Goal: Task Accomplishment & Management: Use online tool/utility

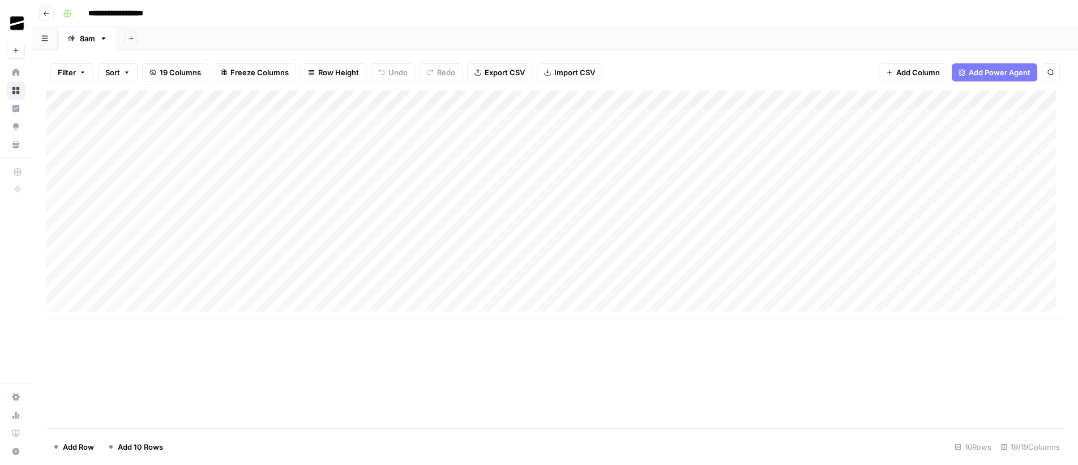
drag, startPoint x: 184, startPoint y: 99, endPoint x: 216, endPoint y: 97, distance: 32.3
click at [216, 97] on div "Add Column" at bounding box center [555, 206] width 1019 height 230
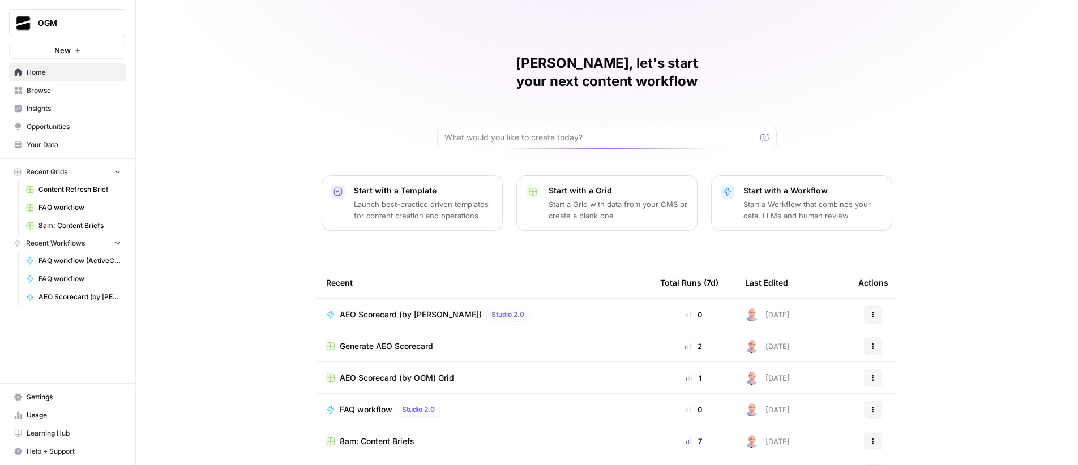
click at [56, 87] on span "Browse" at bounding box center [74, 90] width 95 height 10
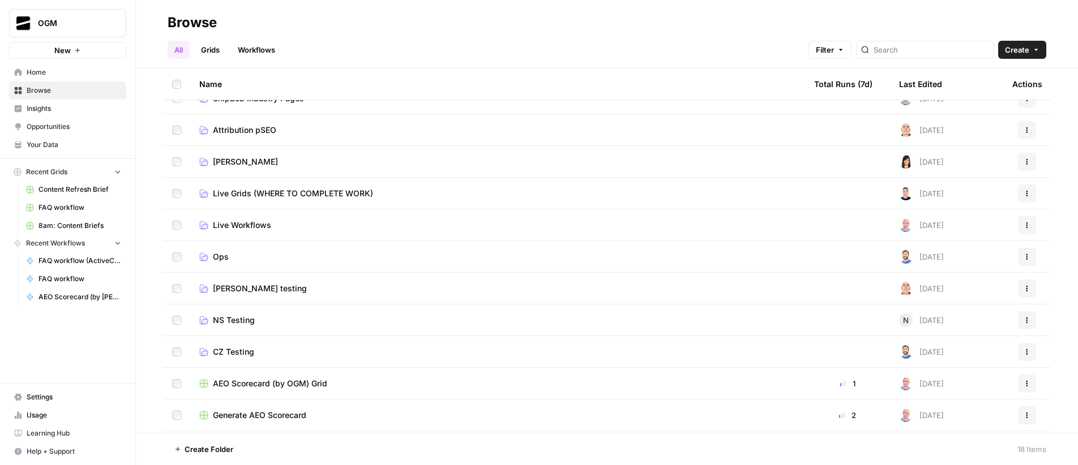
scroll to position [238, 0]
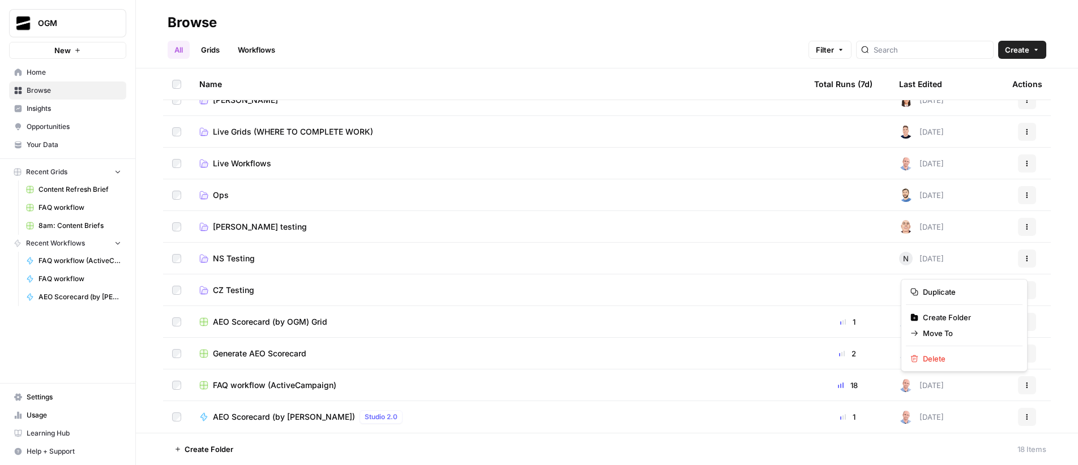
click at [1024, 386] on icon "button" at bounding box center [1027, 385] width 7 height 7
click at [962, 332] on span "Move To" at bounding box center [968, 333] width 91 height 11
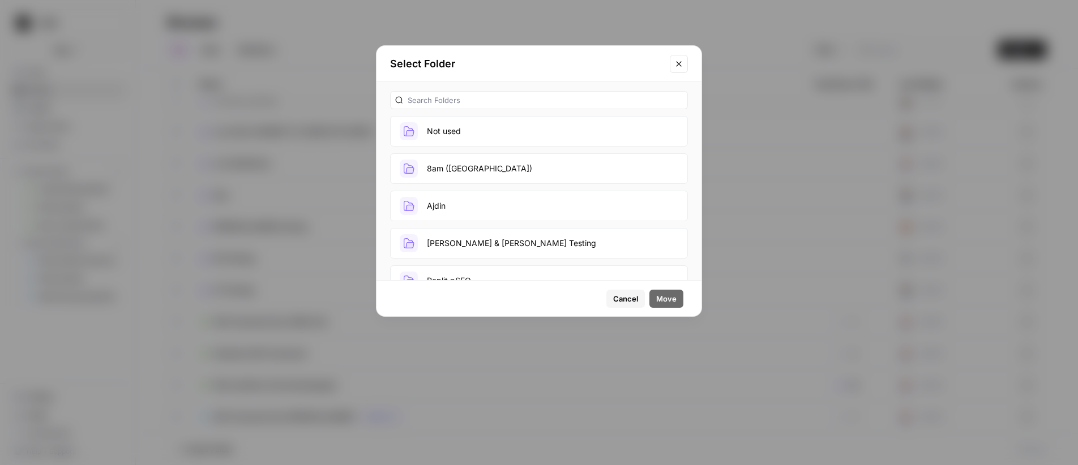
click at [464, 200] on button "Ajdin" at bounding box center [539, 206] width 298 height 31
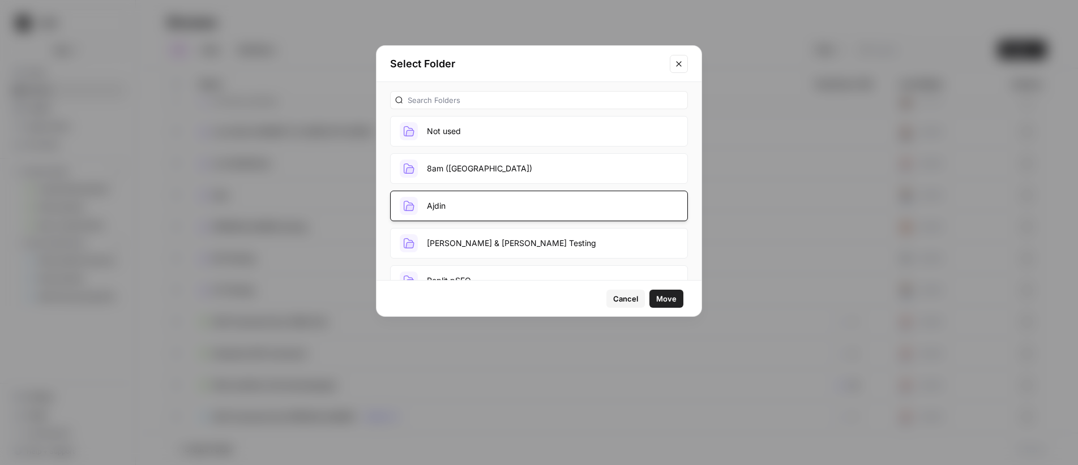
click at [671, 303] on span "Move" at bounding box center [666, 298] width 20 height 11
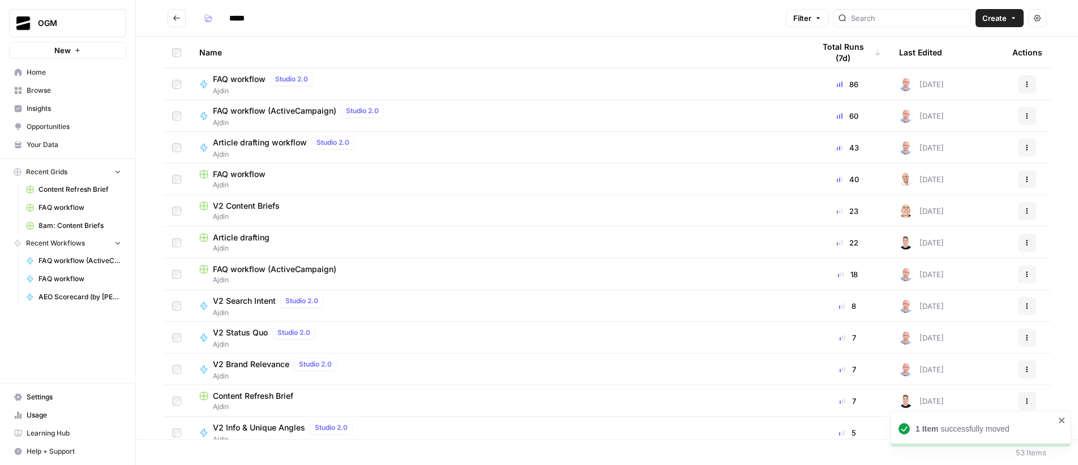
click at [182, 15] on button "Go back" at bounding box center [177, 18] width 18 height 18
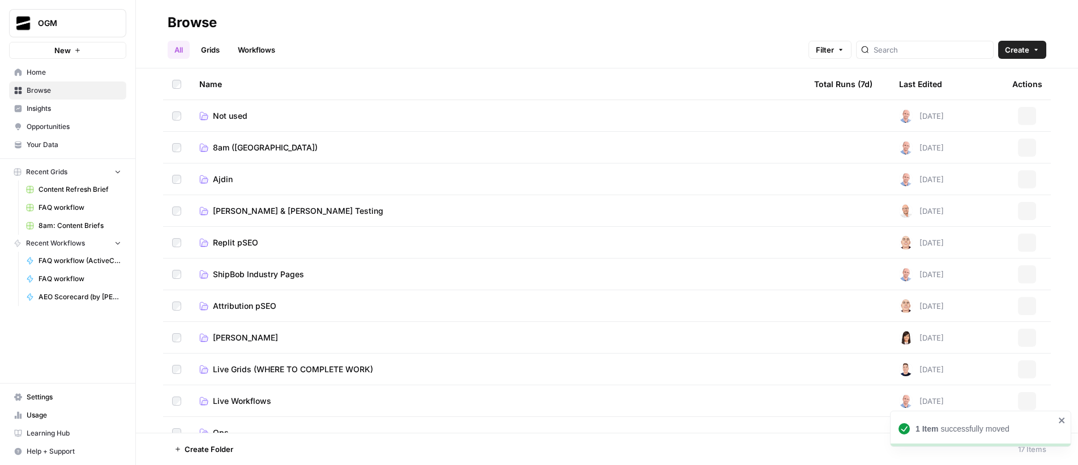
scroll to position [206, 0]
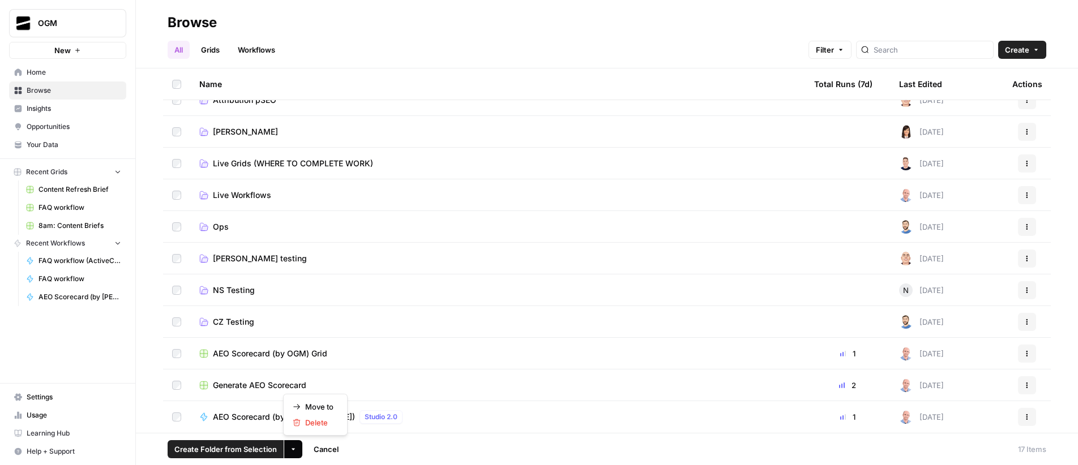
click at [298, 448] on button "More Options" at bounding box center [293, 449] width 18 height 18
click at [331, 409] on span "Move to" at bounding box center [319, 406] width 28 height 11
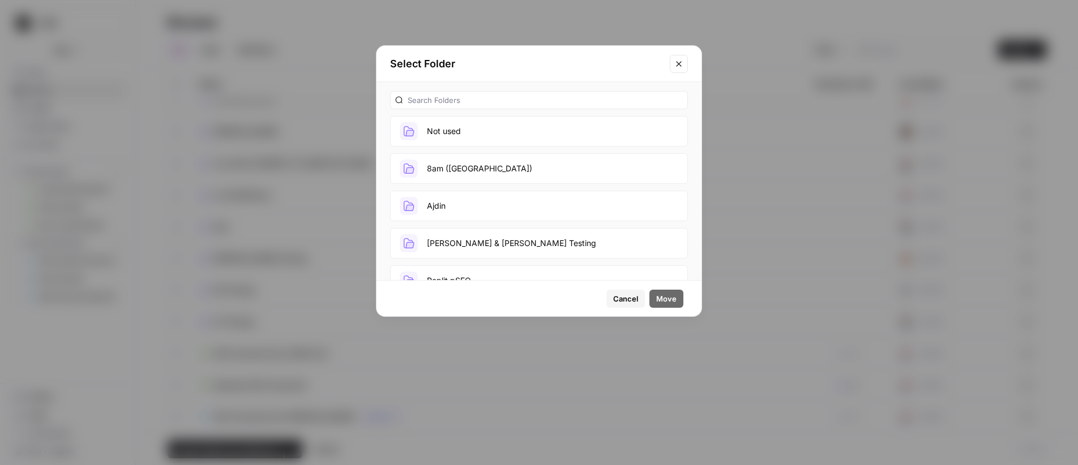
click at [466, 208] on button "Ajdin" at bounding box center [539, 206] width 298 height 31
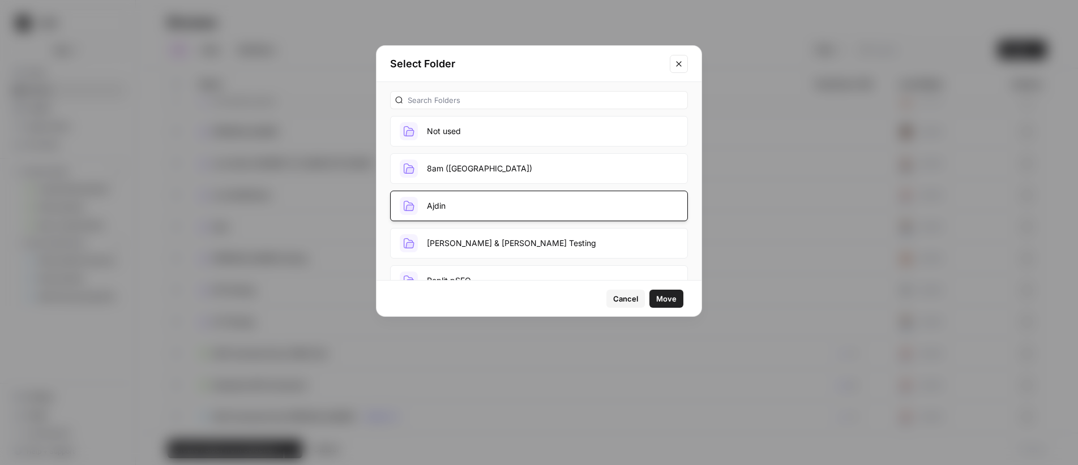
click at [671, 299] on span "Move" at bounding box center [666, 298] width 20 height 11
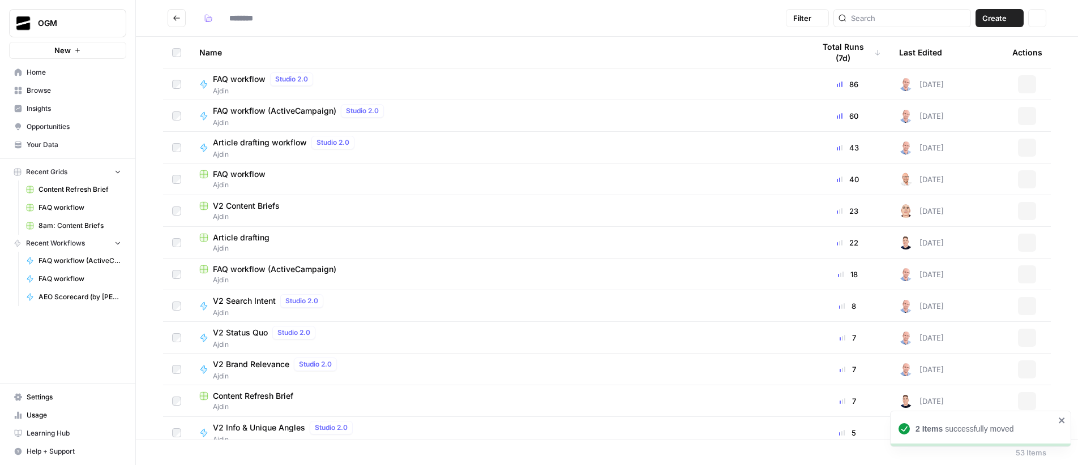
type input "*****"
click at [178, 19] on icon "Go back" at bounding box center [177, 18] width 8 height 8
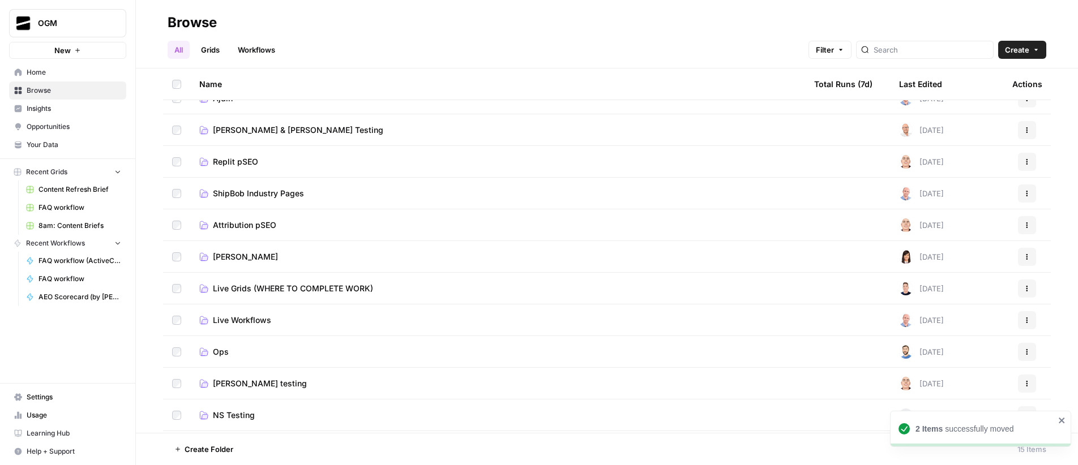
scroll to position [143, 0]
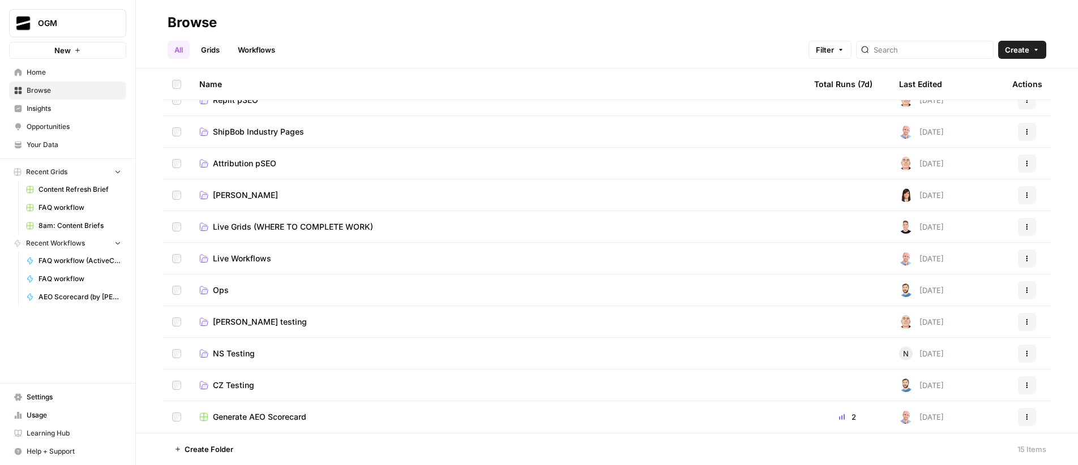
click at [277, 418] on span "Generate AEO Scorecard" at bounding box center [259, 417] width 93 height 11
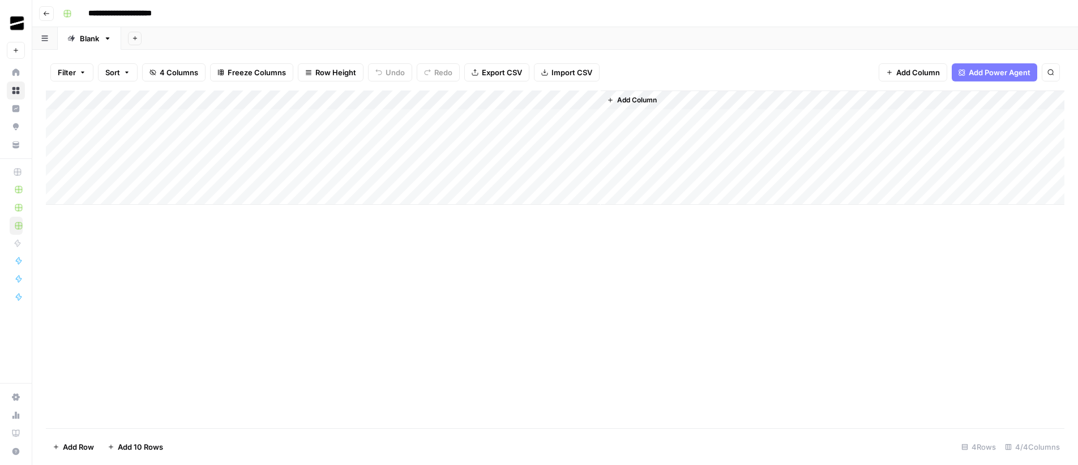
click at [46, 14] on icon "button" at bounding box center [46, 13] width 7 height 7
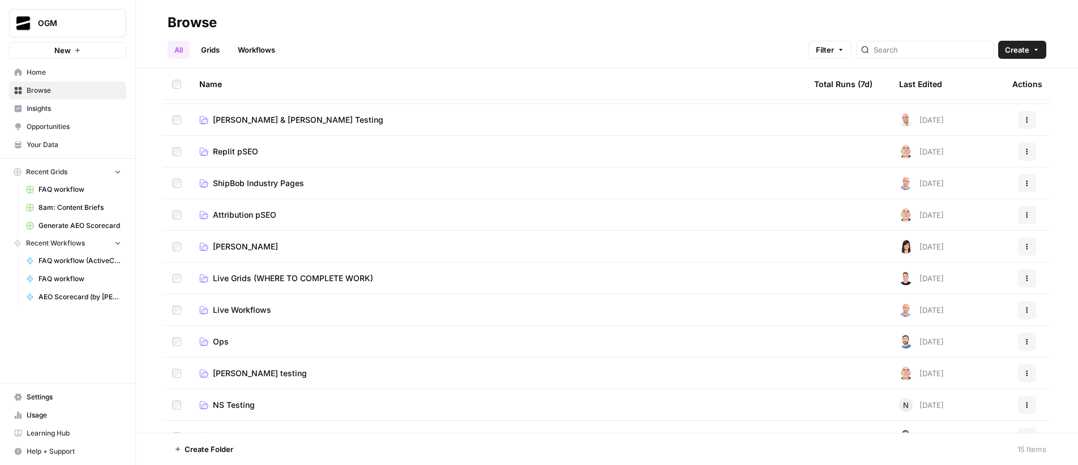
scroll to position [143, 0]
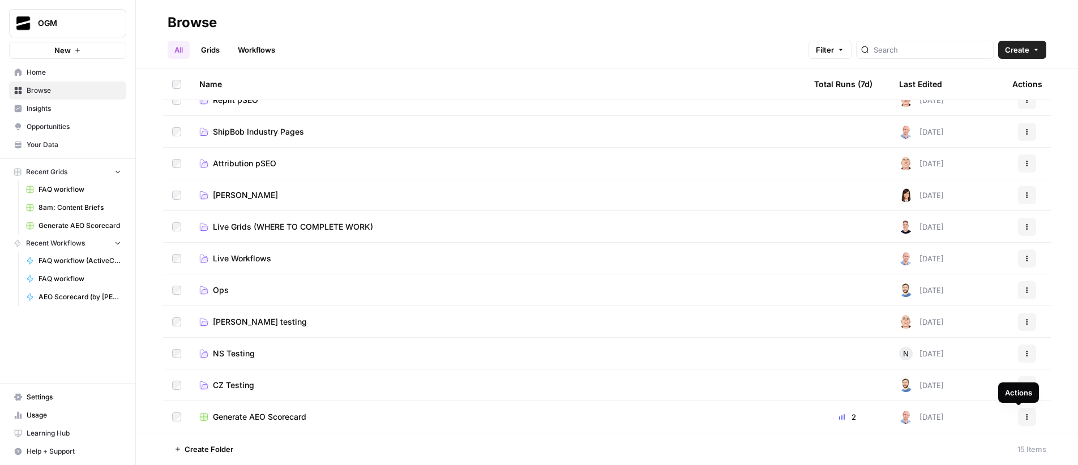
click at [1024, 420] on button "Actions" at bounding box center [1027, 417] width 18 height 18
click at [961, 392] on span "Delete" at bounding box center [968, 390] width 91 height 11
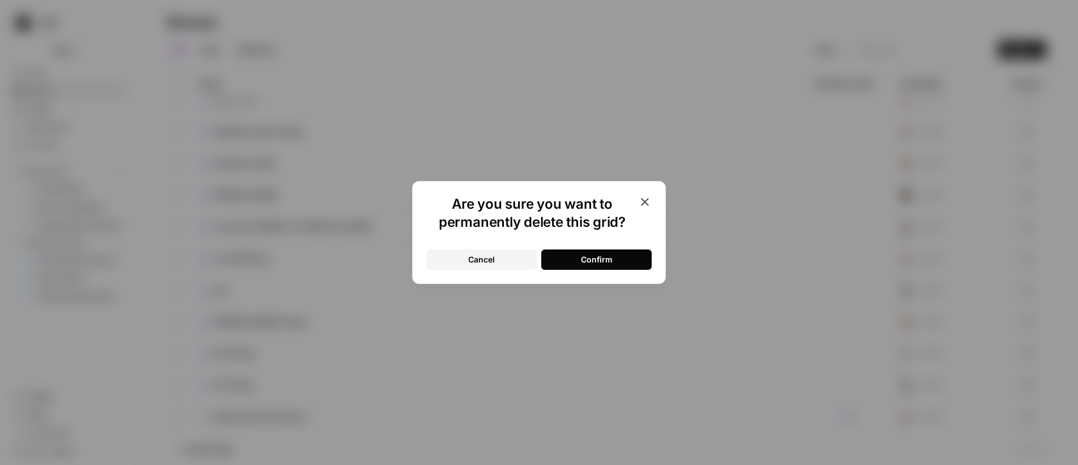
click at [577, 264] on button "Confirm" at bounding box center [596, 260] width 110 height 20
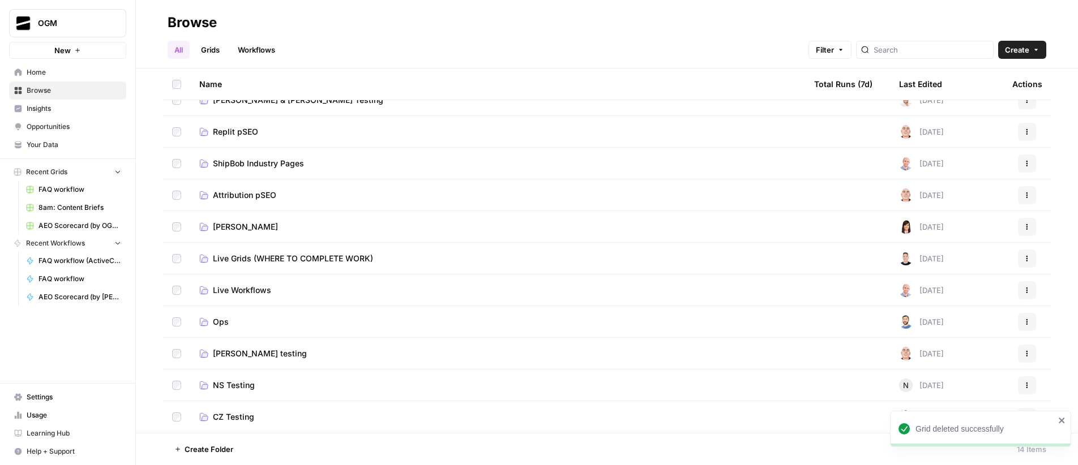
scroll to position [0, 0]
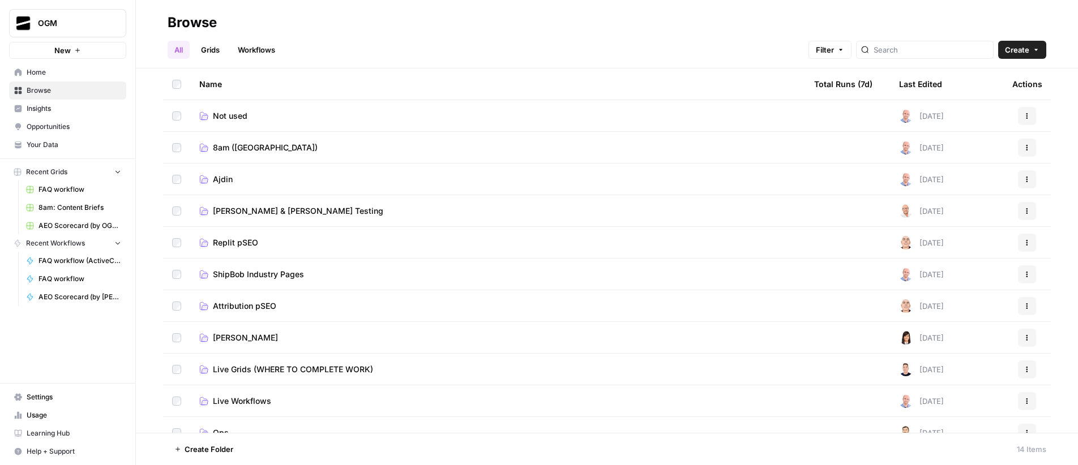
click at [223, 176] on span "Ajdin" at bounding box center [223, 179] width 20 height 11
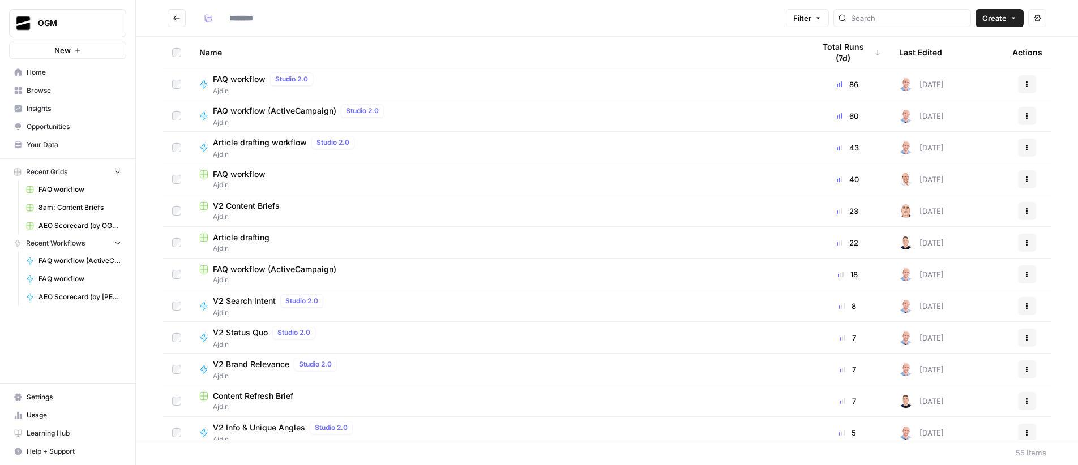
type input "*****"
click at [1009, 18] on button "Create" at bounding box center [999, 18] width 48 height 18
click at [717, 33] on header "***** Filter Create Actions" at bounding box center [607, 18] width 942 height 37
click at [923, 21] on input "search" at bounding box center [908, 17] width 115 height 11
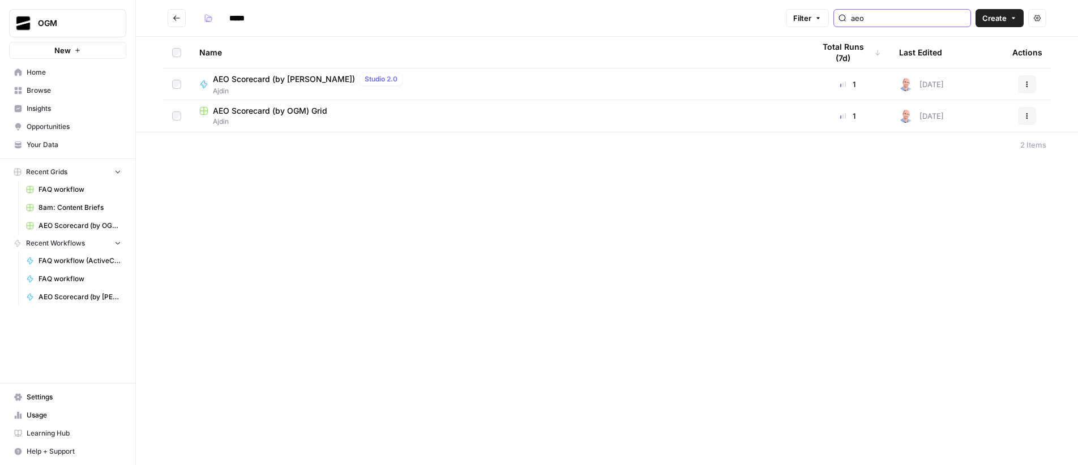
type input "aeo"
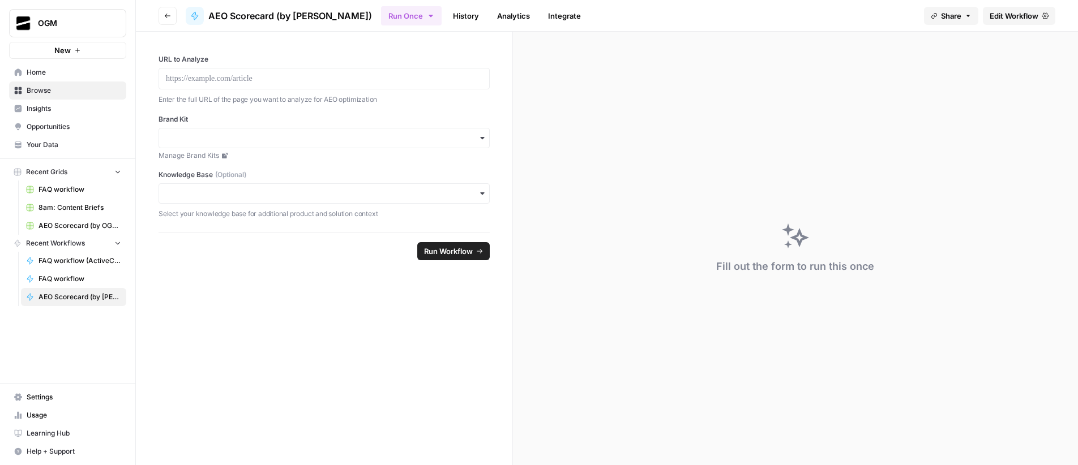
click at [1015, 10] on span "Edit Workflow" at bounding box center [1014, 15] width 49 height 11
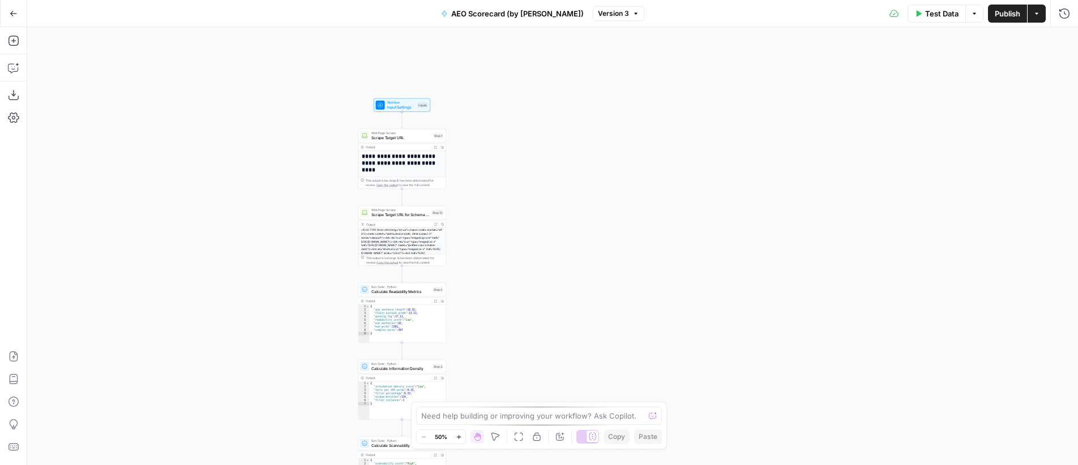
drag, startPoint x: 738, startPoint y: 166, endPoint x: 613, endPoint y: 176, distance: 125.5
click at [624, 195] on div "**********" at bounding box center [552, 246] width 1051 height 438
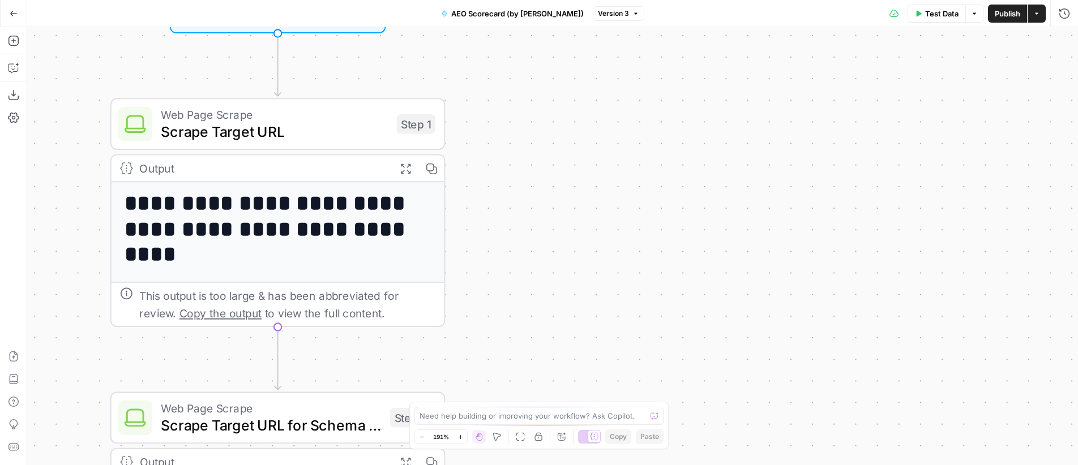
drag, startPoint x: 482, startPoint y: 149, endPoint x: 595, endPoint y: 174, distance: 115.8
click at [595, 174] on div "**********" at bounding box center [552, 246] width 1051 height 438
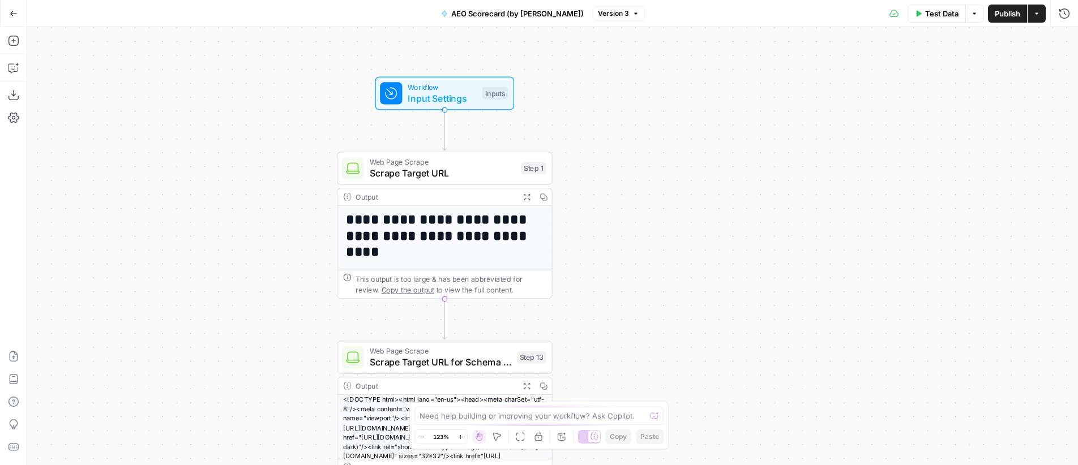
drag, startPoint x: 600, startPoint y: 174, endPoint x: 649, endPoint y: 199, distance: 55.5
click at [649, 199] on div "**********" at bounding box center [552, 246] width 1051 height 438
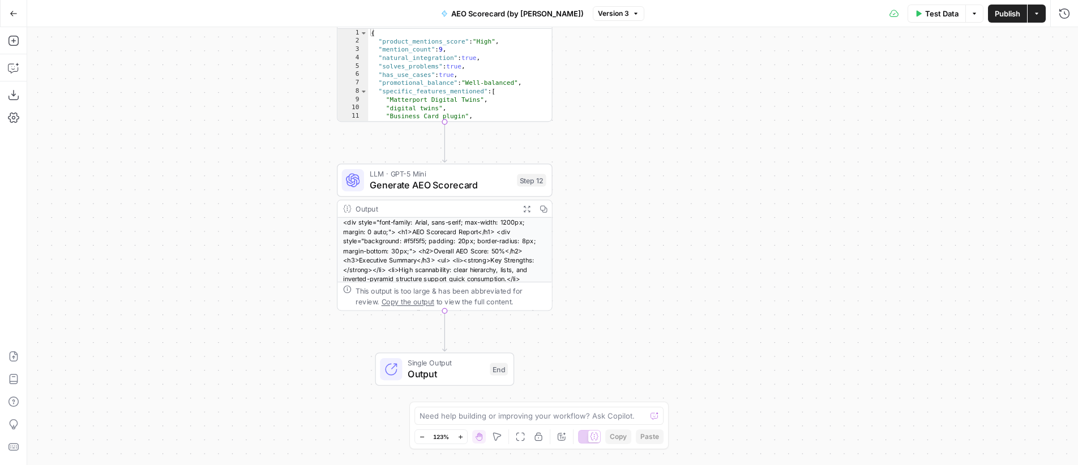
click at [476, 176] on span "LLM · GPT-5 Mini" at bounding box center [441, 174] width 142 height 11
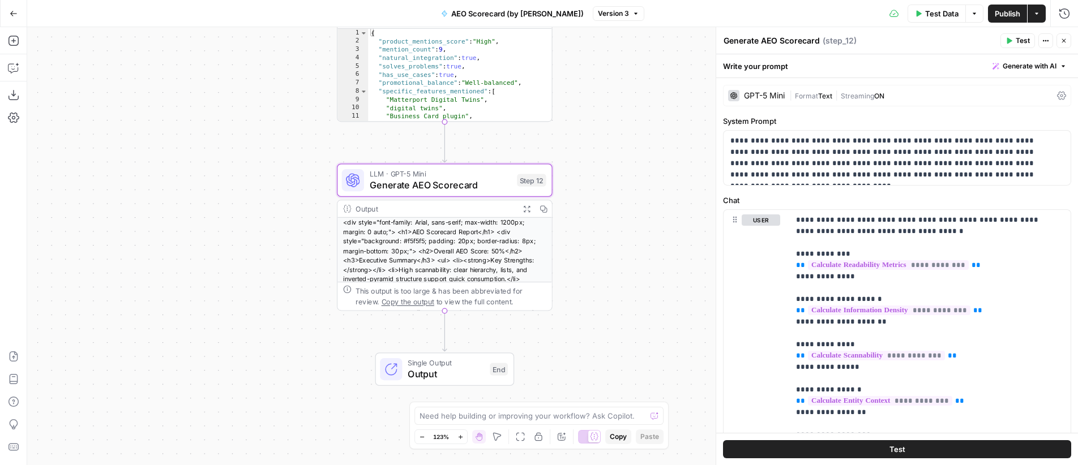
click at [775, 98] on div "GPT-5 Mini" at bounding box center [764, 96] width 41 height 8
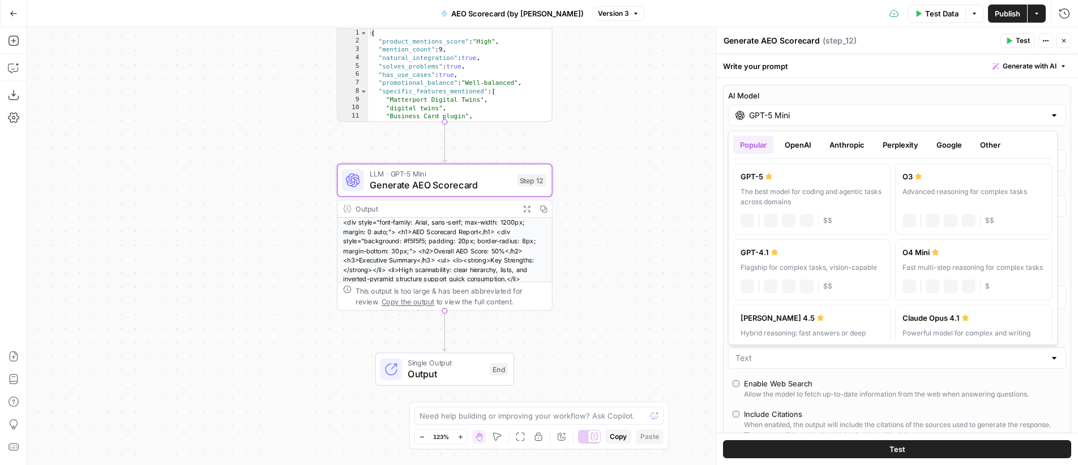
click at [835, 112] on input "GPT-5 Mini" at bounding box center [897, 115] width 296 height 11
click at [959, 142] on button "Google" at bounding box center [949, 145] width 39 height 18
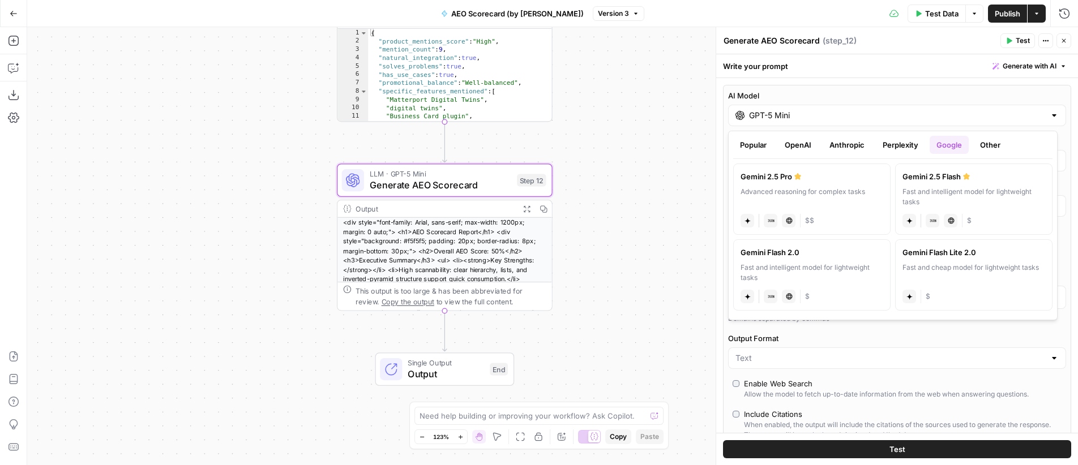
click at [836, 184] on label "Gemini 2.5 Pro Advanced reasoning for complex tasks gemini JSON Mode Live Web R…" at bounding box center [811, 199] width 157 height 71
type input "Gemini 2.5 Pro"
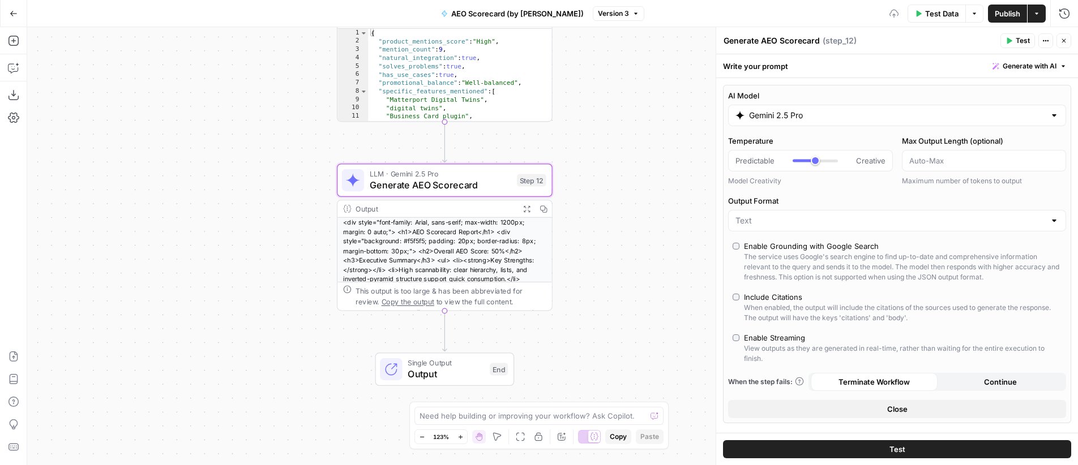
click at [1067, 42] on icon "button" at bounding box center [1063, 40] width 7 height 7
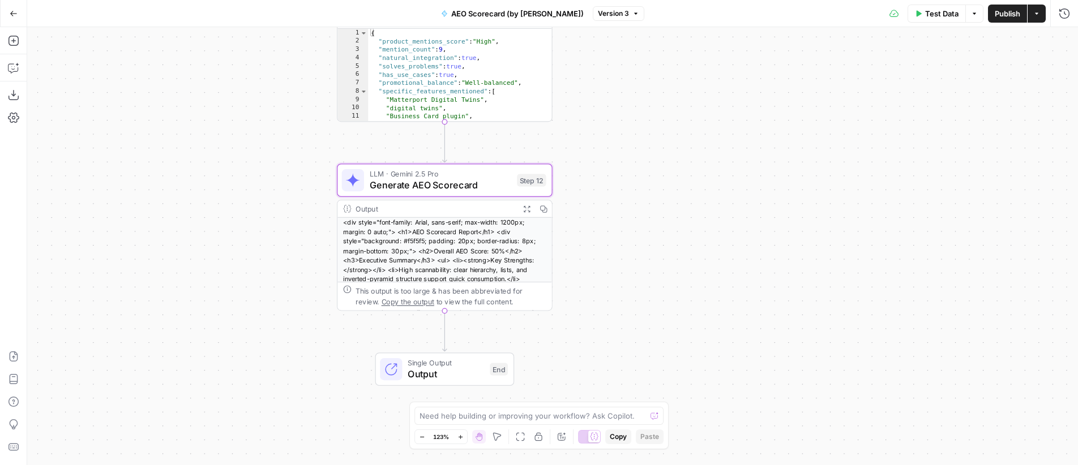
click at [1001, 12] on span "Publish" at bounding box center [1007, 13] width 25 height 11
click at [468, 175] on span "LLM · Gemini 2.5 Pro" at bounding box center [441, 174] width 142 height 11
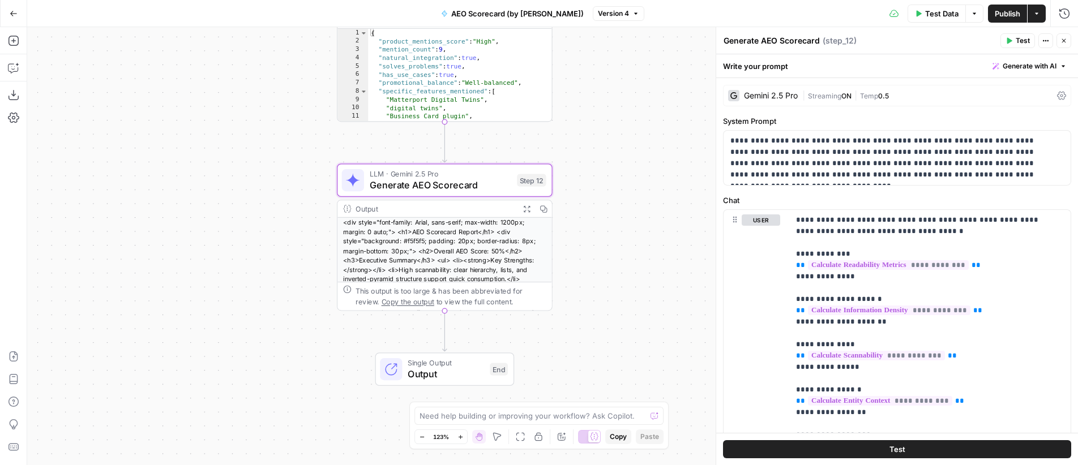
click at [815, 93] on span "Streaming" at bounding box center [824, 96] width 33 height 8
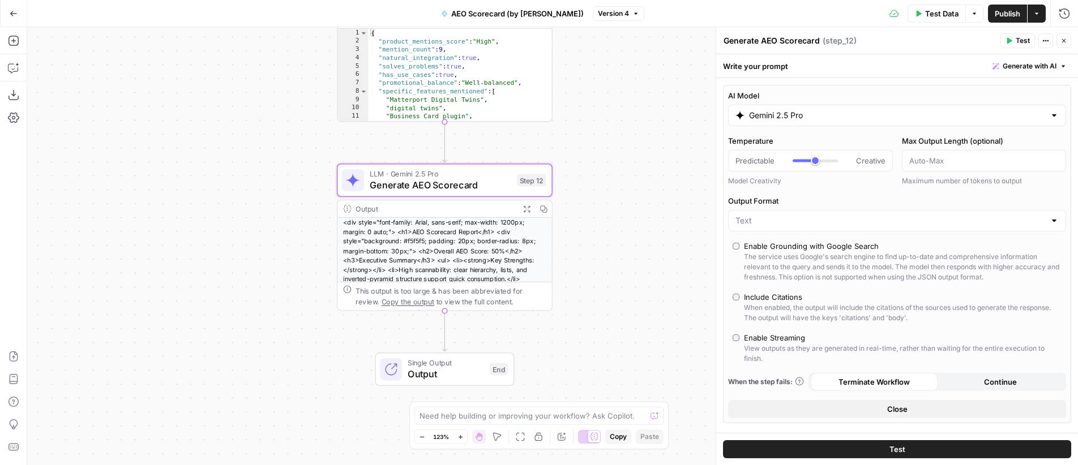
click at [813, 123] on div "Gemini 2.5 Pro" at bounding box center [897, 116] width 338 height 22
click at [827, 85] on div "AI Model Gemini 2.5 Pro Temperature Predictable Creative Model Creativity Max O…" at bounding box center [897, 254] width 348 height 339
click at [820, 113] on input "Gemini 2.5 Pro" at bounding box center [897, 115] width 296 height 11
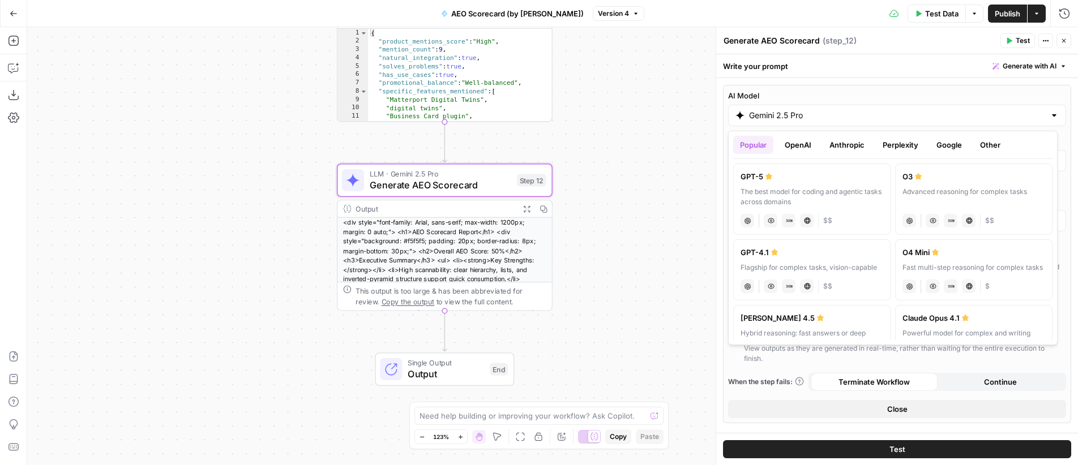
click at [842, 146] on button "Anthropic" at bounding box center [847, 145] width 49 height 18
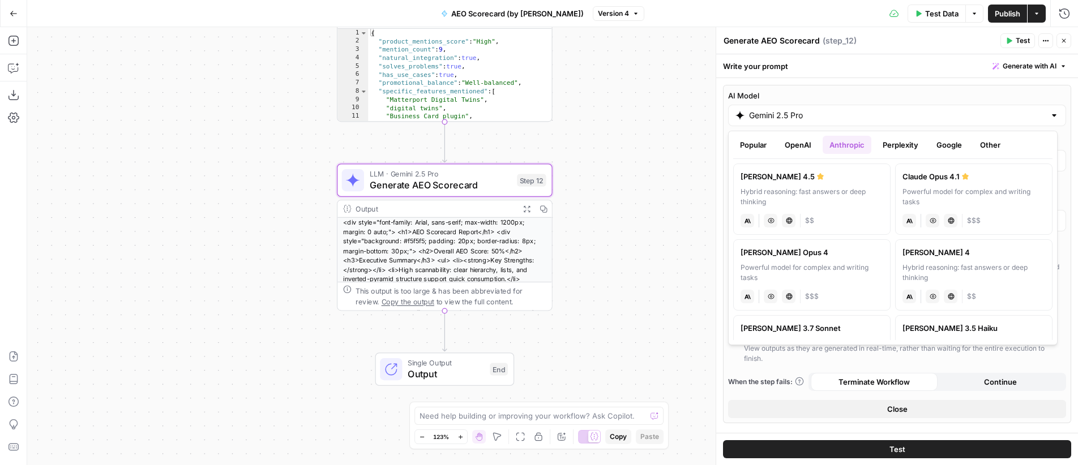
click at [935, 187] on div "Powerful model for complex and writing tasks" at bounding box center [973, 197] width 143 height 20
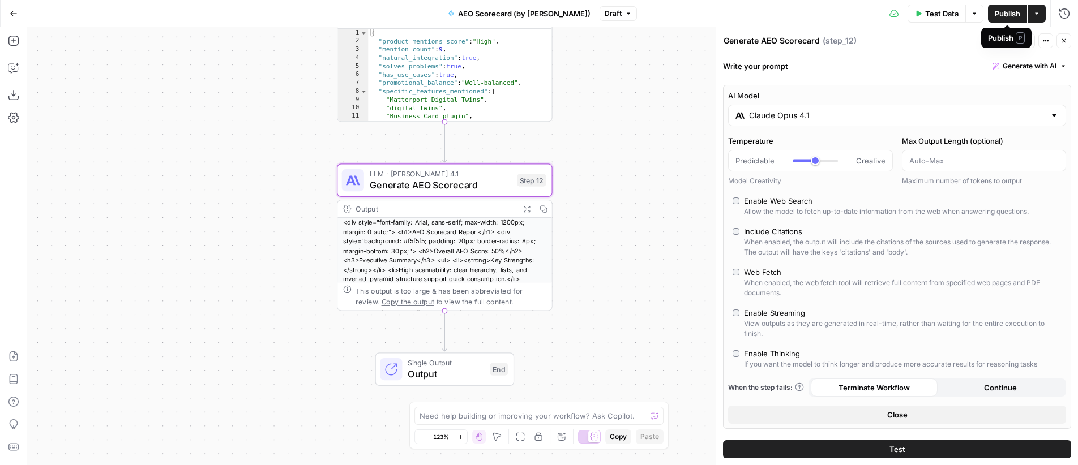
click at [1015, 13] on span "Publish" at bounding box center [1007, 13] width 25 height 11
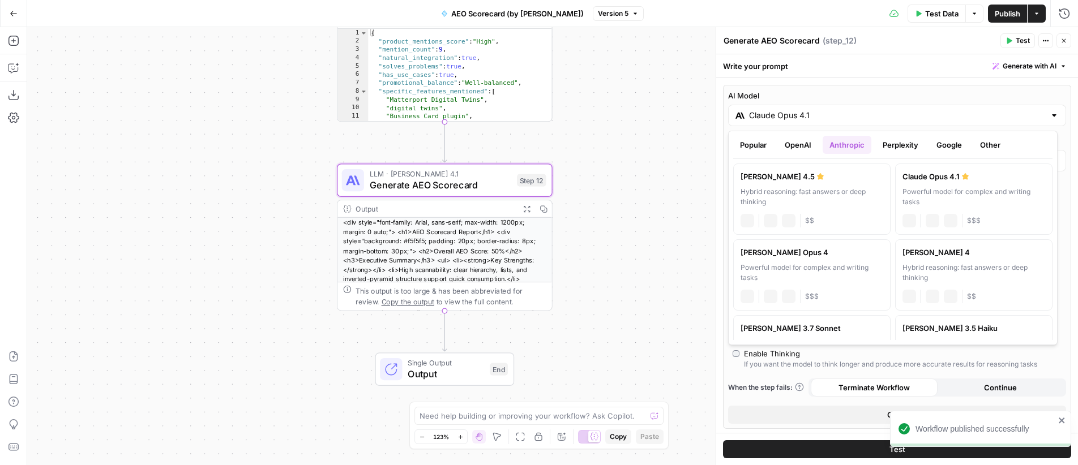
click at [809, 119] on input "Claude Opus 4.1" at bounding box center [897, 115] width 296 height 11
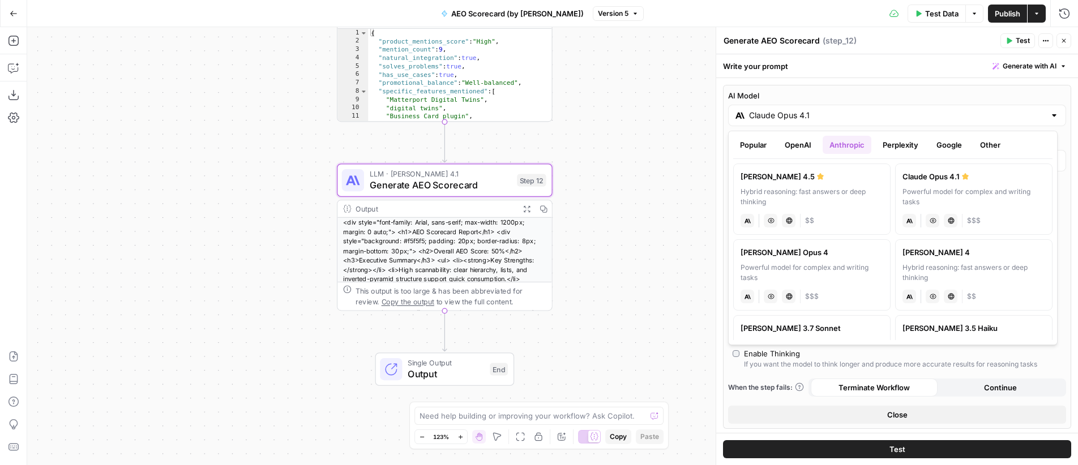
click at [802, 146] on button "OpenAI" at bounding box center [798, 145] width 40 height 18
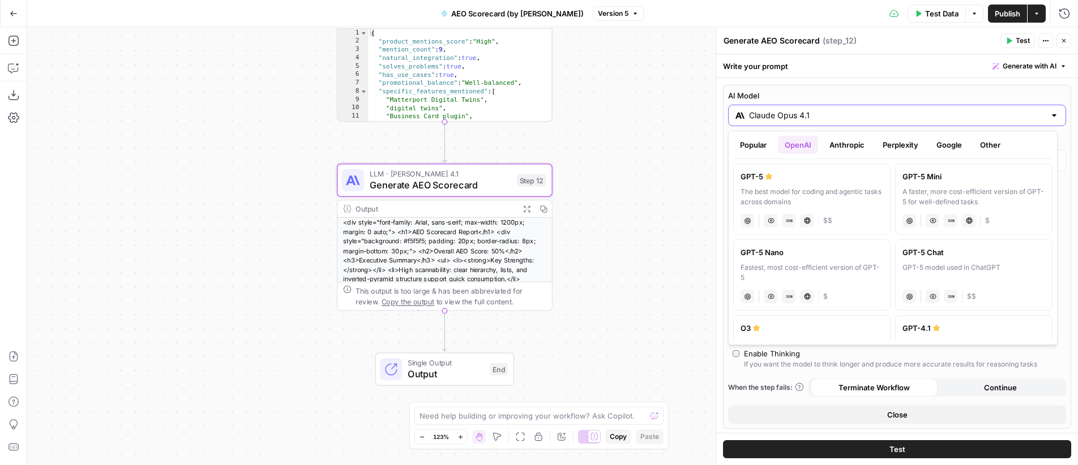
click at [840, 115] on input "Claude Opus 4.1" at bounding box center [897, 115] width 296 height 11
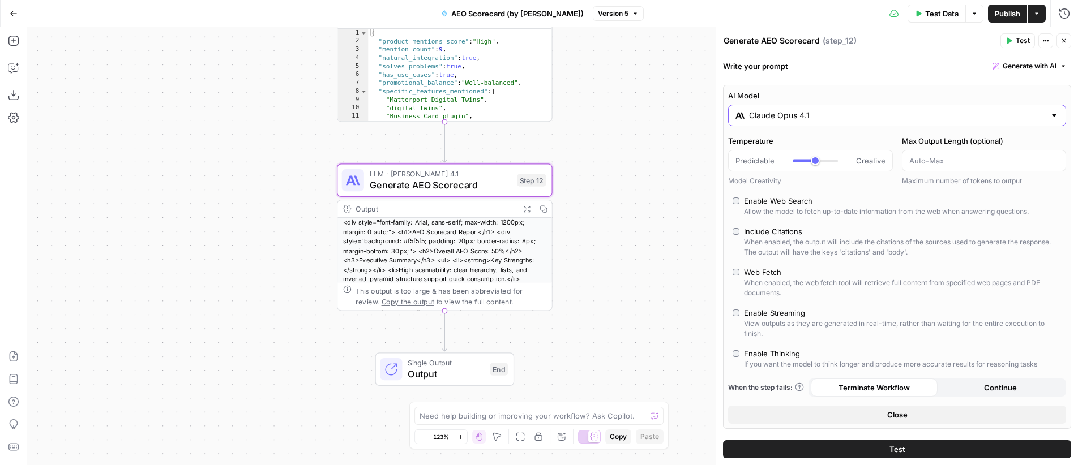
click at [805, 113] on input "Claude Opus 4.1" at bounding box center [897, 115] width 296 height 11
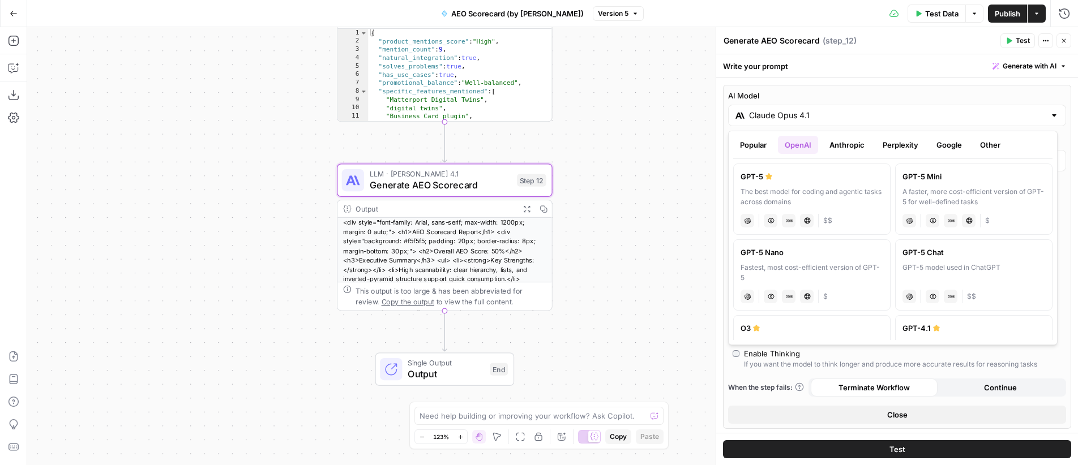
click at [786, 191] on div "The best model for coding and agentic tasks across domains" at bounding box center [812, 197] width 143 height 20
type input "GPT-5"
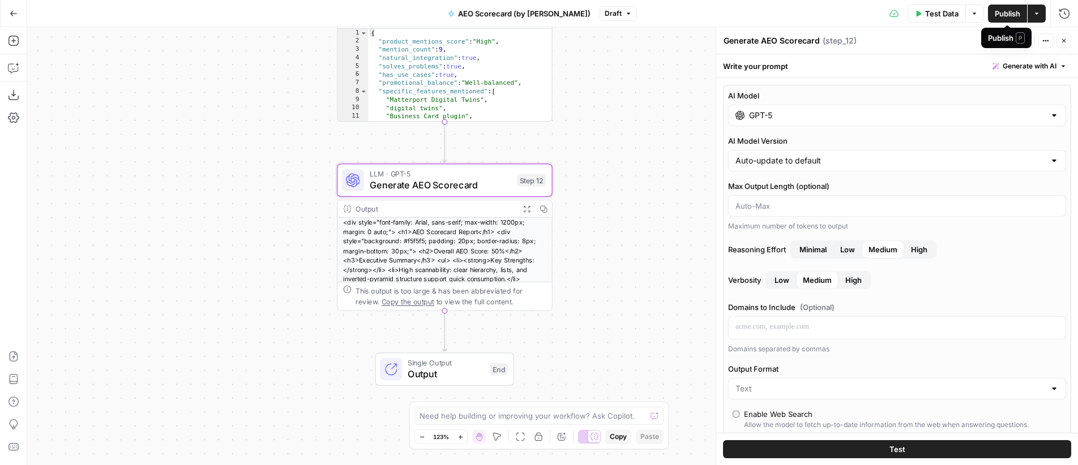
click at [1008, 14] on span "Publish" at bounding box center [1007, 13] width 25 height 11
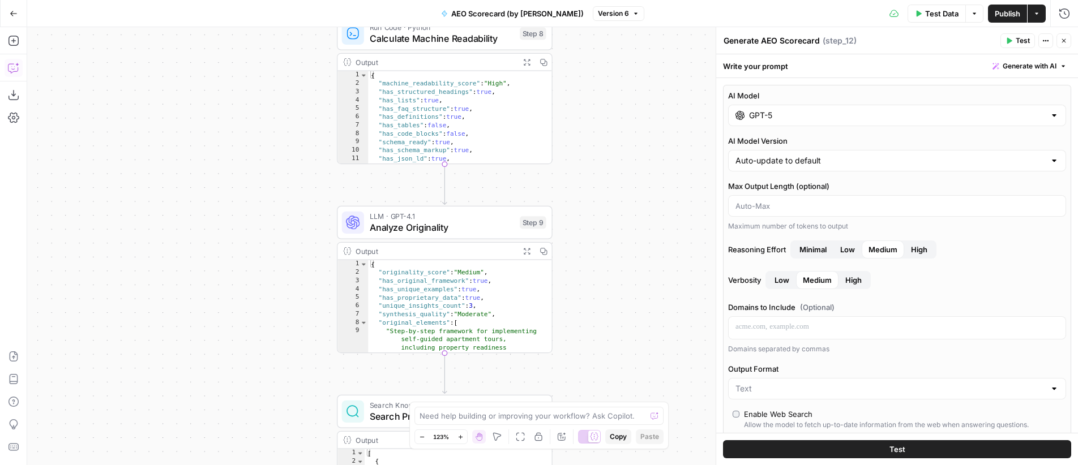
click at [12, 70] on icon "button" at bounding box center [13, 67] width 11 height 11
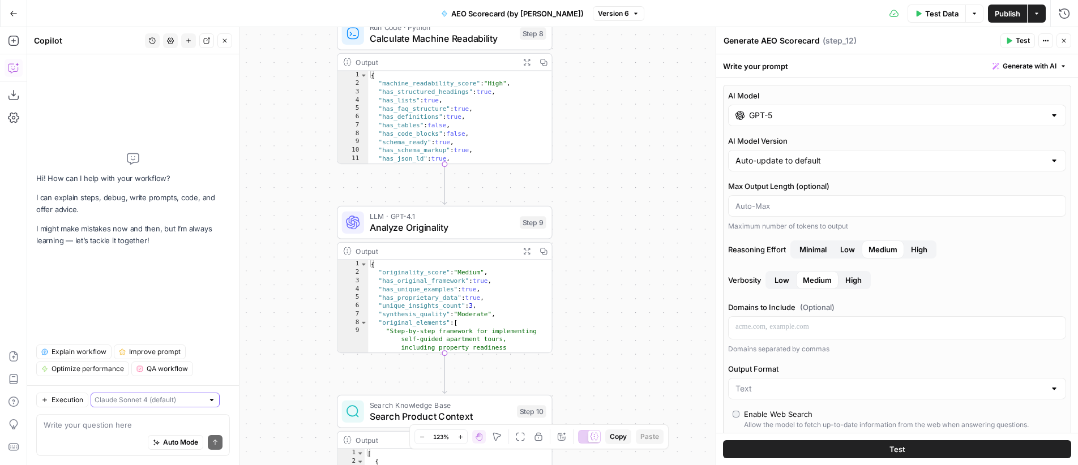
click at [129, 403] on input "text" at bounding box center [149, 400] width 109 height 11
click at [147, 442] on span "Claude Opus 4.1" at bounding box center [139, 440] width 79 height 11
type input "Claude Opus 4.1"
click at [87, 423] on textarea at bounding box center [133, 425] width 179 height 11
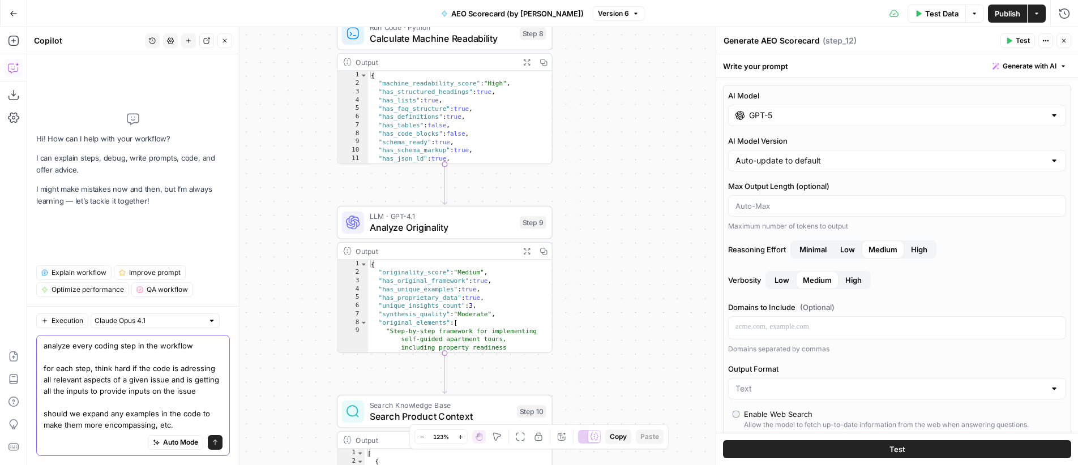
type textarea "analyze every coding step in the workflow for each step, think hard if the code…"
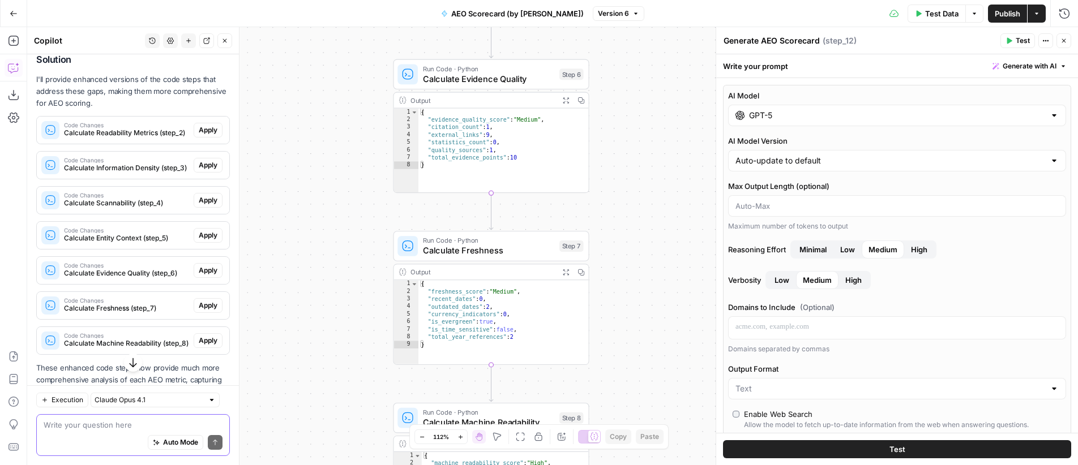
scroll to position [1525, 0]
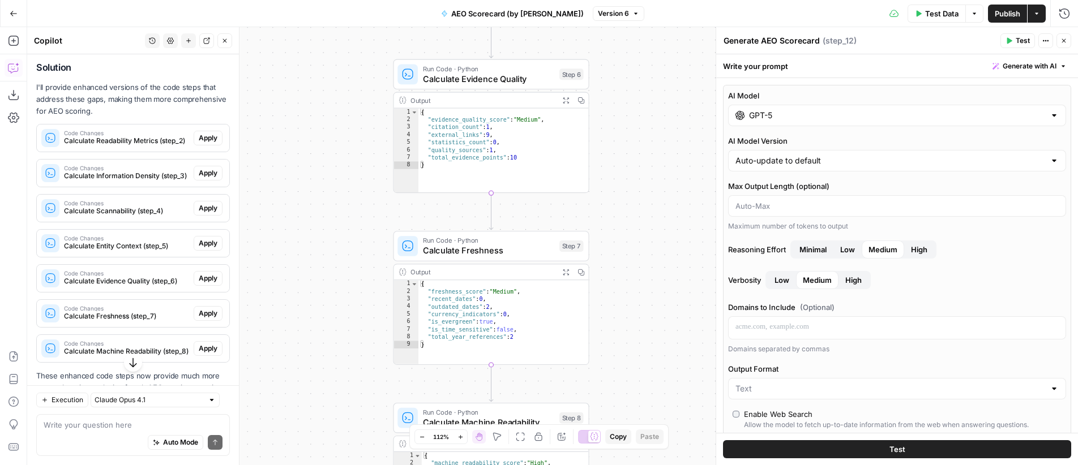
click at [199, 143] on span "Apply" at bounding box center [208, 138] width 19 height 10
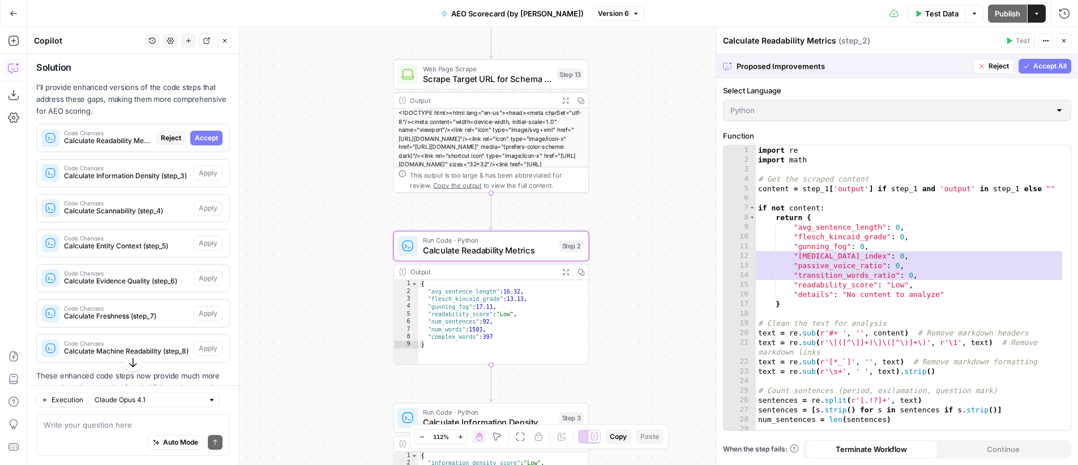
click at [201, 143] on span "Accept" at bounding box center [206, 138] width 23 height 10
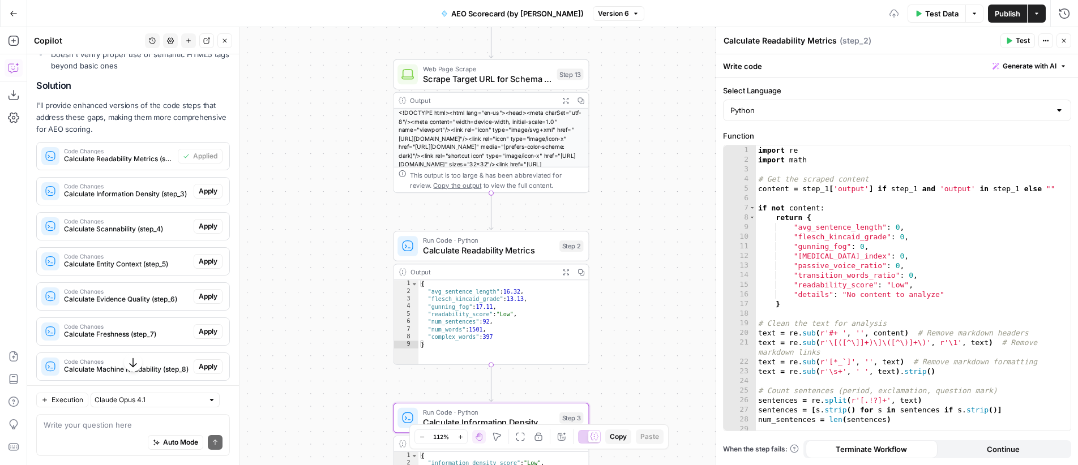
scroll to position [1543, 0]
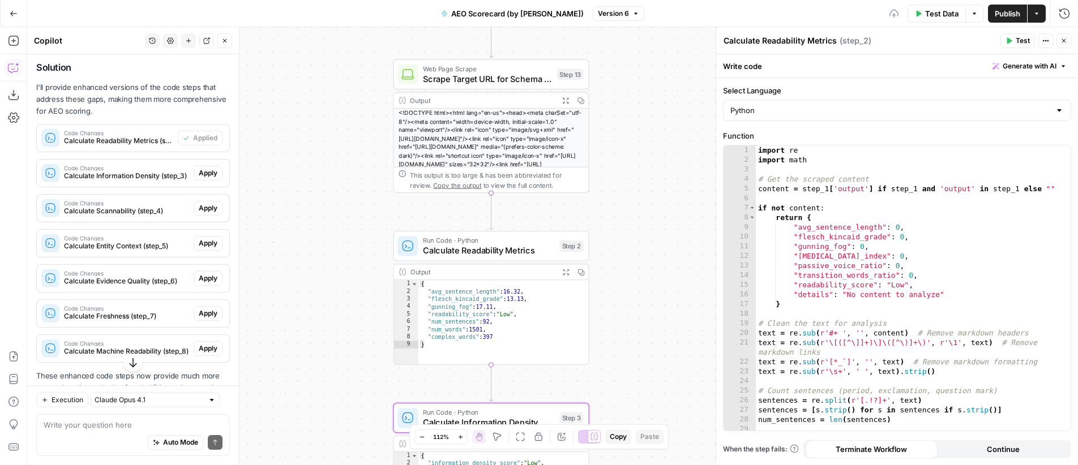
click at [202, 178] on span "Apply" at bounding box center [208, 173] width 19 height 10
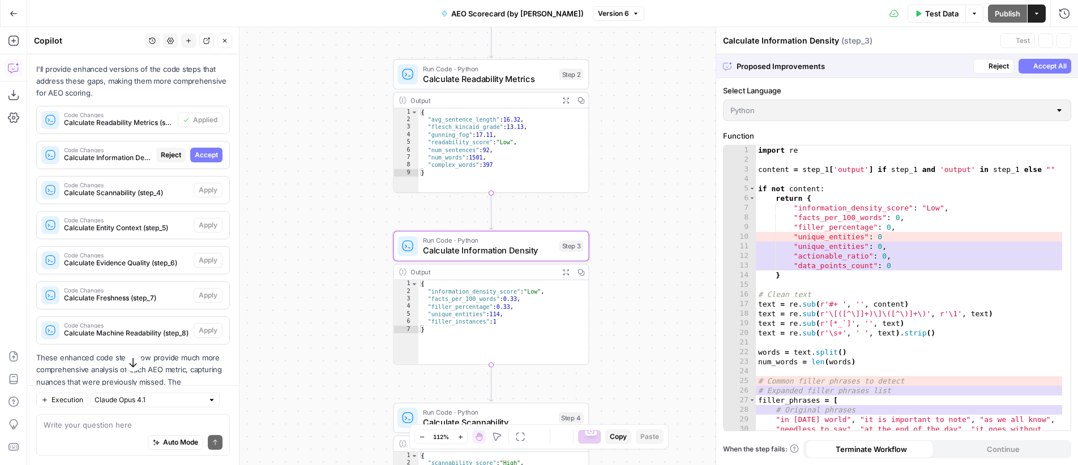
click at [195, 160] on span "Accept" at bounding box center [206, 155] width 23 height 10
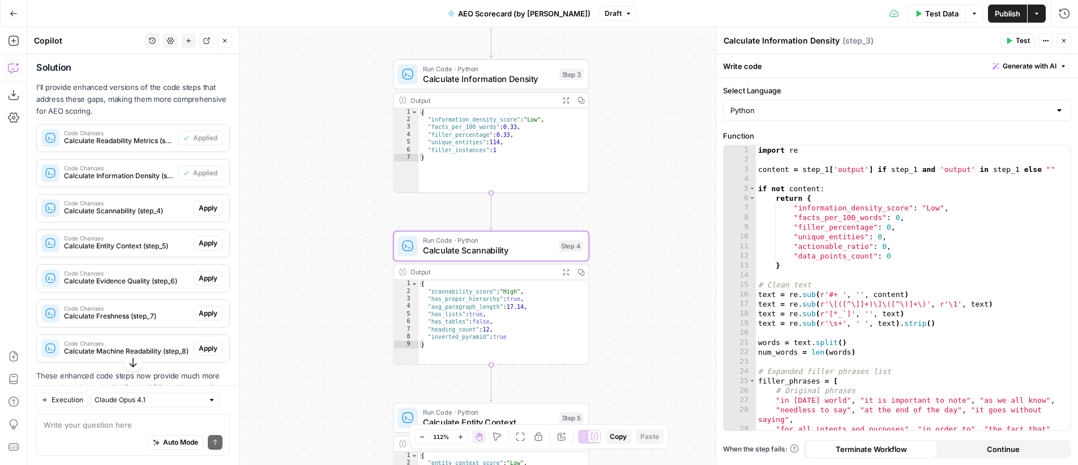
click at [200, 213] on span "Apply" at bounding box center [208, 208] width 19 height 10
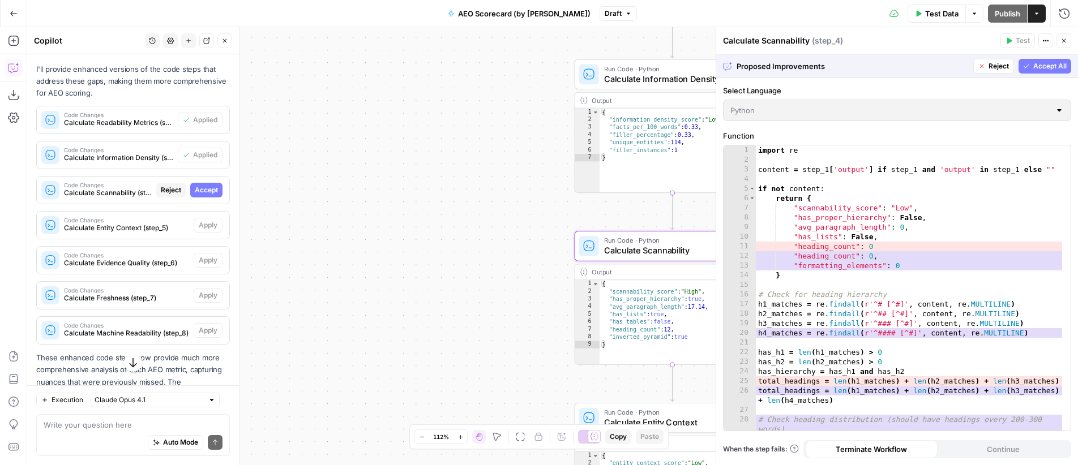
scroll to position [1525, 0]
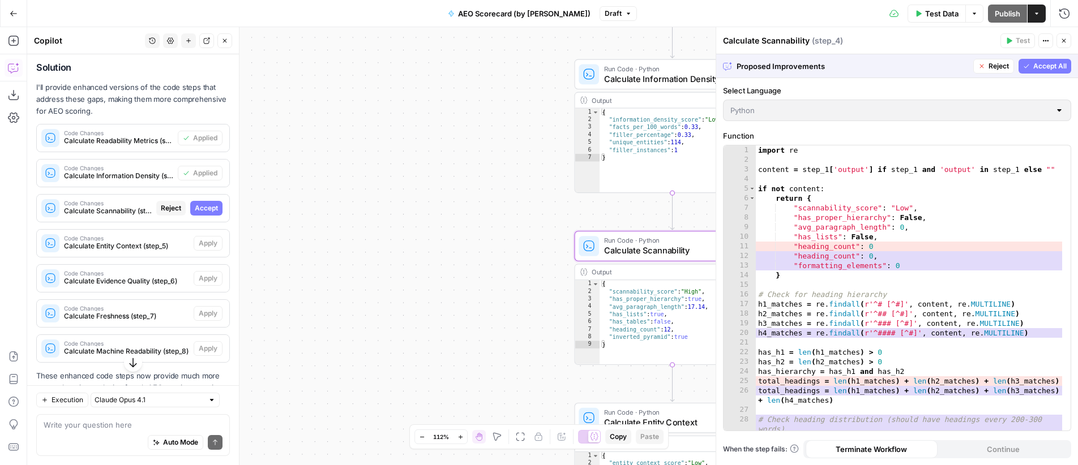
click at [202, 213] on span "Accept" at bounding box center [206, 208] width 23 height 10
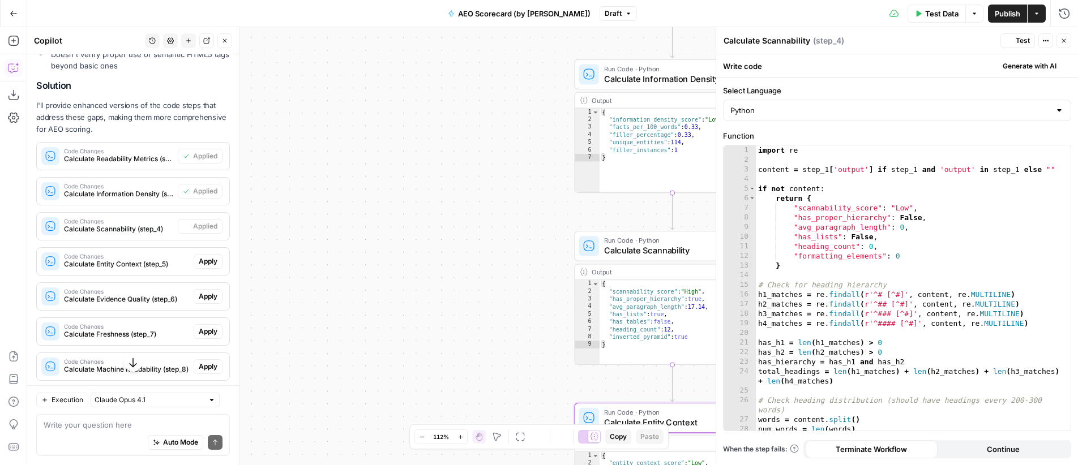
scroll to position [1543, 0]
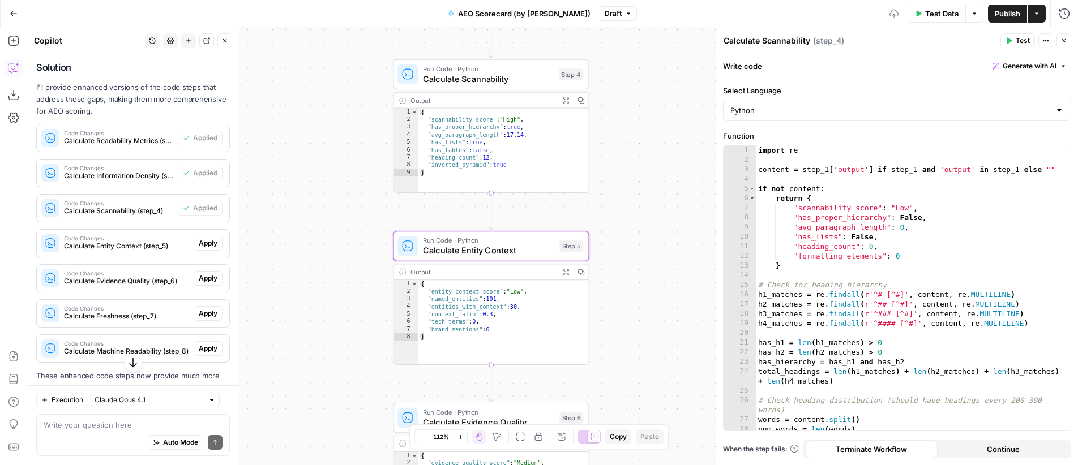
click at [199, 249] on span "Apply" at bounding box center [208, 243] width 19 height 10
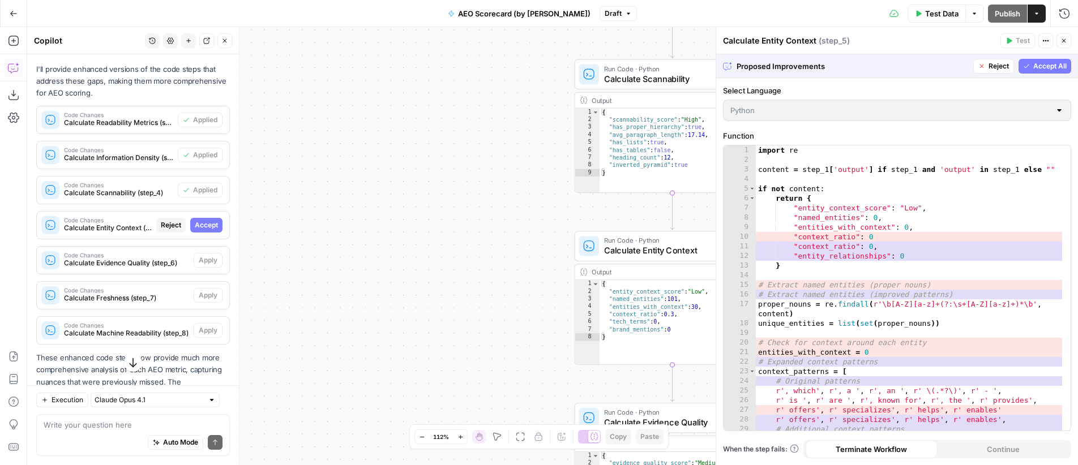
click at [195, 230] on span "Accept" at bounding box center [206, 225] width 23 height 10
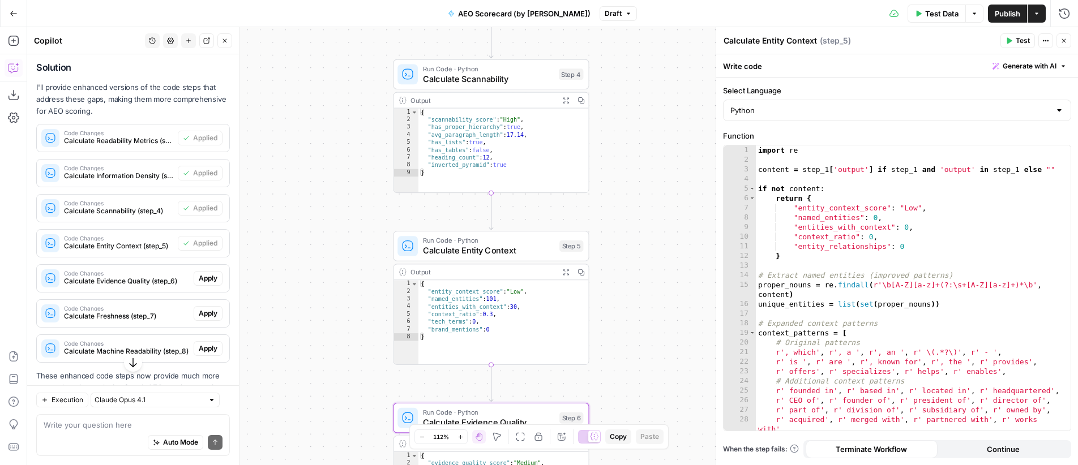
scroll to position [1594, 0]
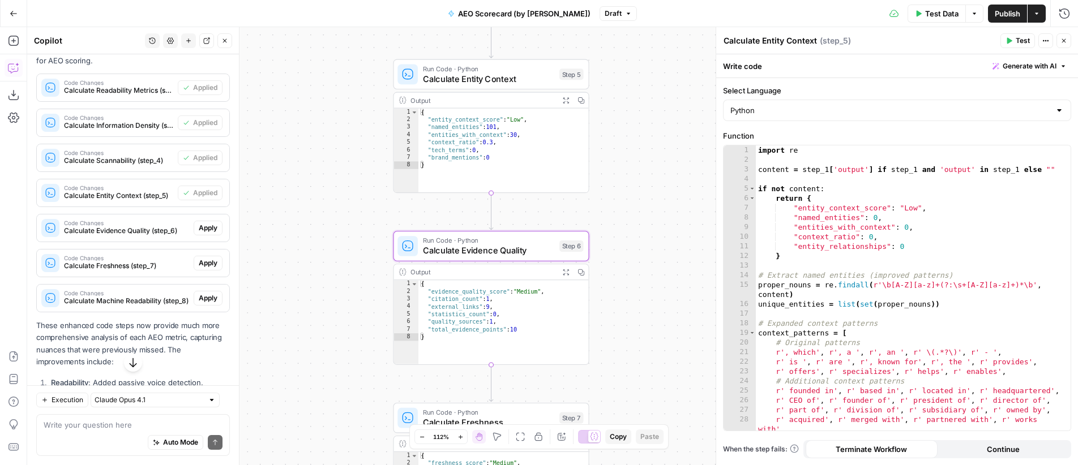
click at [203, 233] on span "Apply" at bounding box center [208, 228] width 19 height 10
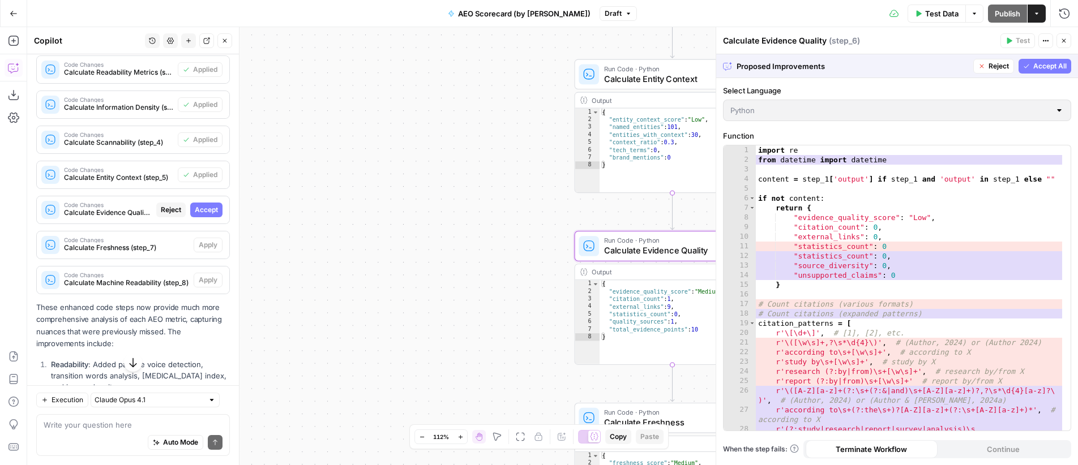
scroll to position [1576, 0]
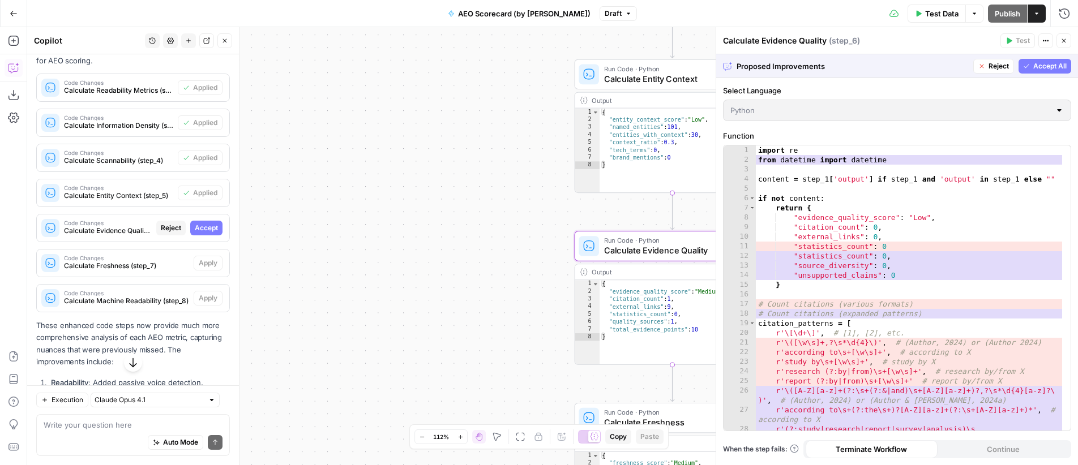
click at [207, 233] on span "Accept" at bounding box center [206, 228] width 23 height 10
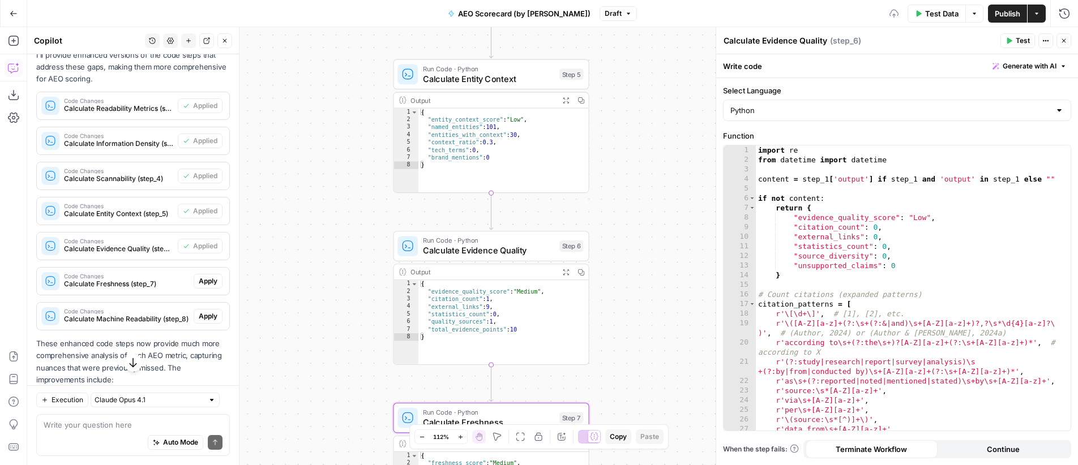
scroll to position [1594, 0]
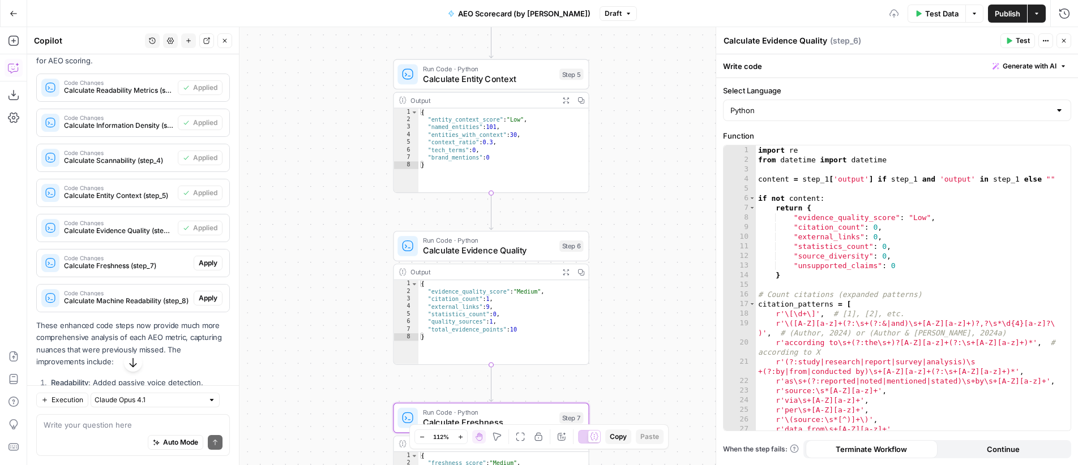
click at [202, 268] on span "Apply" at bounding box center [208, 263] width 19 height 10
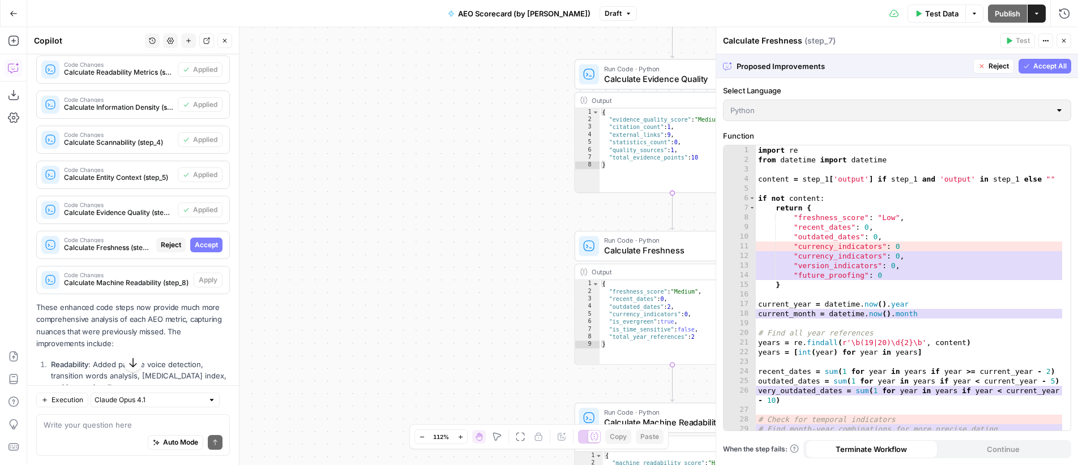
click at [210, 253] on button "Accept" at bounding box center [206, 245] width 32 height 15
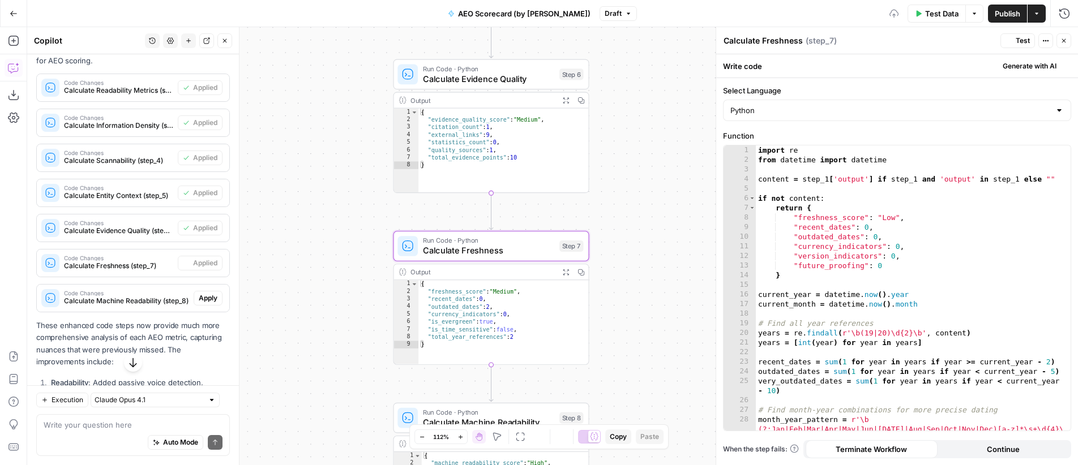
click at [202, 303] on span "Apply" at bounding box center [208, 298] width 19 height 10
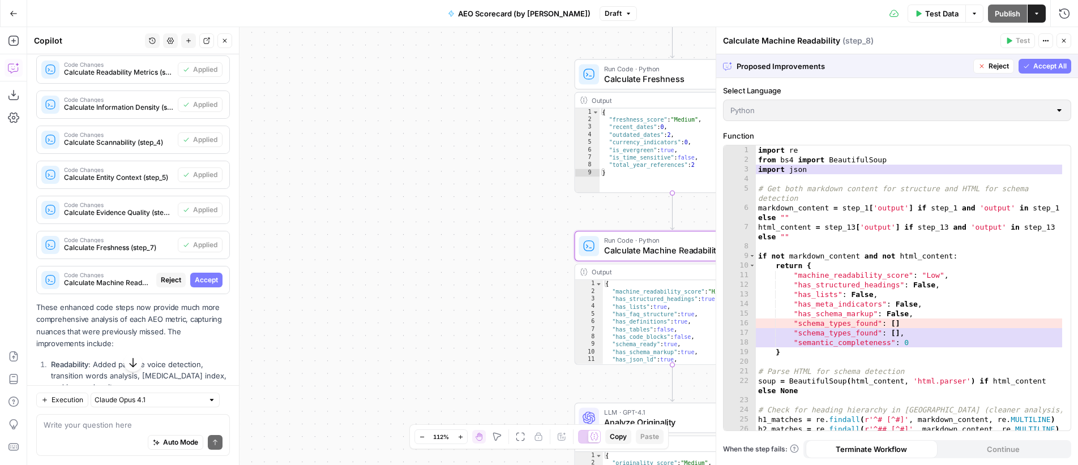
scroll to position [1576, 0]
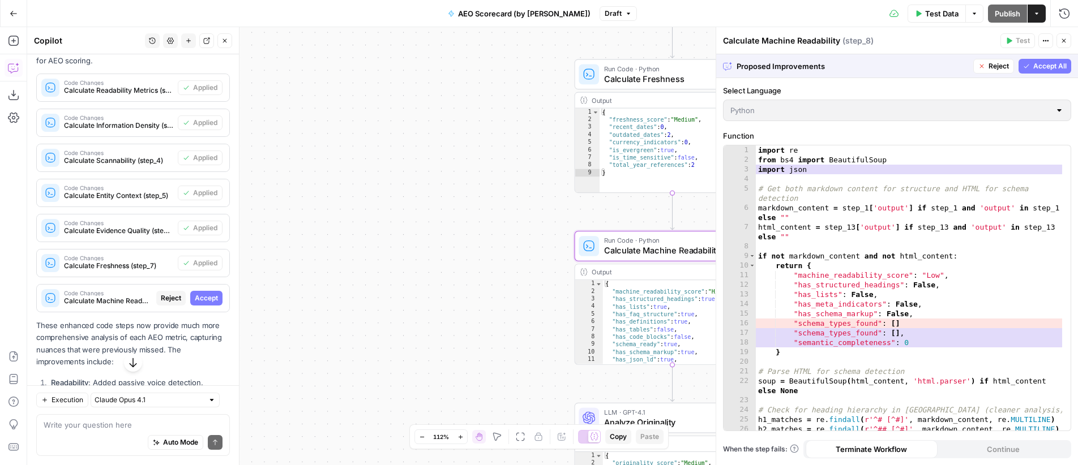
click at [196, 303] on span "Accept" at bounding box center [206, 298] width 23 height 10
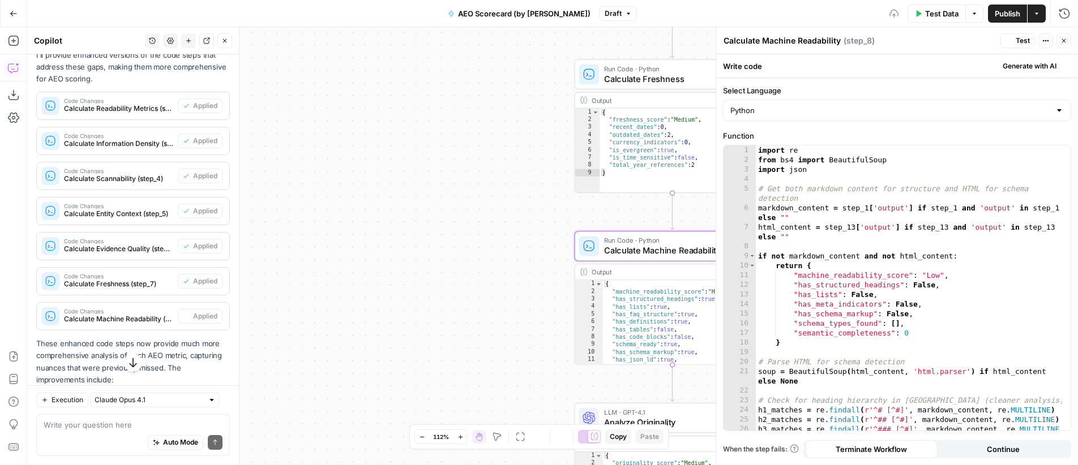
scroll to position [1594, 0]
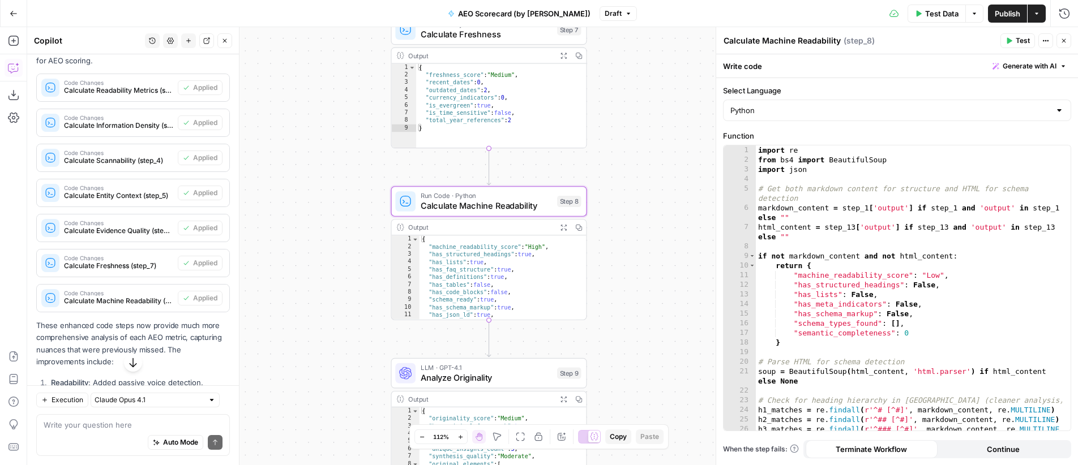
drag, startPoint x: 469, startPoint y: 212, endPoint x: 286, endPoint y: 167, distance: 188.8
click at [286, 167] on div "**********" at bounding box center [552, 246] width 1051 height 438
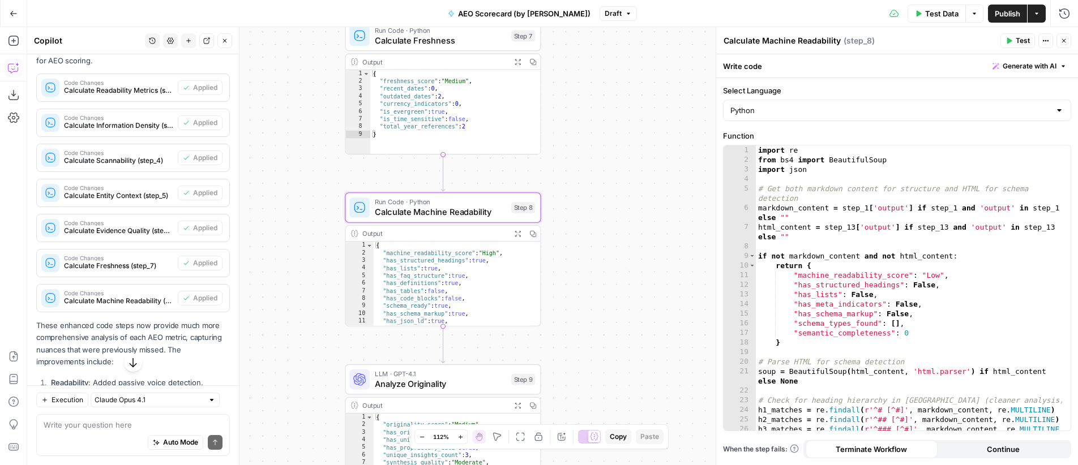
drag, startPoint x: 664, startPoint y: 179, endPoint x: 623, endPoint y: 185, distance: 41.6
click at [623, 185] on div "**********" at bounding box center [552, 246] width 1051 height 438
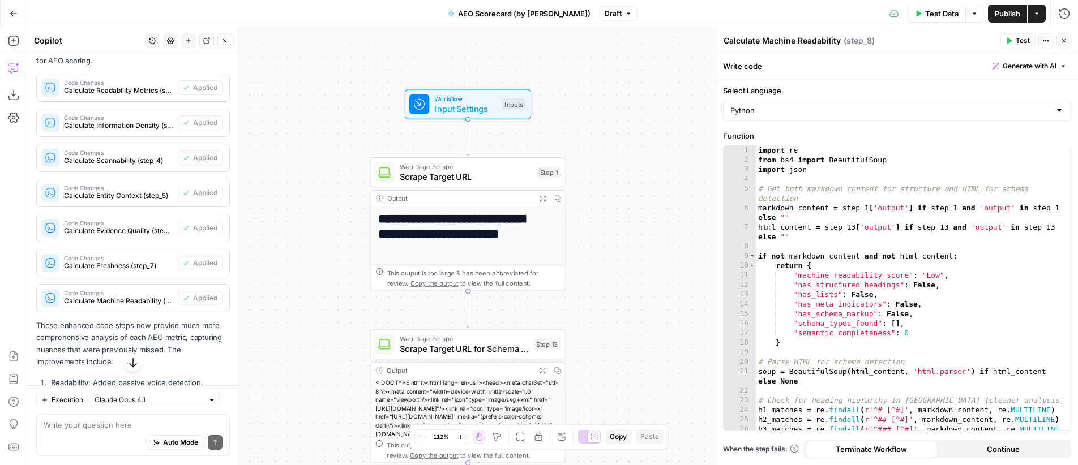
drag, startPoint x: 598, startPoint y: 200, endPoint x: 627, endPoint y: 179, distance: 36.0
click at [627, 179] on div "**********" at bounding box center [552, 246] width 1051 height 438
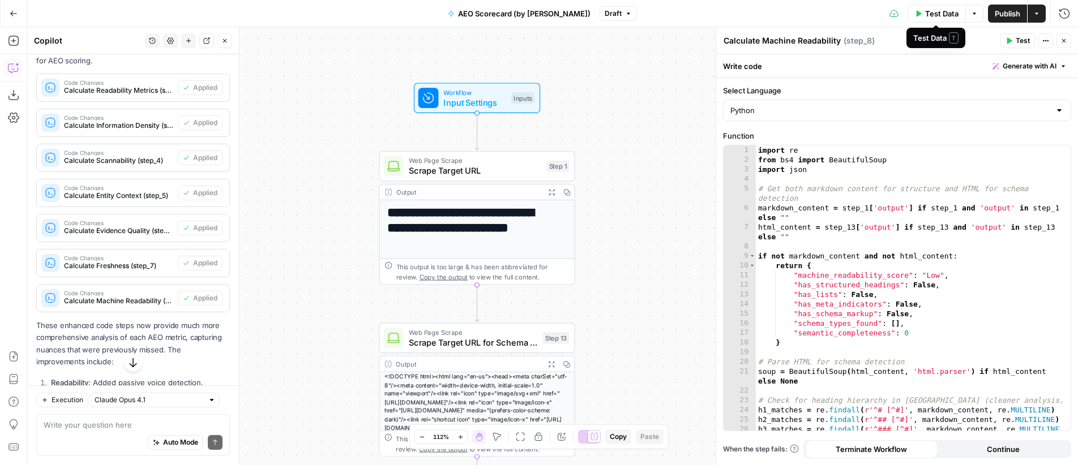
click at [940, 15] on span "Test Data" at bounding box center [941, 13] width 33 height 11
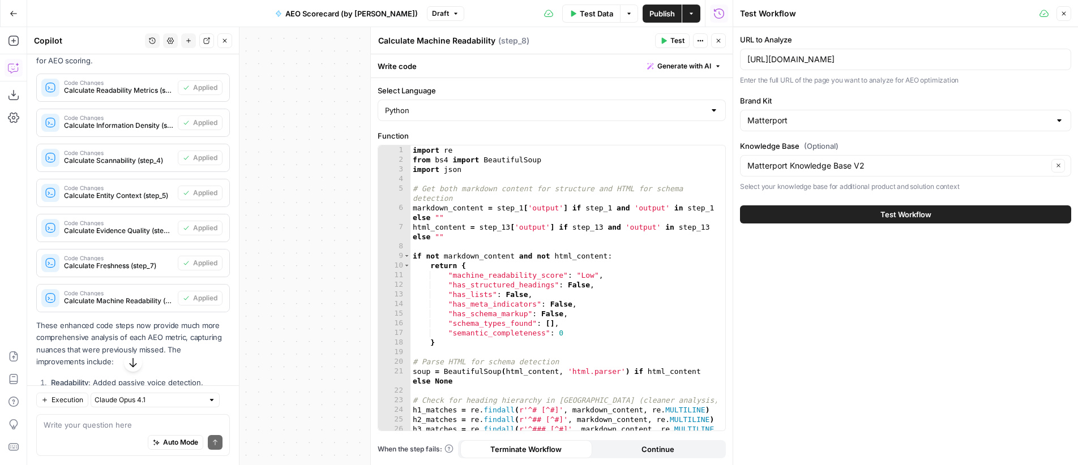
click at [926, 213] on span "Test Workflow" at bounding box center [905, 214] width 51 height 11
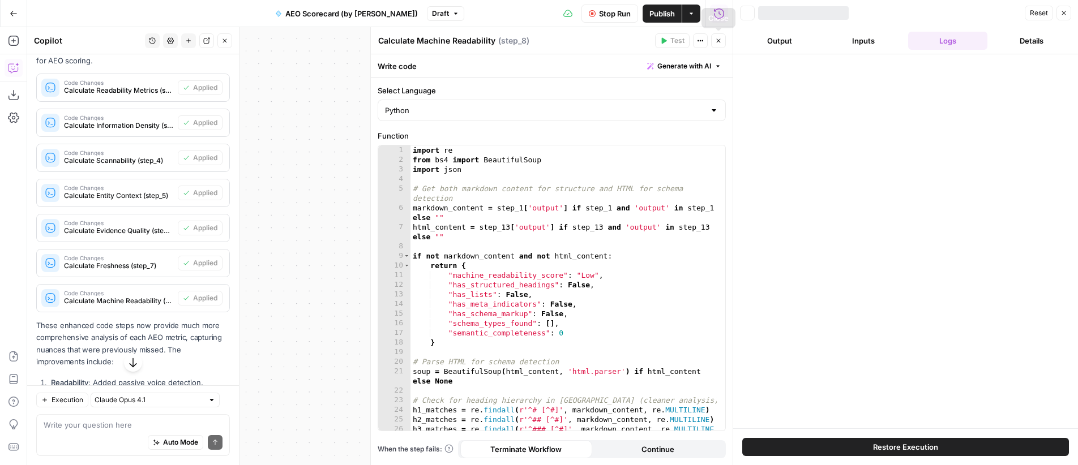
click at [721, 42] on icon "button" at bounding box center [718, 40] width 7 height 7
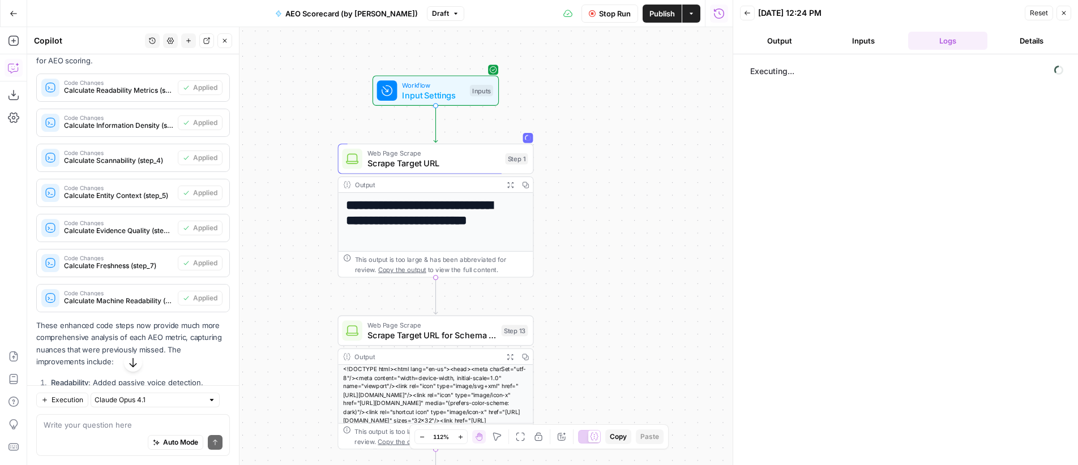
drag, startPoint x: 665, startPoint y: 172, endPoint x: 630, endPoint y: 166, distance: 34.9
click at [630, 166] on div "**********" at bounding box center [379, 246] width 705 height 438
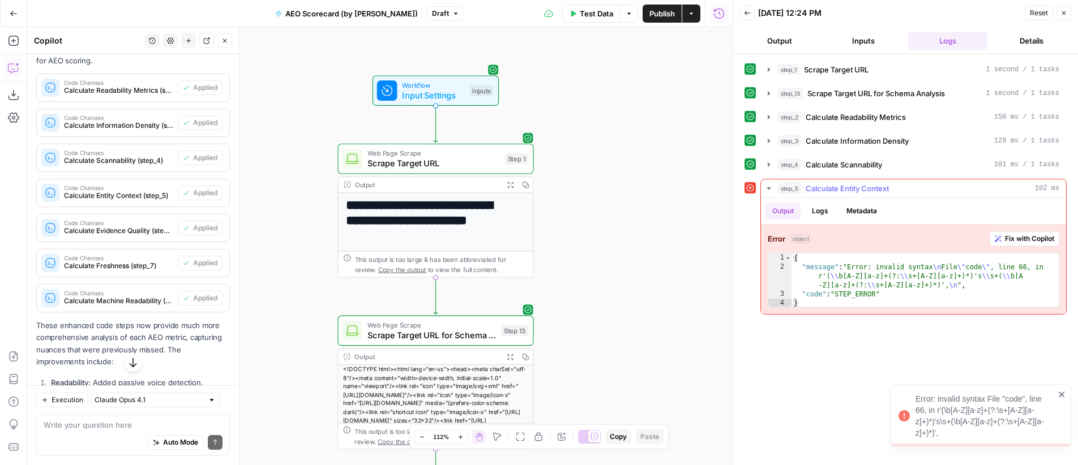
click at [1034, 239] on span "Fix with Copilot" at bounding box center [1029, 239] width 49 height 10
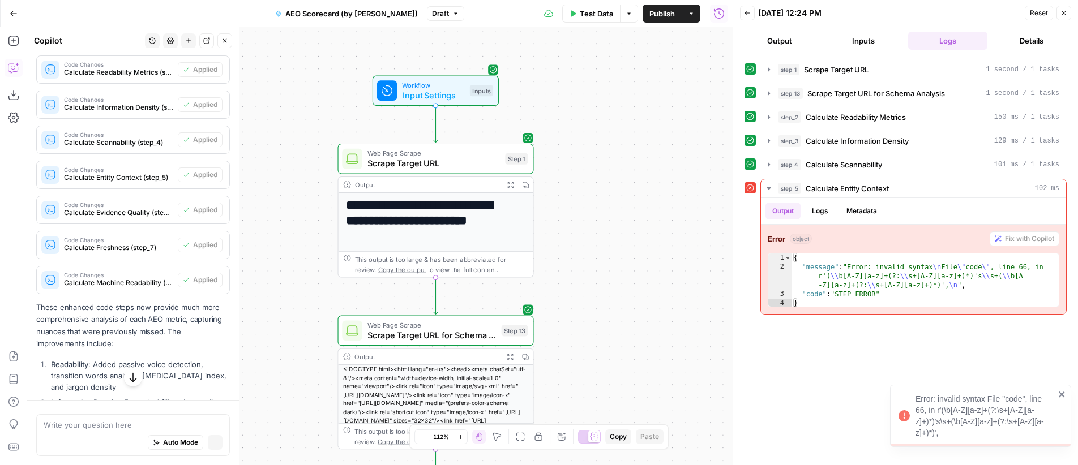
scroll to position [1576, 0]
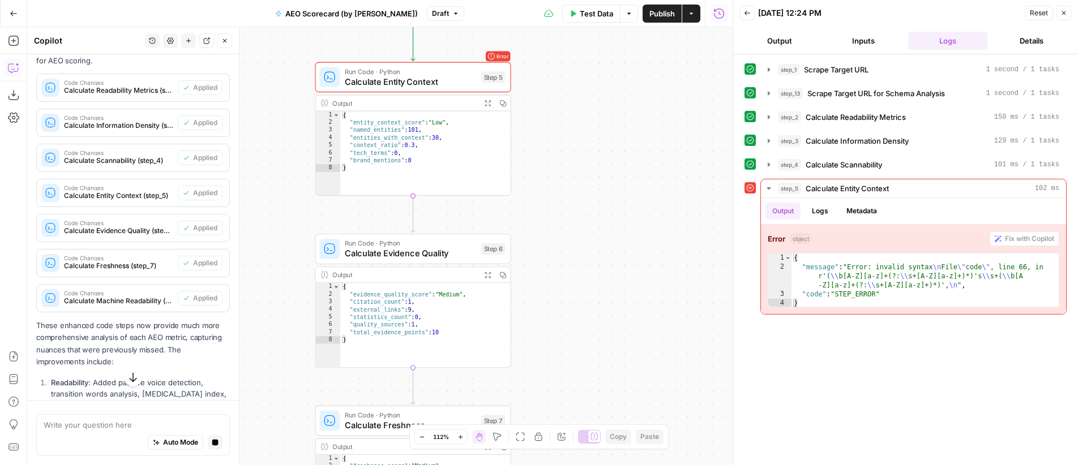
drag, startPoint x: 600, startPoint y: 170, endPoint x: 599, endPoint y: 154, distance: 16.5
click at [599, 154] on div "**********" at bounding box center [379, 246] width 705 height 438
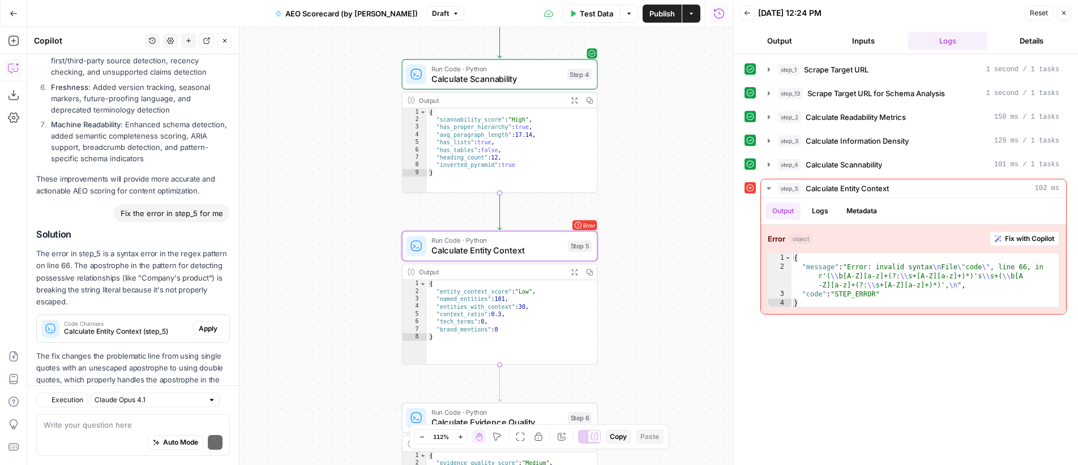
scroll to position [2129, 0]
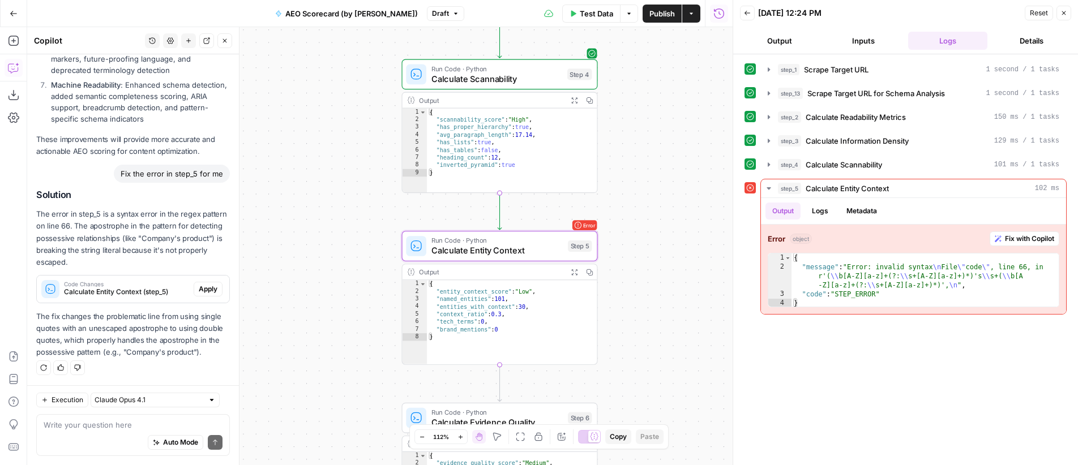
click at [200, 292] on span "Apply" at bounding box center [208, 289] width 19 height 10
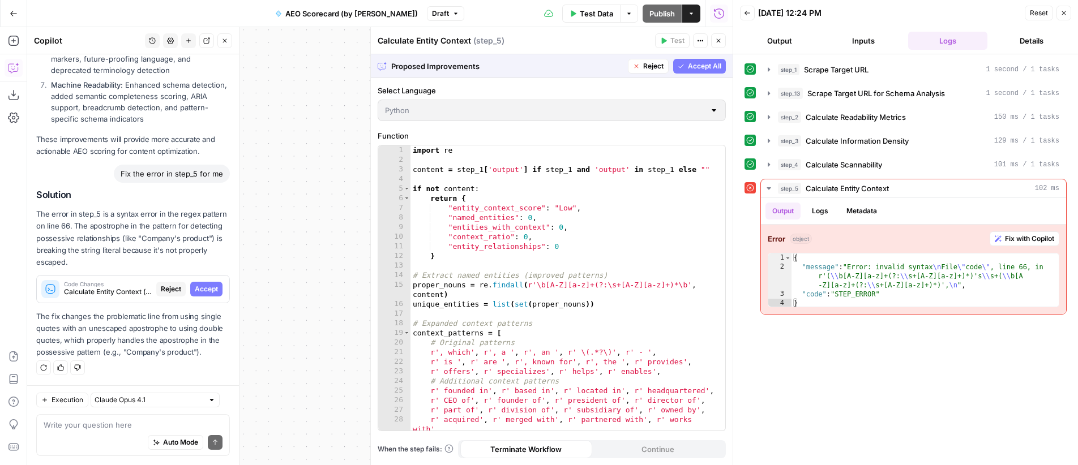
scroll to position [2111, 0]
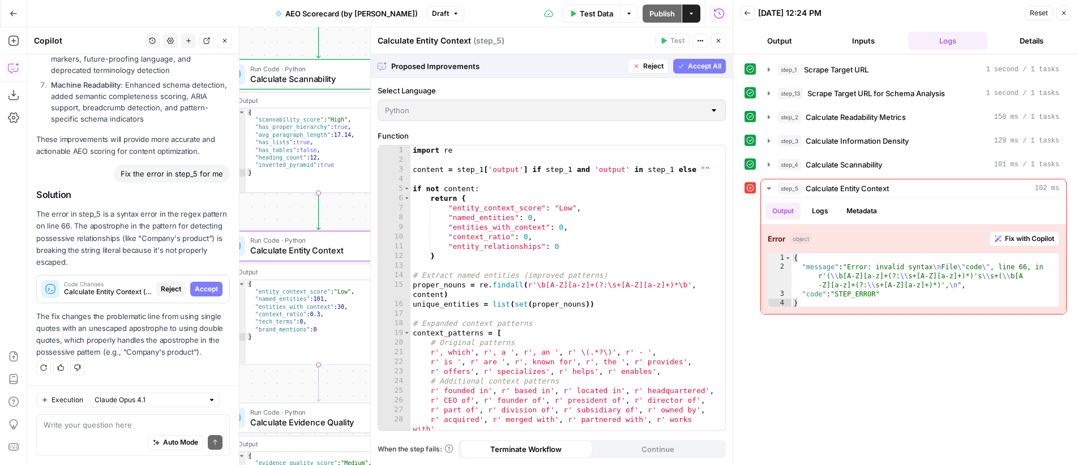
click at [199, 289] on span "Accept" at bounding box center [206, 289] width 23 height 10
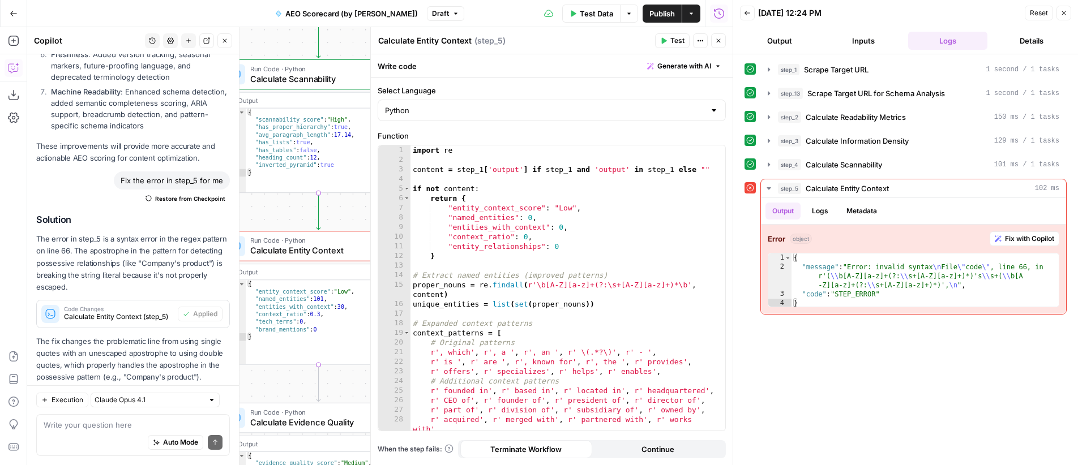
scroll to position [2147, 0]
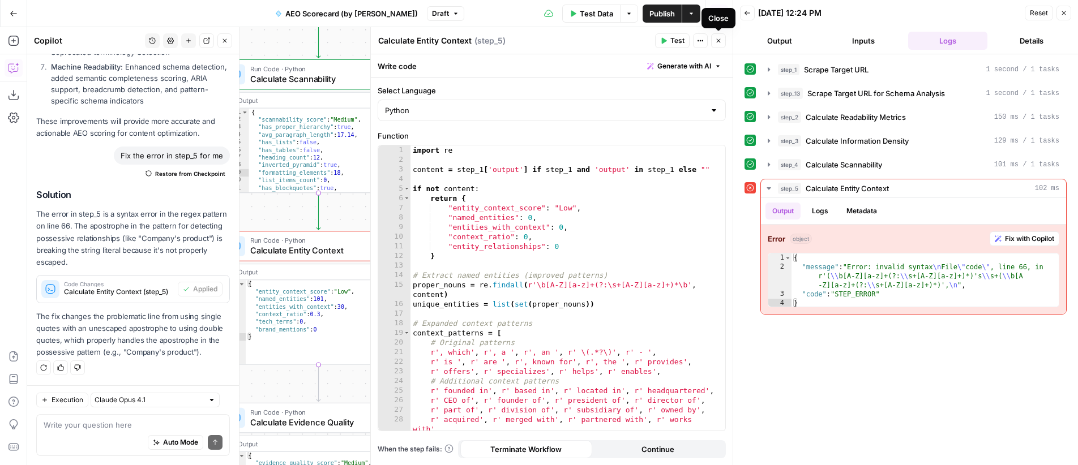
click at [720, 41] on icon "button" at bounding box center [718, 40] width 7 height 7
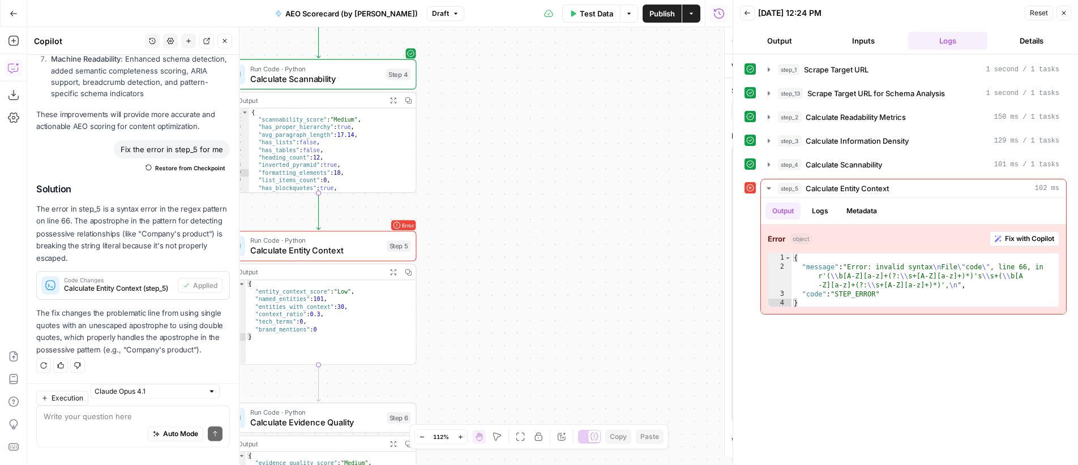
drag, startPoint x: 596, startPoint y: 199, endPoint x: 571, endPoint y: 196, distance: 24.6
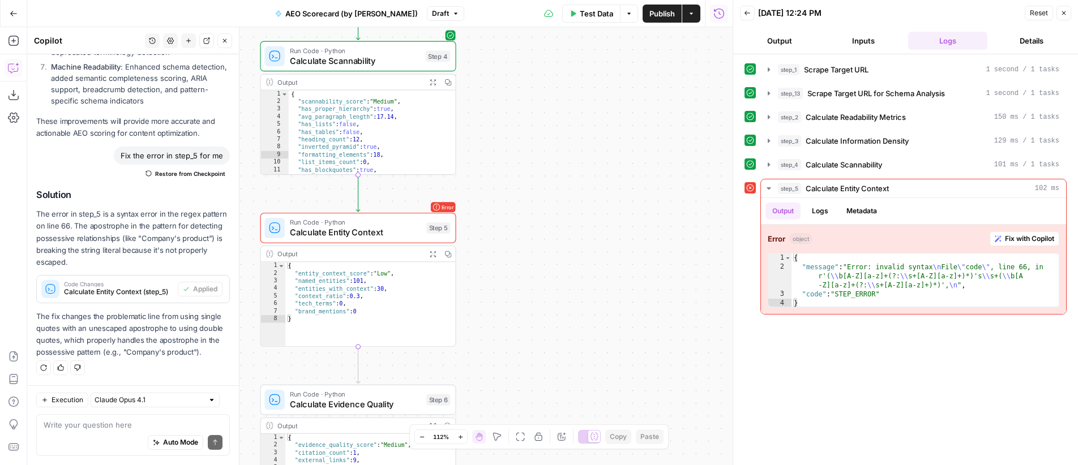
drag, startPoint x: 563, startPoint y: 195, endPoint x: 617, endPoint y: 169, distance: 60.3
click at [617, 169] on div "**********" at bounding box center [379, 246] width 705 height 438
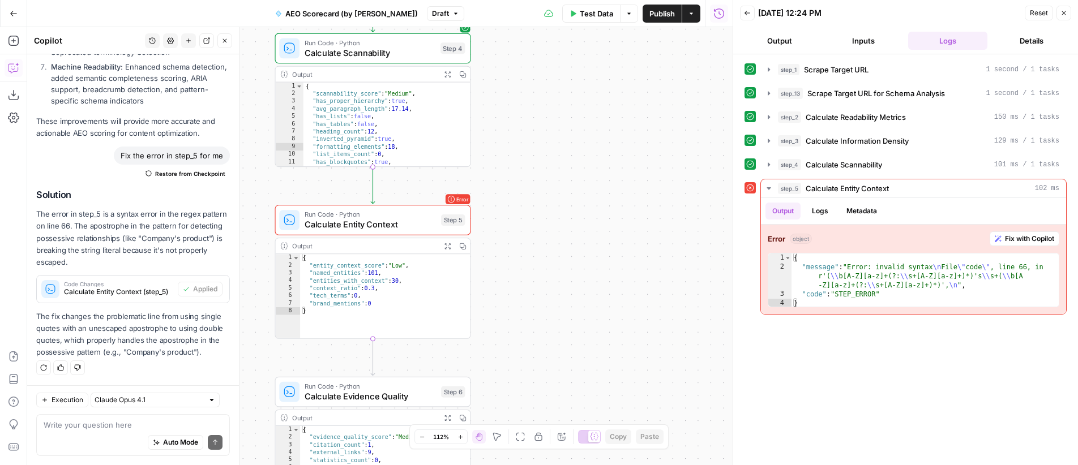
click at [598, 198] on div "**********" at bounding box center [379, 246] width 705 height 438
click at [155, 225] on p "The error in step_5 is a syntax error in the regex pattern on line 66. The apos…" at bounding box center [133, 238] width 194 height 60
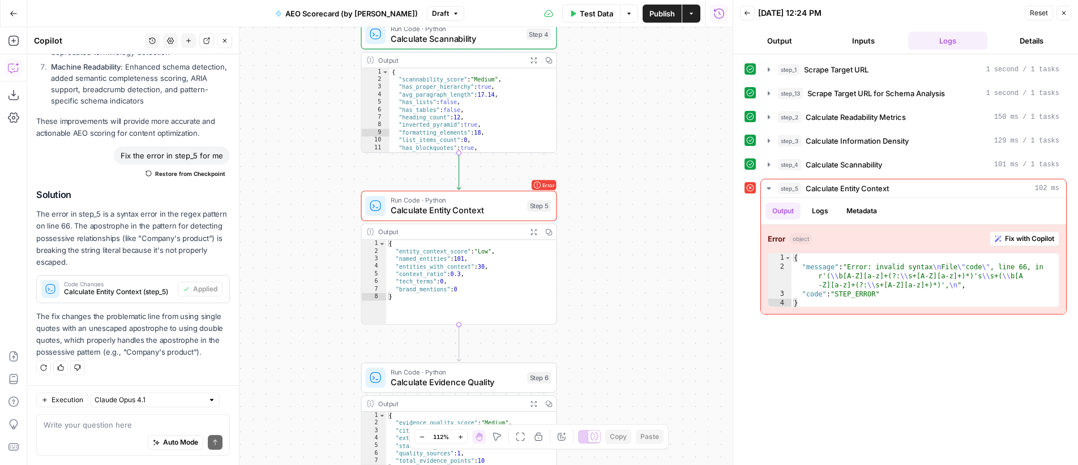
drag, startPoint x: 531, startPoint y: 212, endPoint x: 616, endPoint y: 189, distance: 88.0
click at [616, 189] on div "**********" at bounding box center [379, 246] width 705 height 438
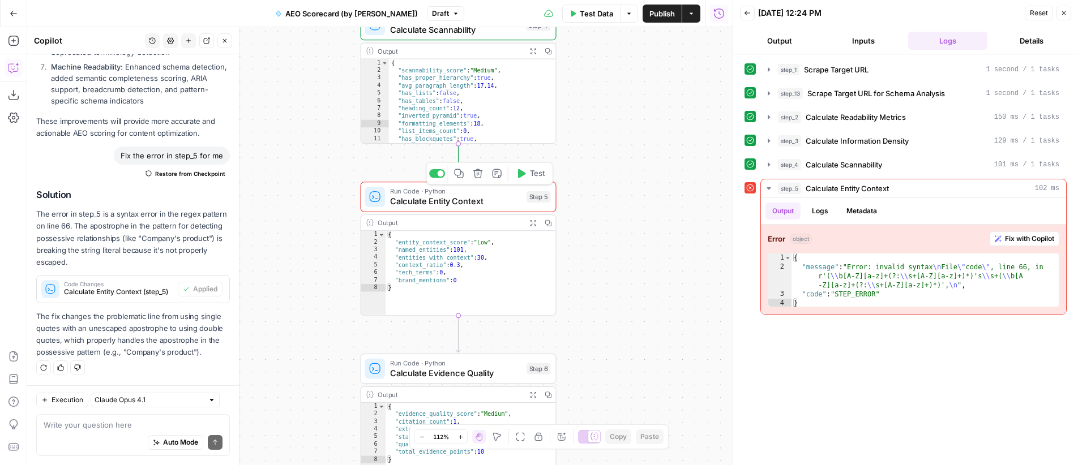
click at [528, 174] on button "Test" at bounding box center [530, 173] width 39 height 16
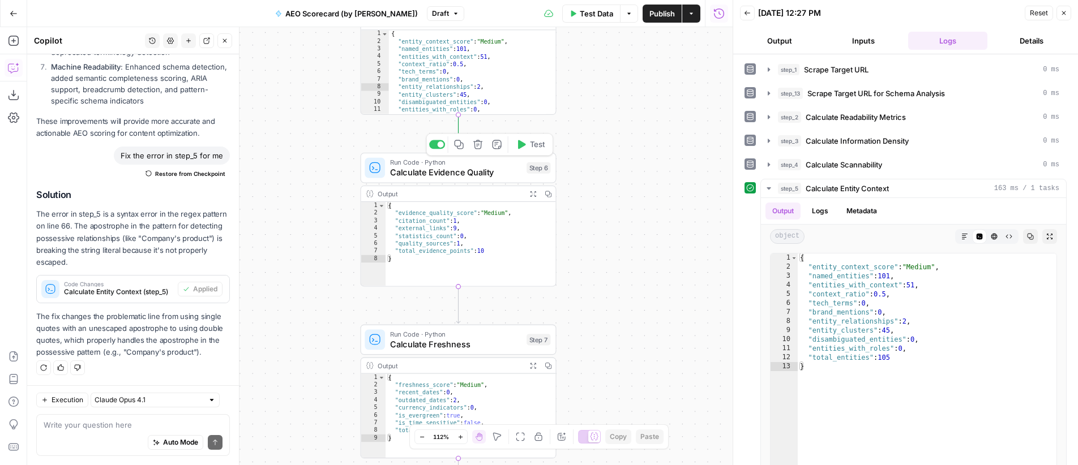
click at [536, 144] on span "Test" at bounding box center [537, 144] width 15 height 11
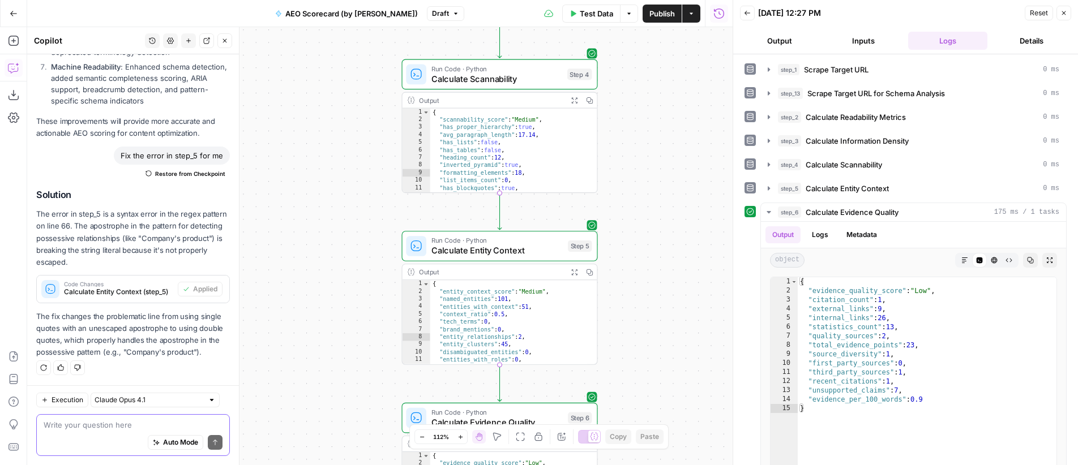
click at [113, 424] on textarea at bounding box center [133, 425] width 179 height 11
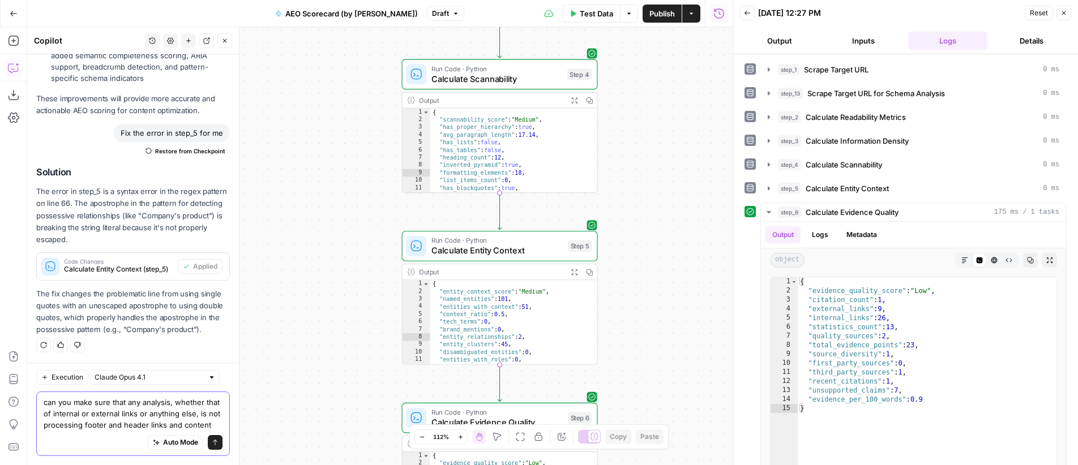
scroll to position [2181, 0]
click at [186, 418] on textarea "can you make sure that any analysis, whether that of internal or external links…" at bounding box center [133, 414] width 179 height 34
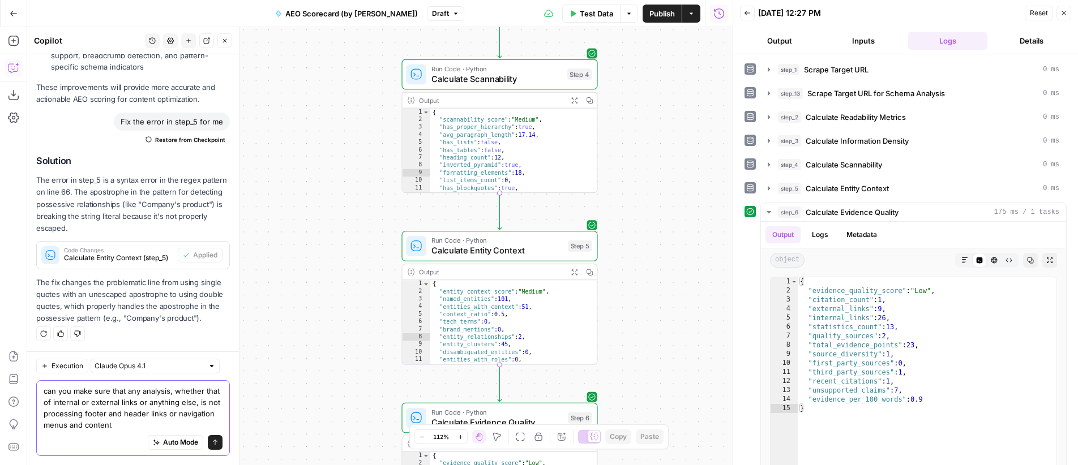
type textarea "can you make sure that any analysis, whether that of internal or external links…"
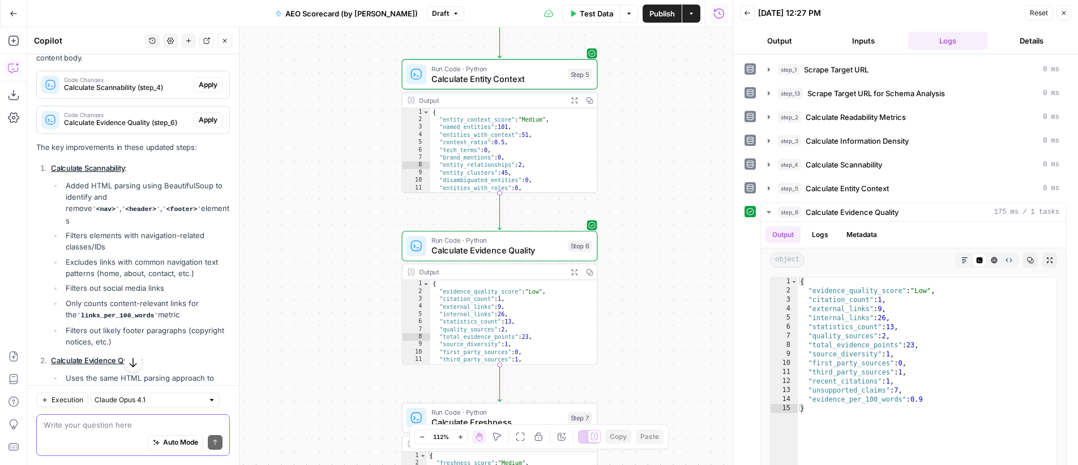
scroll to position [2585, 0]
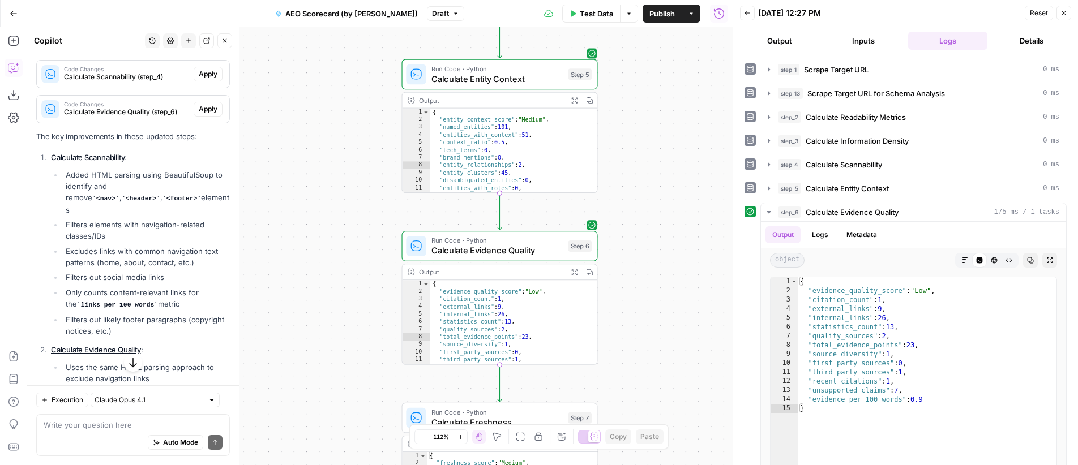
click at [204, 79] on span "Apply" at bounding box center [208, 74] width 19 height 10
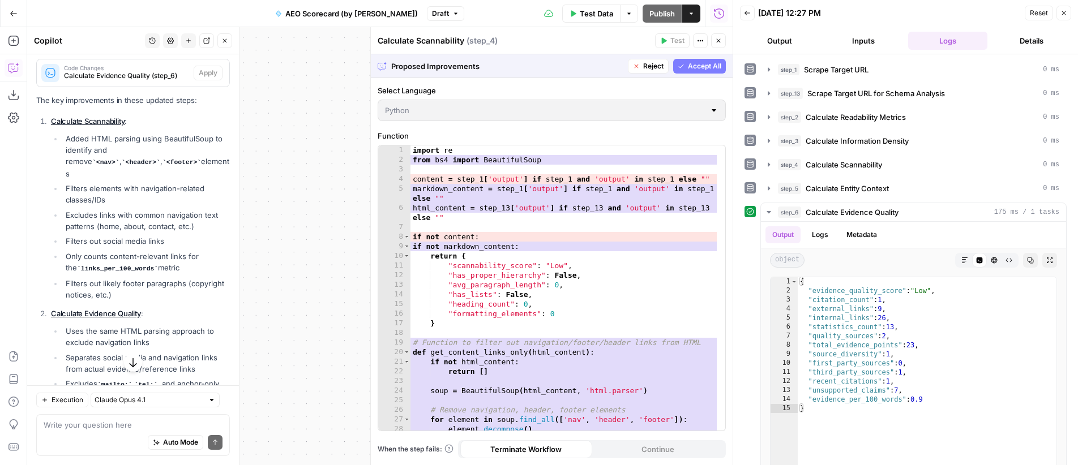
scroll to position [2549, 0]
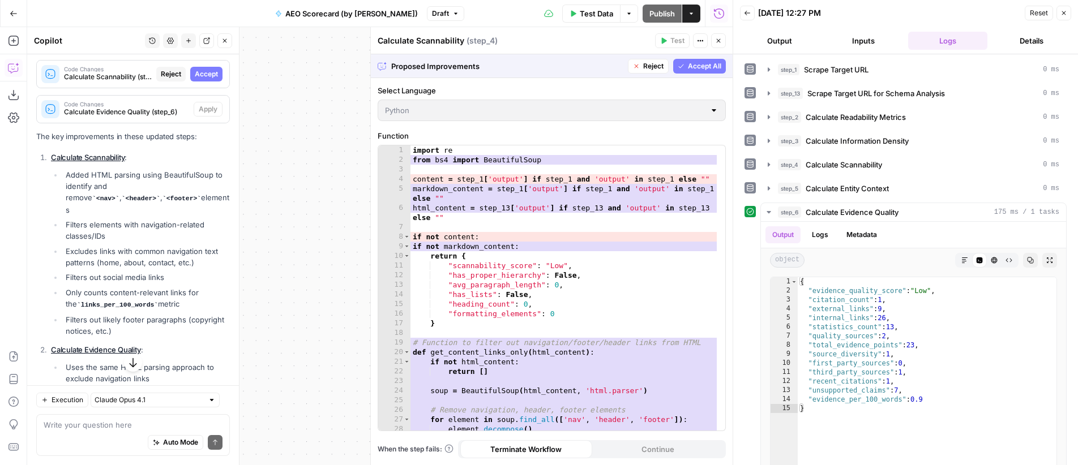
click at [200, 79] on span "Accept" at bounding box center [206, 74] width 23 height 10
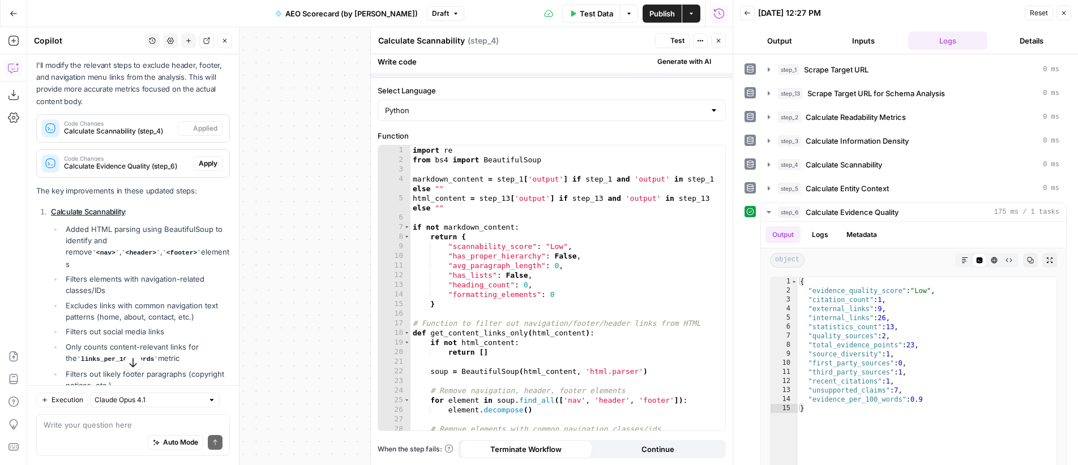
click at [199, 159] on span "Apply" at bounding box center [208, 164] width 19 height 10
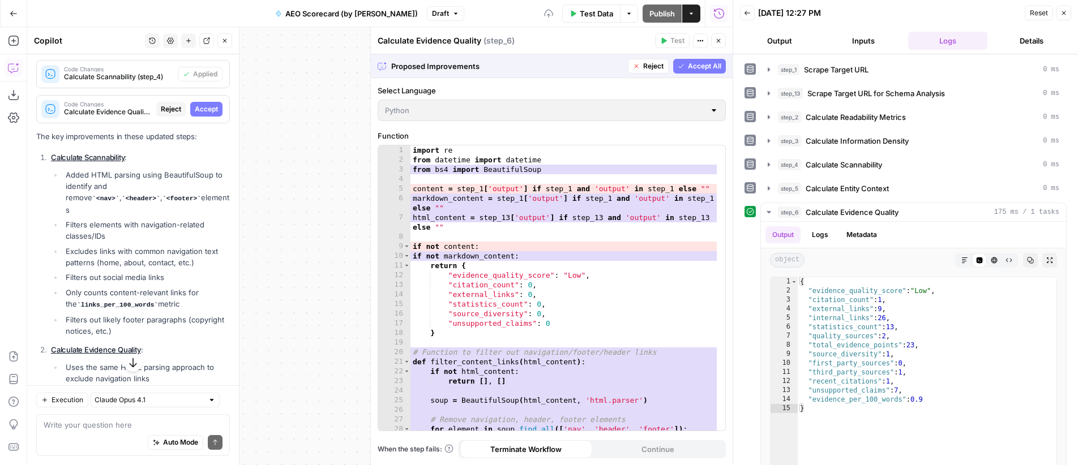
click at [204, 114] on span "Accept" at bounding box center [206, 109] width 23 height 10
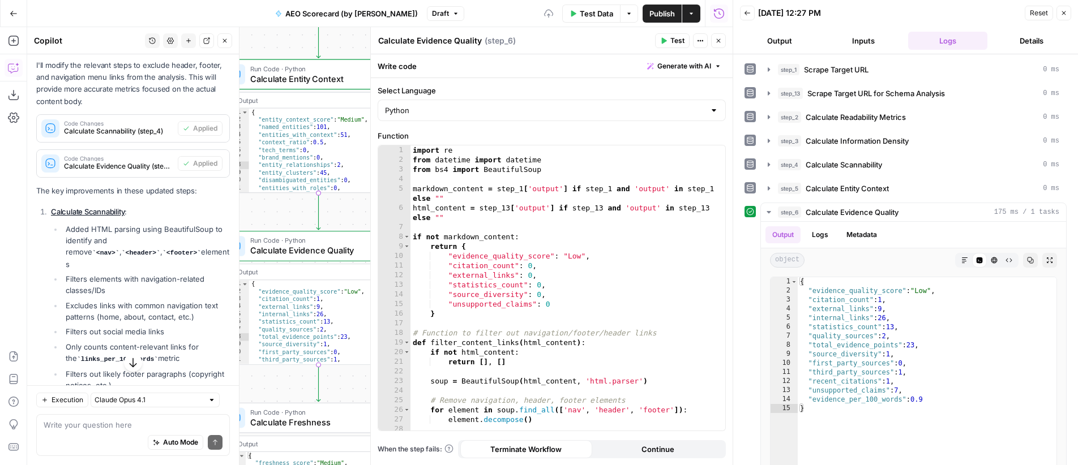
scroll to position [2815, 0]
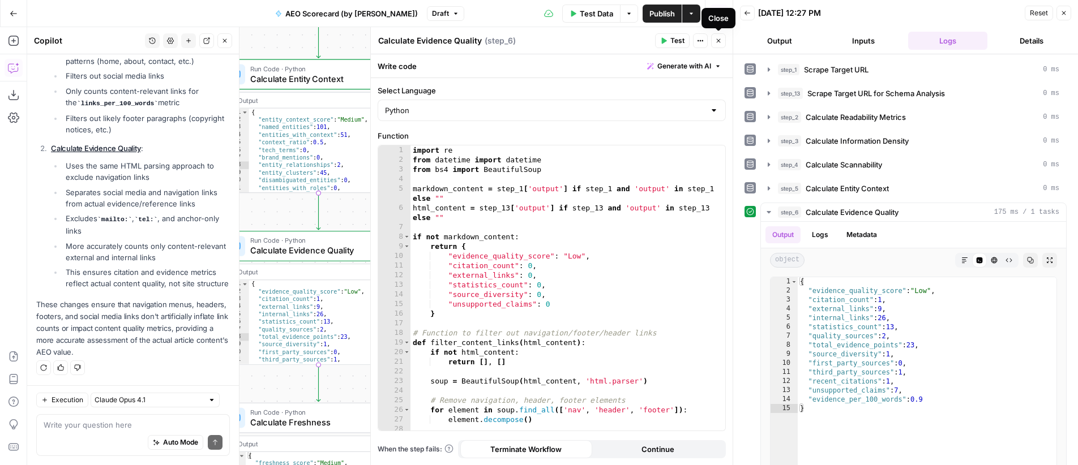
drag, startPoint x: 720, startPoint y: 40, endPoint x: 1041, endPoint y: 44, distance: 321.0
click at [720, 40] on icon "button" at bounding box center [718, 40] width 7 height 7
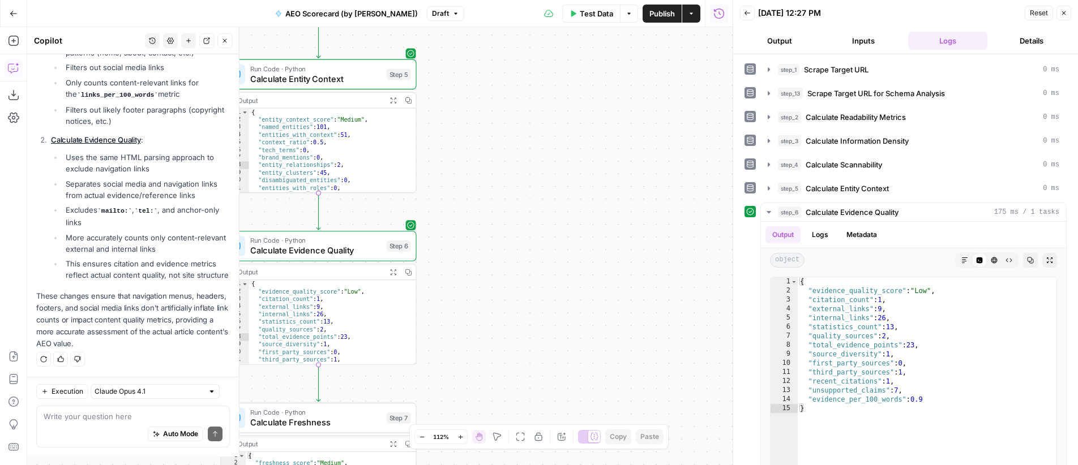
click at [1038, 13] on span "Reset" at bounding box center [1039, 13] width 18 height 10
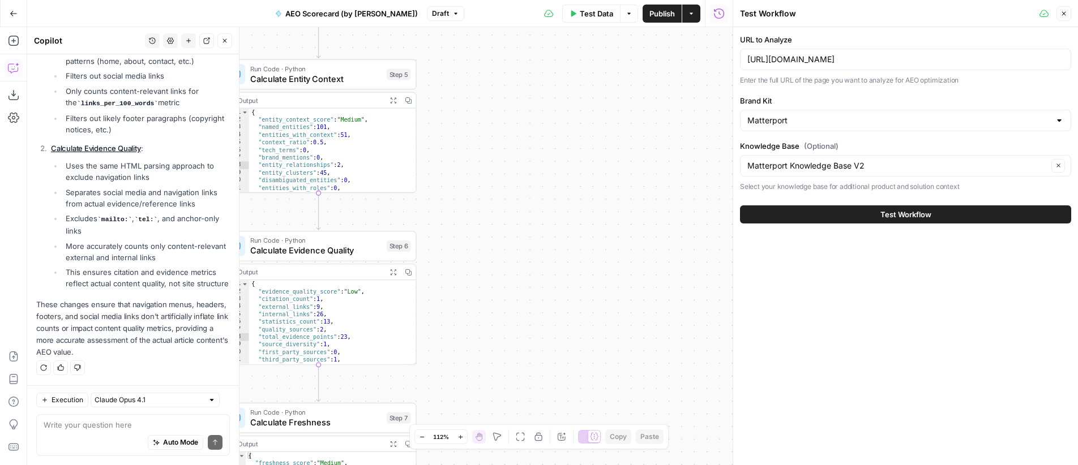
click at [913, 215] on span "Test Workflow" at bounding box center [905, 214] width 51 height 11
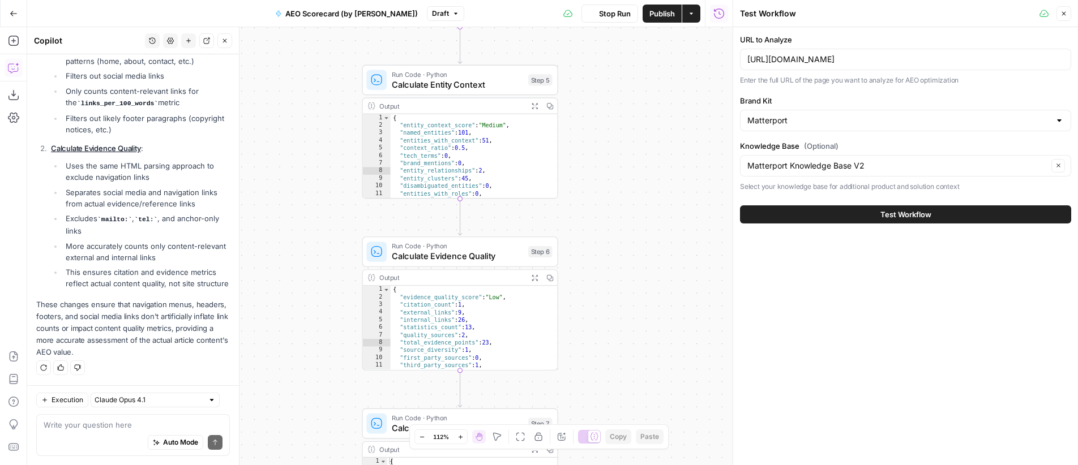
drag, startPoint x: 486, startPoint y: 226, endPoint x: 628, endPoint y: 232, distance: 141.6
click at [628, 232] on div "**********" at bounding box center [379, 246] width 705 height 438
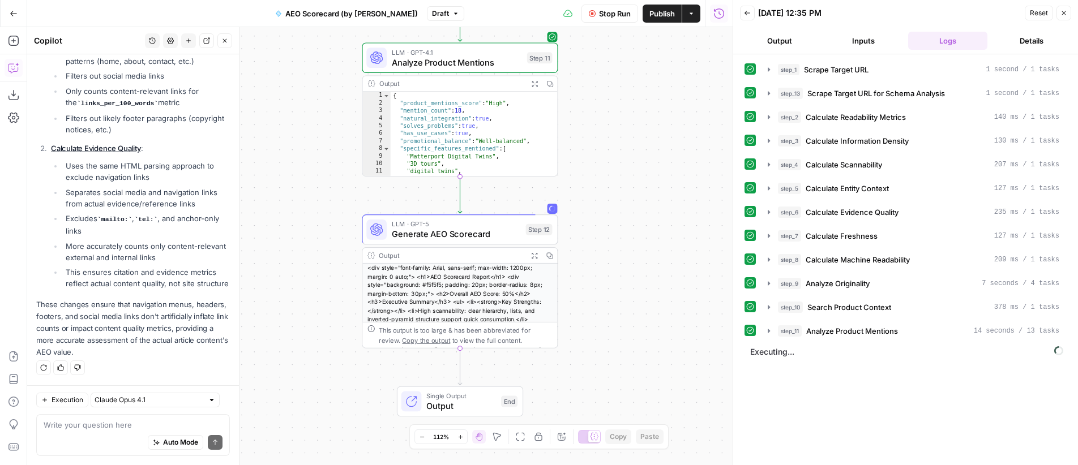
click at [472, 53] on span "LLM · GPT-4.1" at bounding box center [457, 52] width 130 height 10
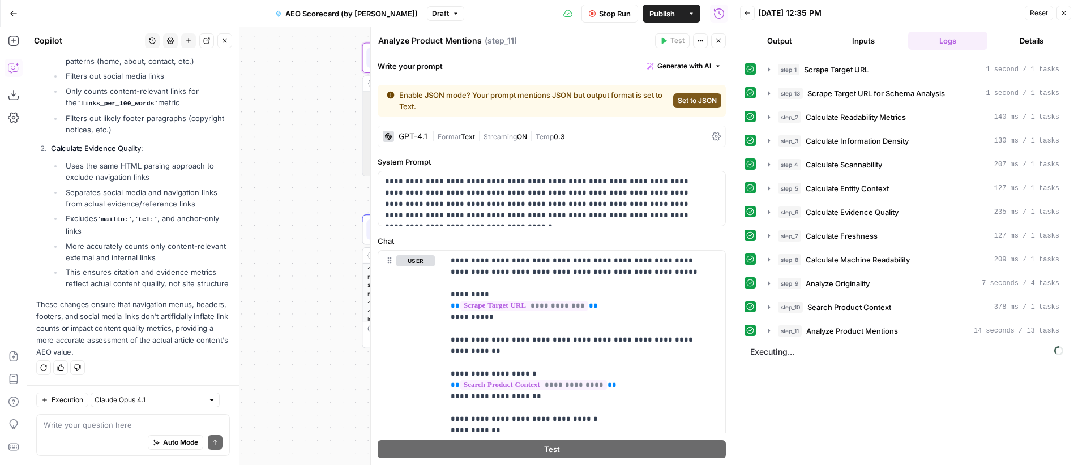
scroll to position [2815, 0]
click at [717, 42] on icon "button" at bounding box center [719, 41] width 4 height 4
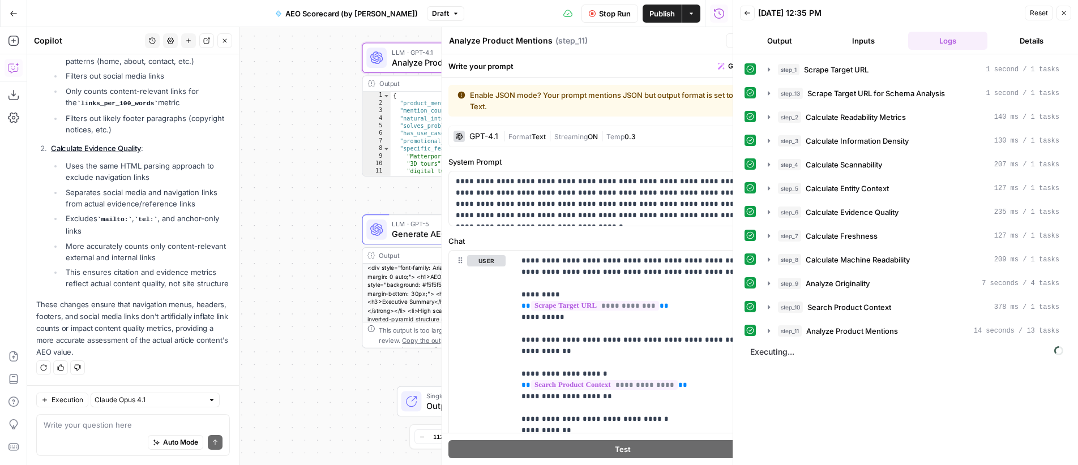
click at [610, 188] on div "**********" at bounding box center [379, 246] width 705 height 438
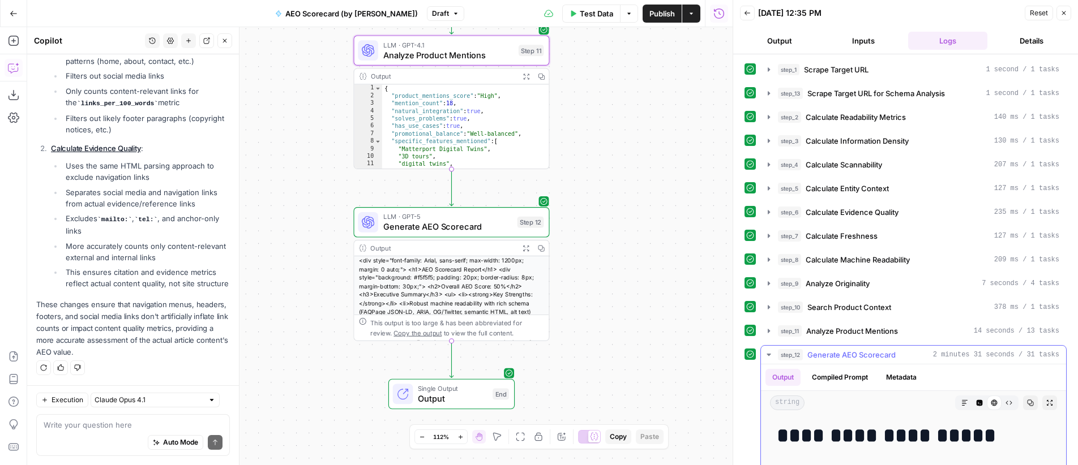
click at [1046, 404] on icon "button" at bounding box center [1049, 403] width 7 height 7
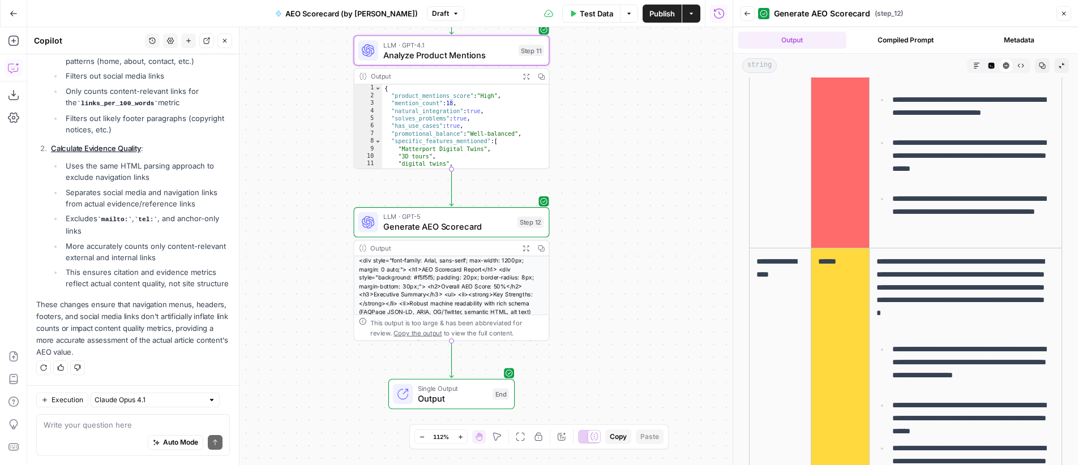
scroll to position [0, 0]
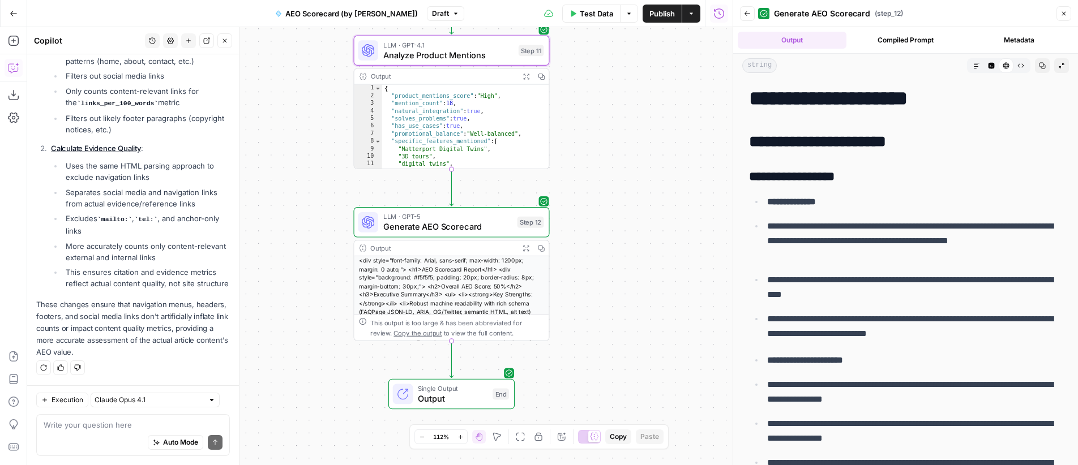
drag, startPoint x: 749, startPoint y: 142, endPoint x: 880, endPoint y: 144, distance: 130.8
click at [880, 144] on h2 "**********" at bounding box center [901, 142] width 305 height 18
copy h2 "**********"
click at [100, 422] on textarea at bounding box center [133, 425] width 179 height 11
paste textarea "there are a couple of changes I want to be made to this workflow: 1.) in execut…"
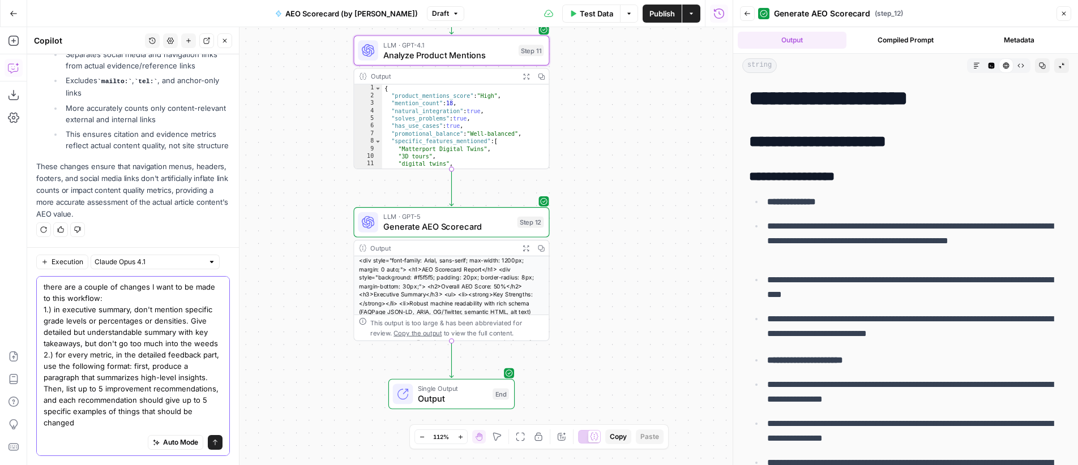
click at [148, 299] on textarea "there are a couple of changes I want to be made to this workflow: 1.) in execut…" at bounding box center [133, 388] width 179 height 215
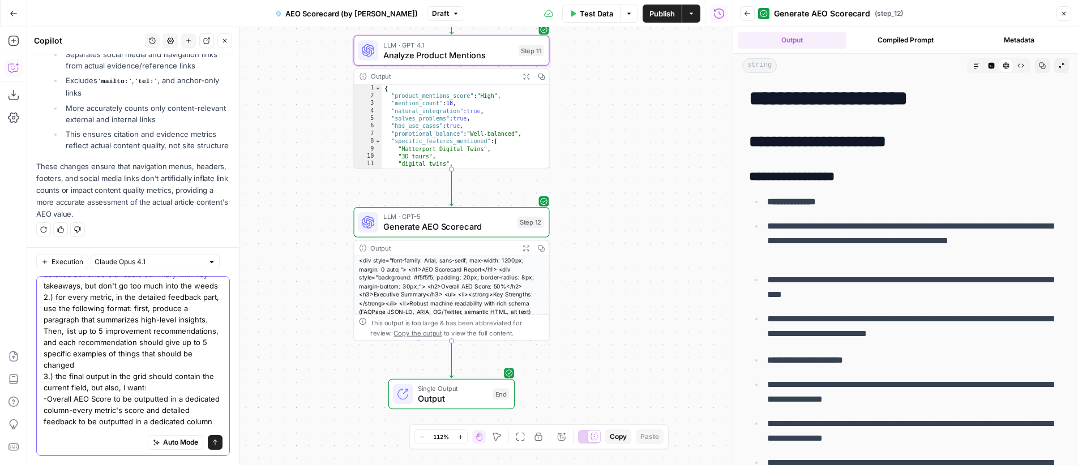
scroll to position [77, 0]
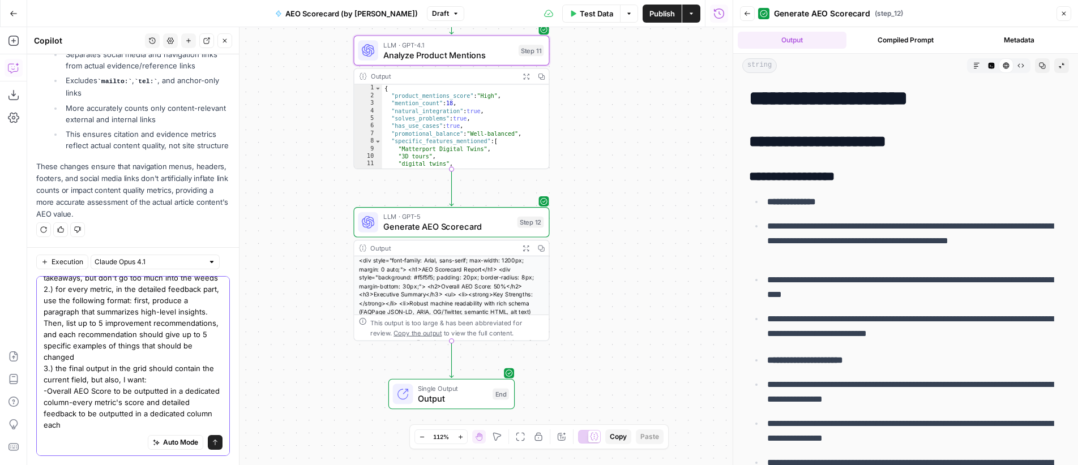
click at [155, 350] on textarea "there are a couple of changes I want to be made to this workflow: 1.) in execut…" at bounding box center [133, 323] width 179 height 215
click at [157, 354] on textarea "there are a couple of changes I want to be made to this workflow: 1.) in execut…" at bounding box center [133, 323] width 179 height 215
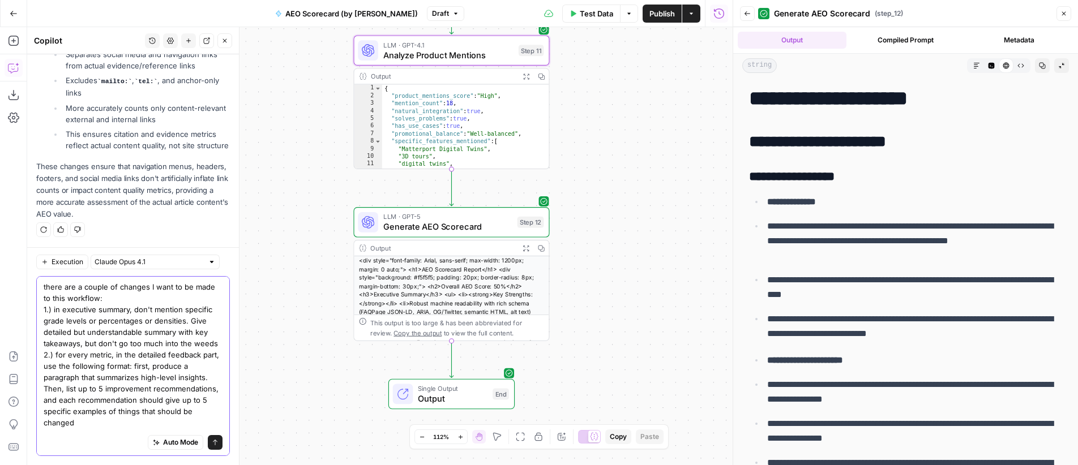
drag, startPoint x: 117, startPoint y: 314, endPoint x: 124, endPoint y: 316, distance: 7.7
click at [117, 314] on textarea "there are a couple of changes I want to be made to this workflow: 1.) in execut…" at bounding box center [133, 388] width 179 height 215
paste textarea "1.) in executive summary, don't mention specific grade levels or percentages or…"
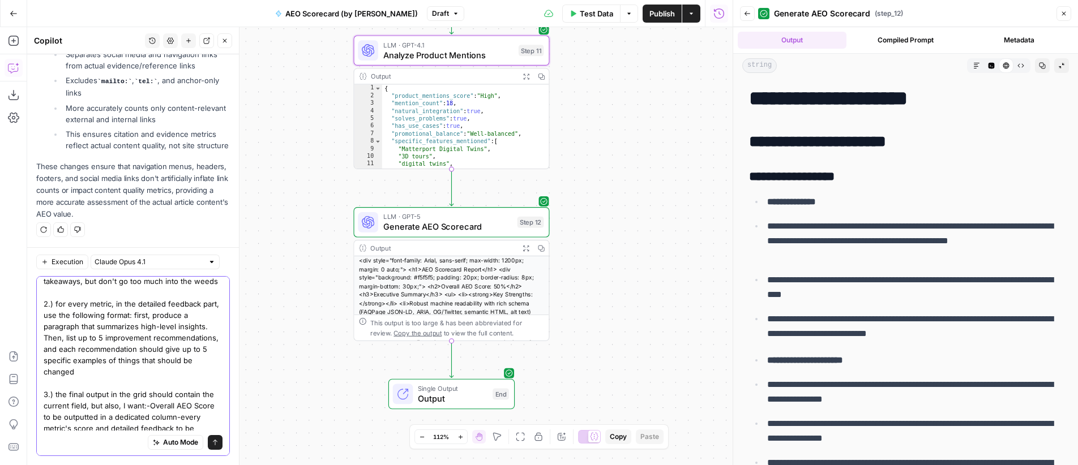
scroll to position [100, 0]
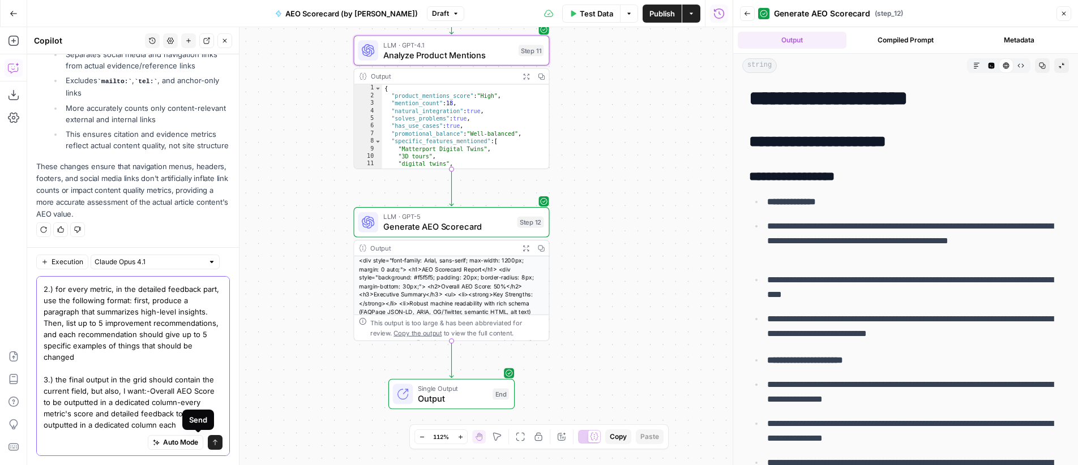
type textarea "there are a couple of changes I want to be made to this workflow: 1.) in execut…"
click at [208, 448] on button "Send" at bounding box center [215, 442] width 15 height 15
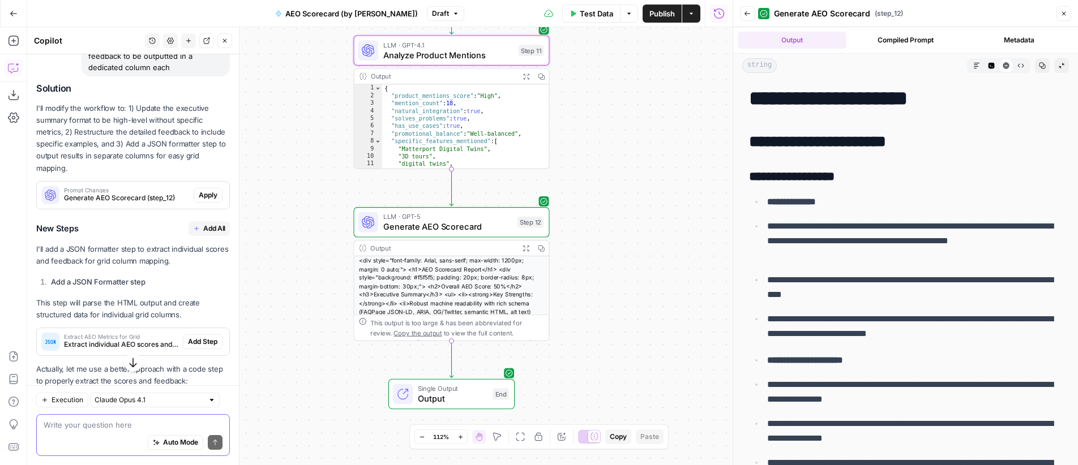
scroll to position [3416, 0]
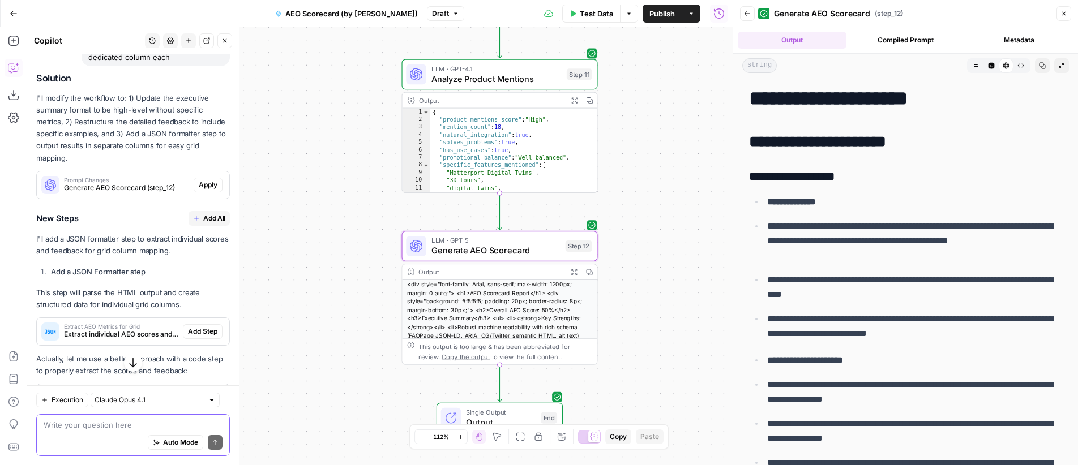
click at [200, 190] on span "Apply" at bounding box center [208, 185] width 19 height 10
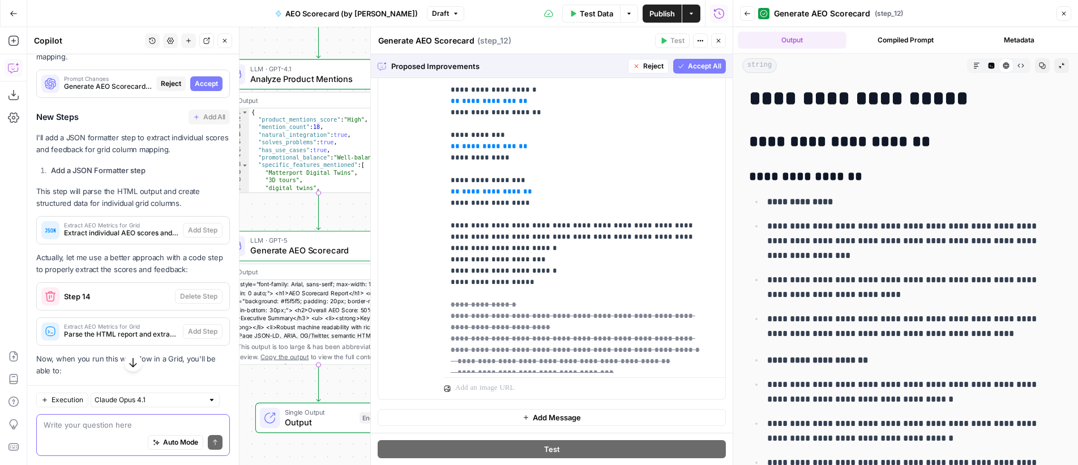
scroll to position [0, 0]
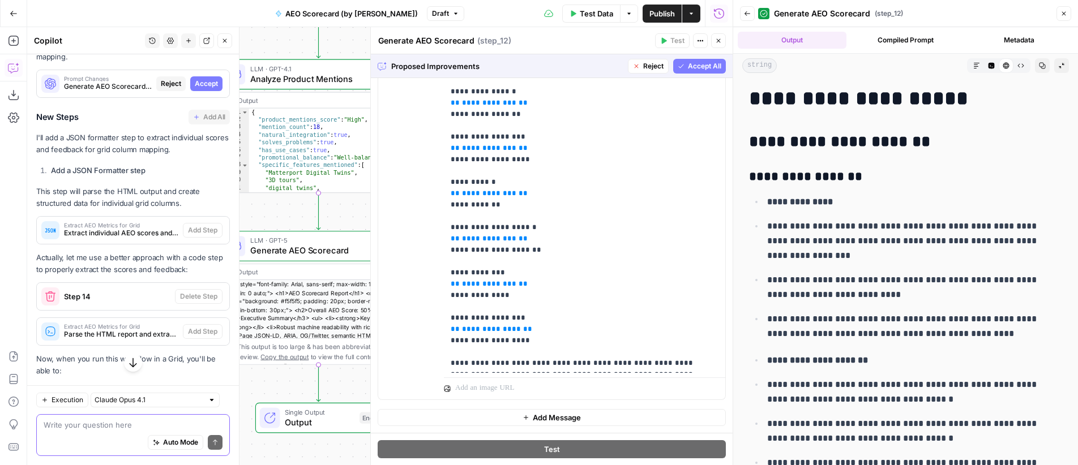
click at [702, 68] on span "Accept All" at bounding box center [704, 66] width 33 height 10
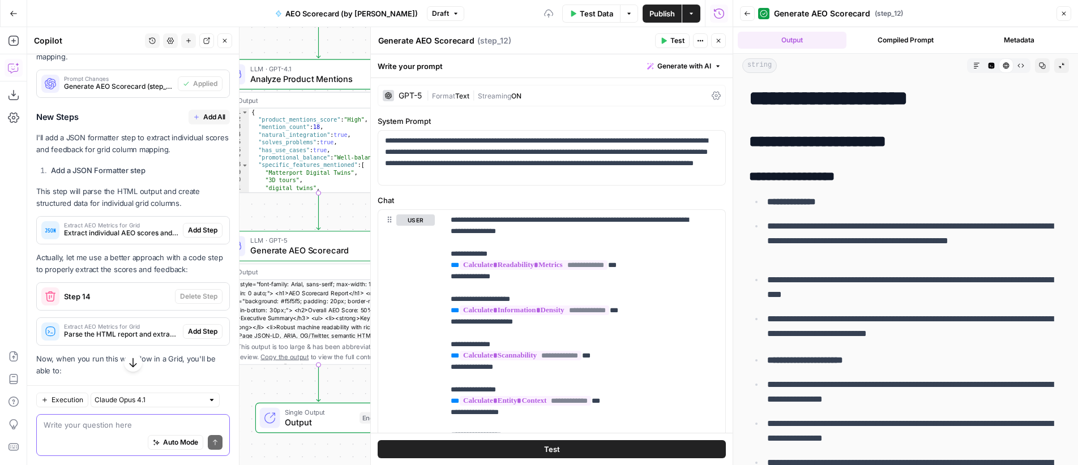
click at [719, 41] on icon "button" at bounding box center [719, 41] width 4 height 4
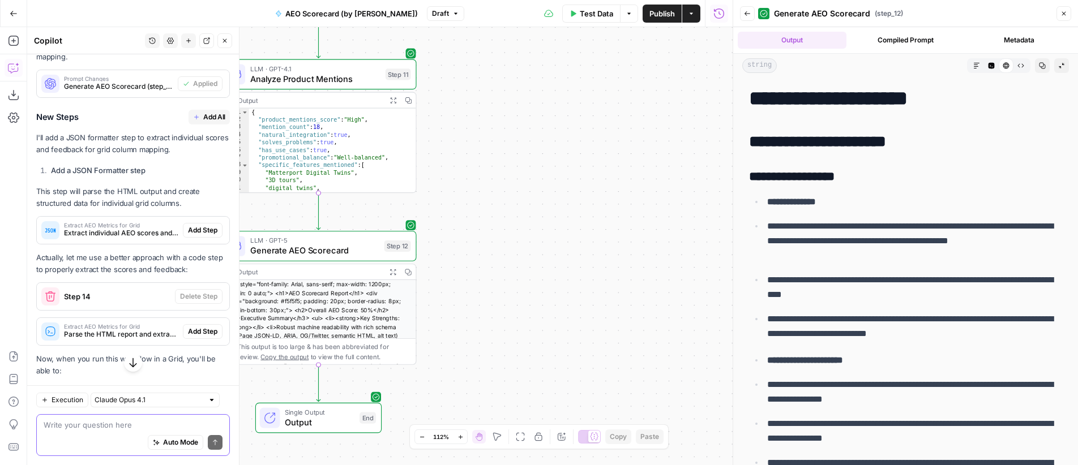
click at [203, 122] on span "Add All" at bounding box center [214, 117] width 22 height 10
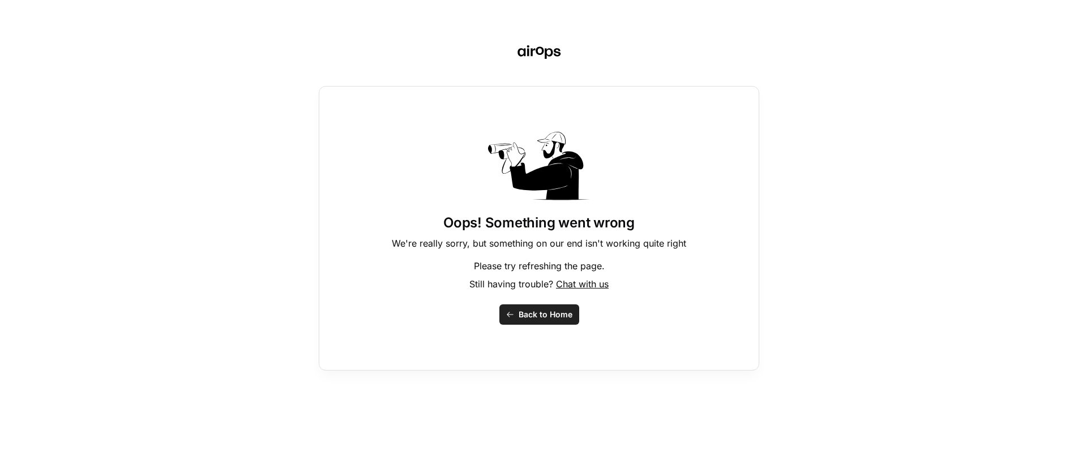
click at [545, 313] on span "Back to Home" at bounding box center [546, 314] width 54 height 11
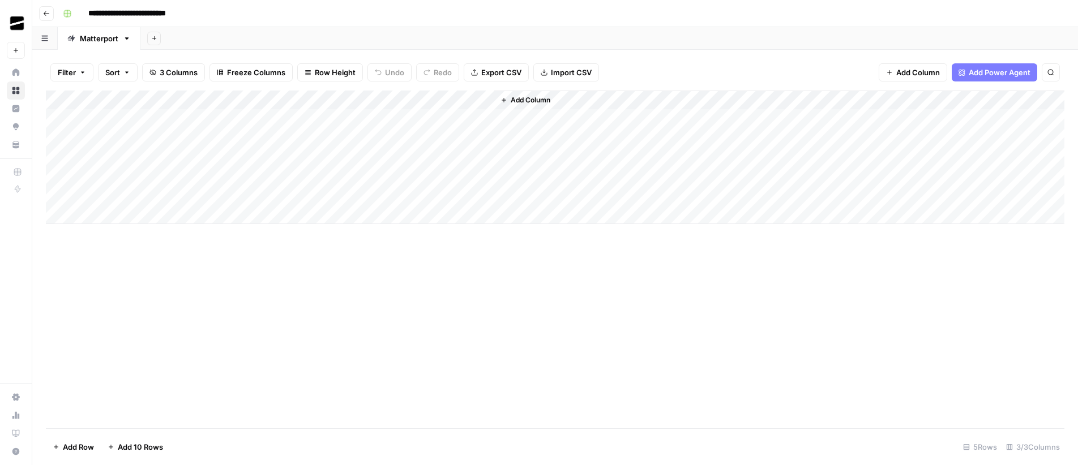
click at [645, 35] on div "Add Sheet" at bounding box center [609, 38] width 938 height 23
click at [481, 119] on div "Add Column" at bounding box center [555, 158] width 1019 height 134
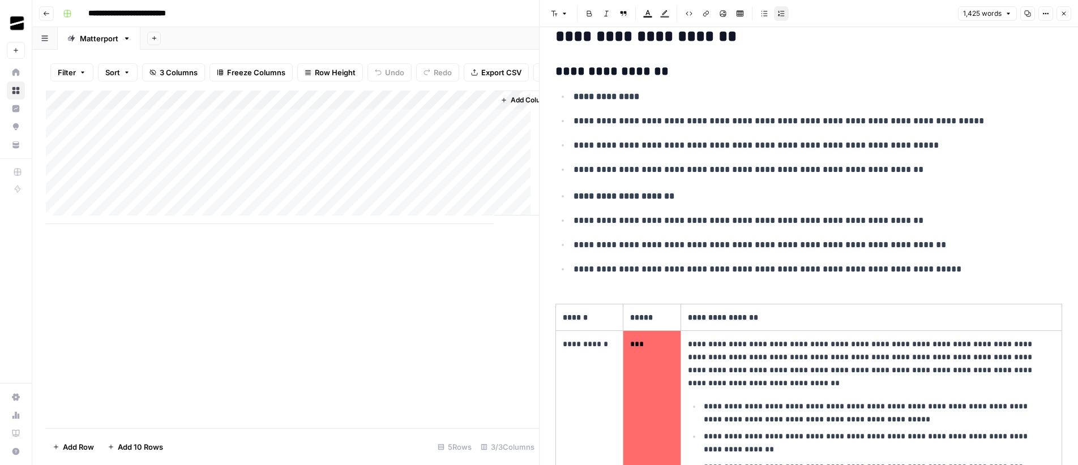
scroll to position [182, 0]
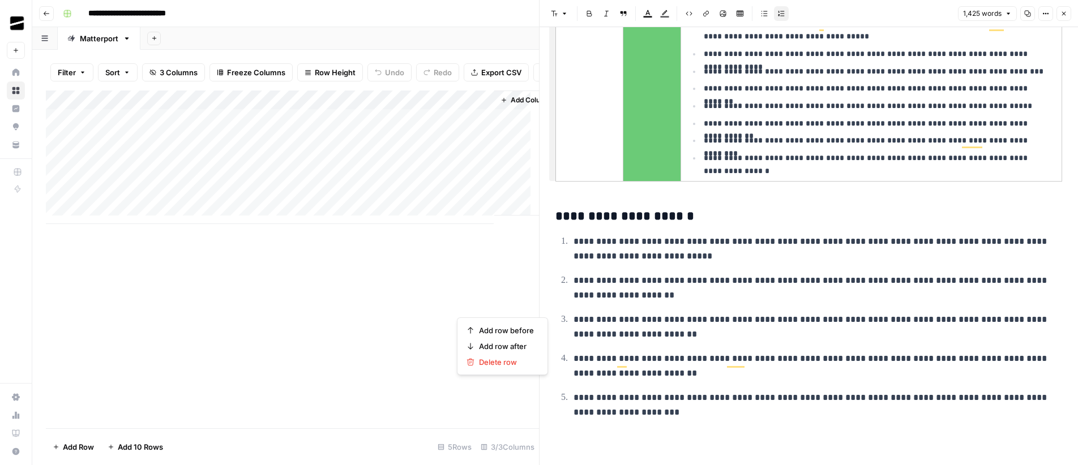
scroll to position [2287, 0]
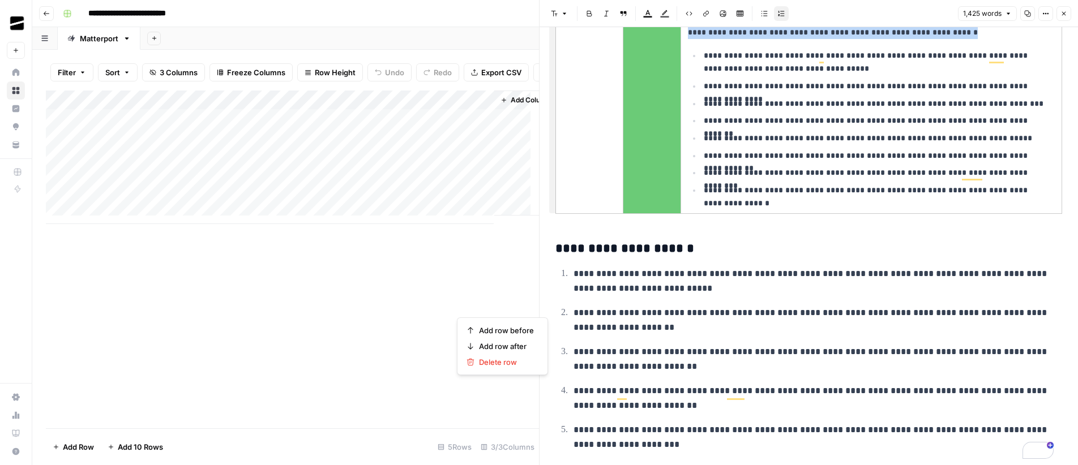
click at [1040, 197] on p "**********" at bounding box center [876, 190] width 345 height 13
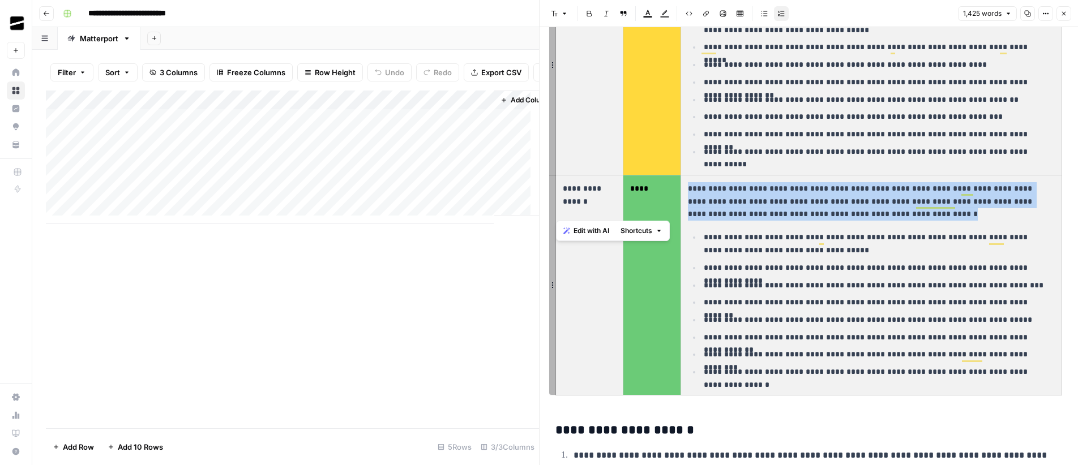
scroll to position [2105, 0]
click at [1025, 12] on icon "button" at bounding box center [1027, 13] width 7 height 7
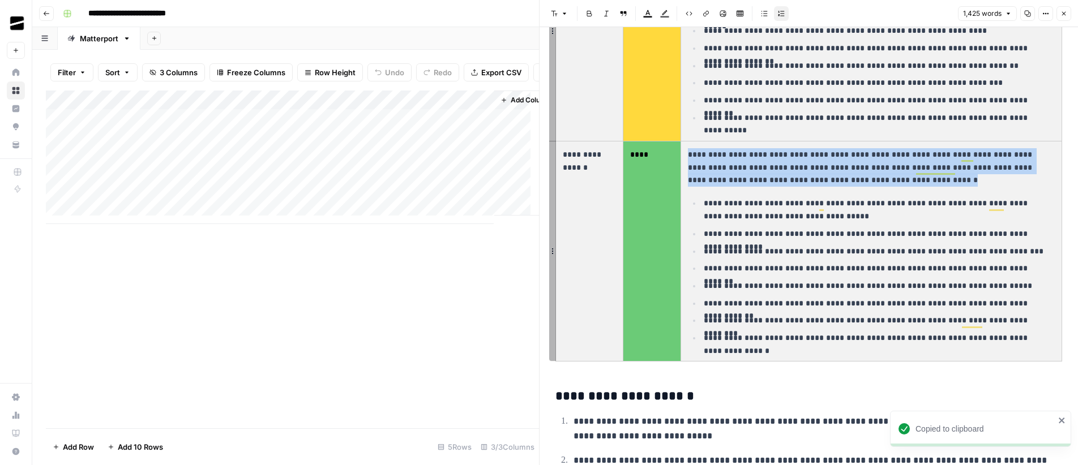
scroll to position [2226, 0]
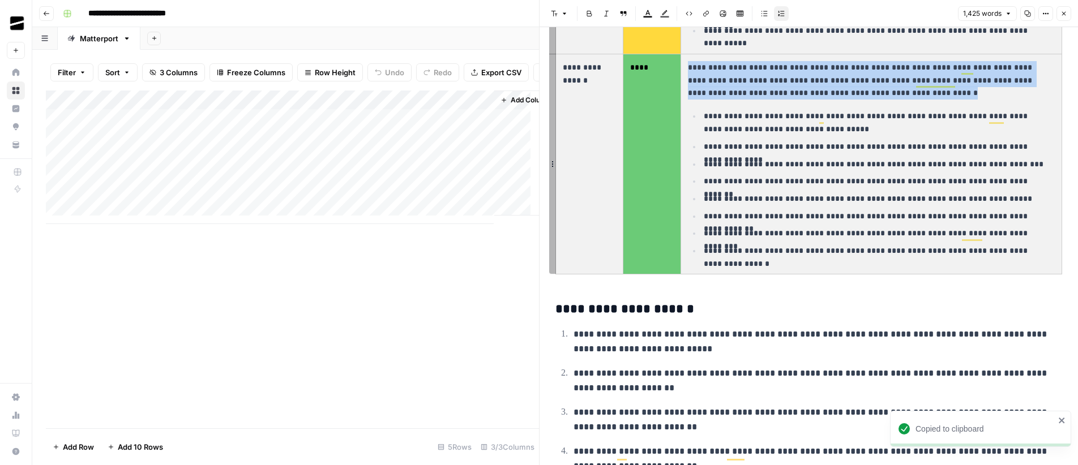
click at [804, 193] on ul "**********" at bounding box center [871, 183] width 367 height 148
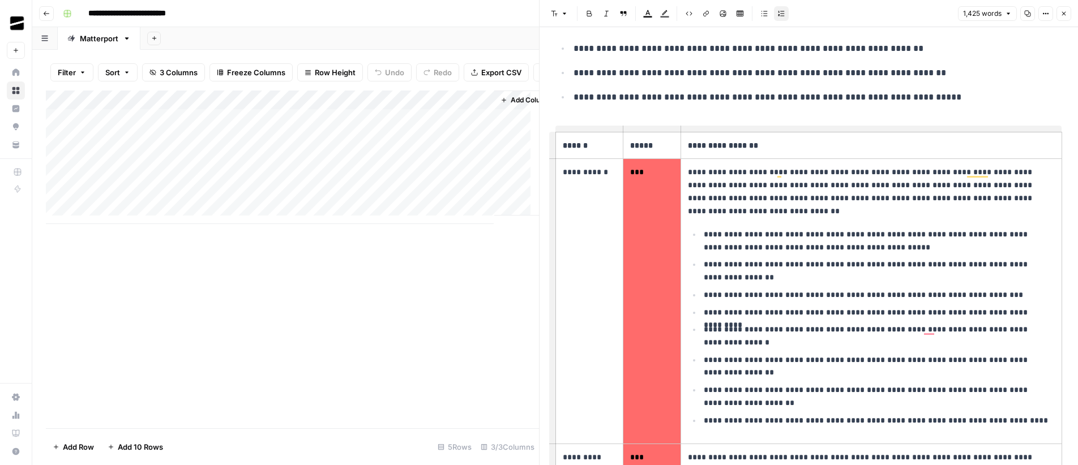
scroll to position [0, 0]
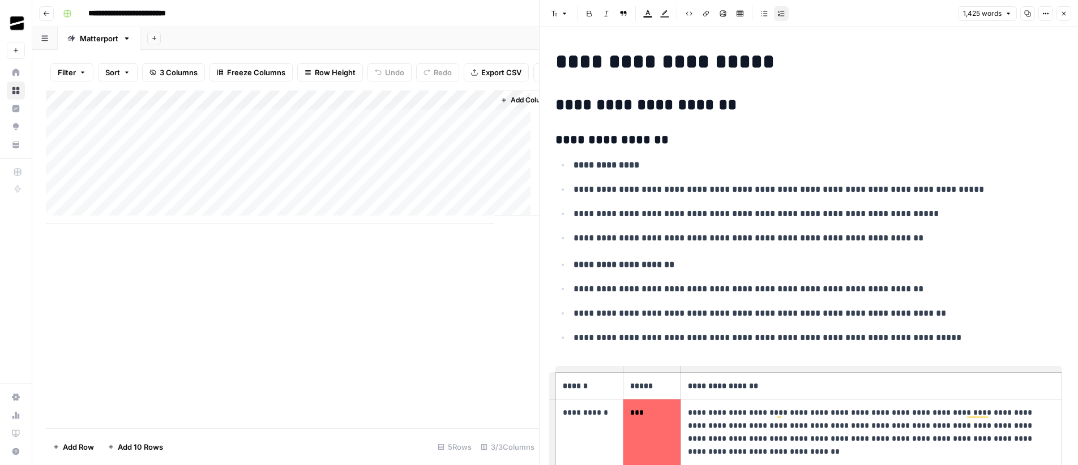
click at [1027, 16] on icon "button" at bounding box center [1027, 13] width 7 height 7
click at [1065, 14] on icon "button" at bounding box center [1063, 13] width 7 height 7
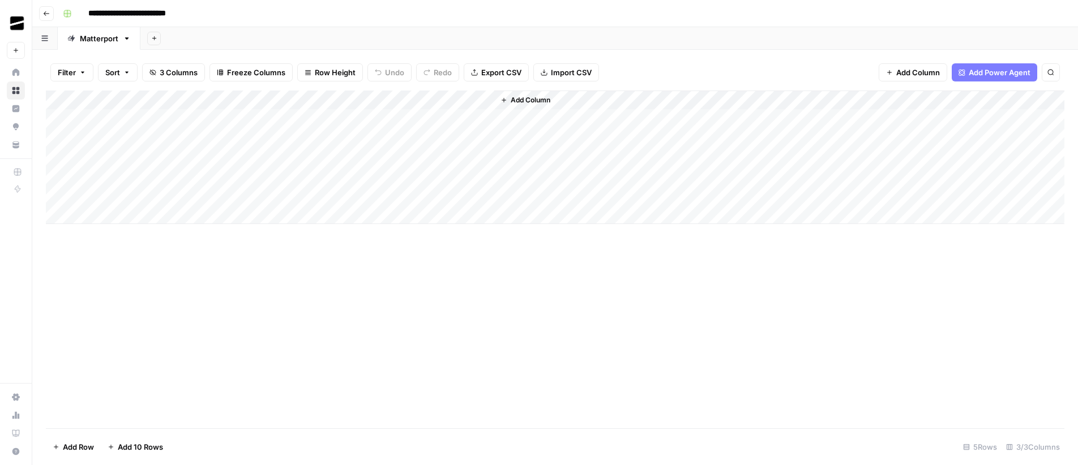
click at [203, 118] on div "Add Column" at bounding box center [555, 158] width 1019 height 134
click at [185, 138] on div "Add Column" at bounding box center [555, 158] width 1019 height 134
click at [371, 136] on div "Add Column" at bounding box center [555, 158] width 1019 height 134
click at [549, 32] on div "Add Sheet" at bounding box center [609, 38] width 938 height 23
click at [571, 33] on div "Add Sheet" at bounding box center [609, 38] width 938 height 23
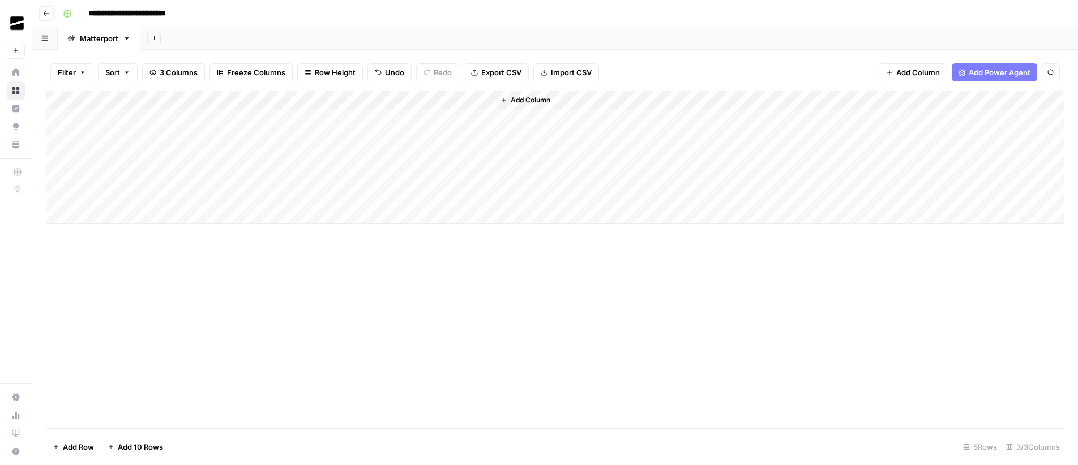
click at [597, 33] on div "Add Sheet" at bounding box center [609, 38] width 938 height 23
click at [531, 99] on span "Add Column" at bounding box center [531, 100] width 40 height 10
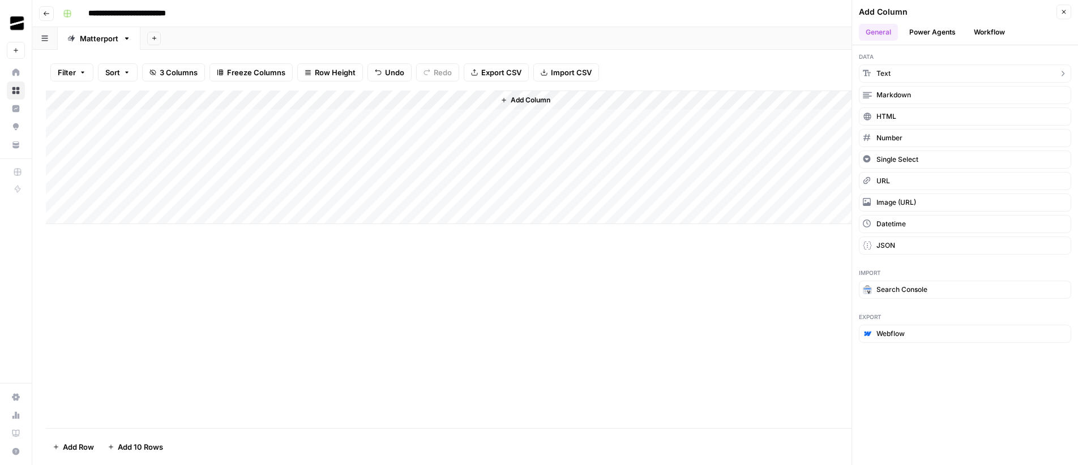
click at [926, 72] on button "Text" at bounding box center [965, 74] width 212 height 18
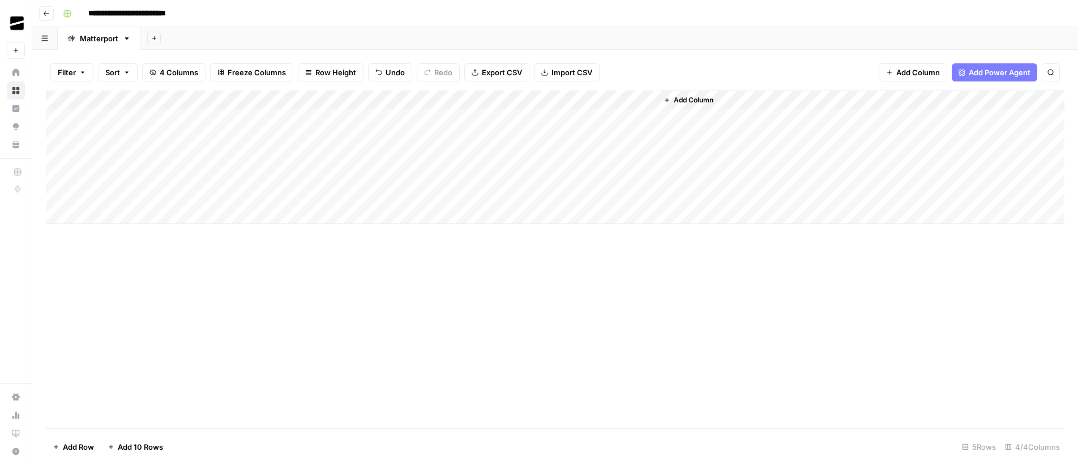
click at [556, 97] on div "Add Column" at bounding box center [555, 158] width 1019 height 134
click at [562, 126] on input "New Column" at bounding box center [561, 127] width 115 height 11
type input "Notes"
drag, startPoint x: 656, startPoint y: 101, endPoint x: 632, endPoint y: 104, distance: 24.5
click at [632, 104] on div "Add Column" at bounding box center [555, 158] width 1019 height 134
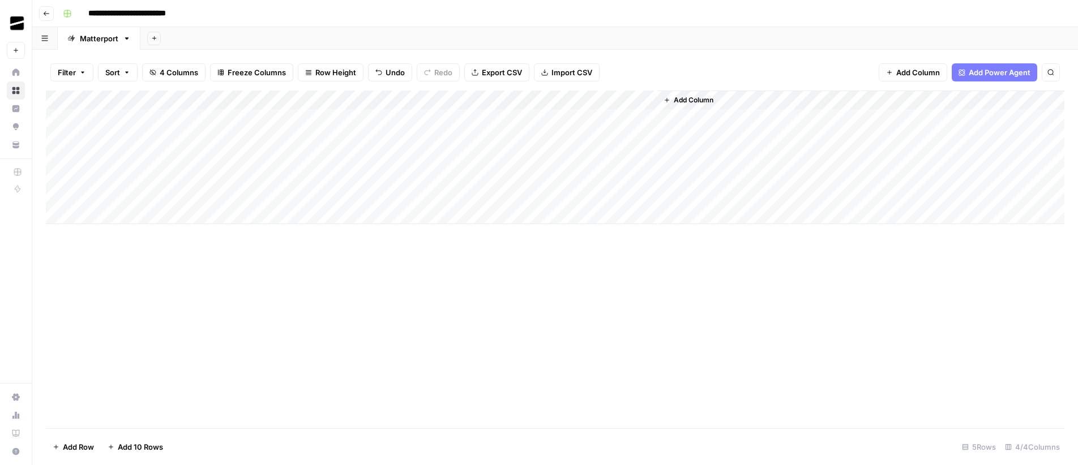
click at [557, 135] on div "Add Column" at bounding box center [555, 158] width 1019 height 134
type textarea "*"
type textarea "**********"
click at [486, 119] on div "Add Column" at bounding box center [555, 158] width 1019 height 134
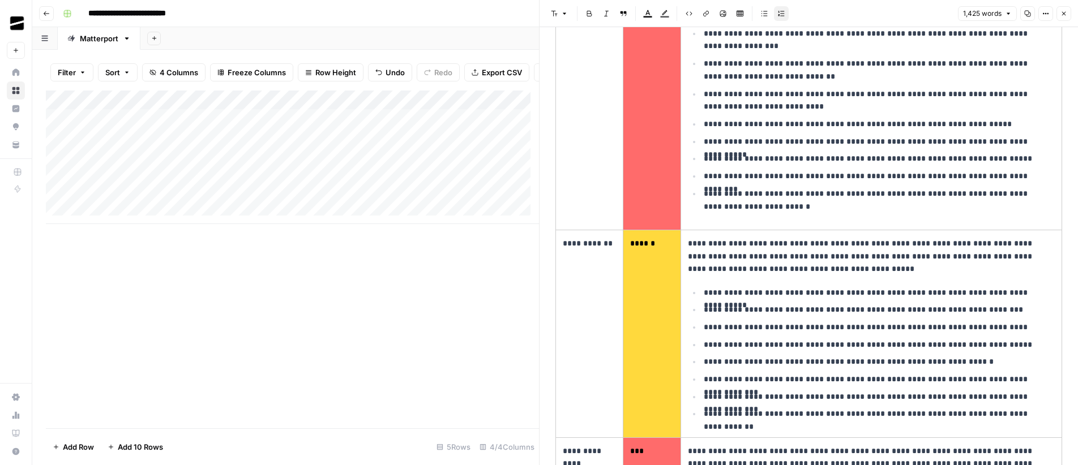
scroll to position [856, 0]
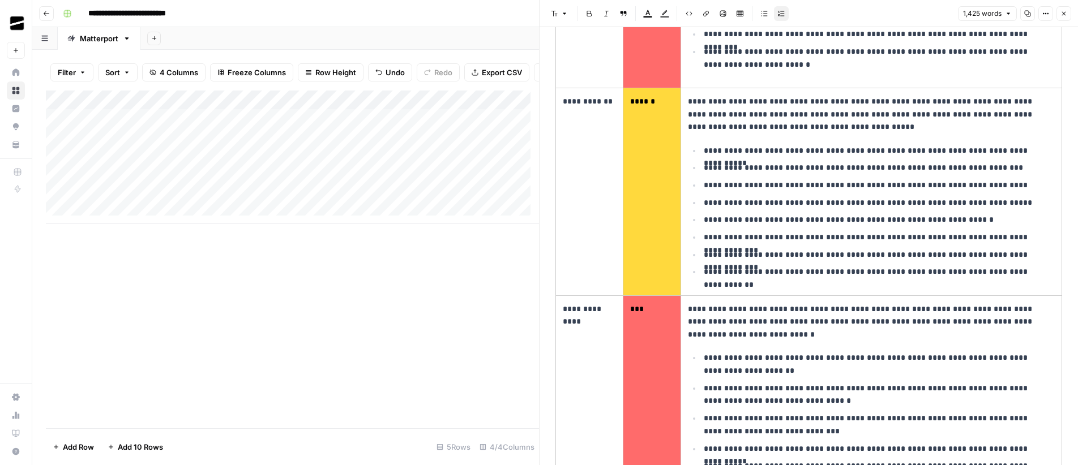
click at [1067, 10] on button "Close" at bounding box center [1063, 13] width 15 height 15
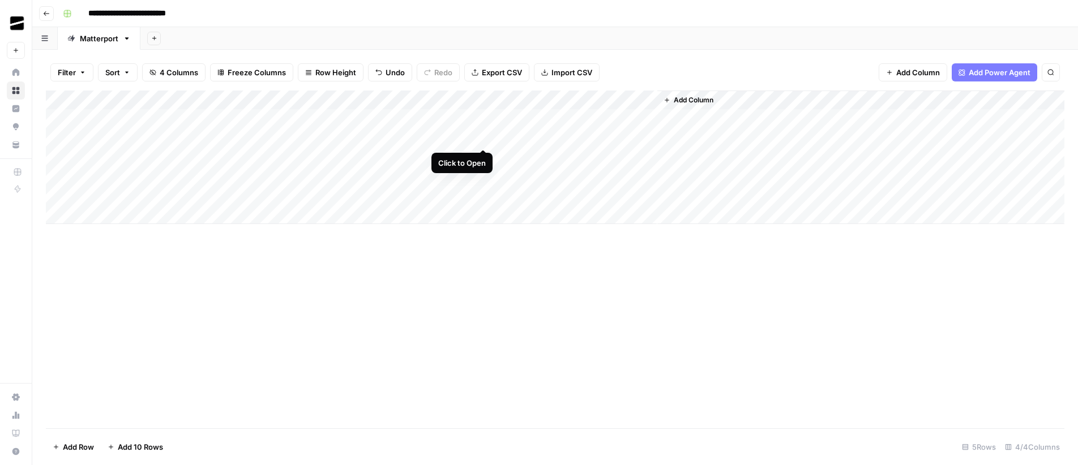
click at [484, 138] on div "Add Column" at bounding box center [555, 158] width 1019 height 134
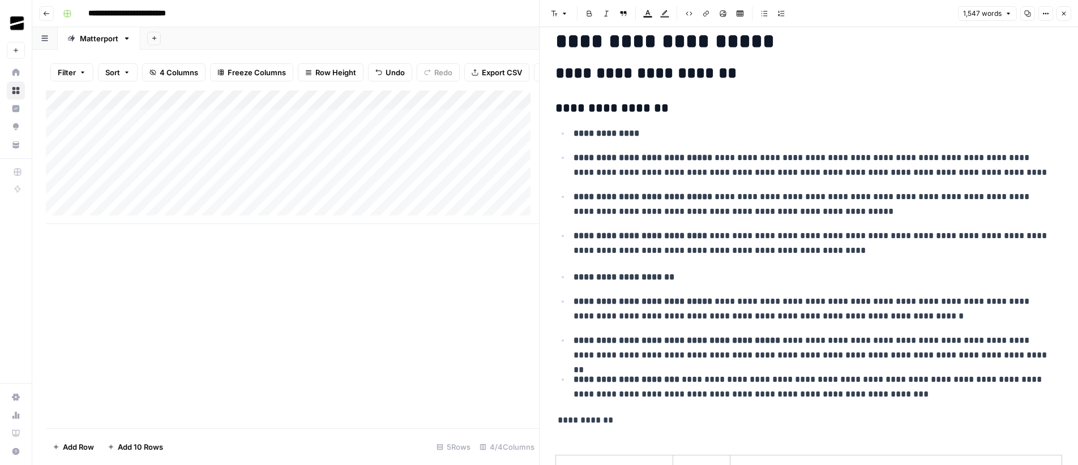
scroll to position [72, 0]
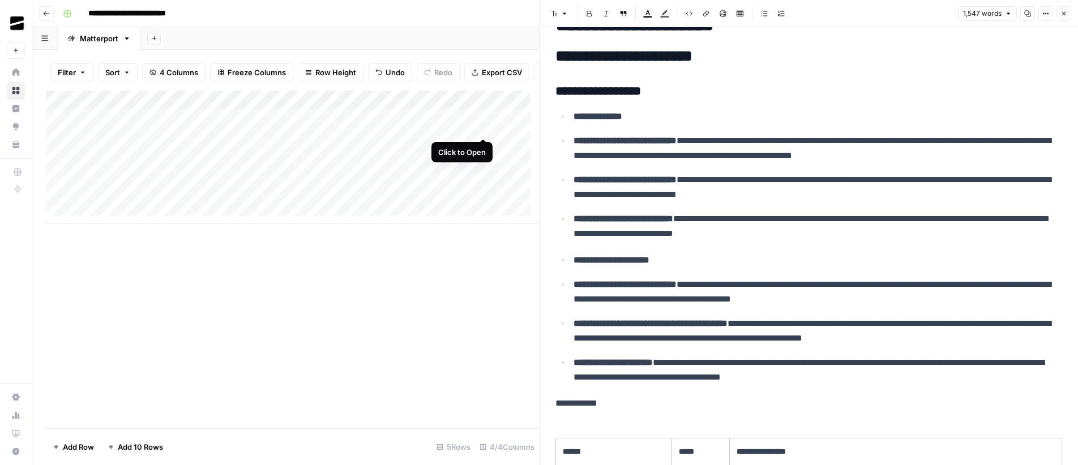
click at [484, 126] on div "Add Column" at bounding box center [292, 158] width 493 height 134
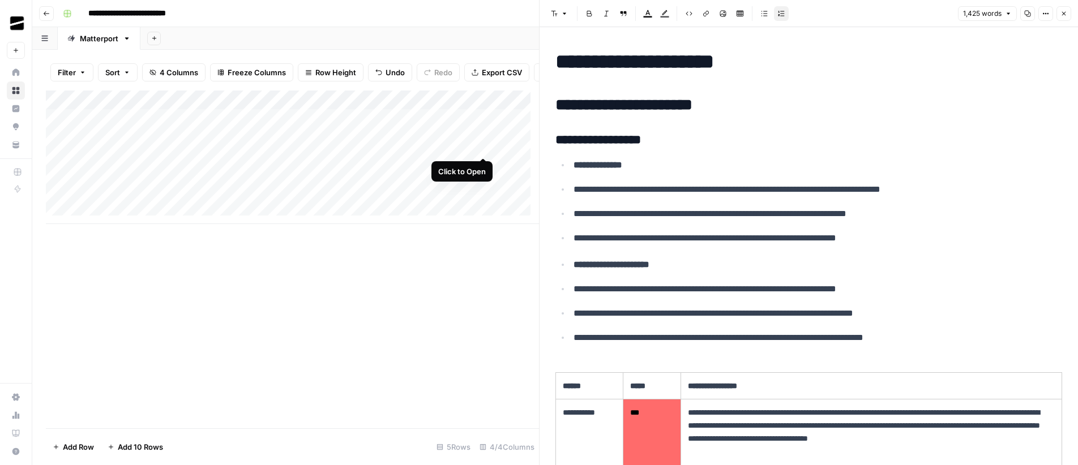
click at [483, 146] on div "Add Column" at bounding box center [292, 158] width 493 height 134
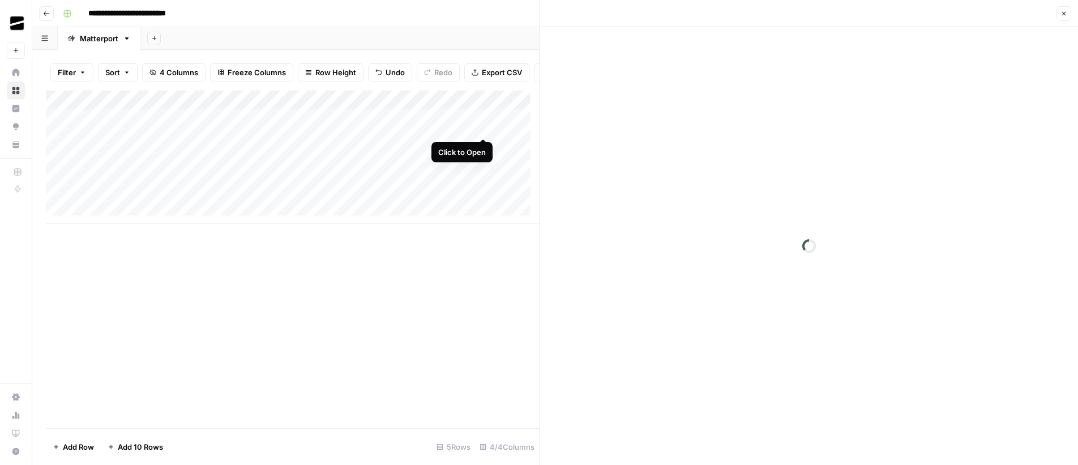
click at [484, 126] on div "Add Column" at bounding box center [292, 158] width 493 height 134
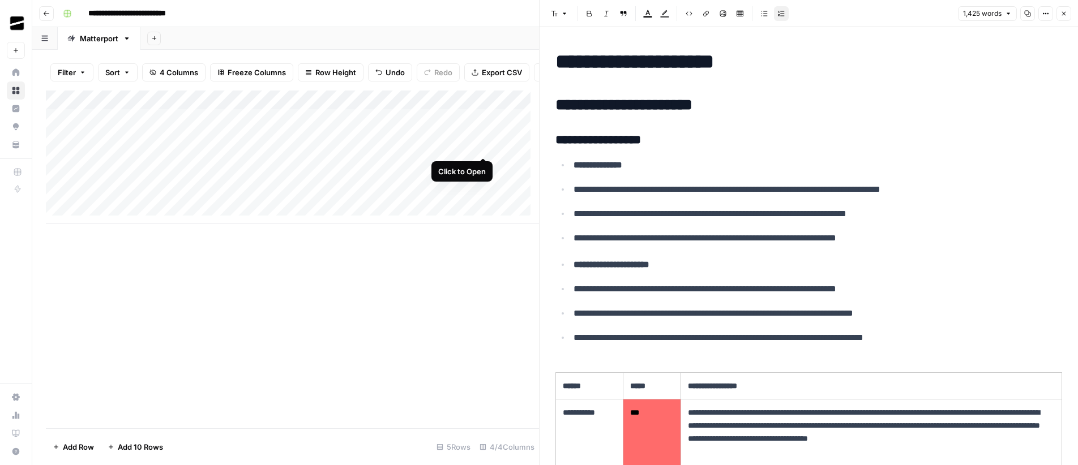
click at [485, 146] on div "Add Column" at bounding box center [292, 158] width 493 height 134
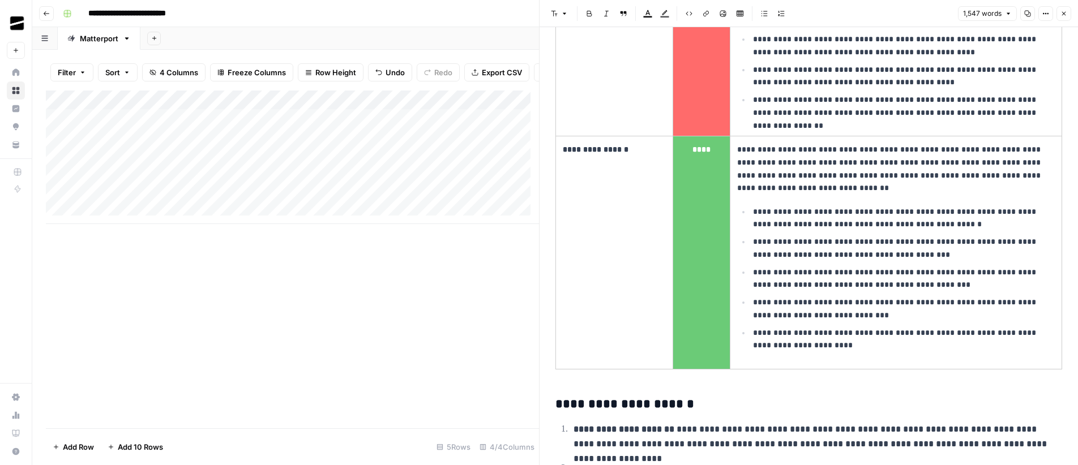
scroll to position [2305, 0]
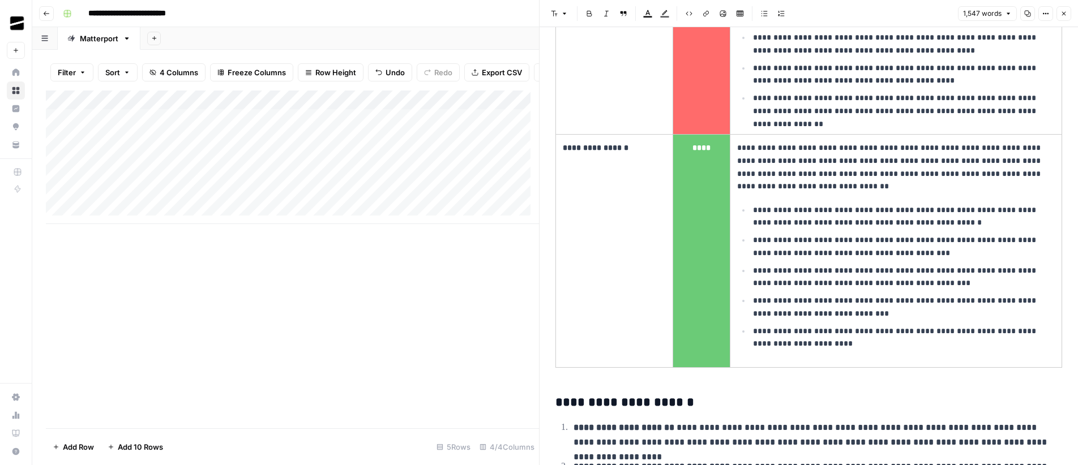
click at [1064, 16] on icon "button" at bounding box center [1063, 13] width 7 height 7
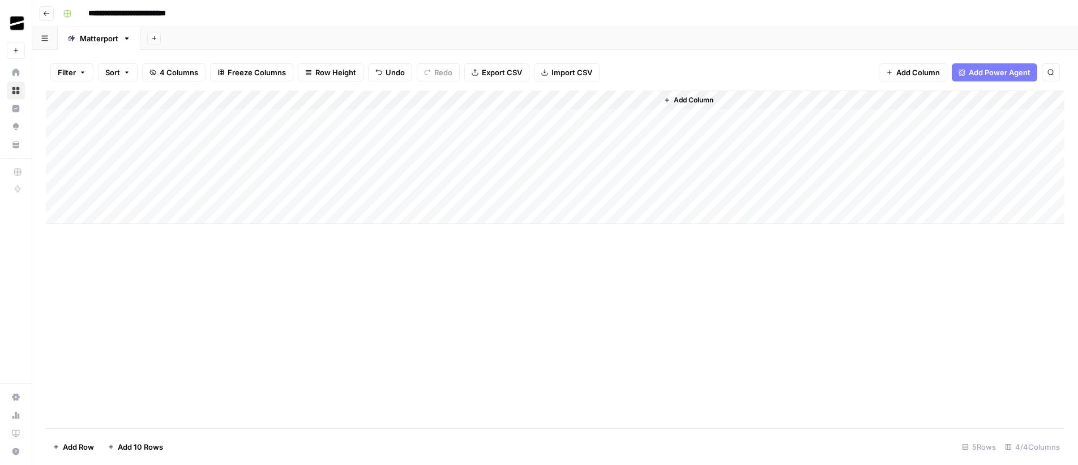
click at [193, 141] on div "Add Column" at bounding box center [555, 158] width 1019 height 134
click at [211, 157] on div "Add Column" at bounding box center [555, 158] width 1019 height 134
click at [531, 154] on div "Add Column" at bounding box center [555, 158] width 1019 height 134
type textarea "********"
click at [349, 157] on div "Add Column" at bounding box center [555, 158] width 1019 height 134
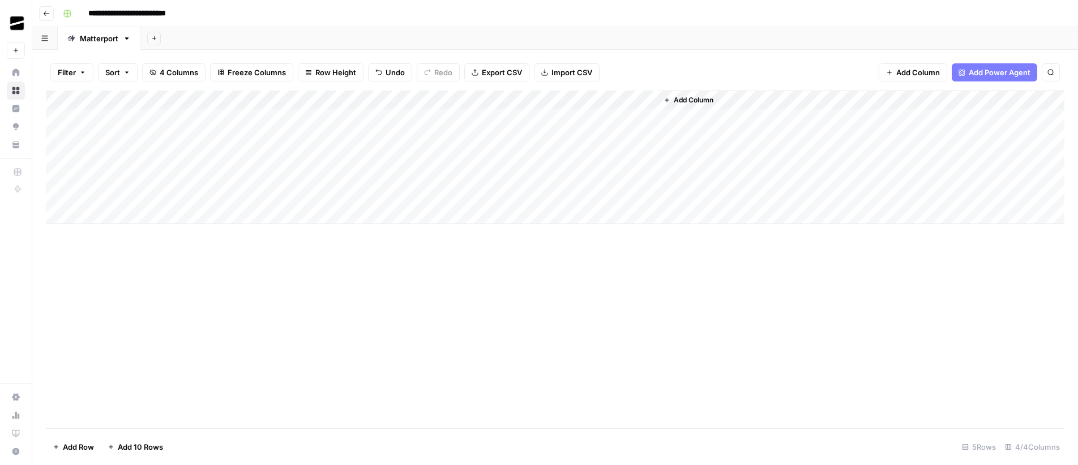
click at [166, 213] on div "Add Column" at bounding box center [555, 158] width 1019 height 134
click at [150, 234] on div "Add Column" at bounding box center [555, 167] width 1019 height 153
click at [499, 305] on div "Add Column" at bounding box center [555, 260] width 1019 height 338
click at [486, 157] on div "Add Column" at bounding box center [555, 177] width 1019 height 172
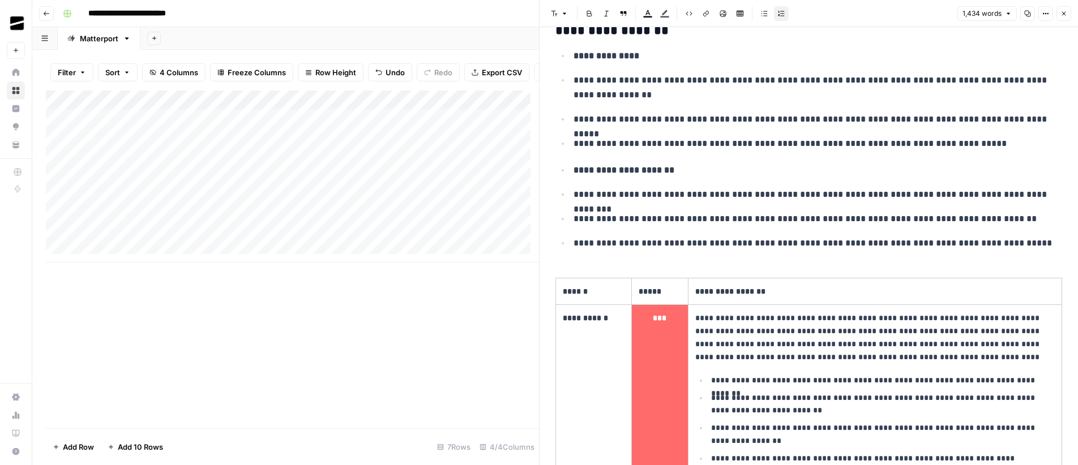
scroll to position [195, 0]
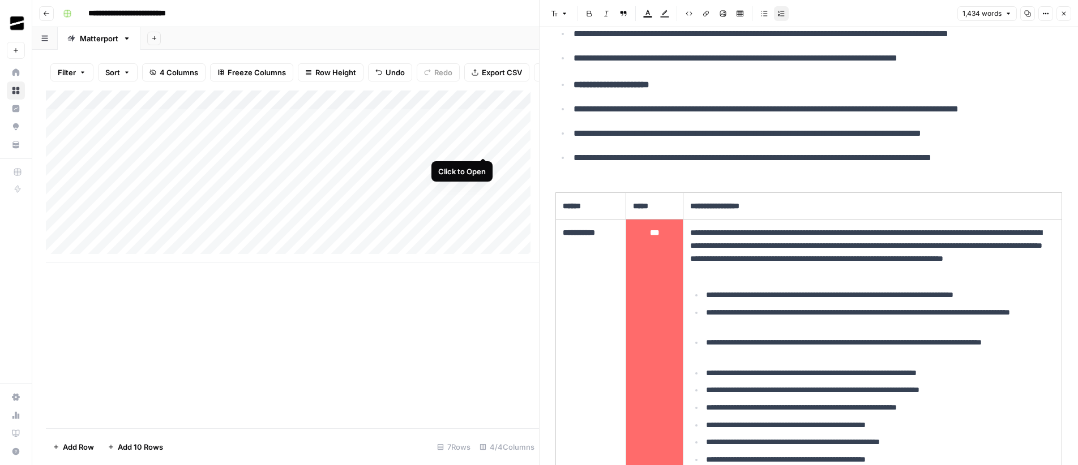
click at [485, 145] on div "Add Column" at bounding box center [292, 177] width 493 height 172
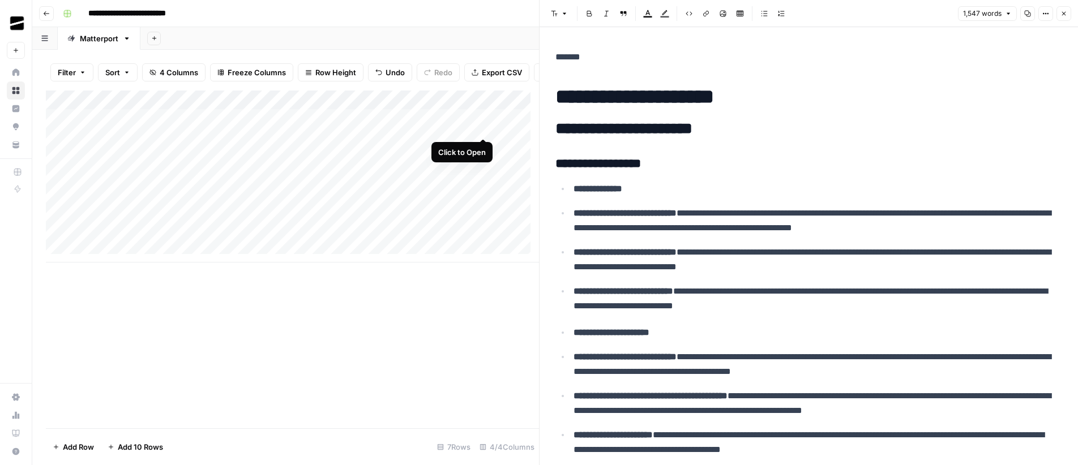
click at [486, 128] on div "Add Column" at bounding box center [292, 177] width 493 height 172
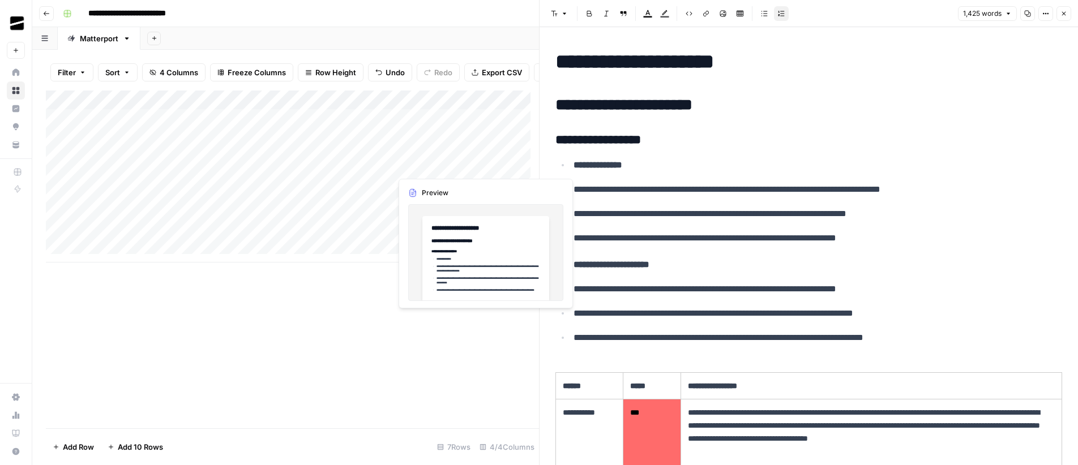
click at [481, 166] on div "Add Column" at bounding box center [292, 177] width 493 height 172
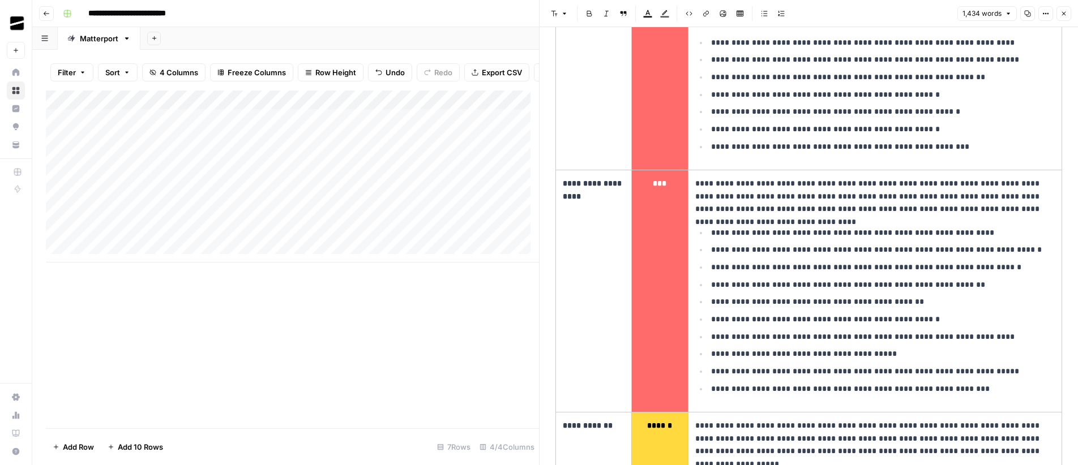
scroll to position [605, 0]
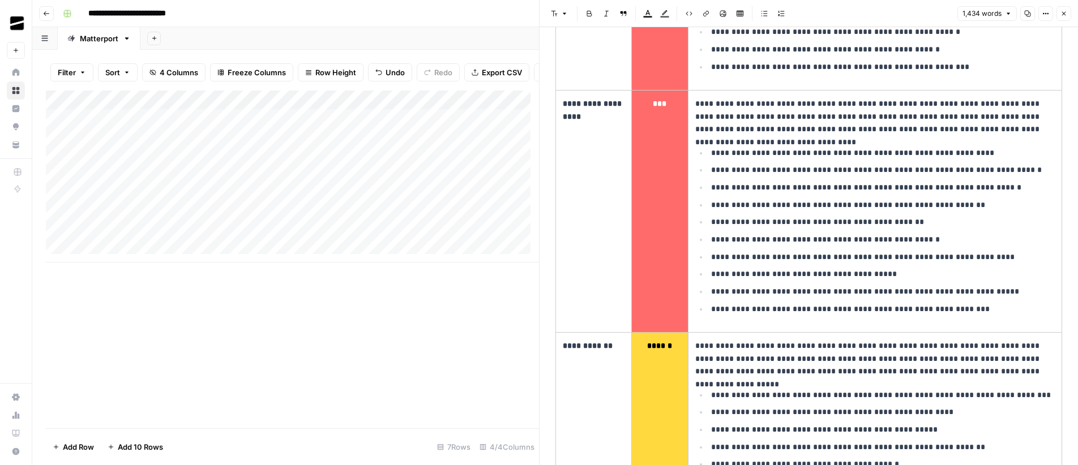
click at [1068, 14] on button "Close" at bounding box center [1063, 13] width 15 height 15
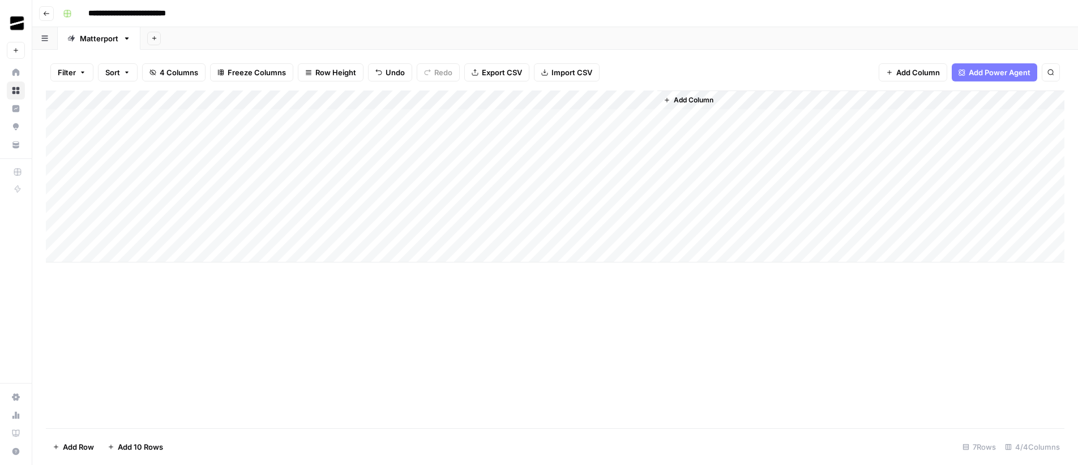
click at [541, 174] on div "Add Column" at bounding box center [555, 177] width 1019 height 172
type textarea "**********"
click at [200, 159] on div "Add Column" at bounding box center [555, 177] width 1019 height 172
click at [194, 178] on div "Add Column" at bounding box center [555, 177] width 1019 height 172
click at [319, 173] on div "Add Column" at bounding box center [555, 177] width 1019 height 172
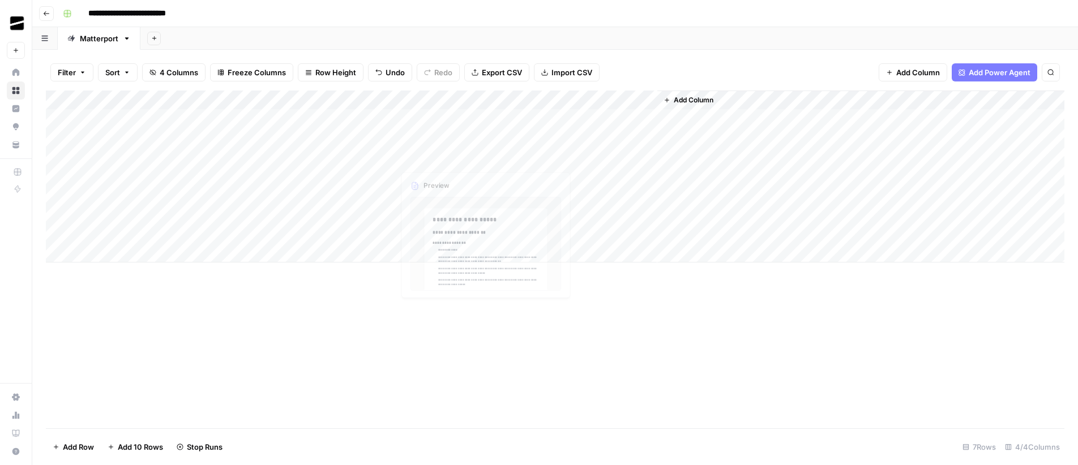
click at [456, 156] on div "Add Column" at bounding box center [555, 177] width 1019 height 172
click at [482, 159] on div "Add Column" at bounding box center [555, 177] width 1019 height 172
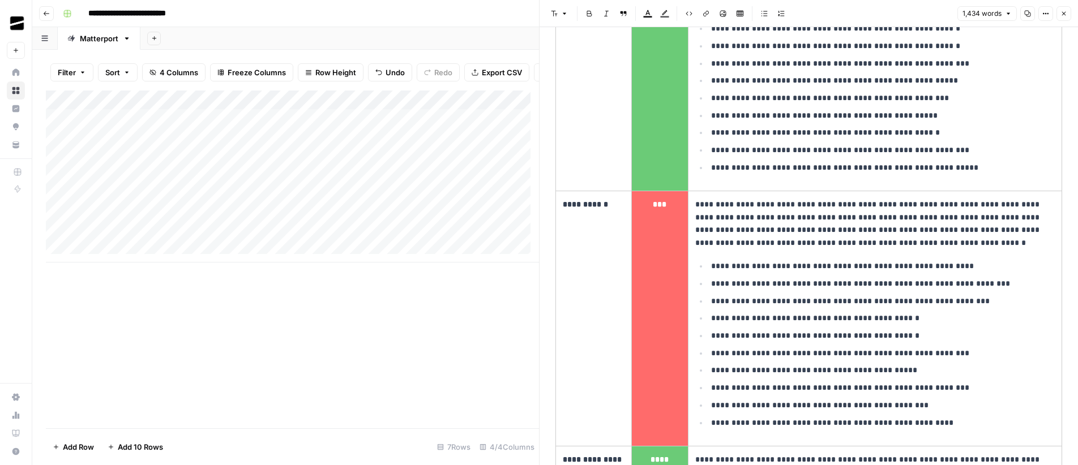
scroll to position [2001, 0]
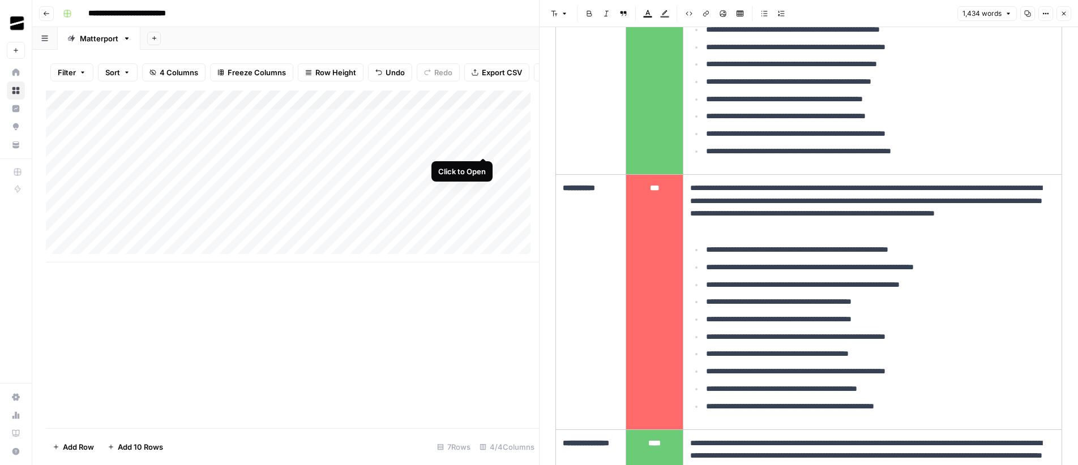
click at [484, 146] on div "Add Column" at bounding box center [292, 177] width 493 height 172
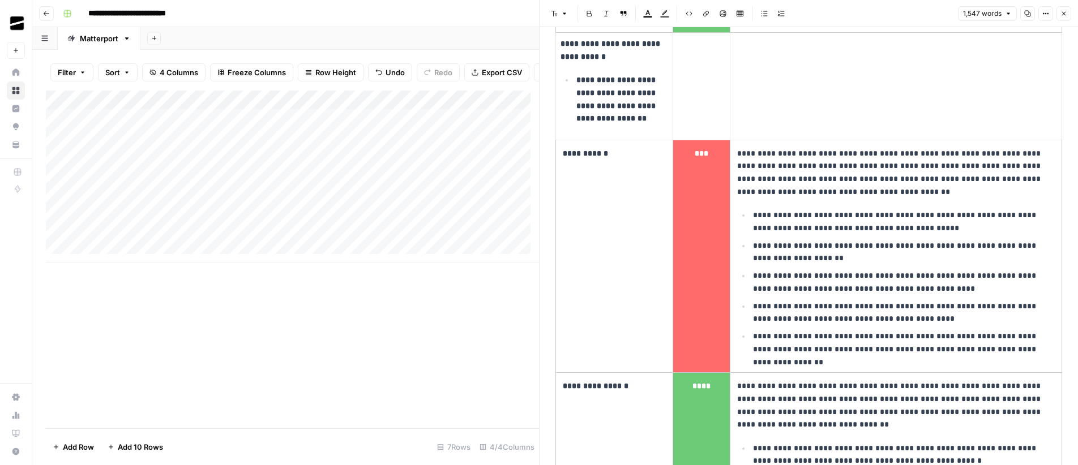
scroll to position [1790, 0]
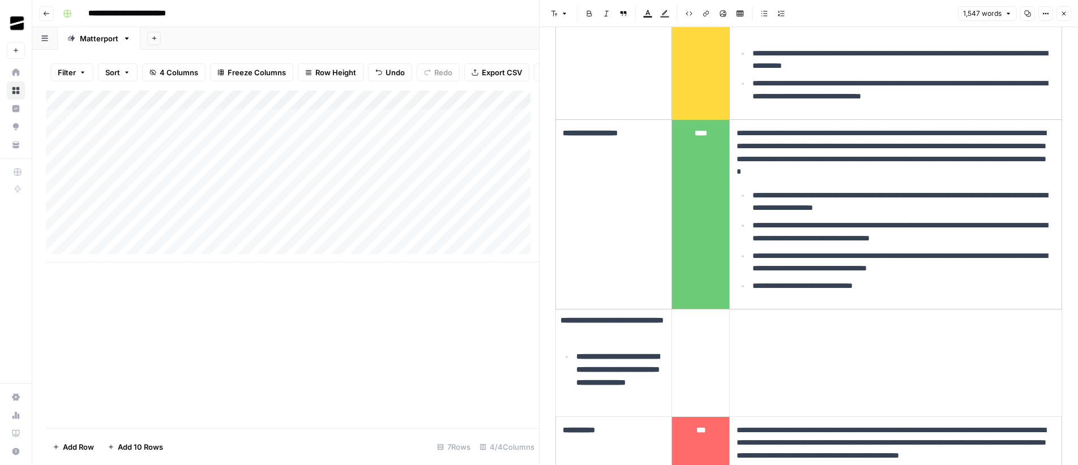
click at [485, 165] on div "Add Column" at bounding box center [292, 177] width 493 height 172
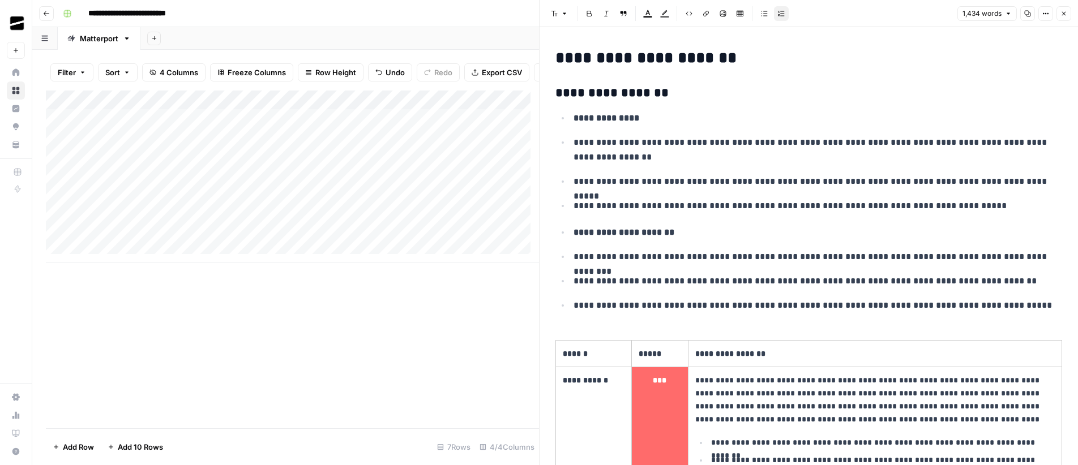
scroll to position [48, 0]
click at [1067, 11] on button "Close" at bounding box center [1063, 13] width 15 height 15
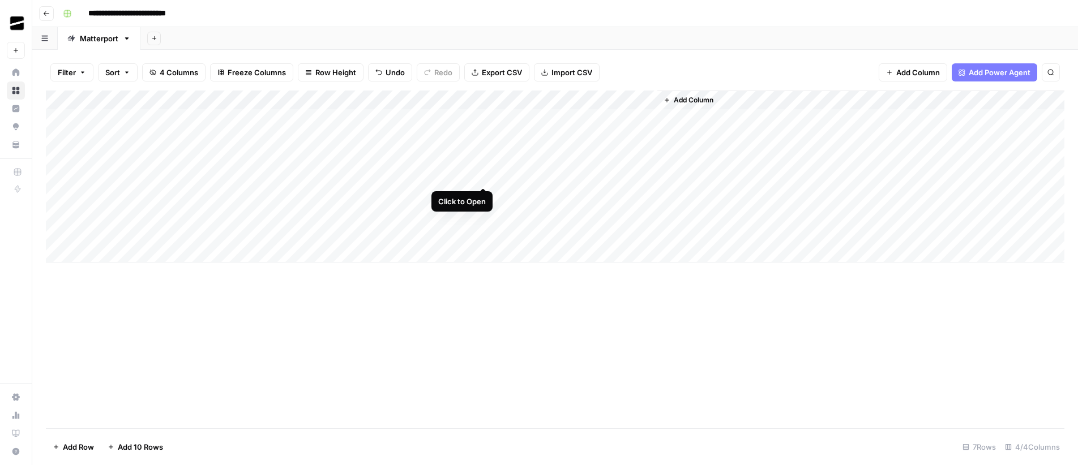
click at [485, 177] on div "Add Column" at bounding box center [555, 177] width 1019 height 172
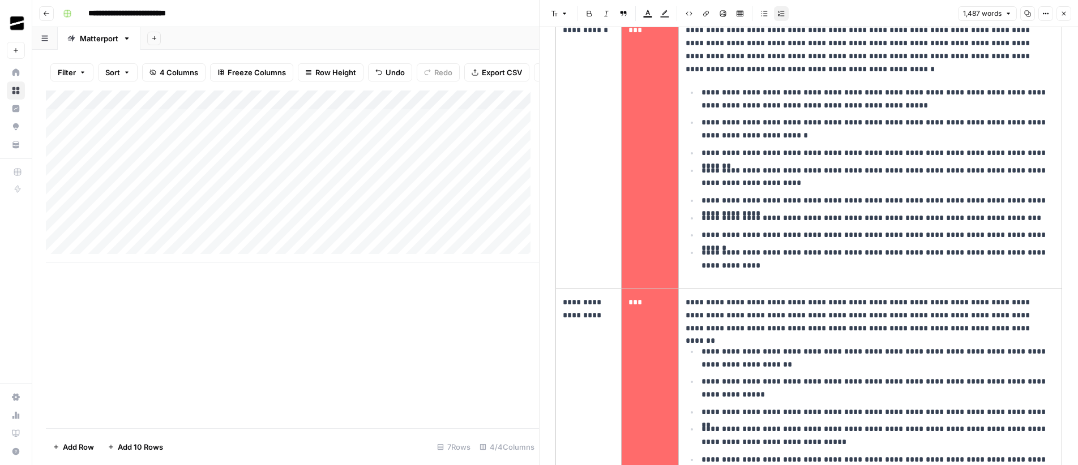
scroll to position [280, 0]
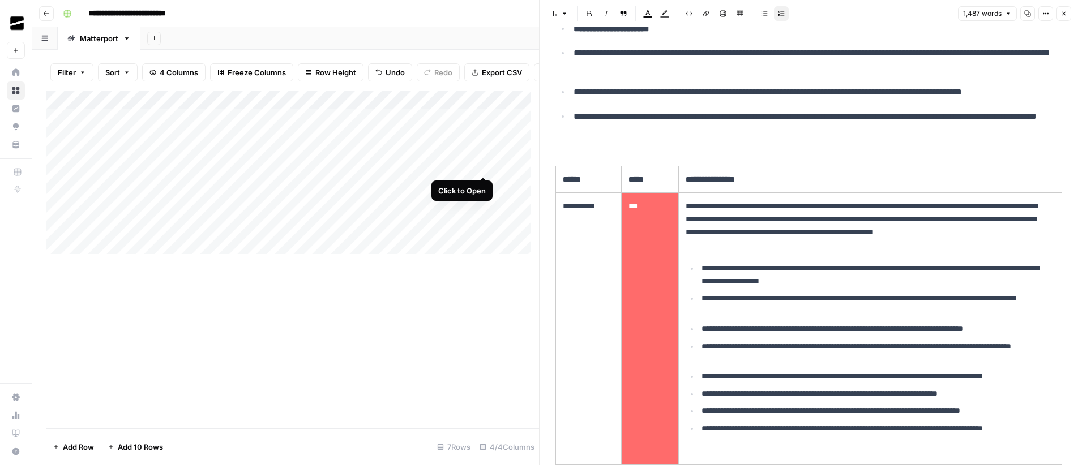
click at [485, 166] on div "Add Column" at bounding box center [292, 177] width 493 height 172
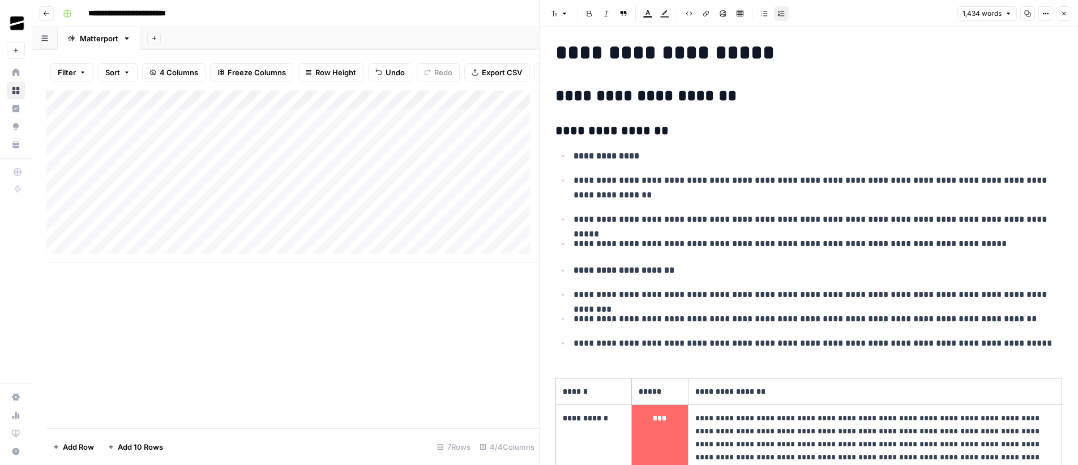
scroll to position [101, 0]
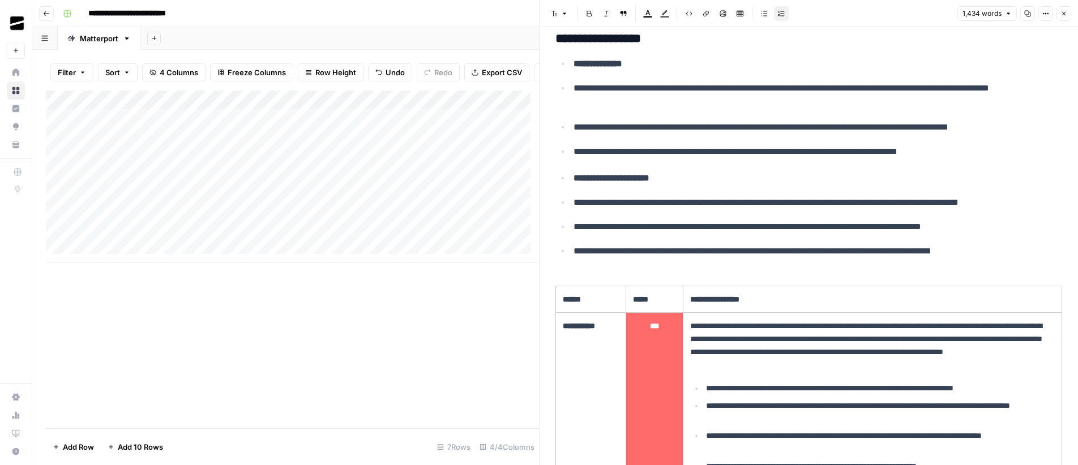
click at [487, 147] on div "Add Column" at bounding box center [292, 177] width 493 height 172
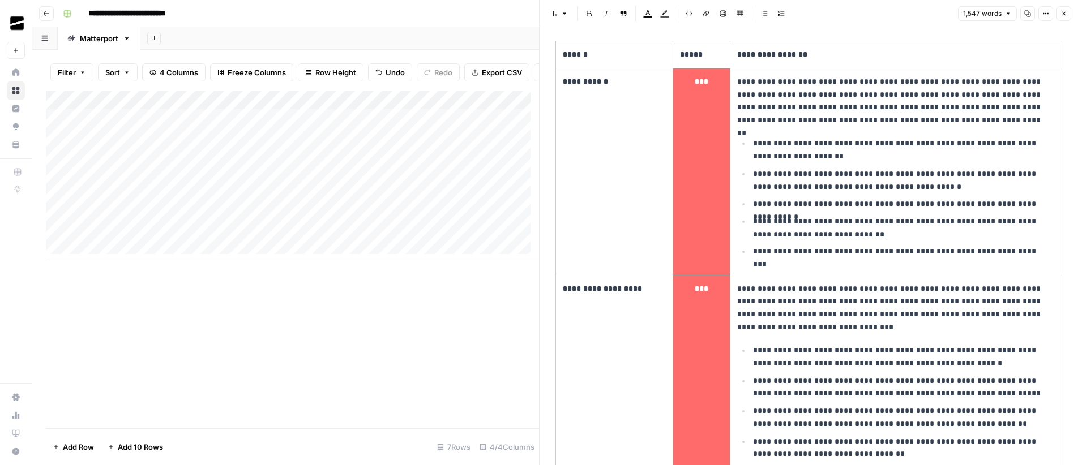
scroll to position [491, 0]
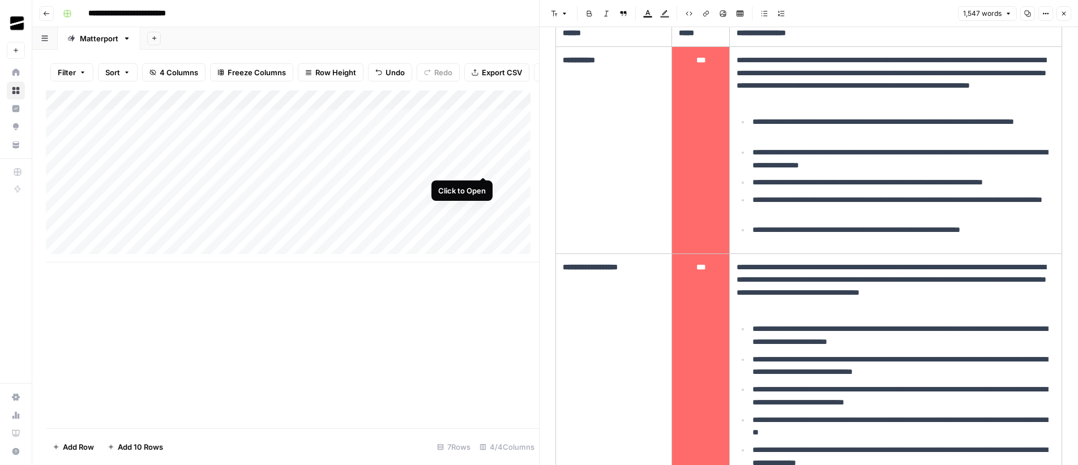
click at [486, 166] on div "Add Column" at bounding box center [292, 177] width 493 height 172
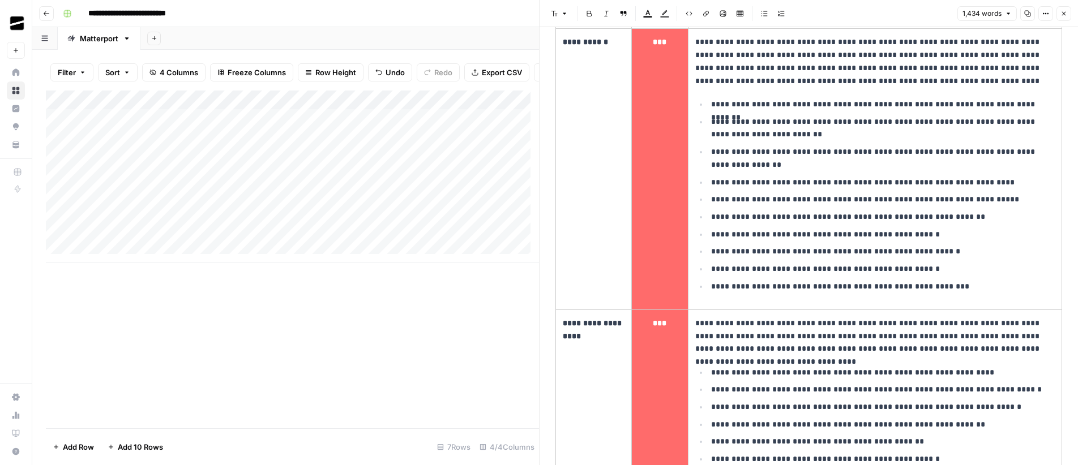
scroll to position [399, 0]
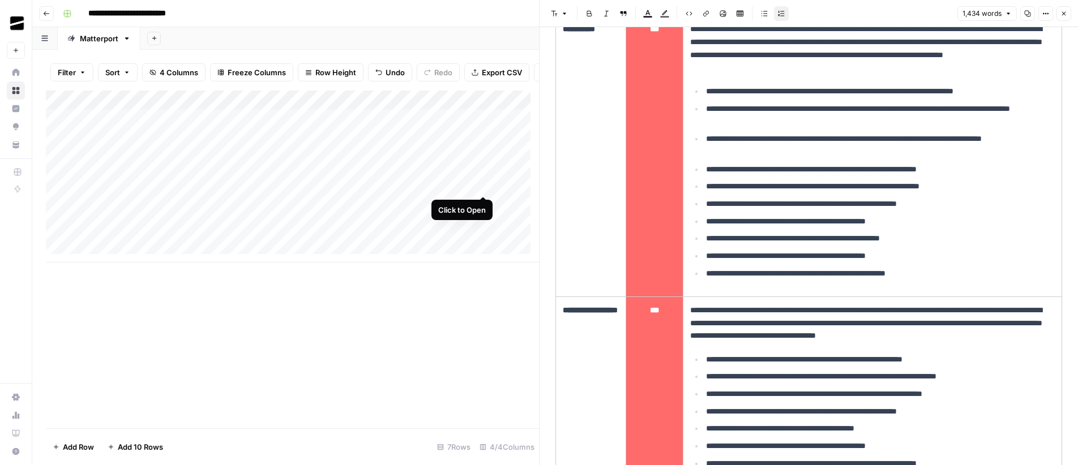
click at [485, 186] on div "Add Column" at bounding box center [292, 177] width 493 height 172
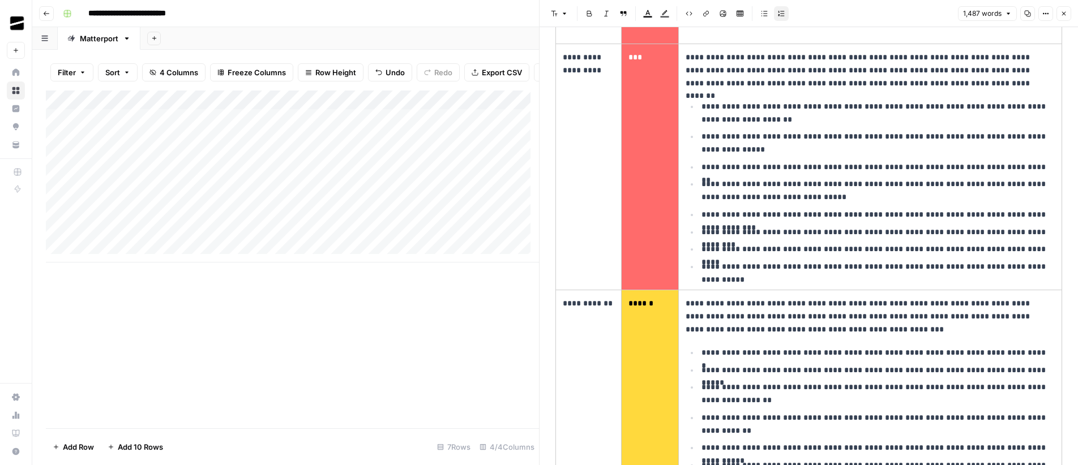
scroll to position [796, 0]
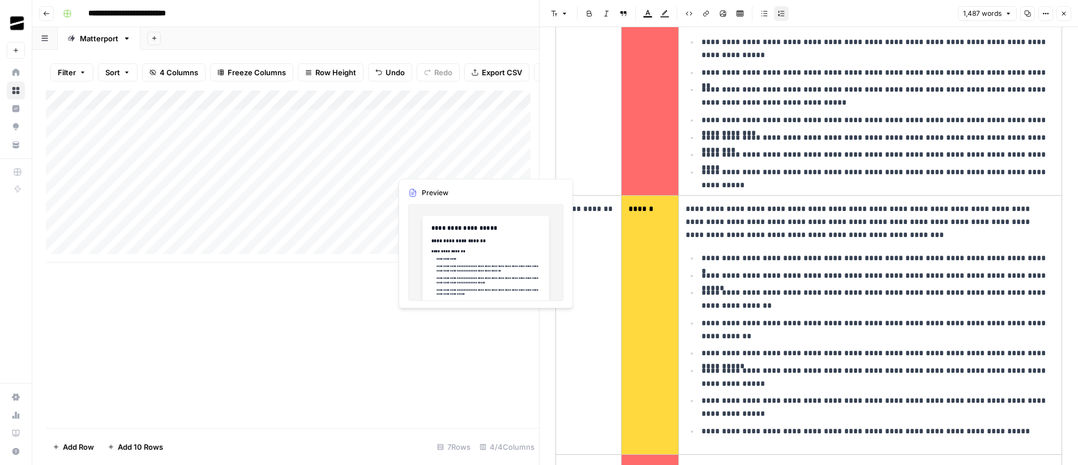
click at [482, 166] on div "Add Column" at bounding box center [292, 177] width 493 height 172
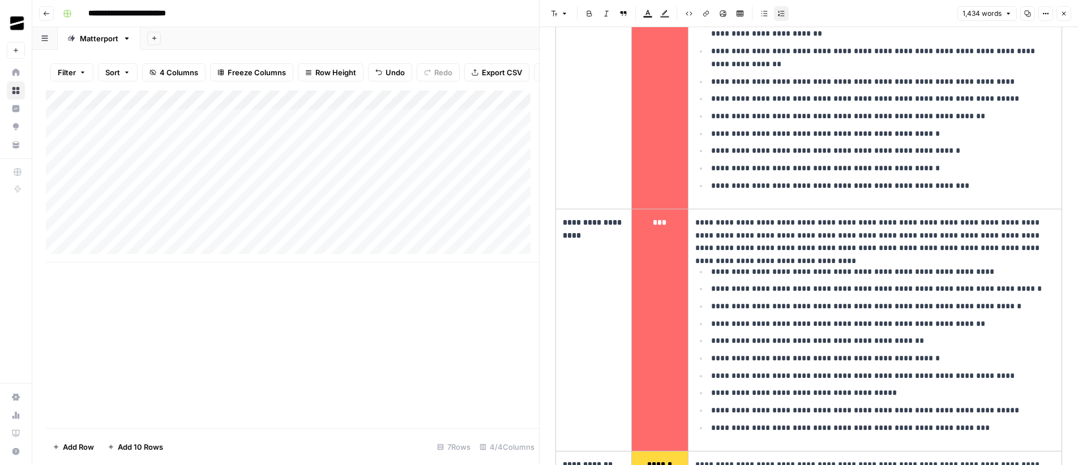
scroll to position [662, 0]
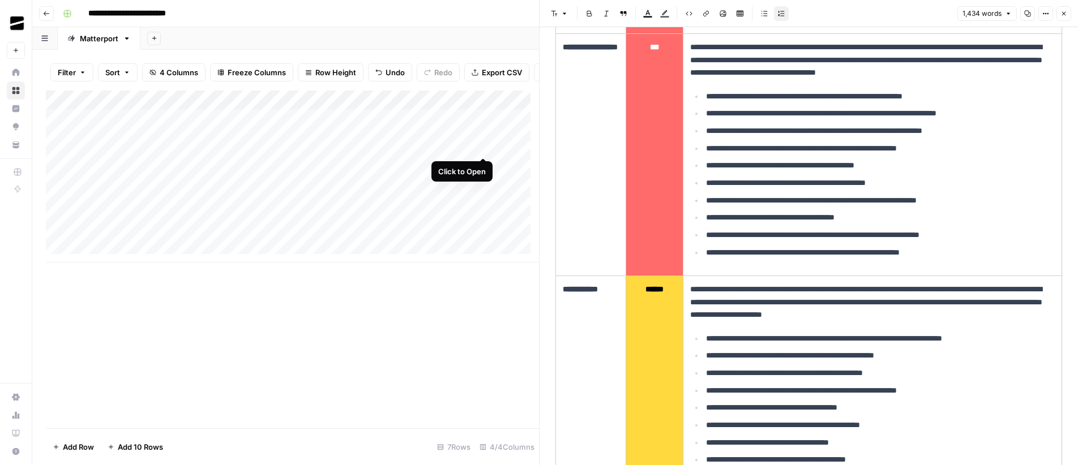
click at [482, 144] on div "Add Column" at bounding box center [292, 177] width 493 height 172
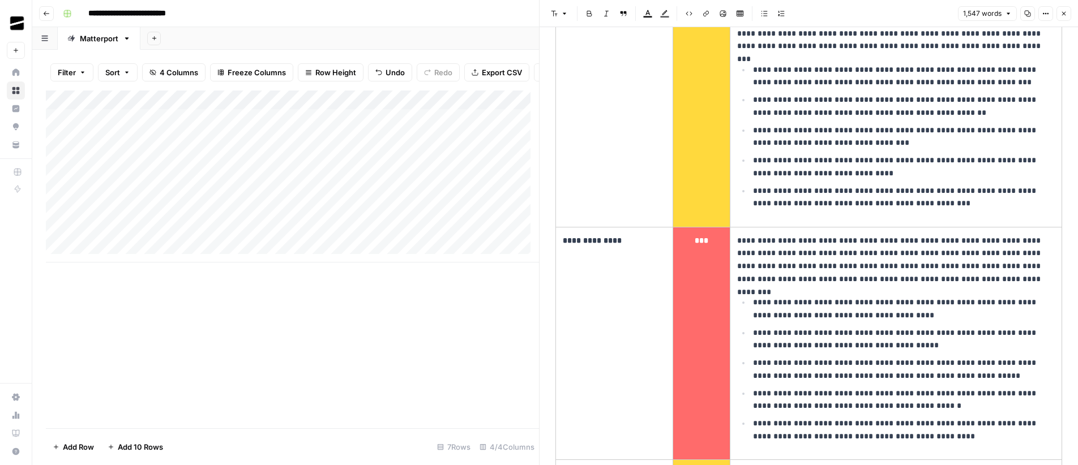
scroll to position [991, 0]
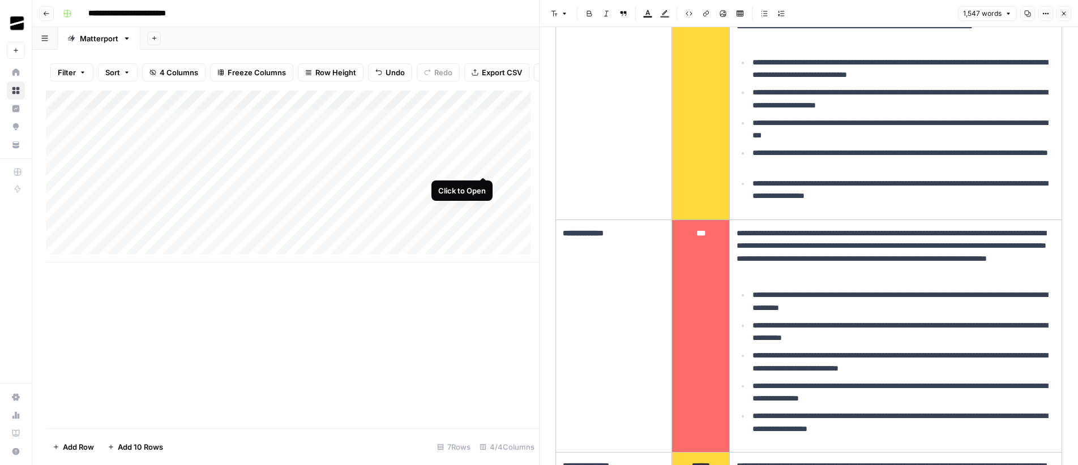
click at [483, 167] on div "Add Column" at bounding box center [292, 177] width 493 height 172
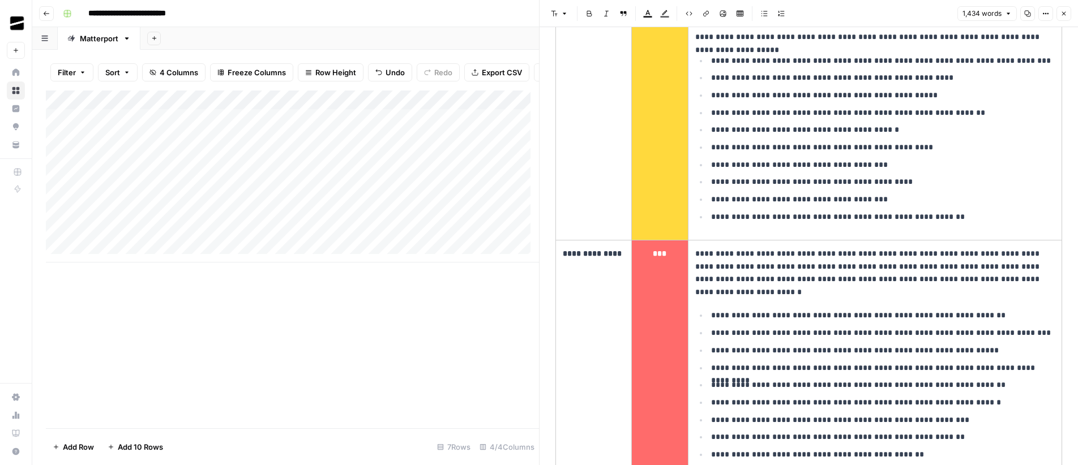
scroll to position [950, 0]
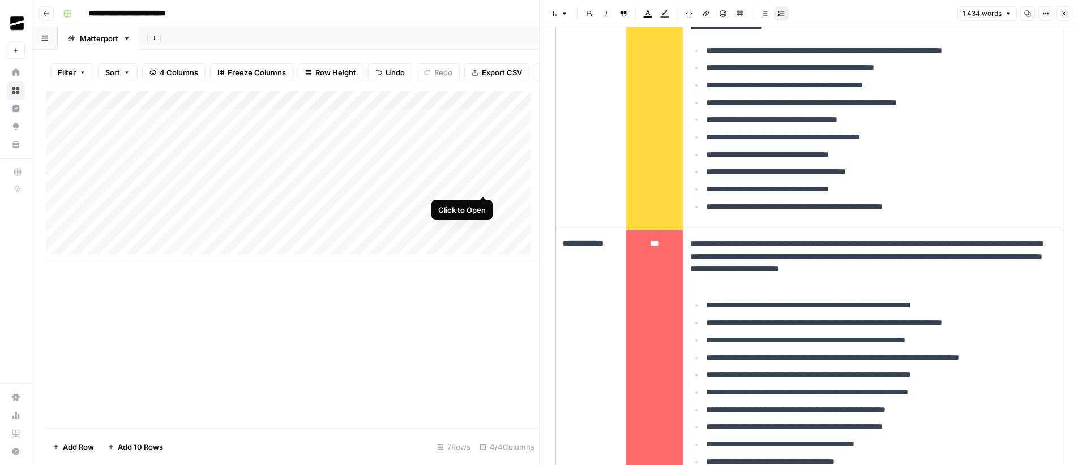
click at [482, 186] on div "Add Column" at bounding box center [292, 177] width 493 height 172
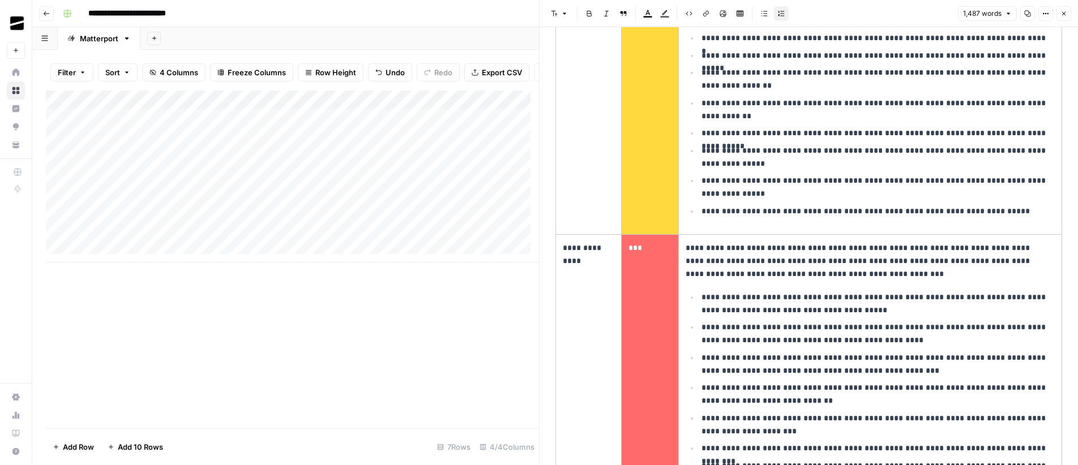
scroll to position [1406, 0]
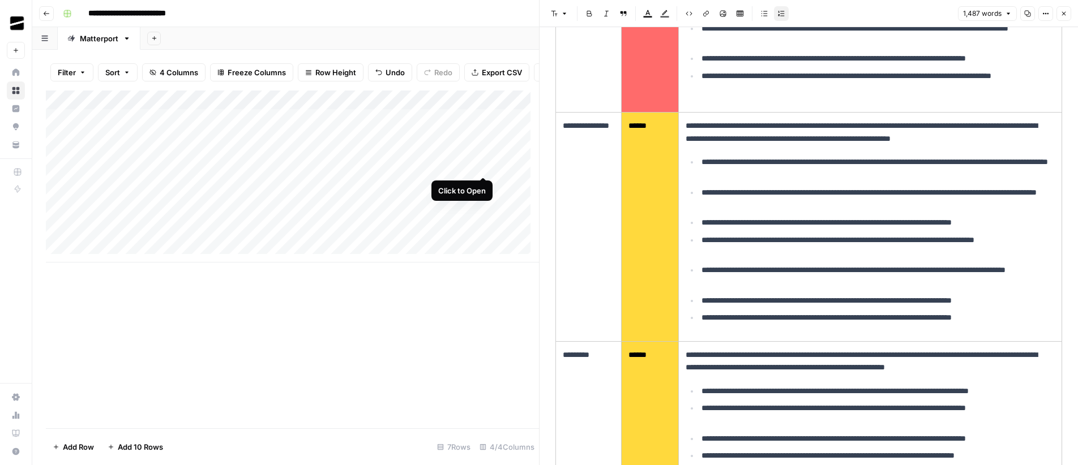
click at [485, 166] on div "Add Column" at bounding box center [292, 177] width 493 height 172
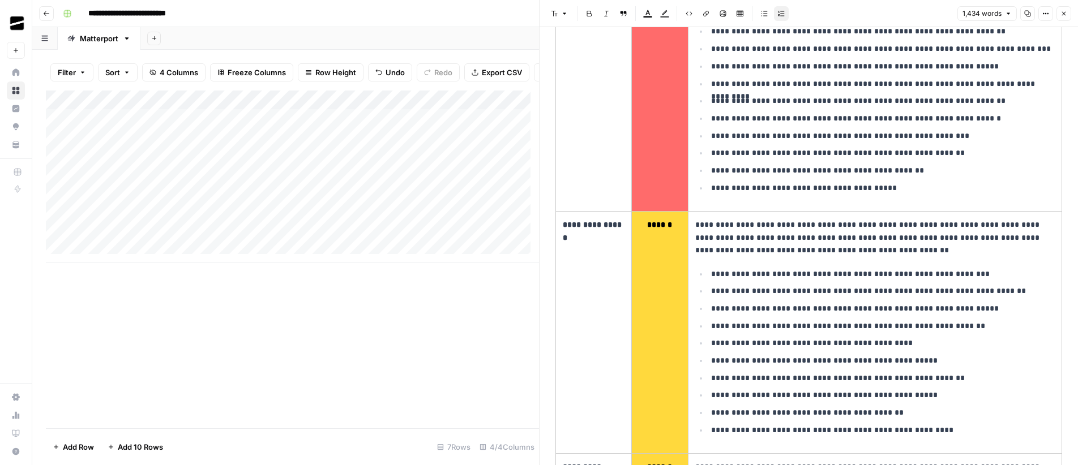
scroll to position [1238, 0]
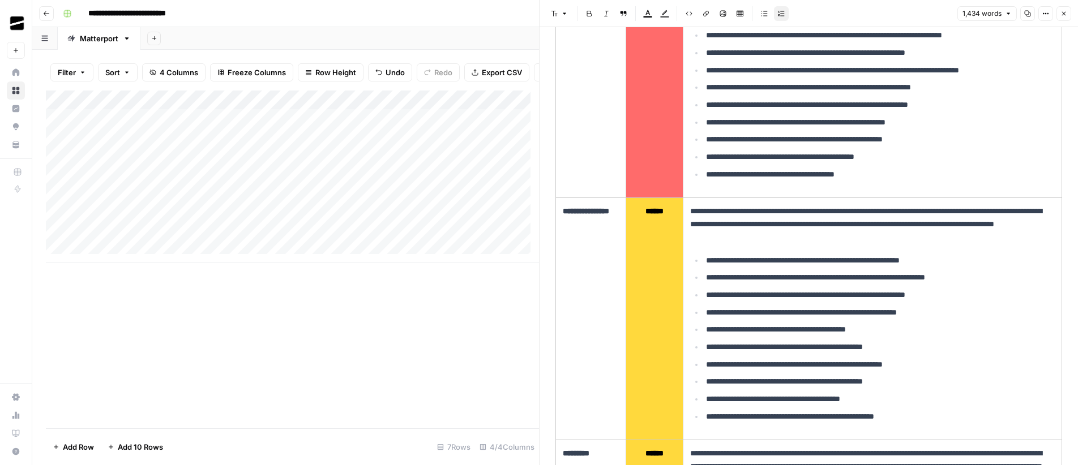
click at [487, 146] on div "Add Column" at bounding box center [292, 177] width 493 height 172
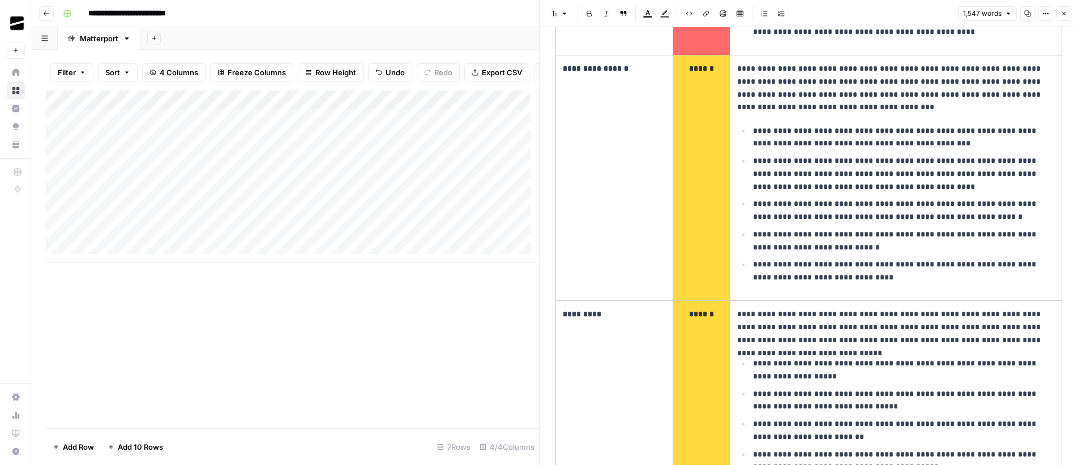
scroll to position [1479, 0]
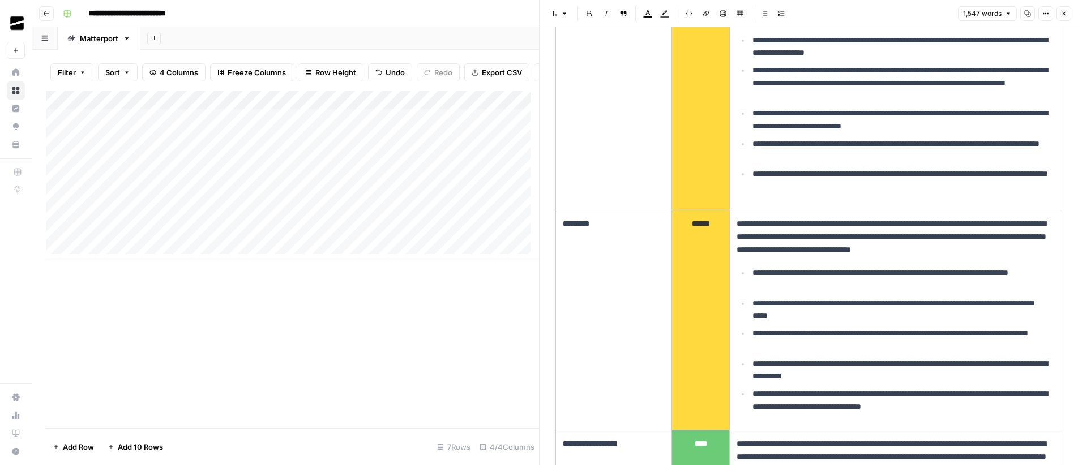
click at [481, 168] on div "Add Column" at bounding box center [292, 177] width 493 height 172
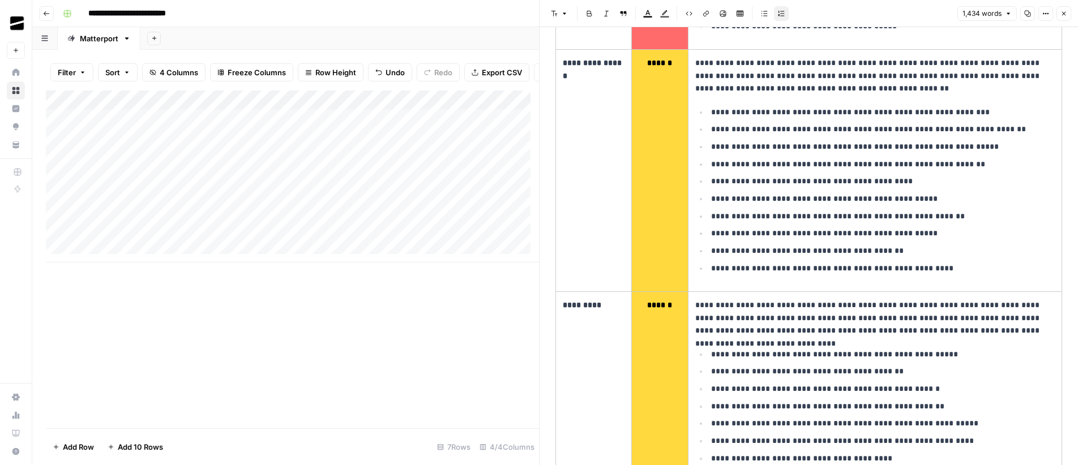
scroll to position [1466, 0]
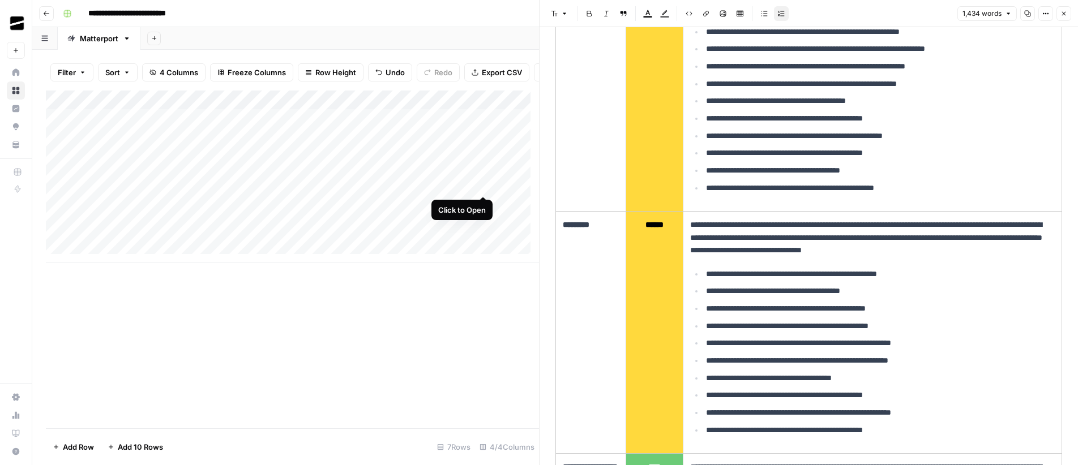
click at [485, 185] on div "Add Column" at bounding box center [292, 177] width 493 height 172
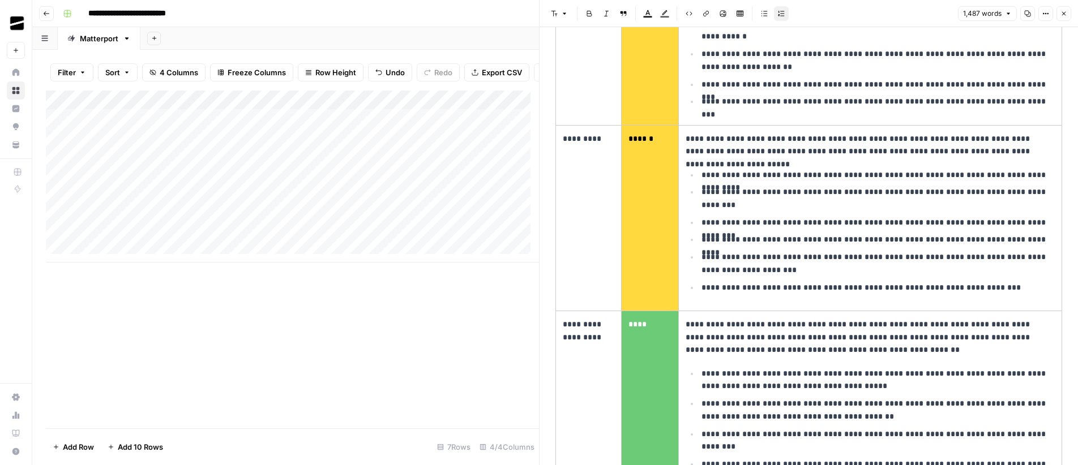
scroll to position [1841, 0]
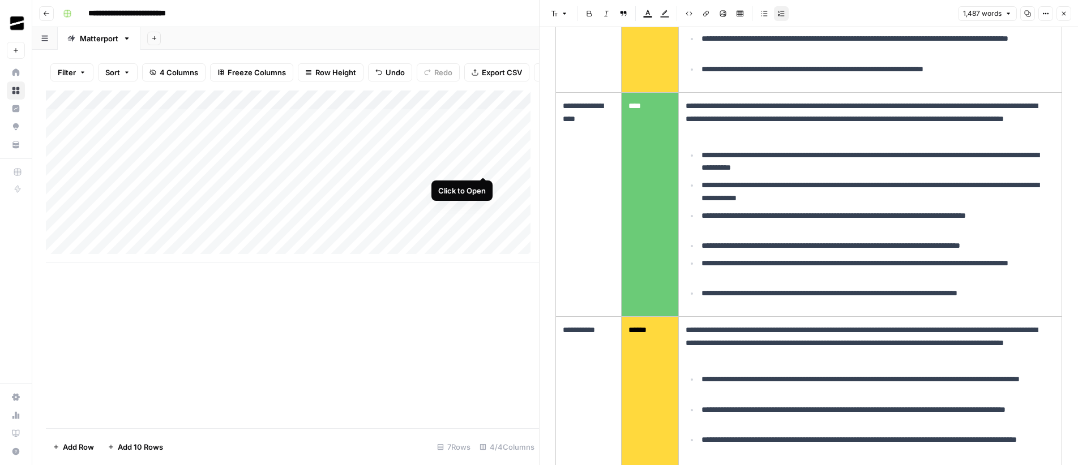
click at [484, 167] on div "Add Column" at bounding box center [292, 177] width 493 height 172
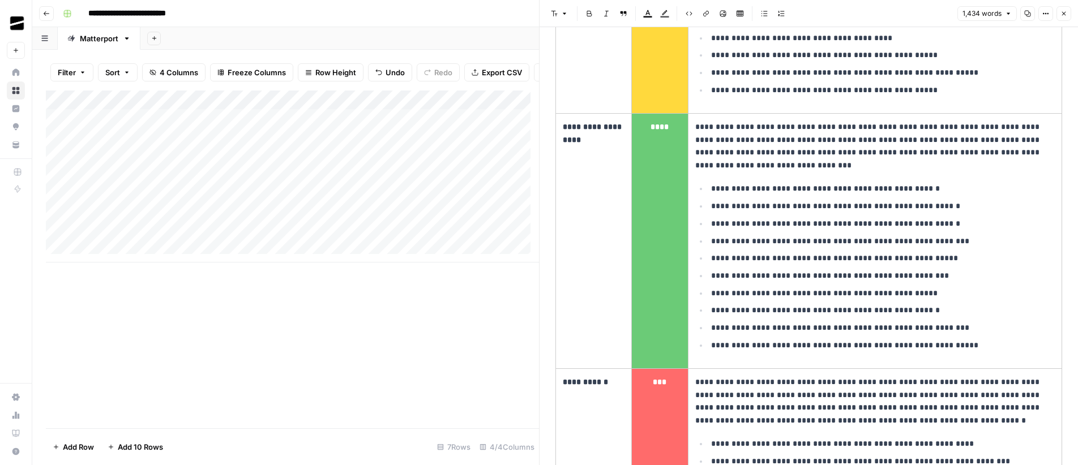
scroll to position [1821, 0]
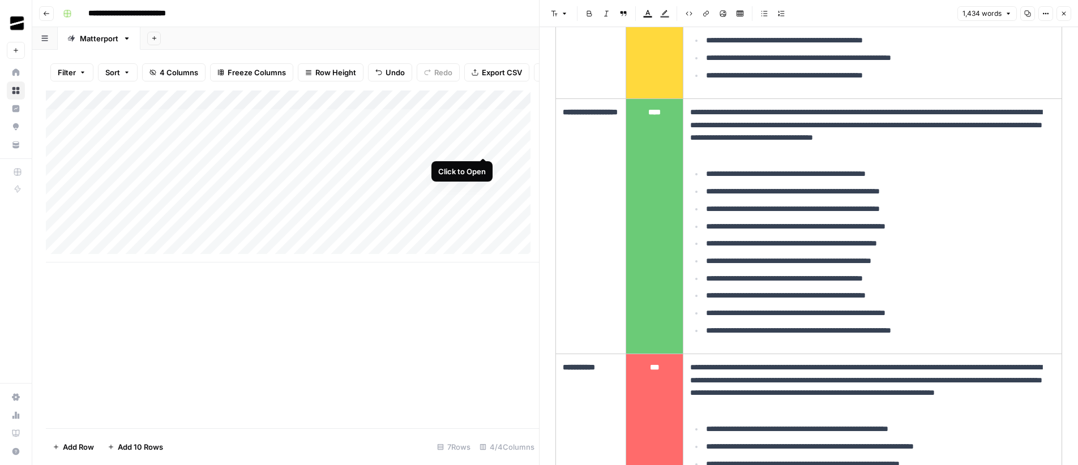
click at [484, 146] on div "Add Column" at bounding box center [292, 177] width 493 height 172
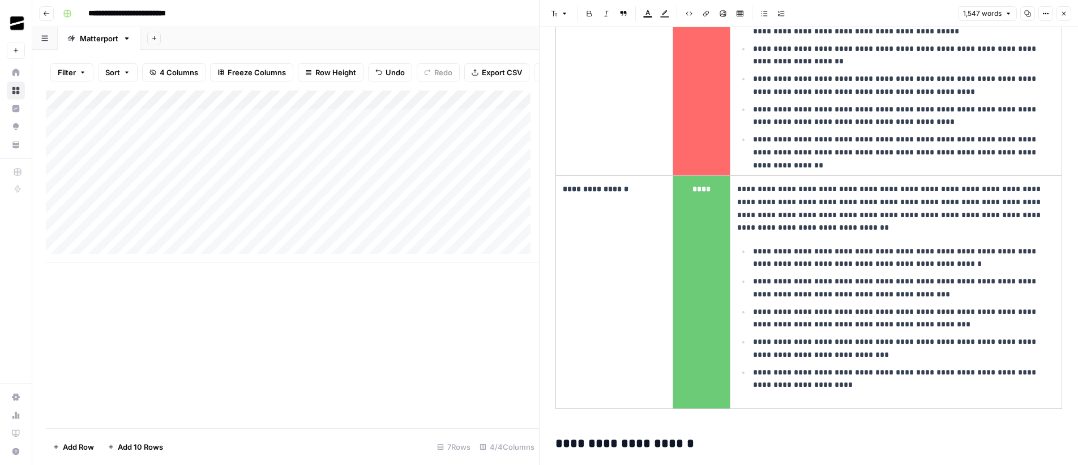
scroll to position [2339, 0]
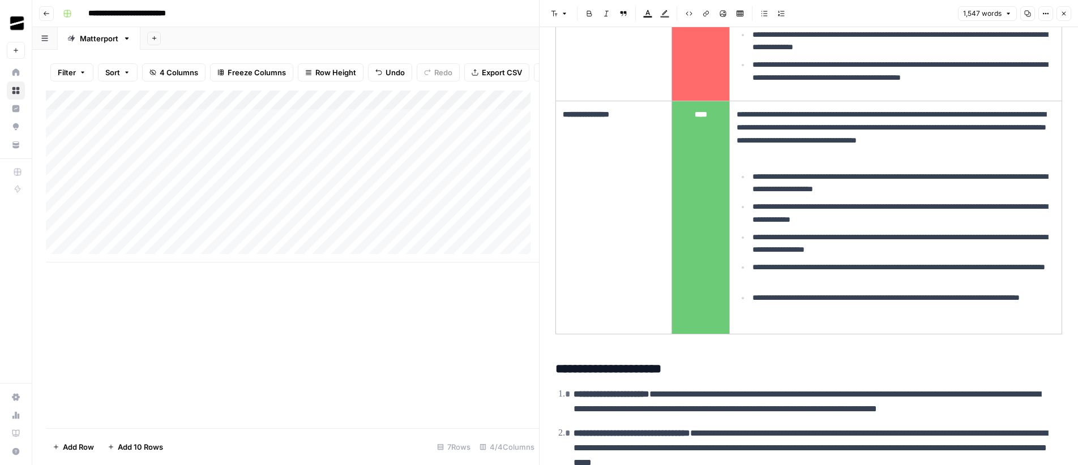
click at [480, 166] on div "Add Column" at bounding box center [292, 177] width 493 height 172
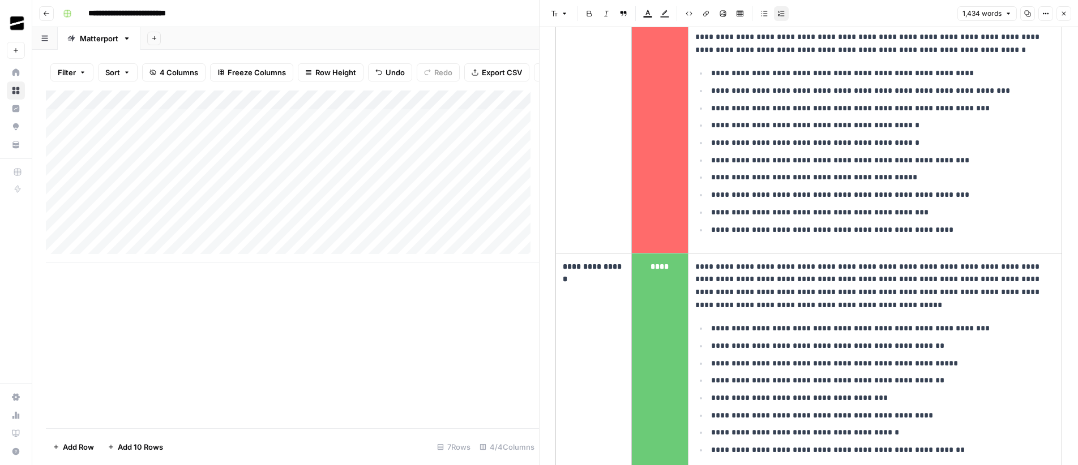
scroll to position [2198, 0]
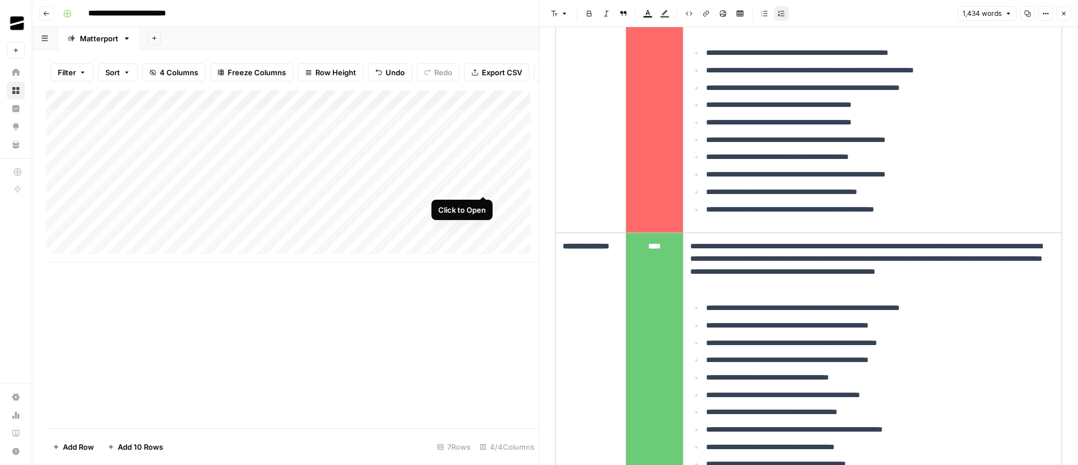
click at [483, 183] on div "Add Column" at bounding box center [292, 177] width 493 height 172
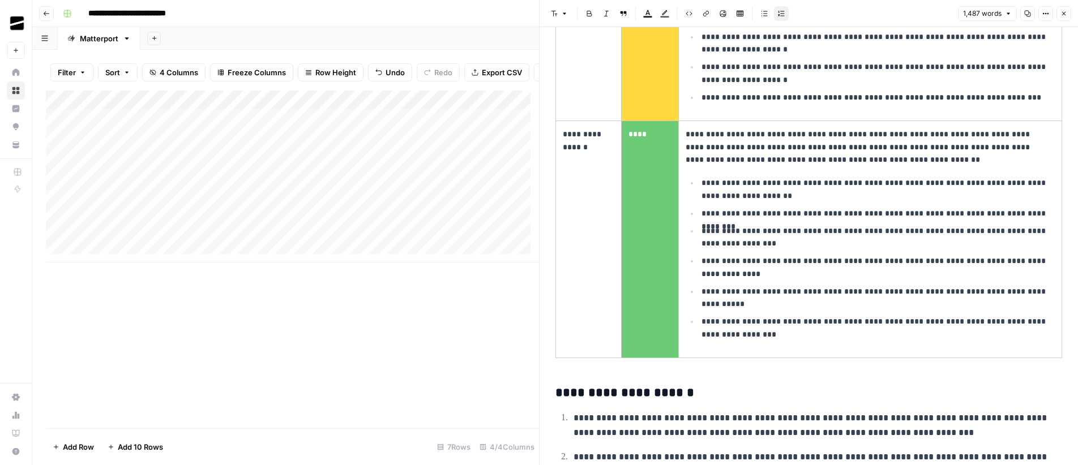
scroll to position [2274, 0]
click at [1068, 12] on button "Close" at bounding box center [1063, 13] width 15 height 15
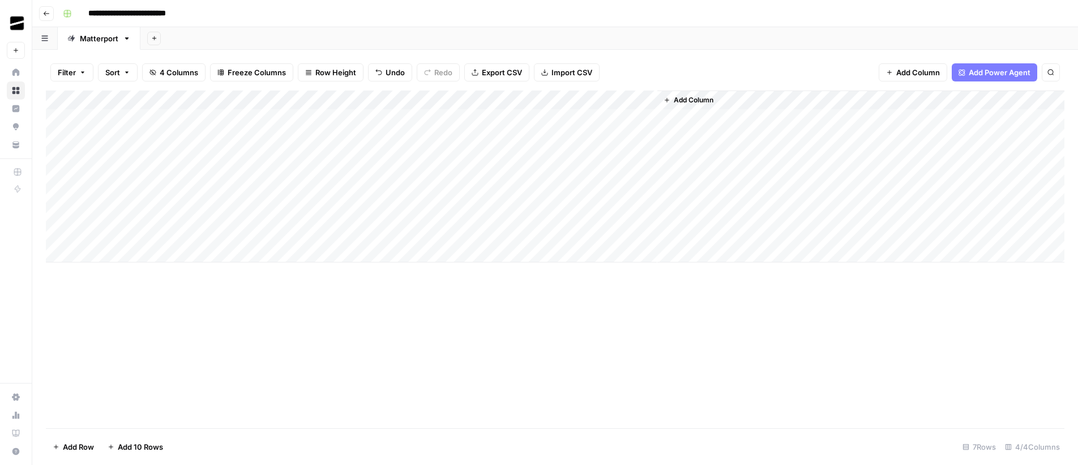
click at [201, 174] on div "Add Column" at bounding box center [555, 177] width 1019 height 172
click at [184, 194] on div "Add Column" at bounding box center [555, 177] width 1019 height 172
click at [350, 193] on div "Add Column" at bounding box center [555, 177] width 1019 height 172
click at [383, 194] on div "Add Column" at bounding box center [555, 177] width 1019 height 172
click at [174, 194] on div "Add Column" at bounding box center [555, 177] width 1019 height 172
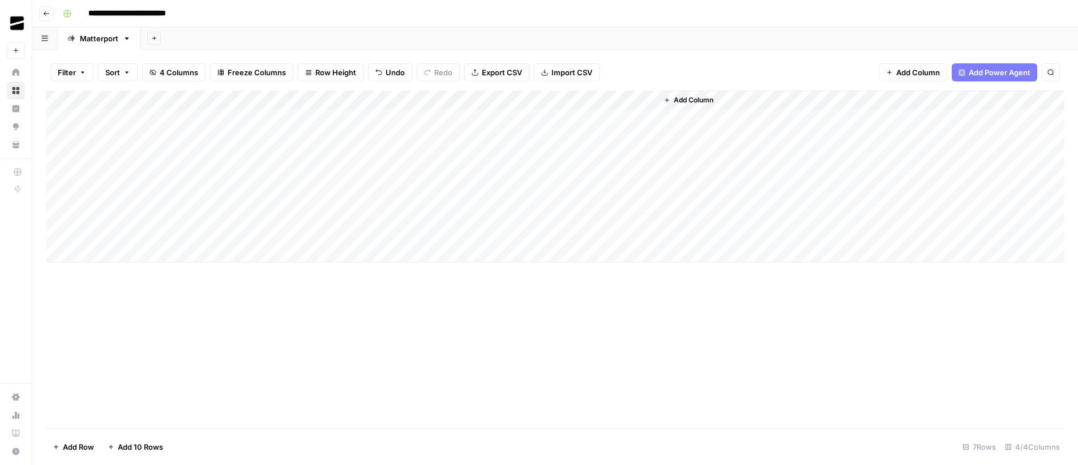
click at [174, 194] on div "Add Column" at bounding box center [555, 177] width 1019 height 172
click at [554, 286] on div "Add Column" at bounding box center [555, 260] width 1019 height 338
click at [484, 177] on div "Add Column" at bounding box center [555, 177] width 1019 height 172
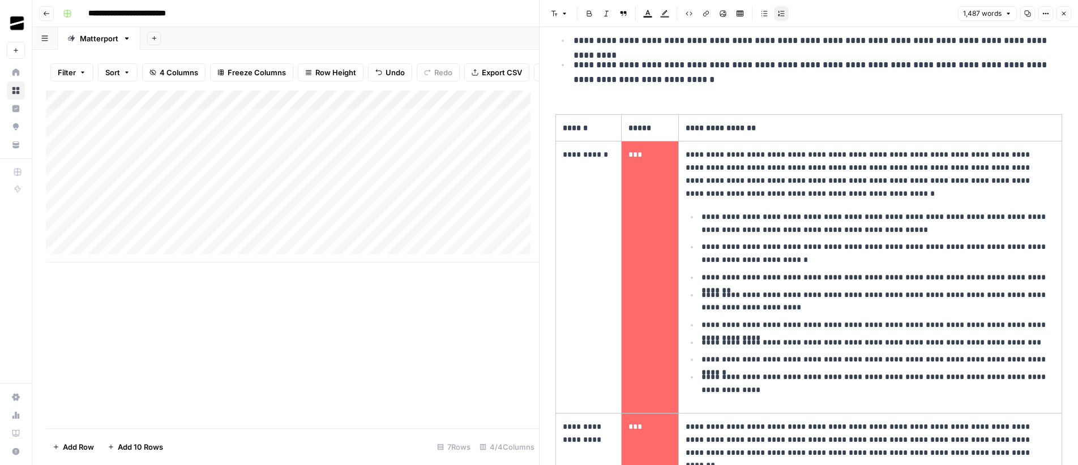
scroll to position [380, 0]
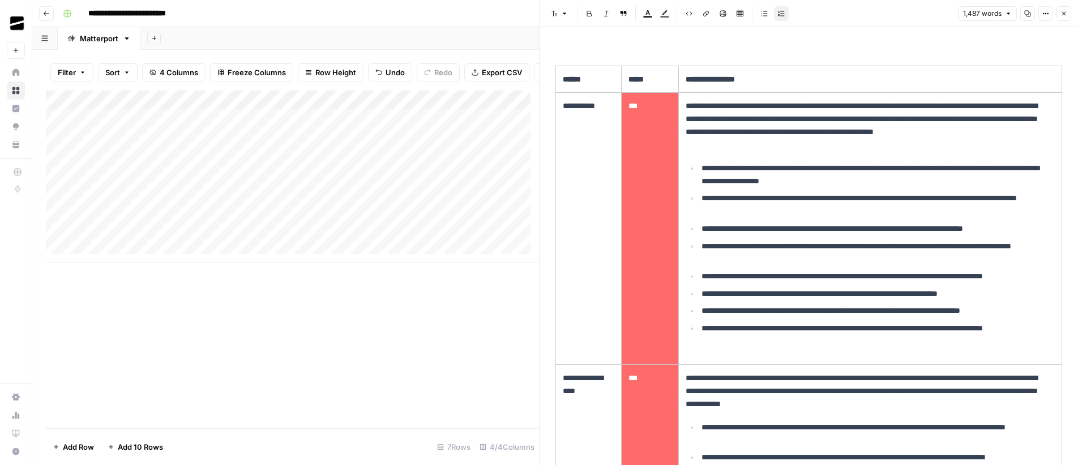
drag, startPoint x: 510, startPoint y: 104, endPoint x: 159, endPoint y: 108, distance: 351.6
click at [159, 108] on div "Add Column" at bounding box center [292, 177] width 493 height 172
drag, startPoint x: 247, startPoint y: 101, endPoint x: 132, endPoint y: 106, distance: 115.0
click at [132, 106] on div "Add Column" at bounding box center [292, 177] width 493 height 172
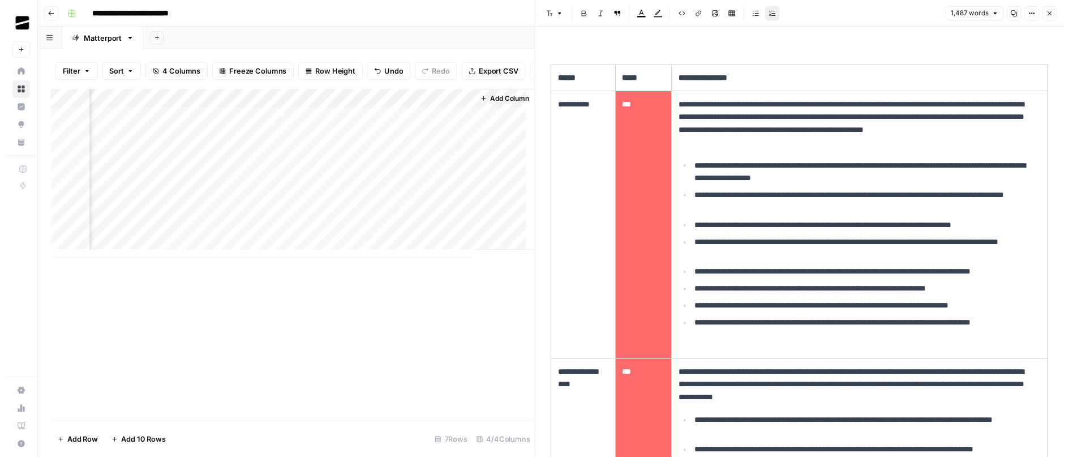
scroll to position [0, 72]
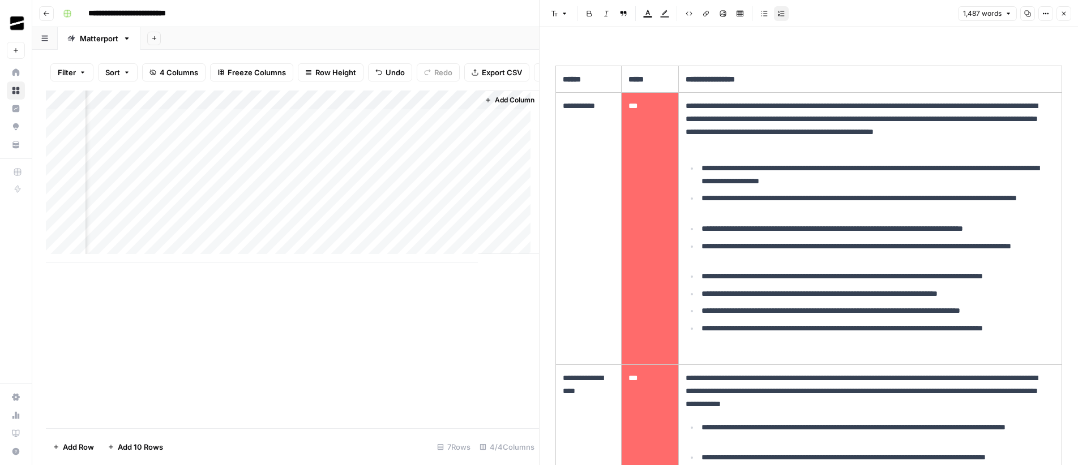
click at [1064, 11] on icon "button" at bounding box center [1063, 13] width 7 height 7
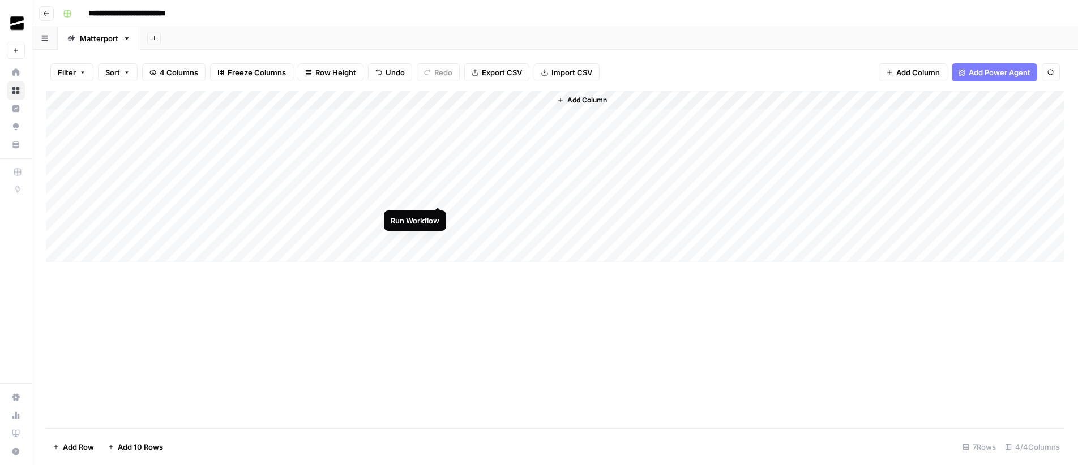
click at [440, 197] on div "Add Column" at bounding box center [555, 177] width 1019 height 172
click at [426, 196] on div "Add Column" at bounding box center [555, 177] width 1019 height 172
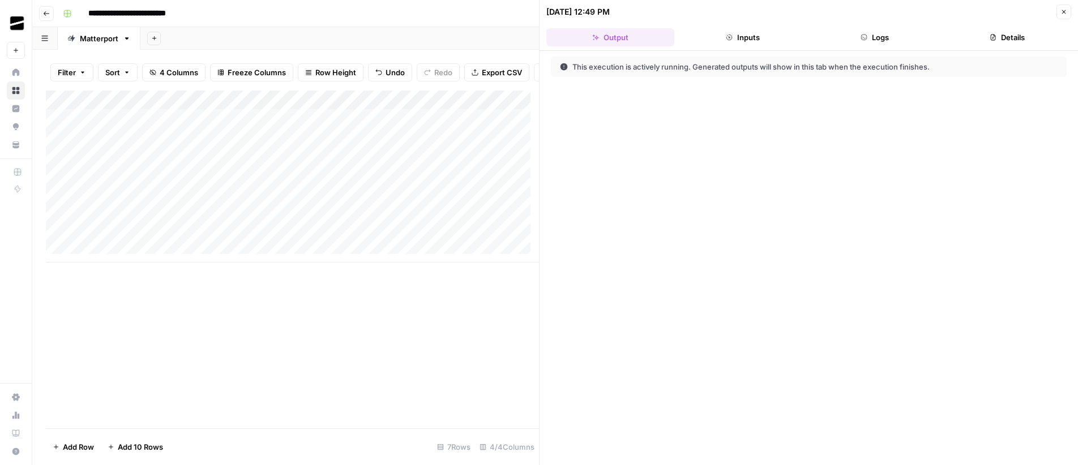
click at [888, 36] on button "Logs" at bounding box center [875, 37] width 128 height 18
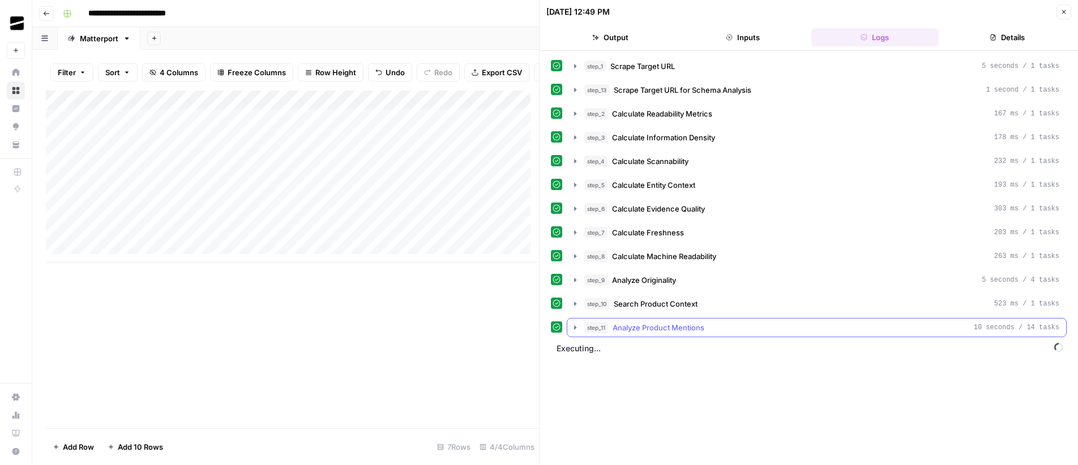
click at [586, 325] on span "step_11" at bounding box center [596, 327] width 24 height 11
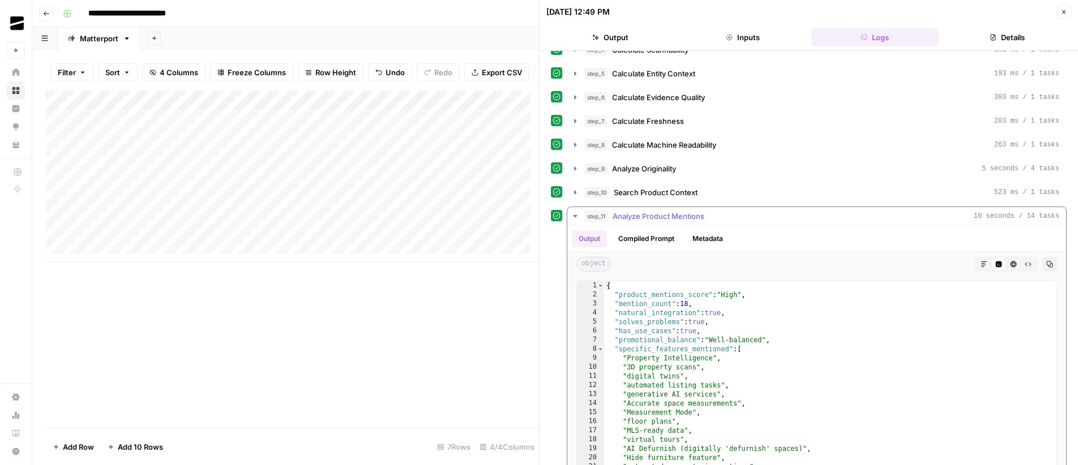
scroll to position [122, 0]
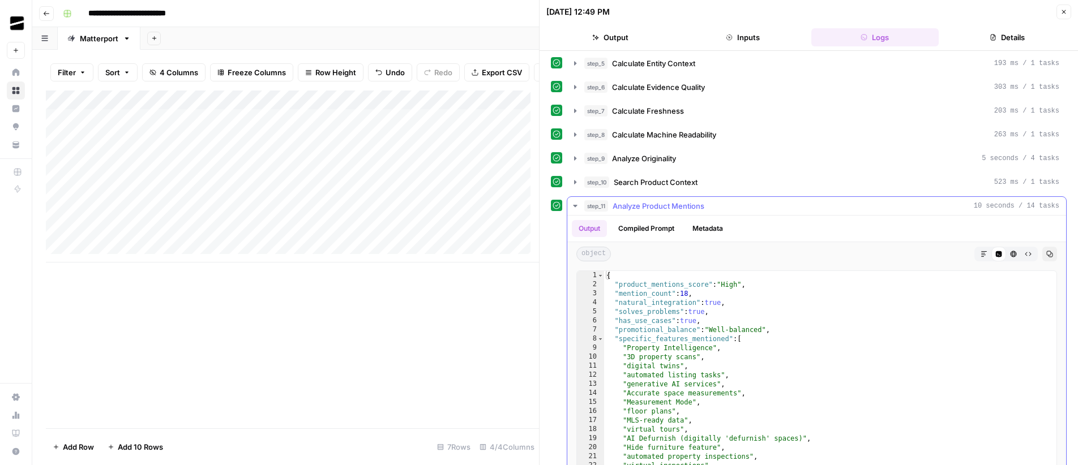
click at [642, 229] on button "Compiled Prompt" at bounding box center [646, 228] width 70 height 17
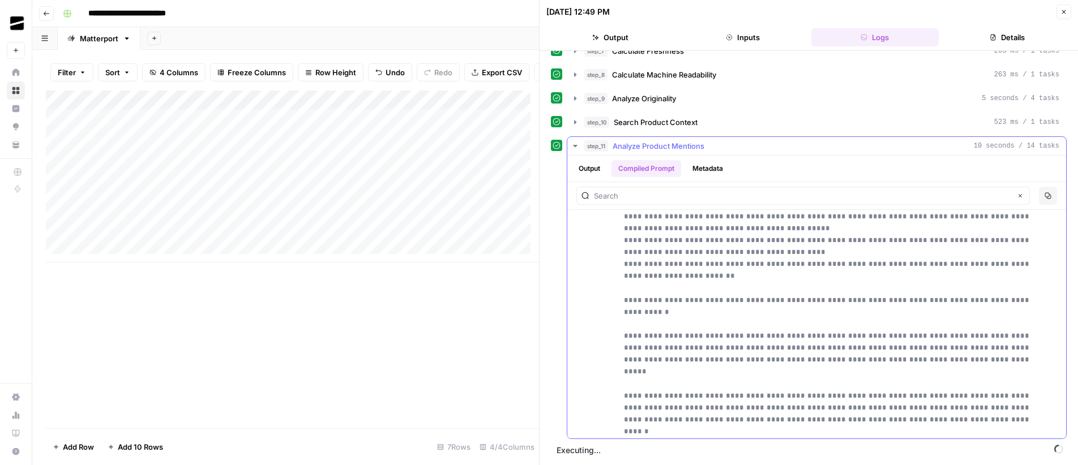
scroll to position [1371, 0]
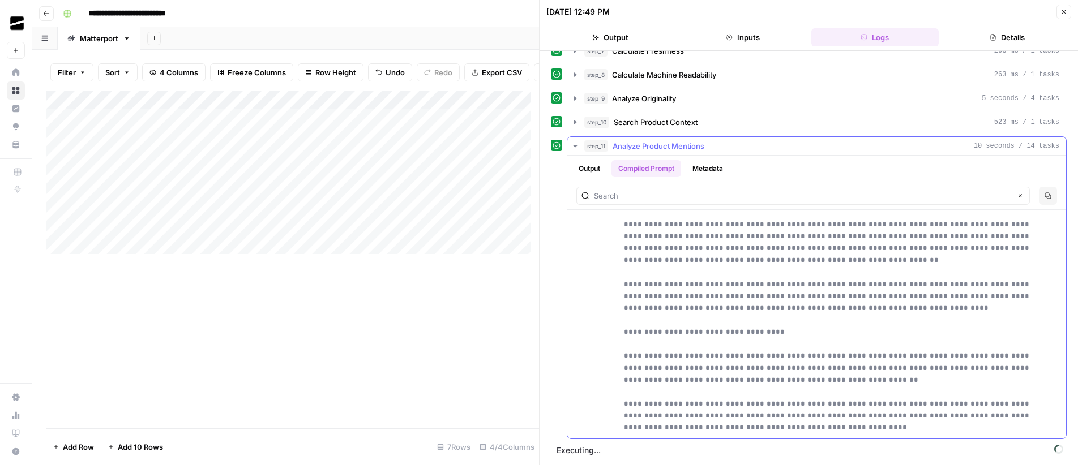
click at [585, 142] on span "step_11" at bounding box center [596, 145] width 24 height 11
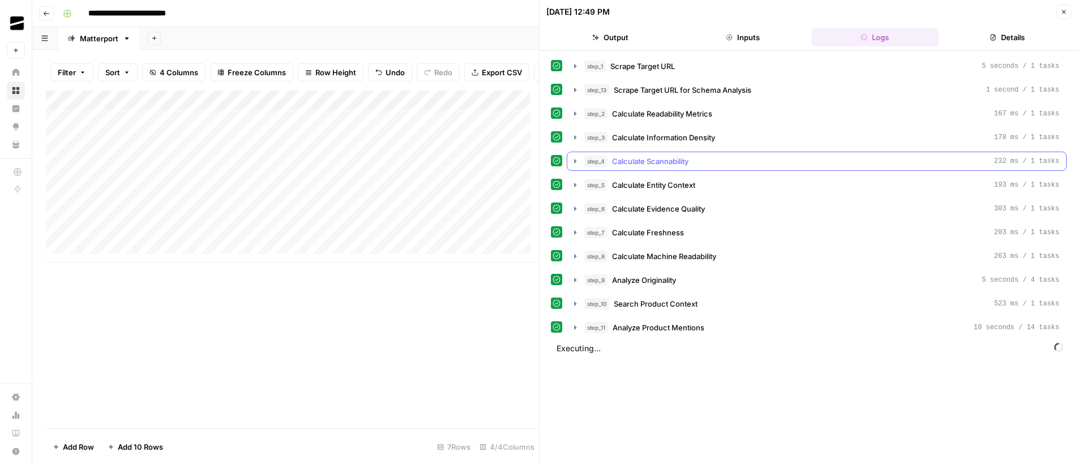
scroll to position [0, 0]
click at [1066, 11] on icon "button" at bounding box center [1063, 11] width 7 height 7
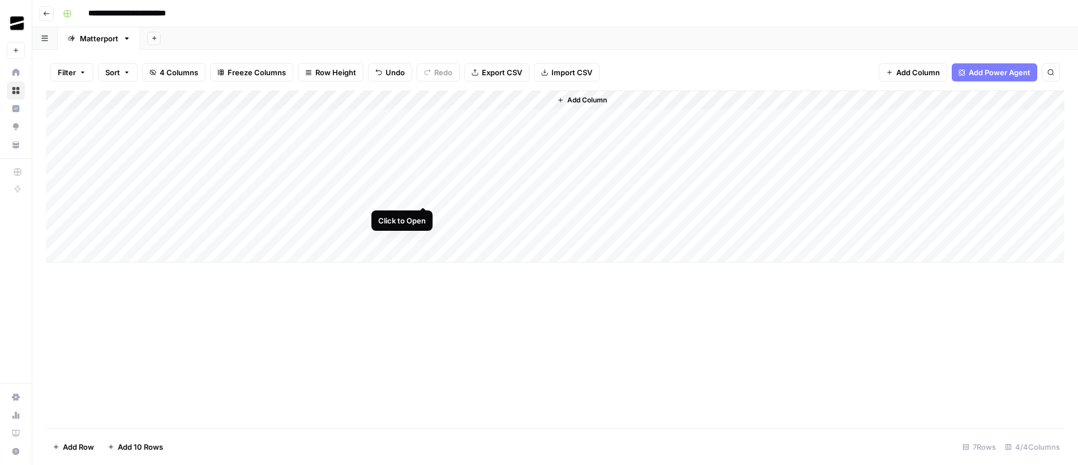
click at [423, 197] on div "Add Column" at bounding box center [555, 177] width 1019 height 172
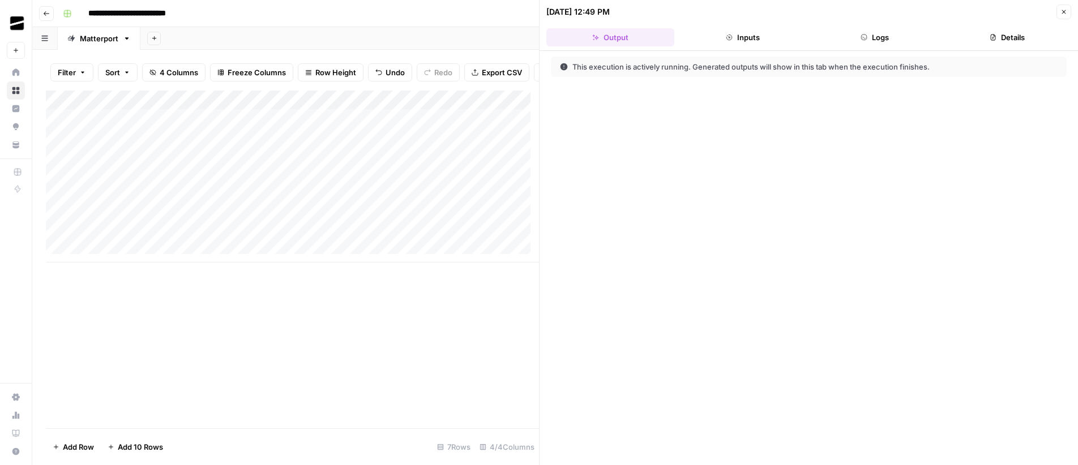
click at [887, 40] on button "Logs" at bounding box center [875, 37] width 128 height 18
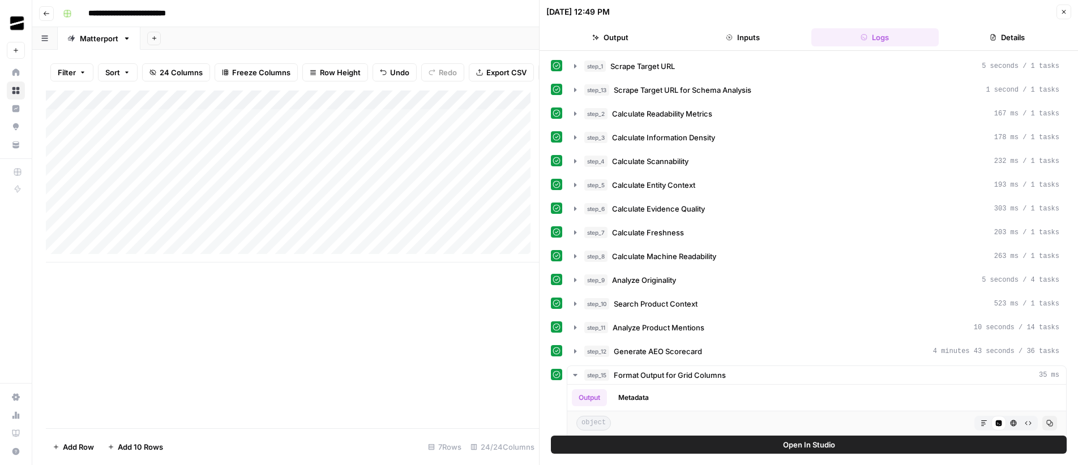
click at [1062, 11] on icon "button" at bounding box center [1063, 11] width 7 height 7
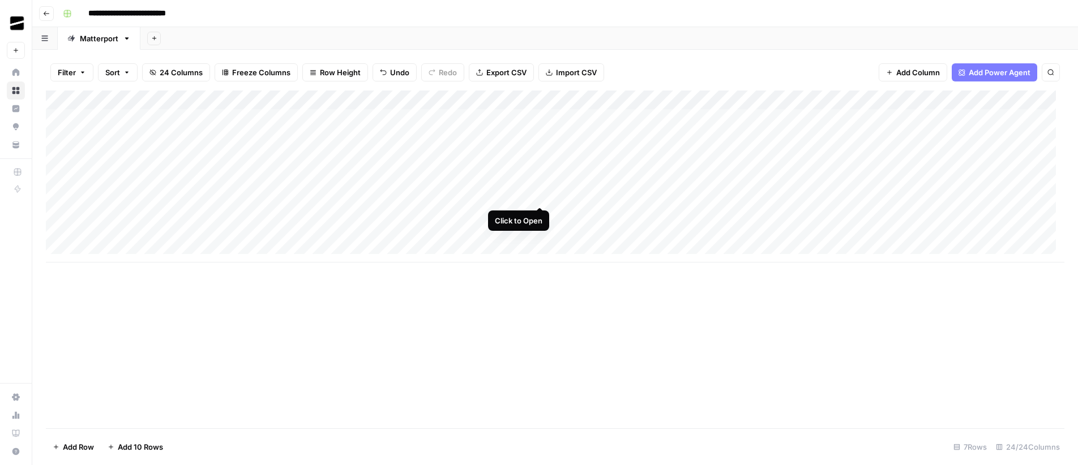
click at [540, 195] on div "Add Column" at bounding box center [555, 177] width 1019 height 172
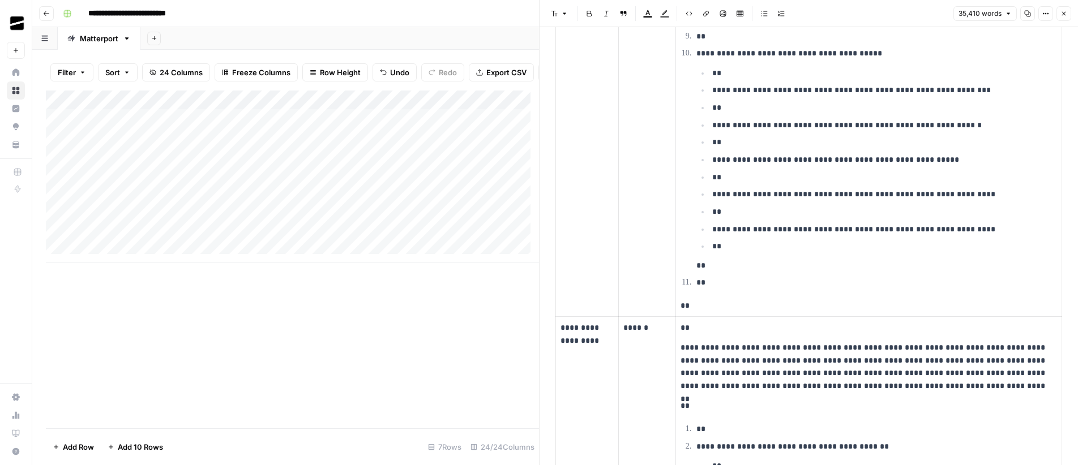
scroll to position [2474, 0]
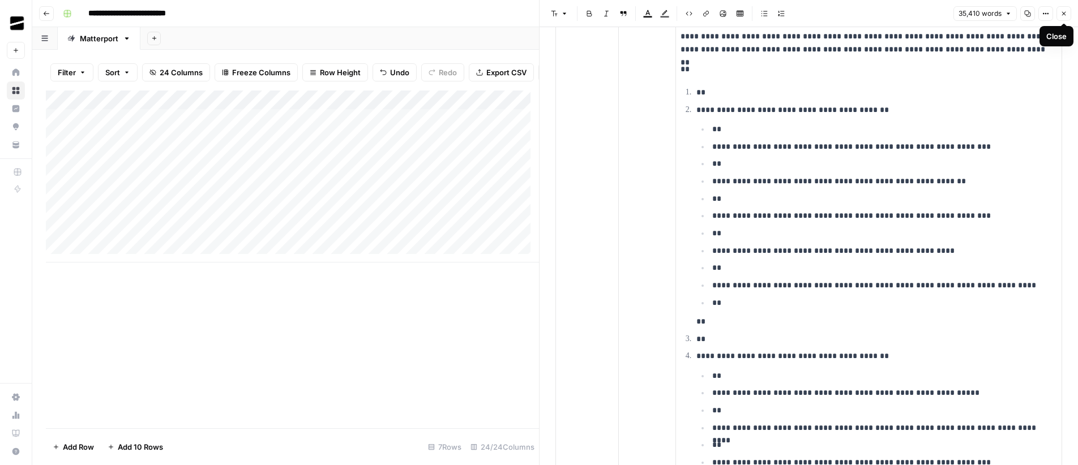
click at [1067, 16] on button "Close" at bounding box center [1063, 13] width 15 height 15
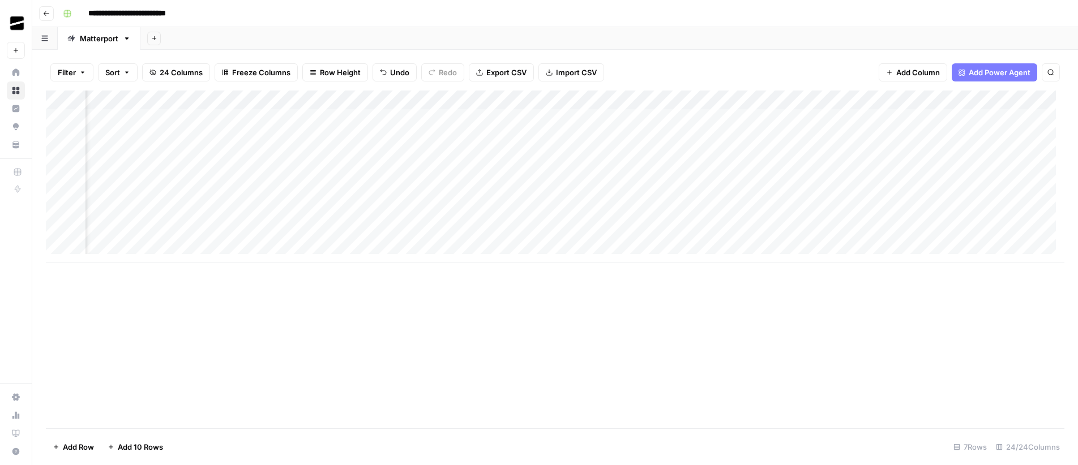
scroll to position [0, 269]
click at [374, 197] on div "Add Column" at bounding box center [555, 177] width 1019 height 172
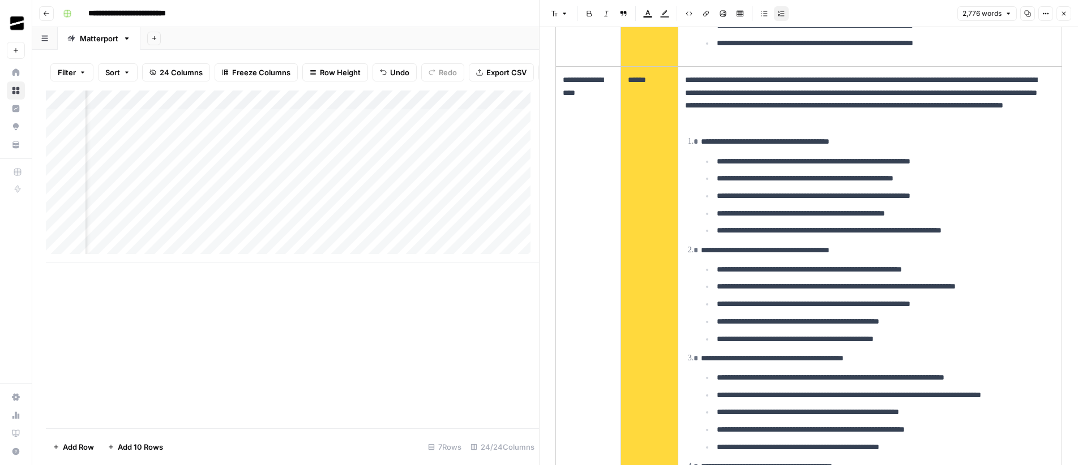
scroll to position [1133, 0]
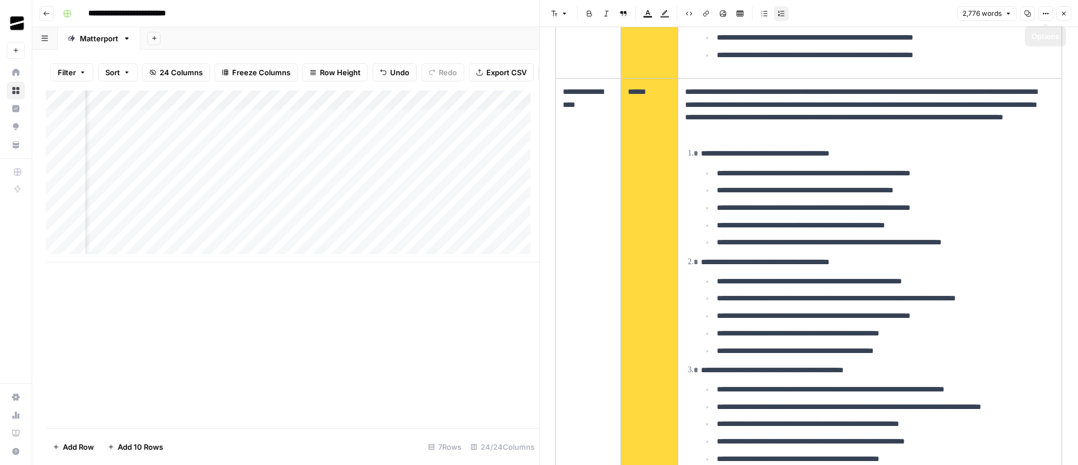
click at [1069, 14] on button "Close" at bounding box center [1063, 13] width 15 height 15
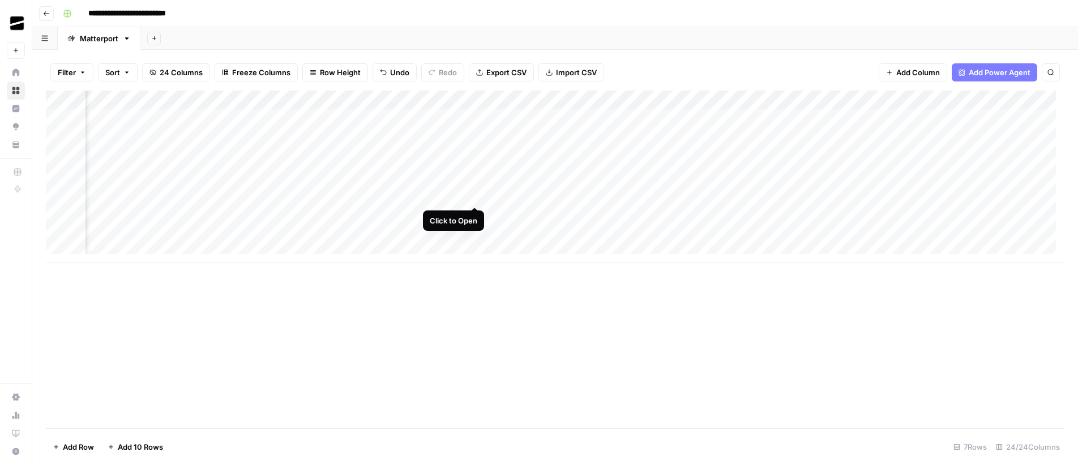
click at [476, 195] on div "Add Column" at bounding box center [555, 177] width 1019 height 172
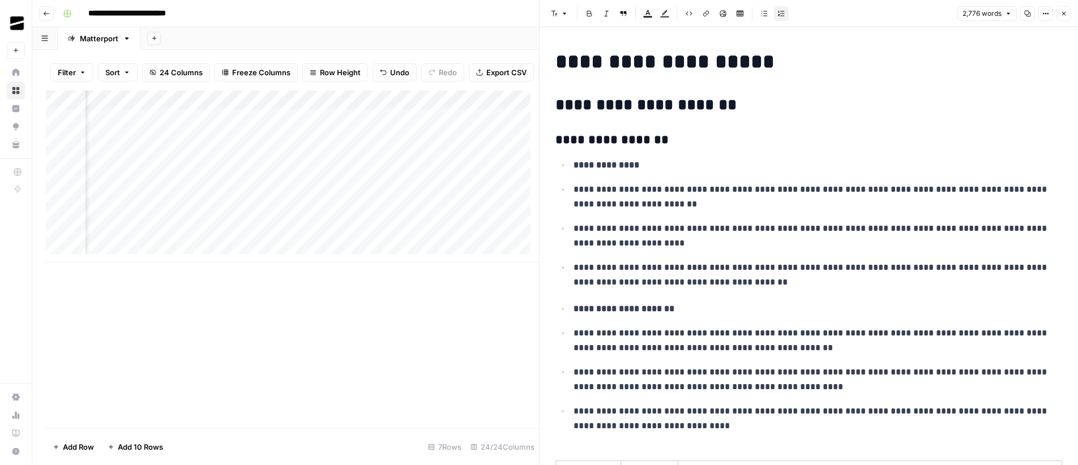
click at [1064, 15] on icon "button" at bounding box center [1063, 13] width 7 height 7
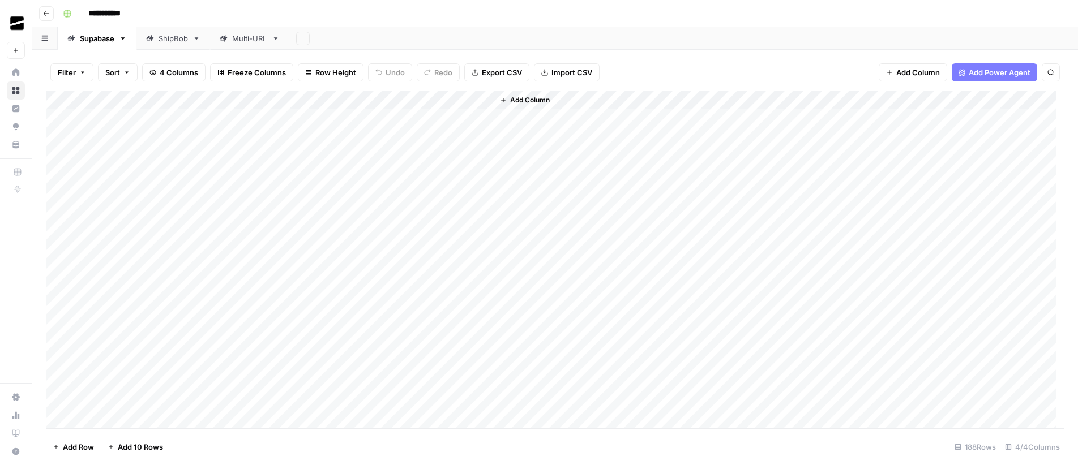
click at [368, 102] on div "Add Column" at bounding box center [555, 260] width 1019 height 338
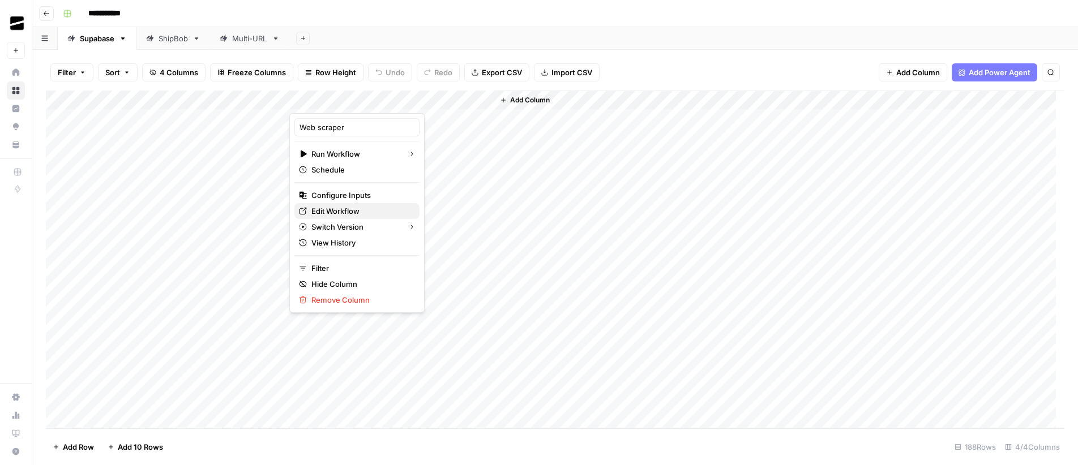
click at [362, 212] on span "Edit Workflow" at bounding box center [360, 211] width 99 height 11
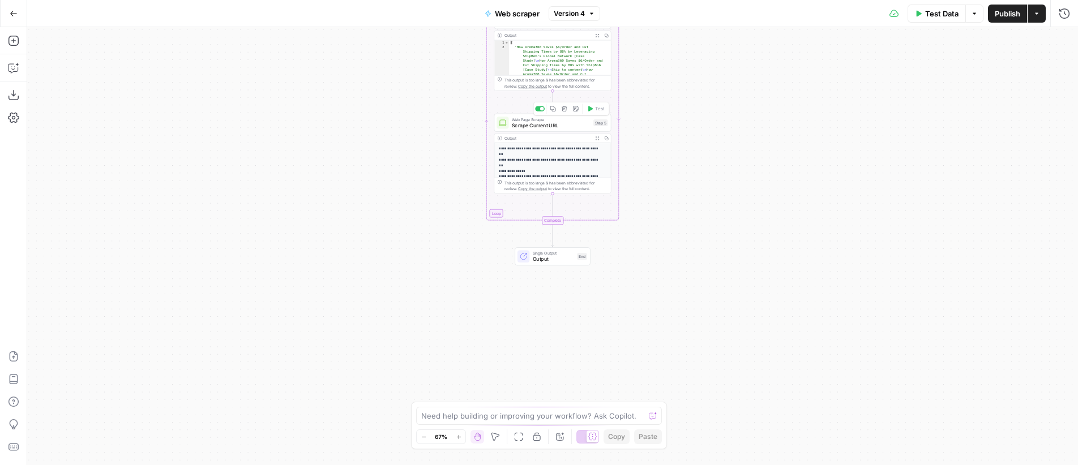
click at [554, 122] on span "Scrape Current URL" at bounding box center [551, 125] width 79 height 7
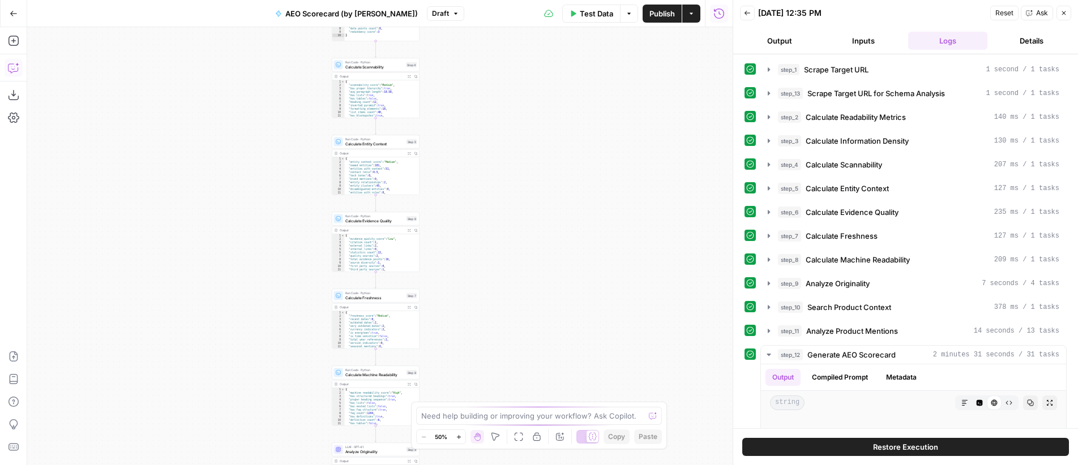
click at [16, 67] on icon "button" at bounding box center [13, 67] width 11 height 11
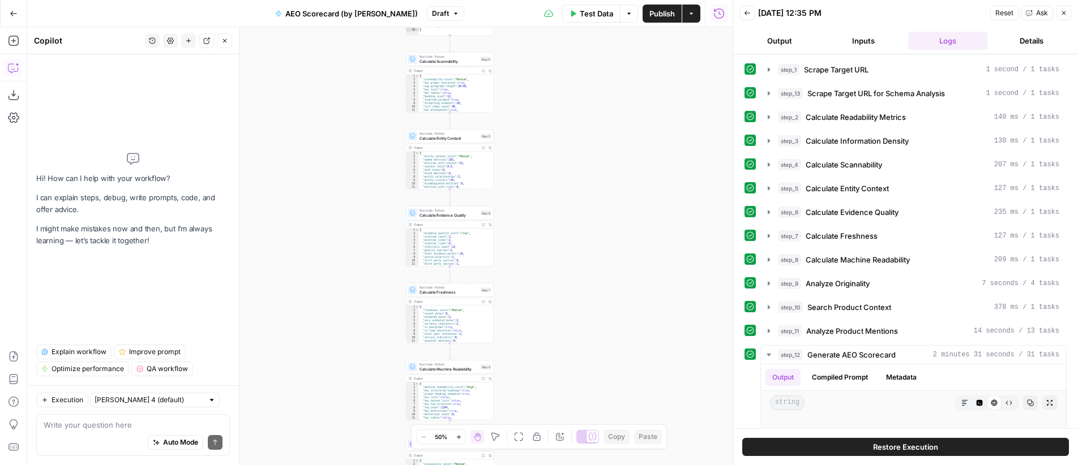
drag, startPoint x: 507, startPoint y: 217, endPoint x: 581, endPoint y: 211, distance: 74.4
click at [581, 211] on div "**********" at bounding box center [379, 246] width 705 height 438
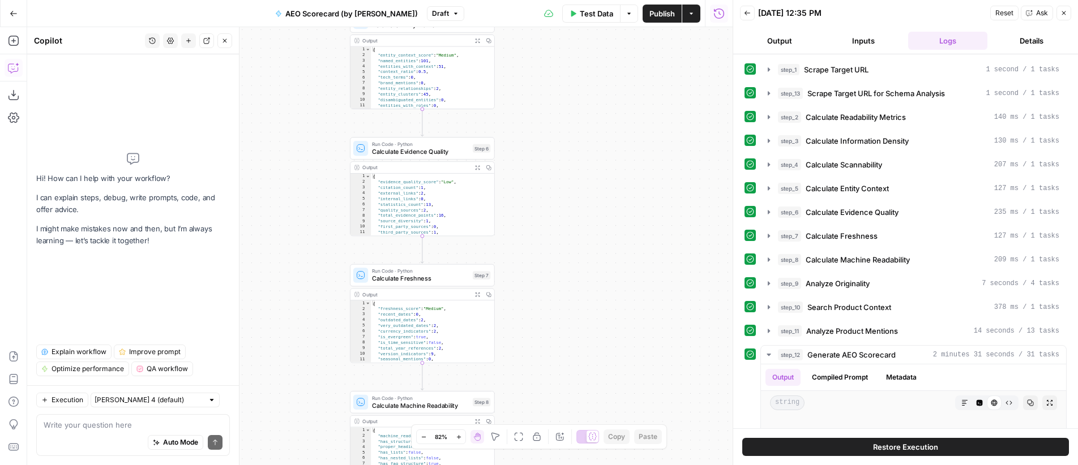
drag, startPoint x: 521, startPoint y: 253, endPoint x: 618, endPoint y: 178, distance: 122.8
click at [618, 178] on div "**********" at bounding box center [379, 246] width 705 height 438
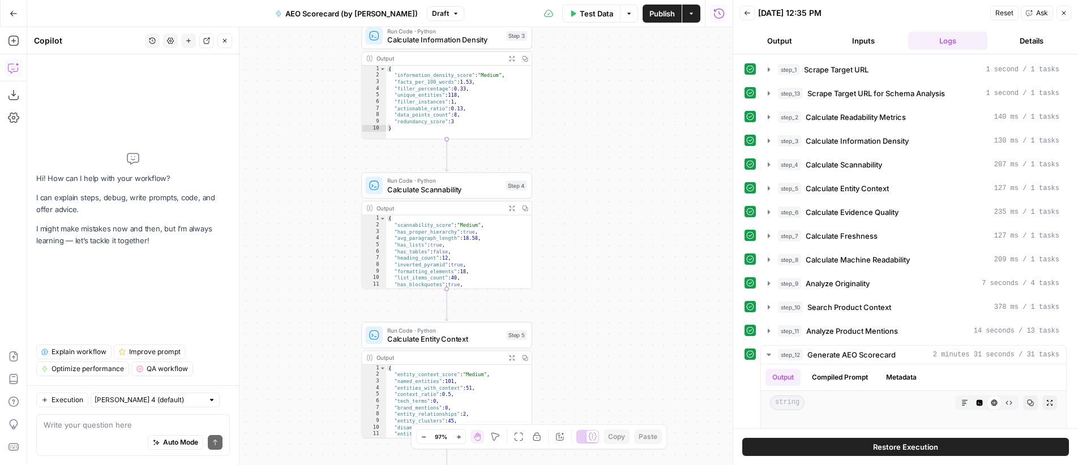
drag, startPoint x: 605, startPoint y: 211, endPoint x: 626, endPoint y: 199, distance: 23.6
click at [626, 199] on div "**********" at bounding box center [379, 246] width 705 height 438
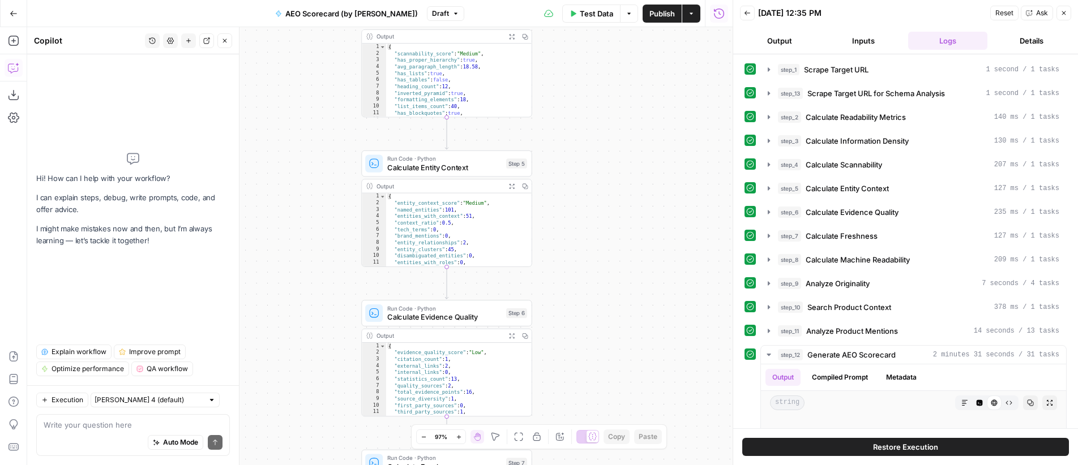
click at [452, 15] on icon "button" at bounding box center [455, 13] width 7 height 7
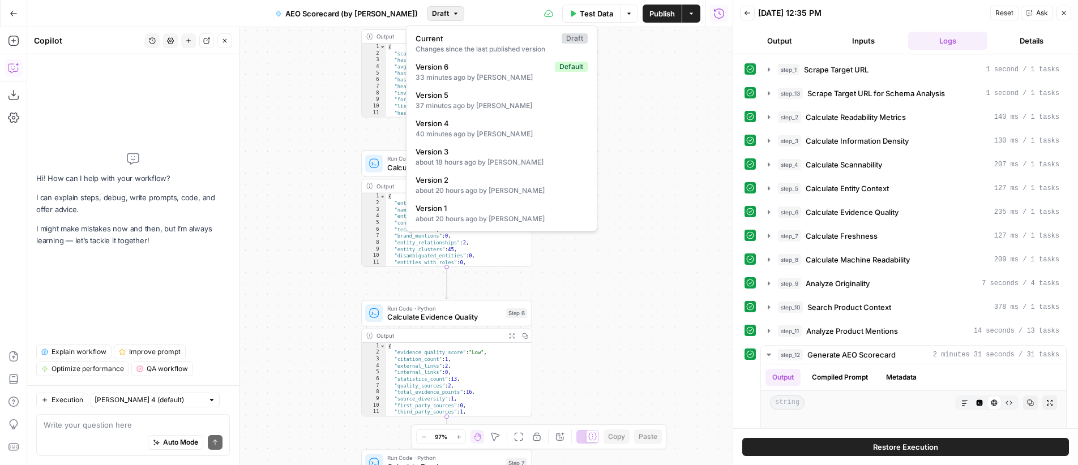
click at [652, 123] on div "**********" at bounding box center [379, 246] width 705 height 438
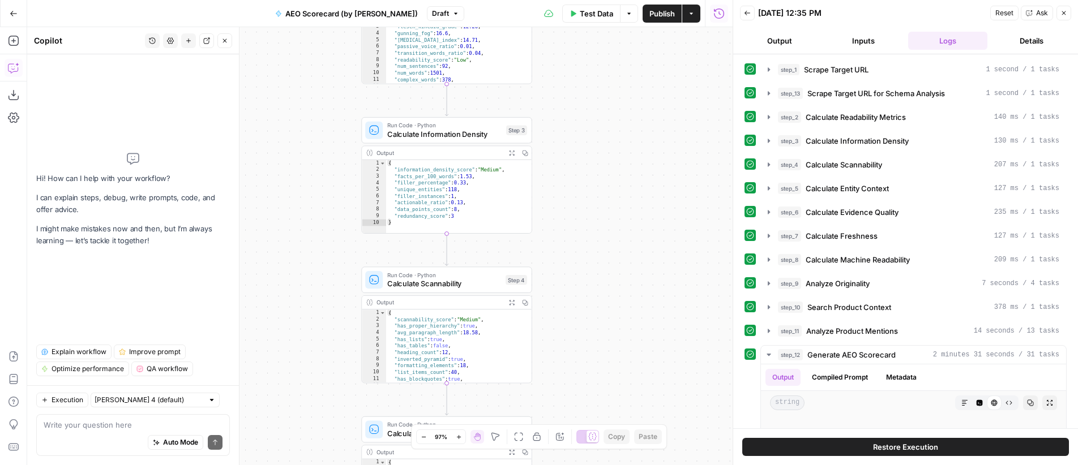
click at [98, 431] on div "Auto Mode Send" at bounding box center [133, 443] width 179 height 25
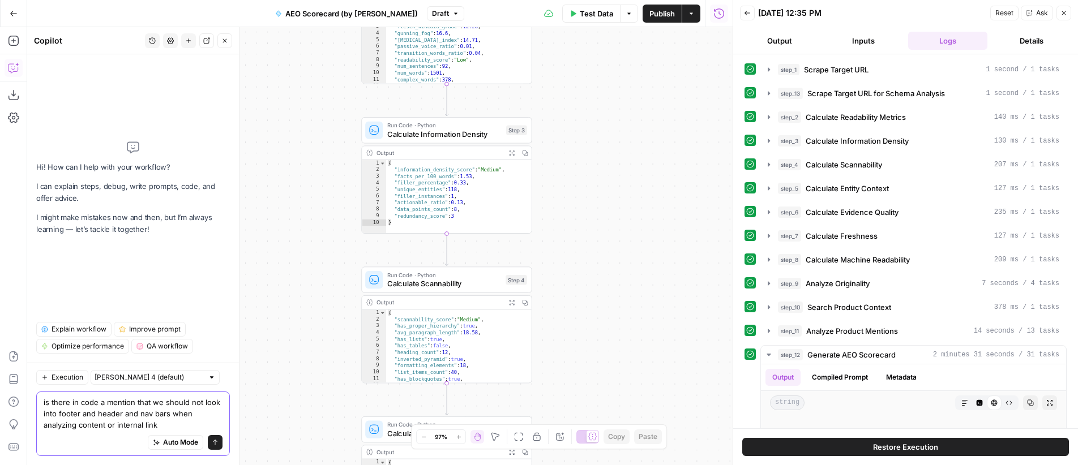
type textarea "is there in code a mention that we should not look into footer and header and n…"
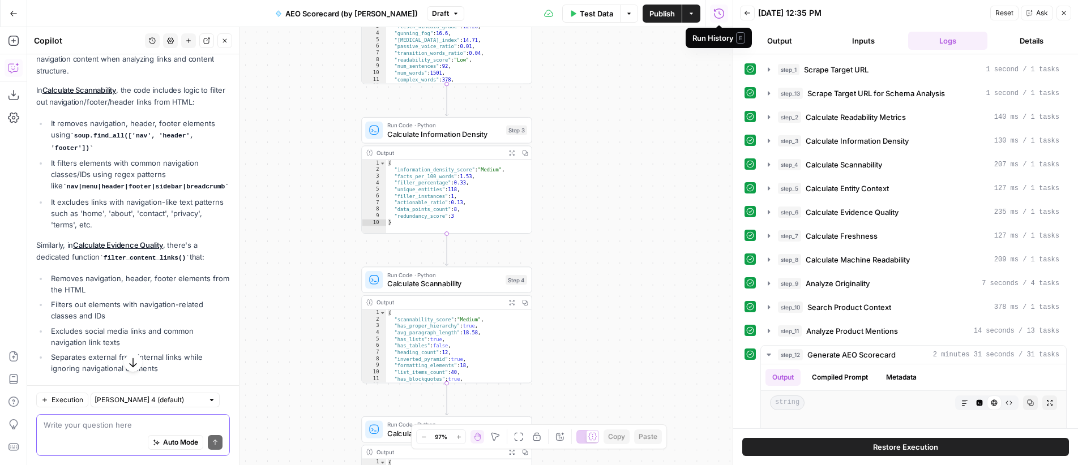
scroll to position [301, 0]
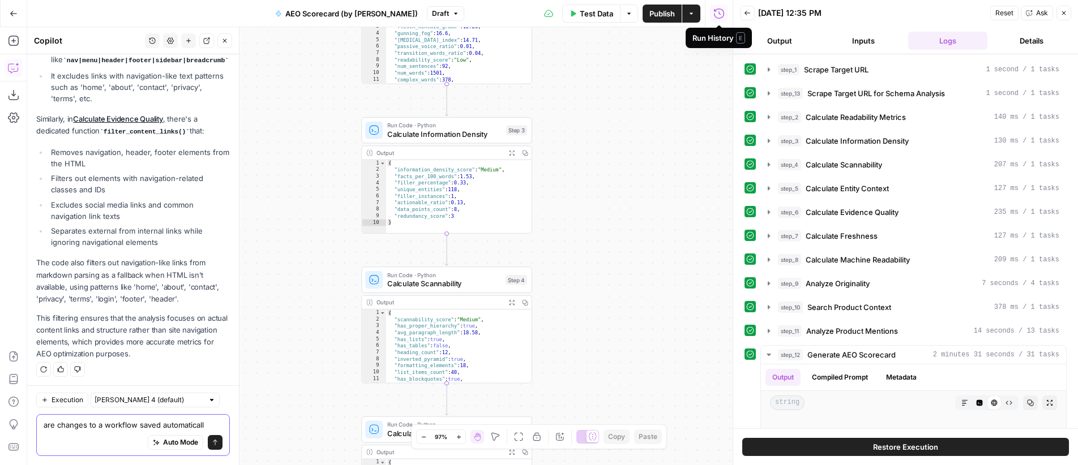
type textarea "are changes to a workflow saved automatically"
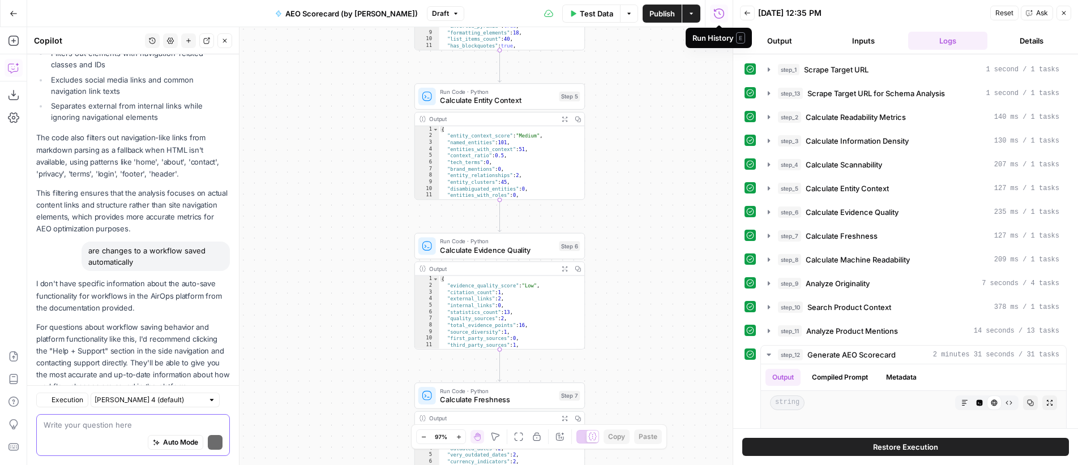
scroll to position [459, 0]
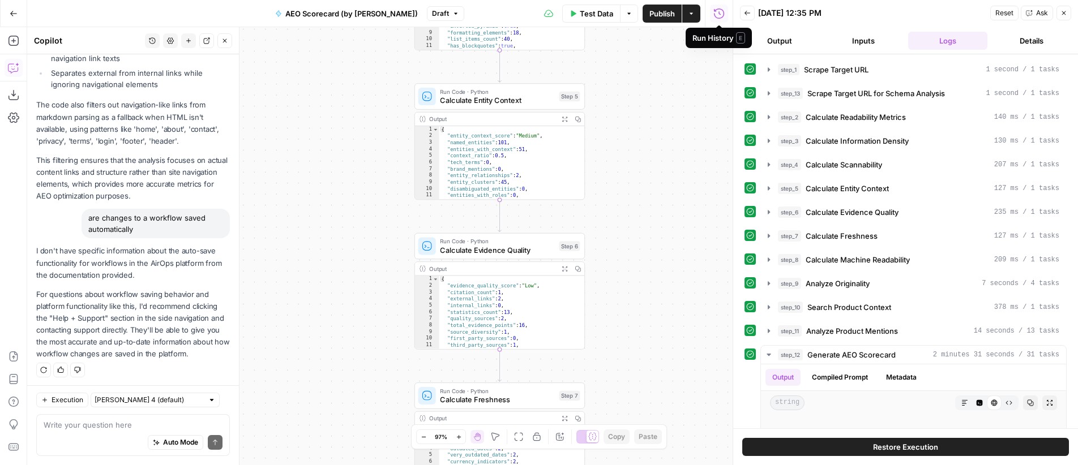
click at [123, 224] on div "are changes to a workflow saved automatically" at bounding box center [156, 223] width 148 height 29
click at [122, 224] on div "are changes to a workflow saved automatically" at bounding box center [156, 223] width 148 height 29
copy div "are changes to a workflow saved automatically"
click at [130, 259] on p "I don't have specific information about the auto-save functionality for workflo…" at bounding box center [133, 263] width 194 height 36
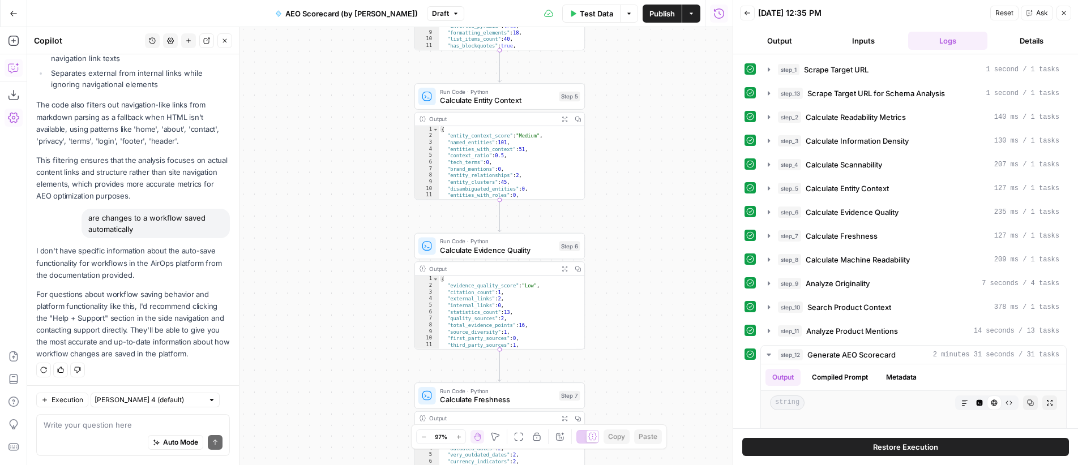
click at [87, 431] on div "Auto Mode Send" at bounding box center [133, 443] width 179 height 25
click at [156, 395] on input "text" at bounding box center [149, 400] width 109 height 11
drag, startPoint x: 144, startPoint y: 445, endPoint x: 139, endPoint y: 442, distance: 5.8
click at [144, 445] on span "Claude Opus 4.1" at bounding box center [139, 440] width 79 height 11
type input "Claude Opus 4.1"
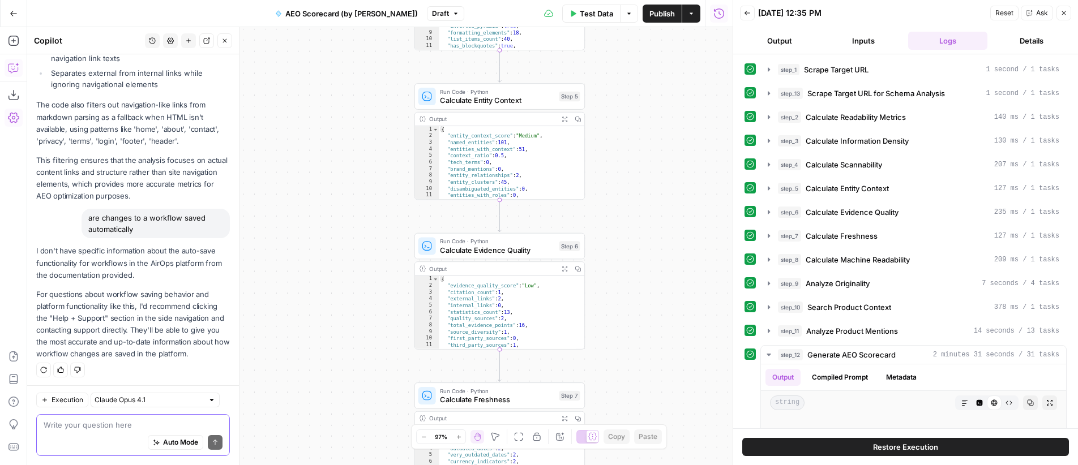
click at [105, 424] on textarea at bounding box center [133, 425] width 179 height 11
paste textarea "there are a couple of changes I want to be made to this workflow: 1.) in execut…"
type textarea "there are a couple of changes I want to be made to this workflow: 1.) in execut…"
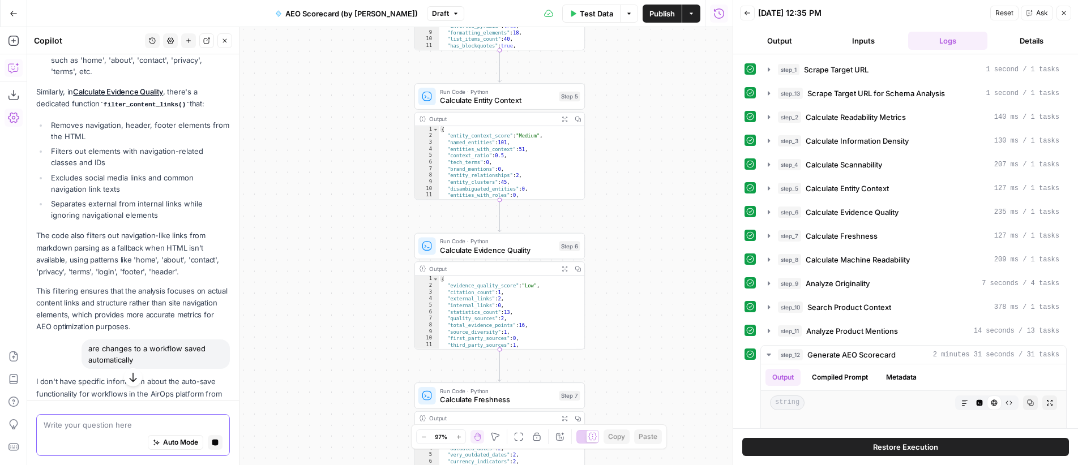
scroll to position [320, 0]
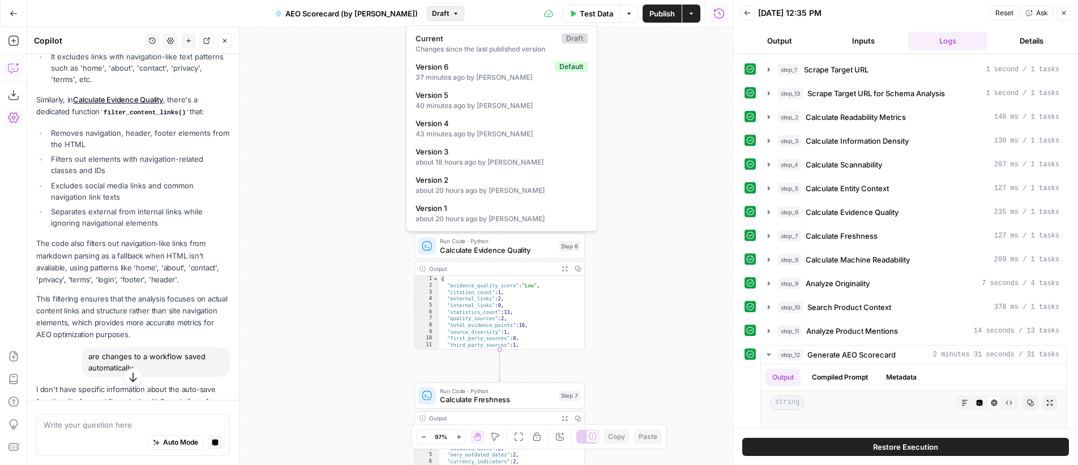
click at [432, 12] on span "Draft" at bounding box center [440, 13] width 17 height 10
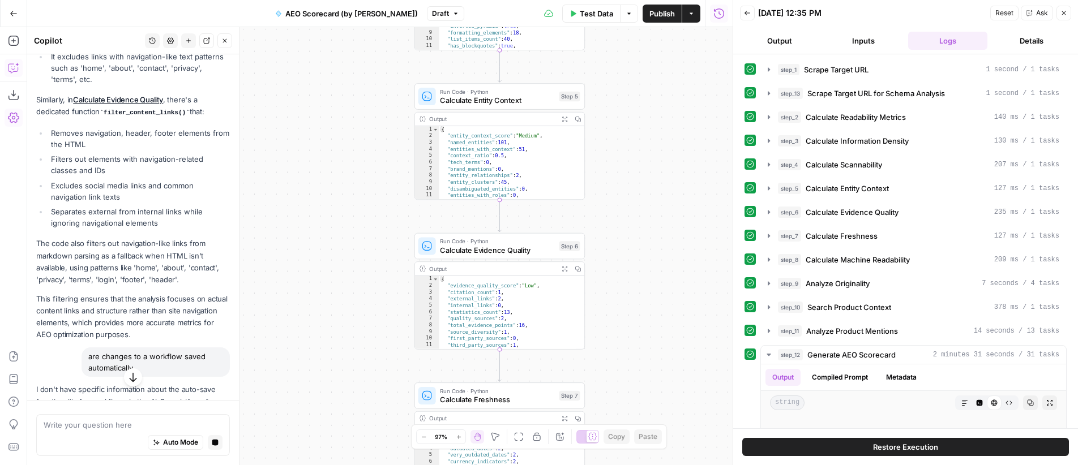
click at [683, 146] on div "**********" at bounding box center [379, 246] width 705 height 438
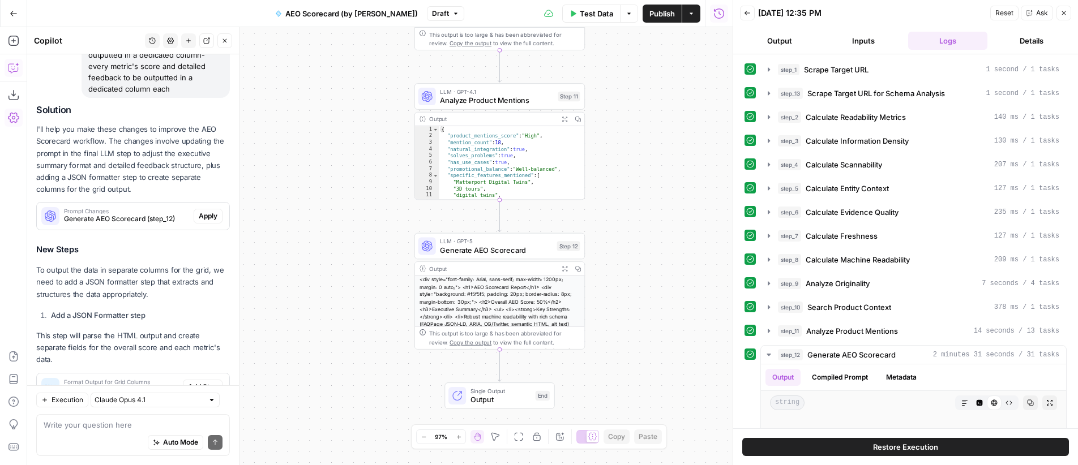
scroll to position [960, 0]
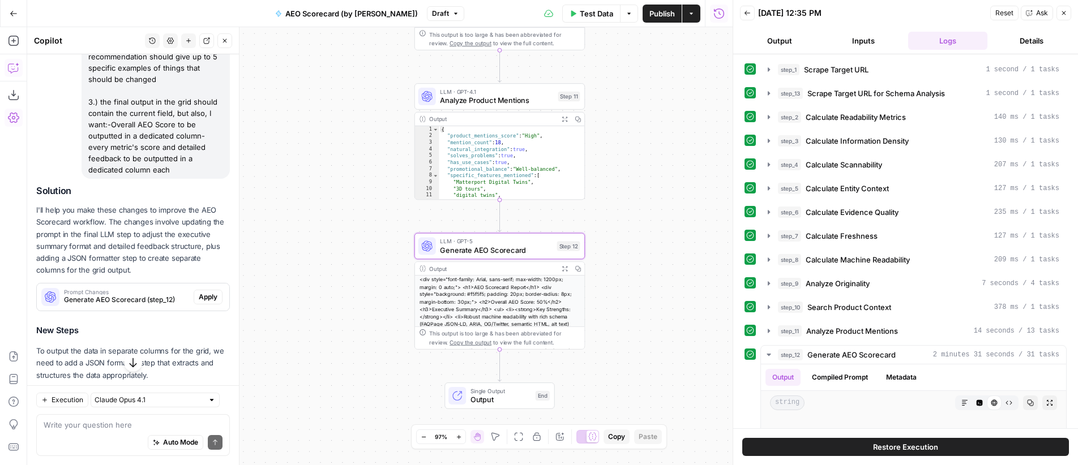
click at [200, 295] on span "Apply" at bounding box center [208, 297] width 19 height 10
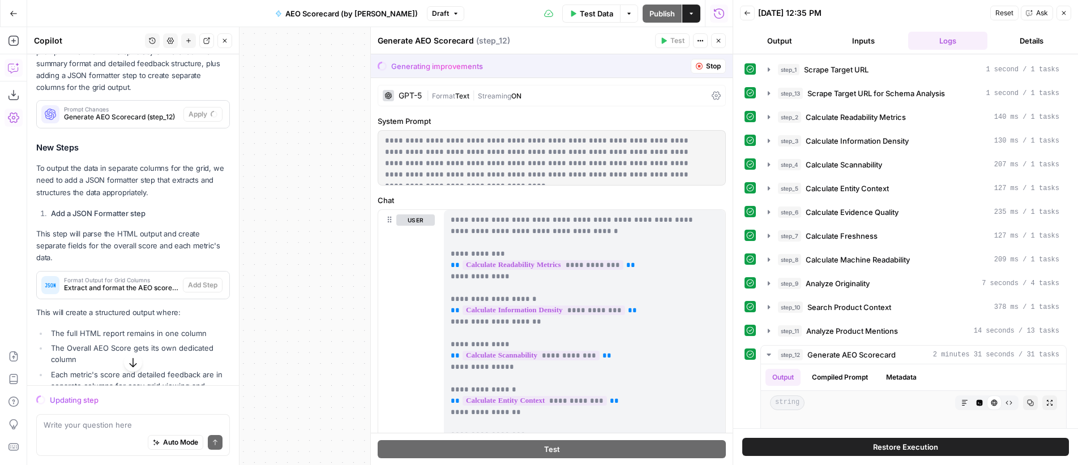
scroll to position [1189, 0]
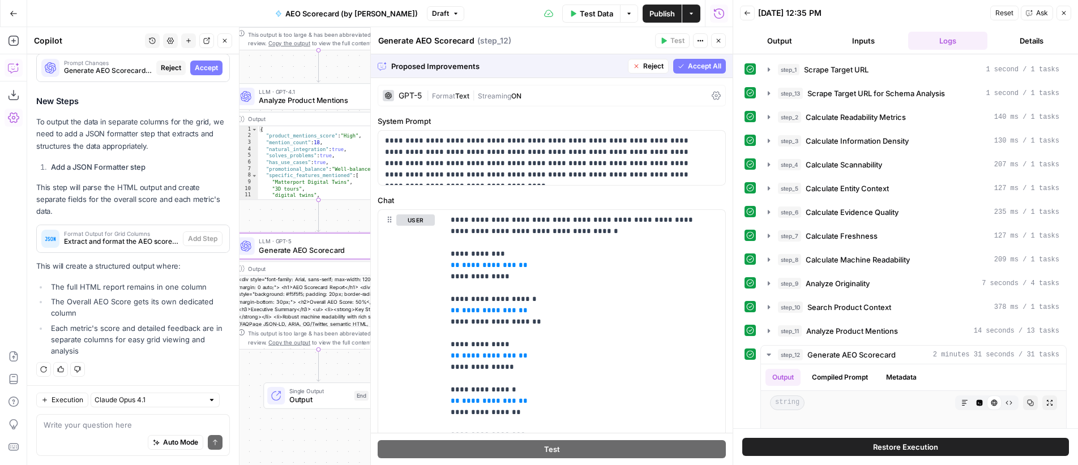
click at [699, 65] on span "Accept All" at bounding box center [704, 66] width 33 height 10
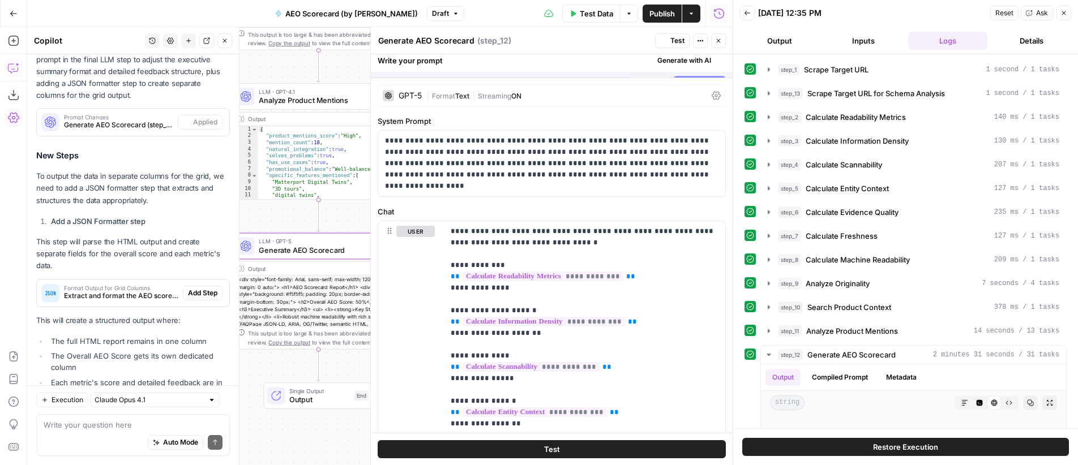
scroll to position [1243, 0]
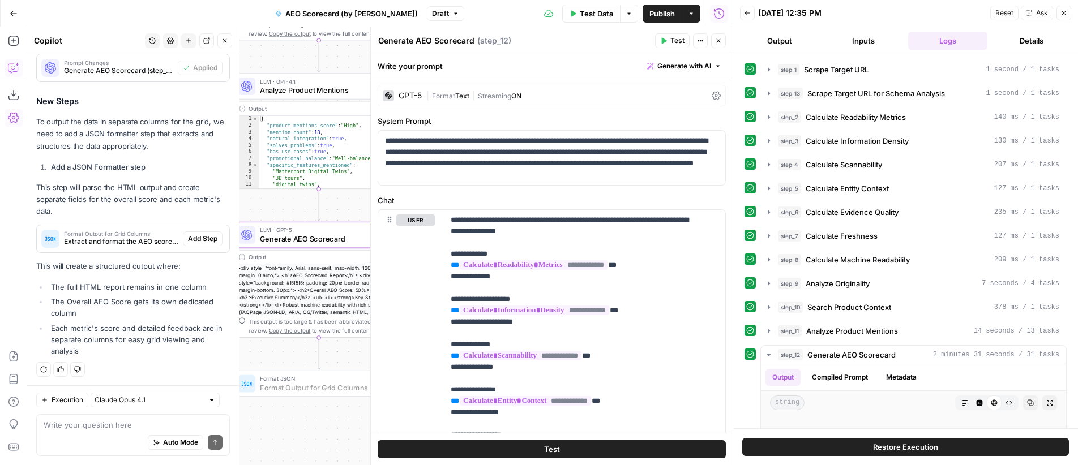
click at [197, 236] on span "Add Step" at bounding box center [202, 239] width 29 height 10
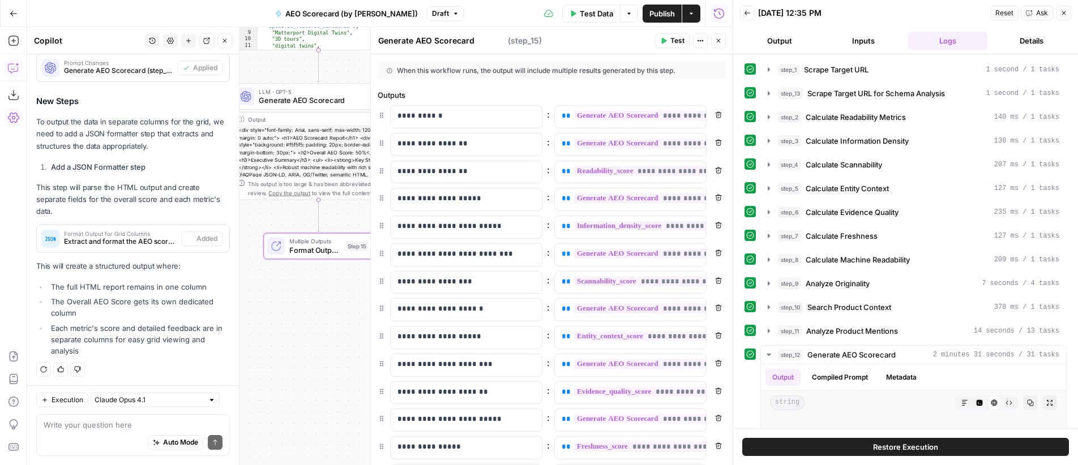
type textarea "Format Output for Grid Columns"
click at [723, 40] on button "Close" at bounding box center [718, 40] width 15 height 15
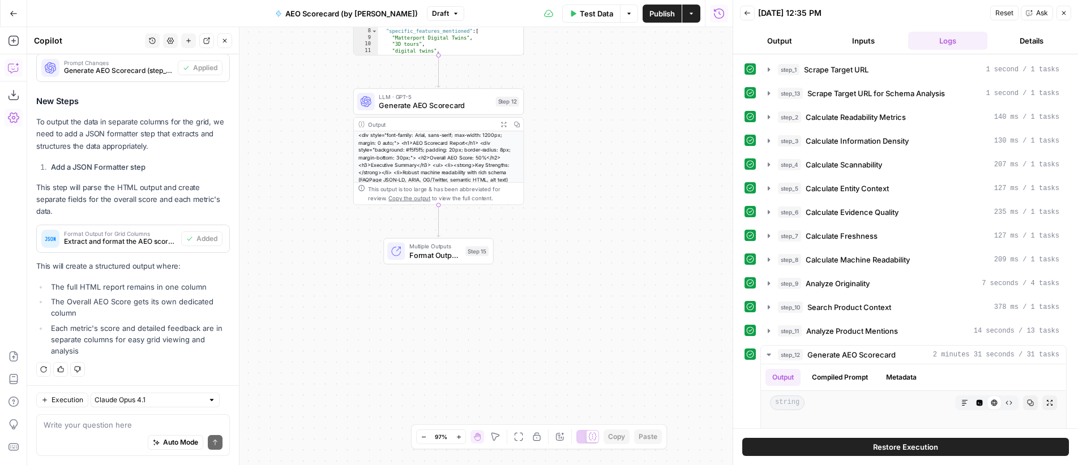
drag, startPoint x: 393, startPoint y: 327, endPoint x: 514, endPoint y: 332, distance: 120.1
click at [514, 332] on div "**********" at bounding box center [379, 246] width 705 height 438
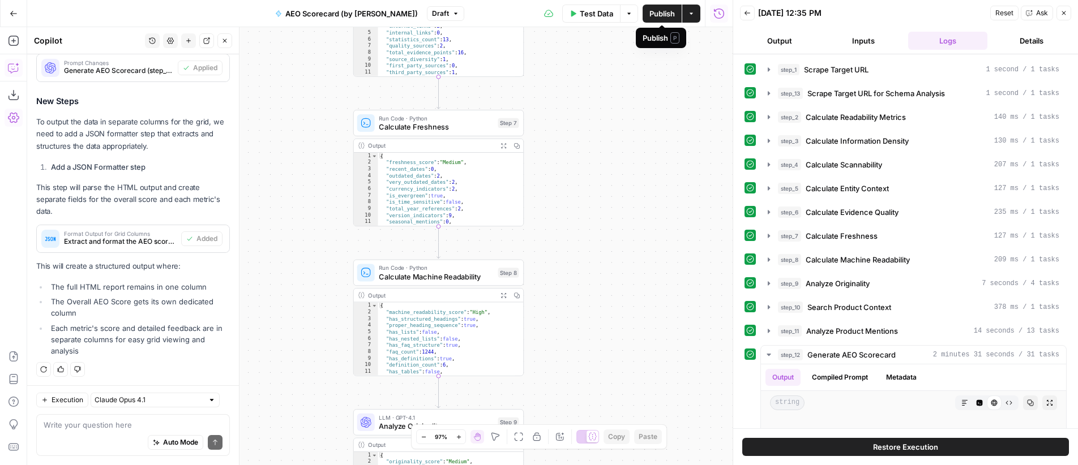
click at [660, 15] on span "Publish" at bounding box center [661, 13] width 25 height 11
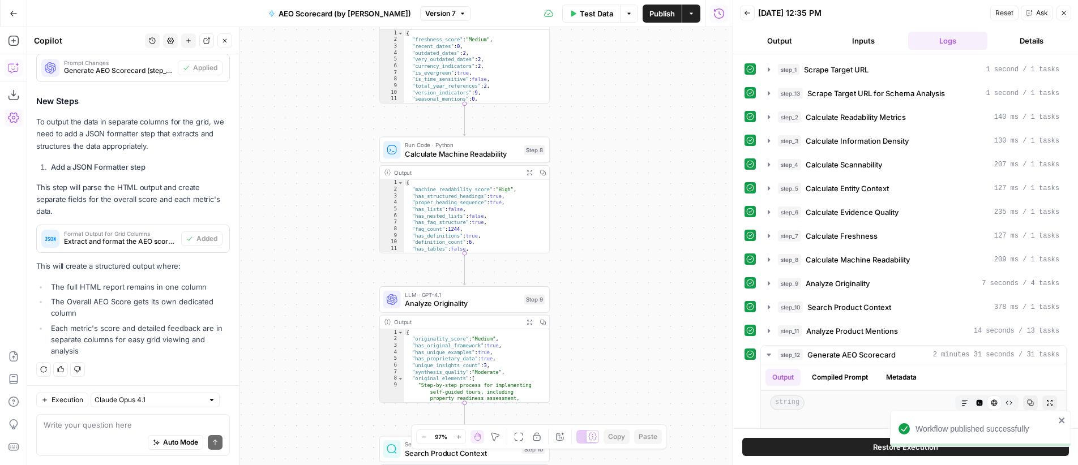
drag, startPoint x: 601, startPoint y: 237, endPoint x: 627, endPoint y: 114, distance: 125.6
click at [627, 114] on div "**********" at bounding box center [379, 246] width 705 height 438
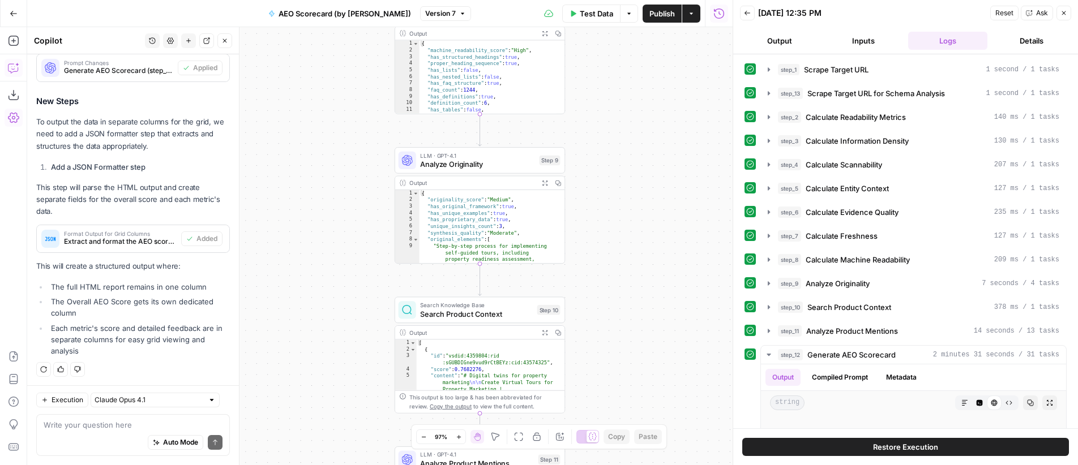
drag, startPoint x: 628, startPoint y: 241, endPoint x: 643, endPoint y: 109, distance: 132.7
click at [643, 109] on div "**********" at bounding box center [379, 246] width 705 height 438
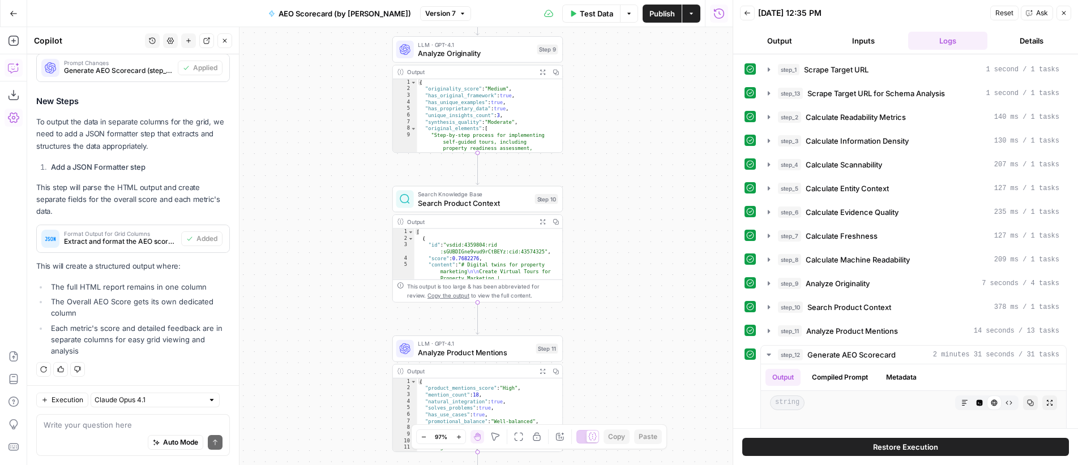
drag, startPoint x: 649, startPoint y: 226, endPoint x: 647, endPoint y: 115, distance: 111.0
click at [647, 115] on div "**********" at bounding box center [379, 246] width 705 height 438
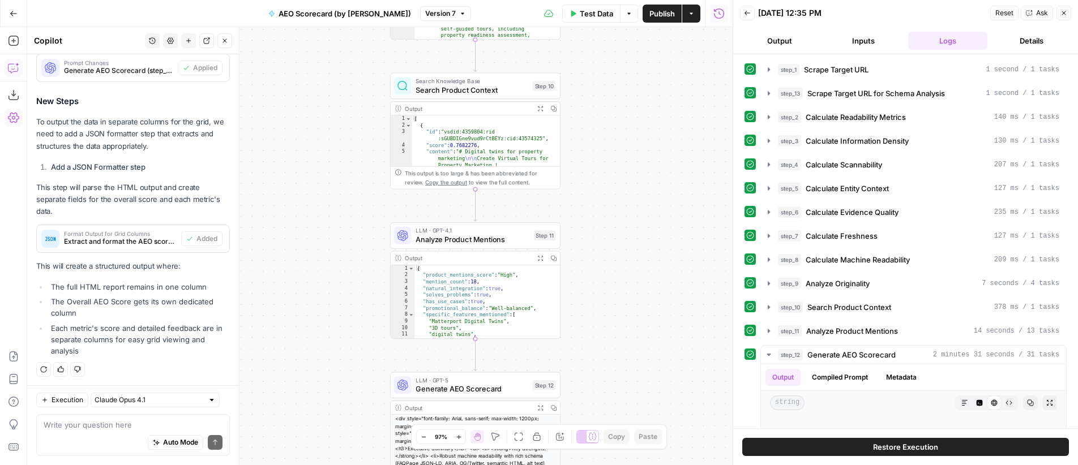
drag, startPoint x: 645, startPoint y: 245, endPoint x: 645, endPoint y: 139, distance: 105.9
click at [642, 130] on div "**********" at bounding box center [379, 246] width 705 height 438
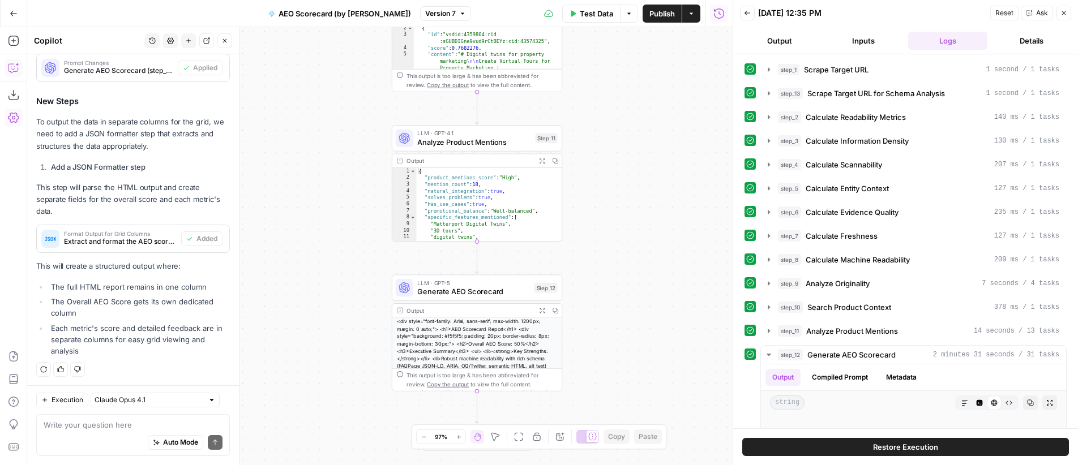
drag, startPoint x: 654, startPoint y: 234, endPoint x: 658, endPoint y: 134, distance: 100.3
click at [658, 119] on div "**********" at bounding box center [379, 246] width 705 height 438
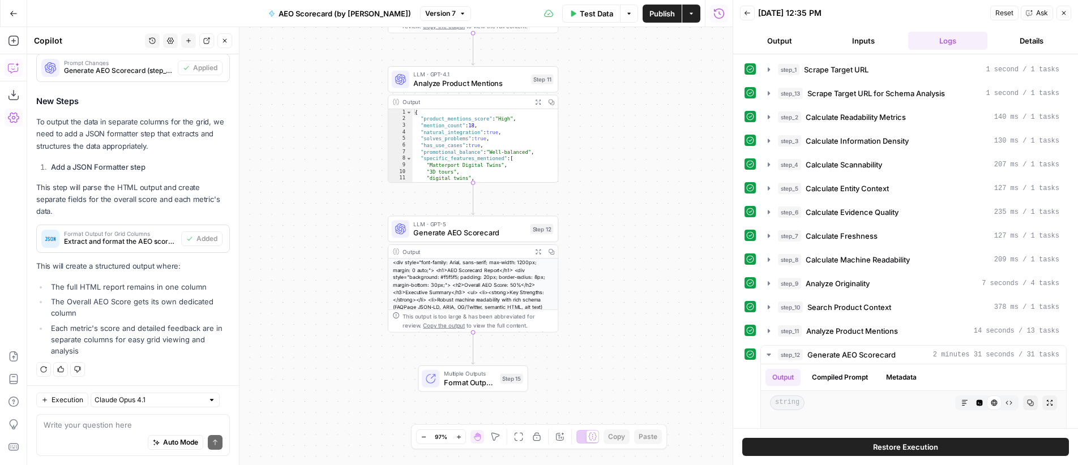
drag, startPoint x: 644, startPoint y: 206, endPoint x: 641, endPoint y: 137, distance: 69.1
click at [641, 136] on div "**********" at bounding box center [379, 246] width 705 height 438
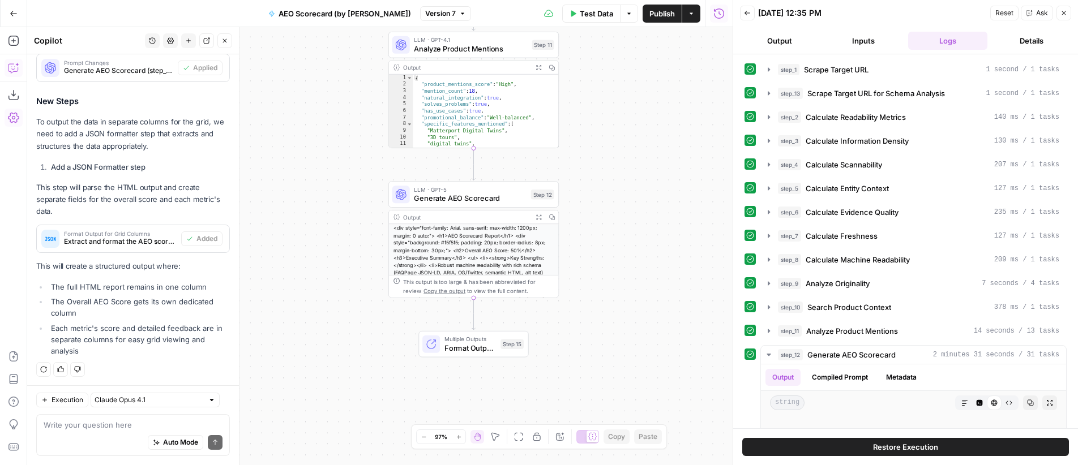
drag, startPoint x: 650, startPoint y: 184, endPoint x: 653, endPoint y: 225, distance: 41.5
click at [653, 225] on div "**********" at bounding box center [379, 246] width 705 height 438
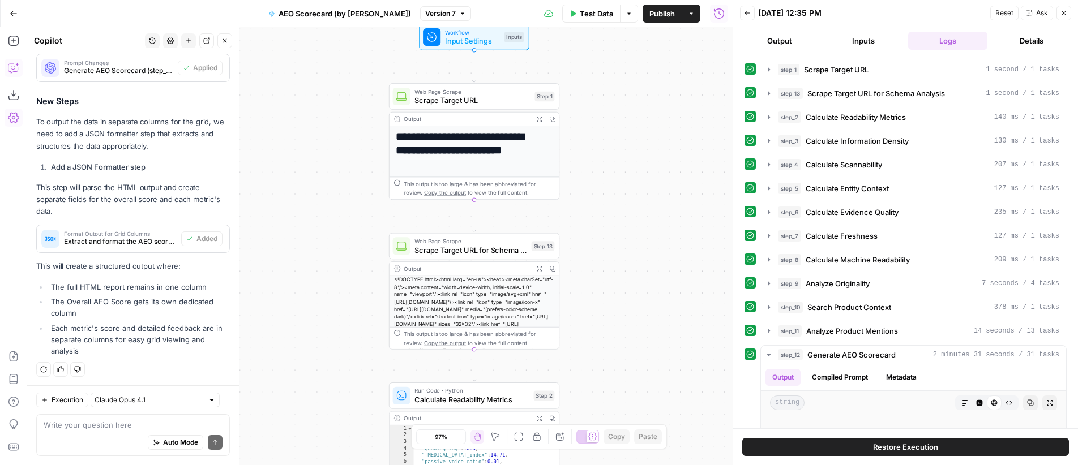
click at [1003, 12] on span "Reset" at bounding box center [1004, 13] width 18 height 10
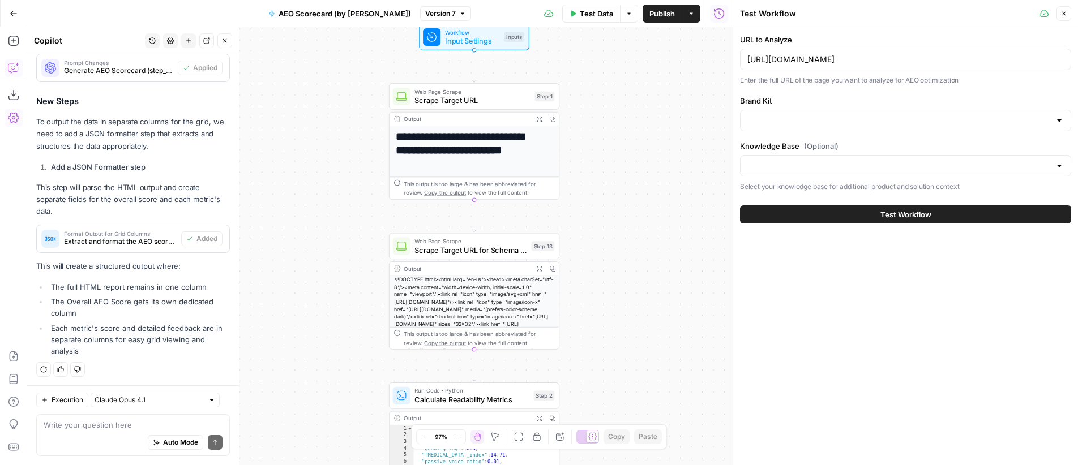
type input "Matterport Knowledge Base V2"
type input "Matterport"
click at [912, 215] on span "Test Workflow" at bounding box center [905, 214] width 51 height 11
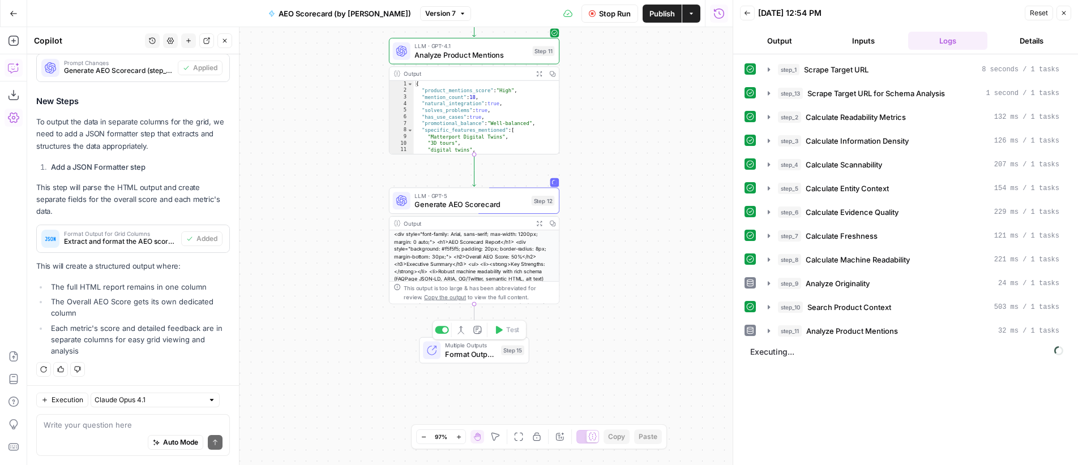
click at [465, 357] on span "Format Output for Grid Columns" at bounding box center [471, 354] width 52 height 11
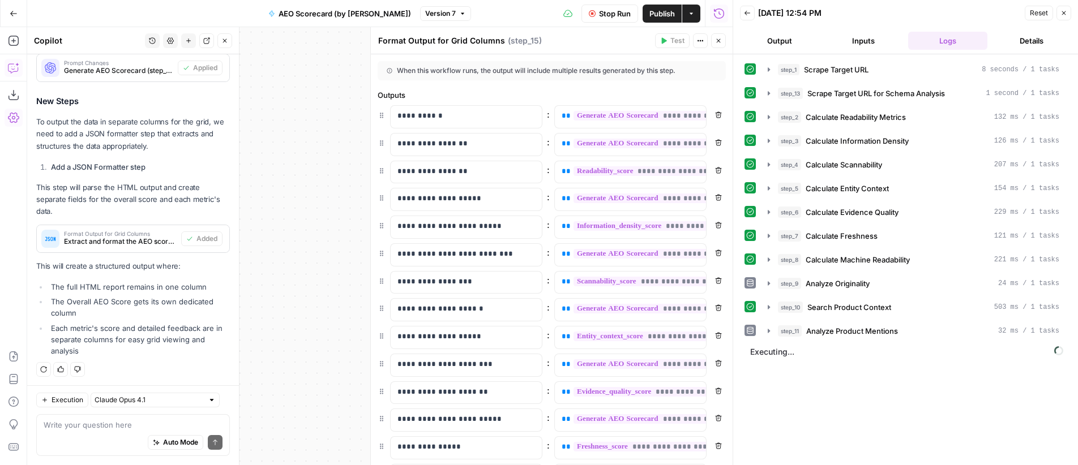
click at [721, 44] on button "Close" at bounding box center [718, 40] width 15 height 15
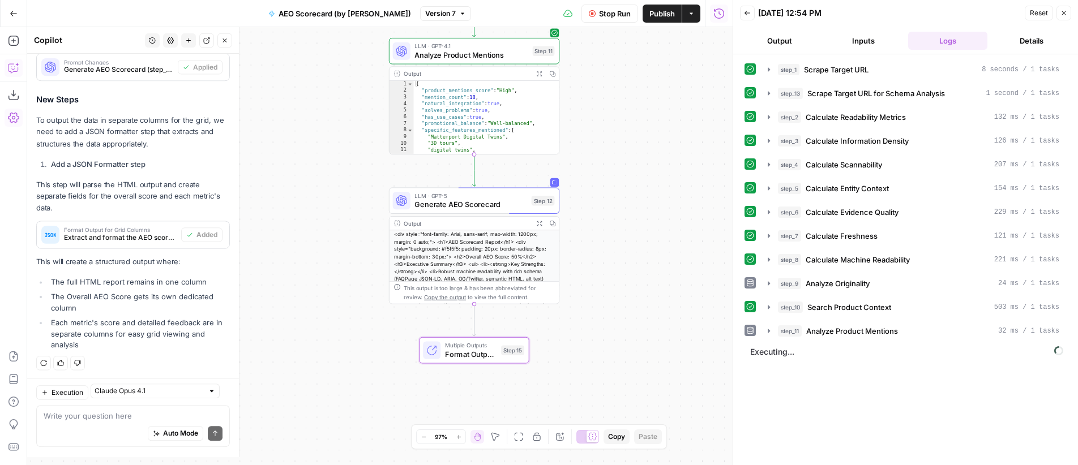
scroll to position [1243, 0]
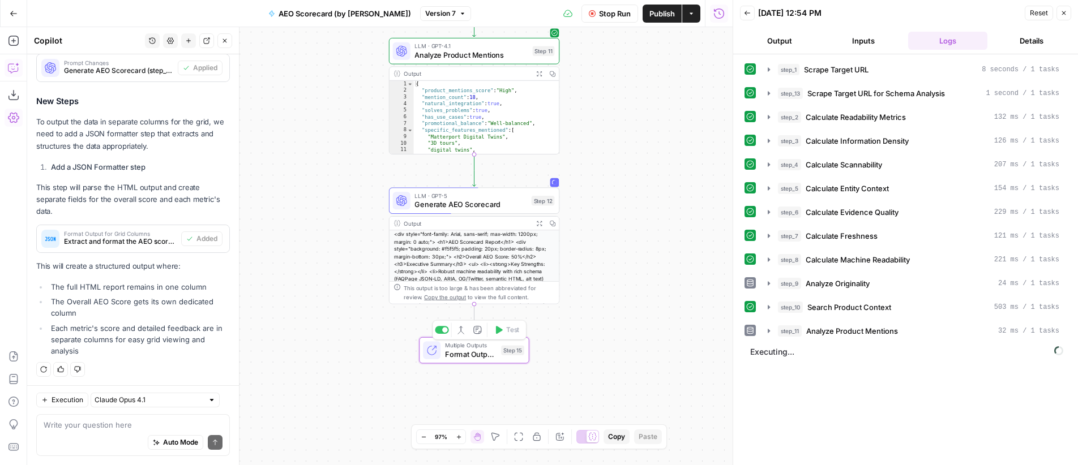
click at [459, 350] on span "Format Output for Grid Columns" at bounding box center [471, 354] width 52 height 11
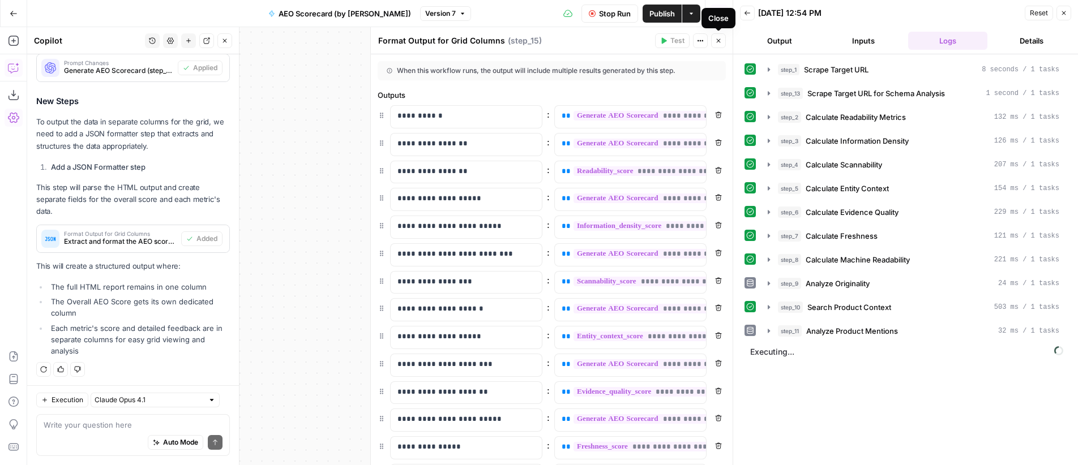
click at [717, 41] on icon "button" at bounding box center [718, 40] width 7 height 7
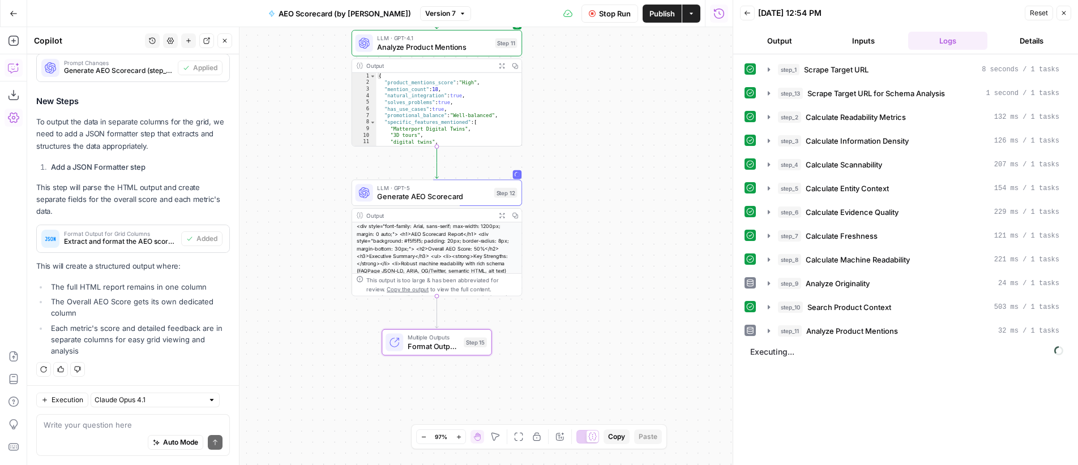
drag, startPoint x: 639, startPoint y: 205, endPoint x: 607, endPoint y: 197, distance: 32.1
click at [607, 197] on div "**********" at bounding box center [379, 246] width 705 height 438
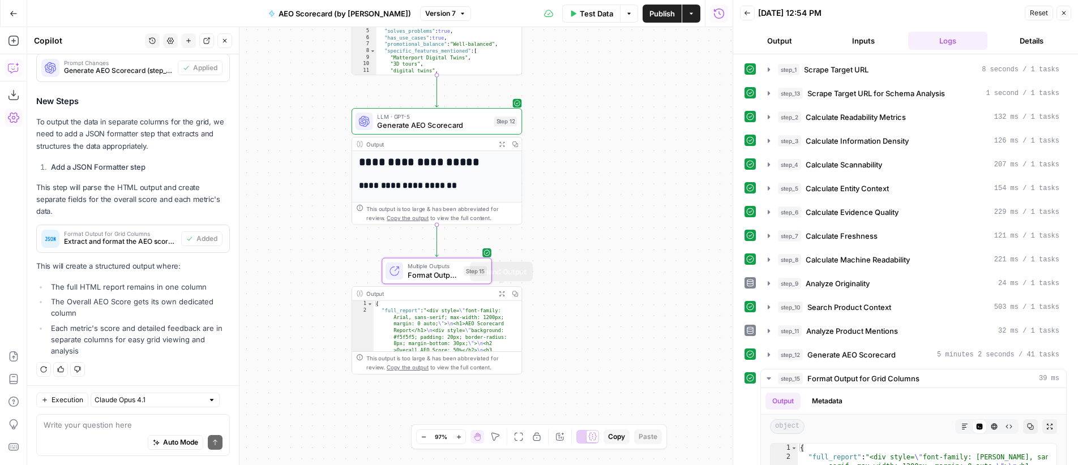
drag, startPoint x: 502, startPoint y: 296, endPoint x: 688, endPoint y: 242, distance: 194.0
click at [502, 296] on icon "button" at bounding box center [502, 293] width 6 height 6
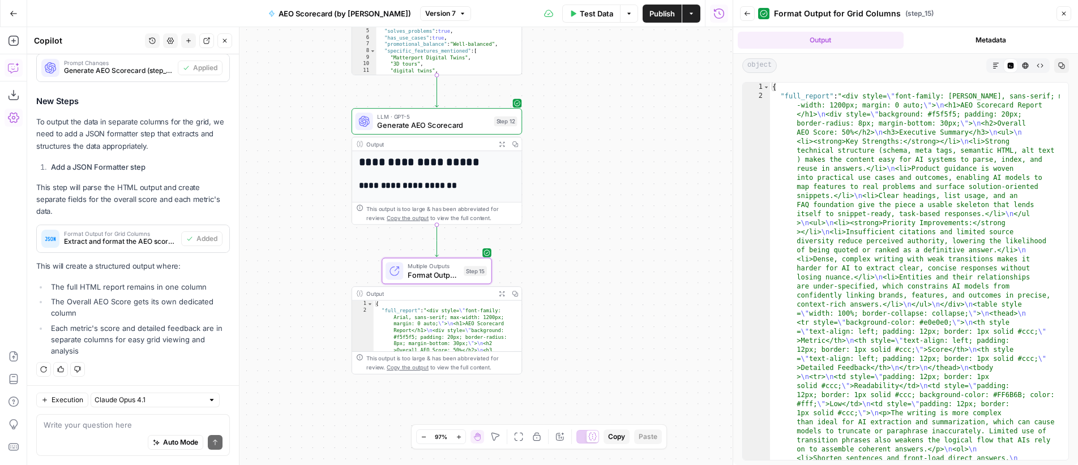
click at [996, 67] on icon "button" at bounding box center [995, 65] width 7 height 7
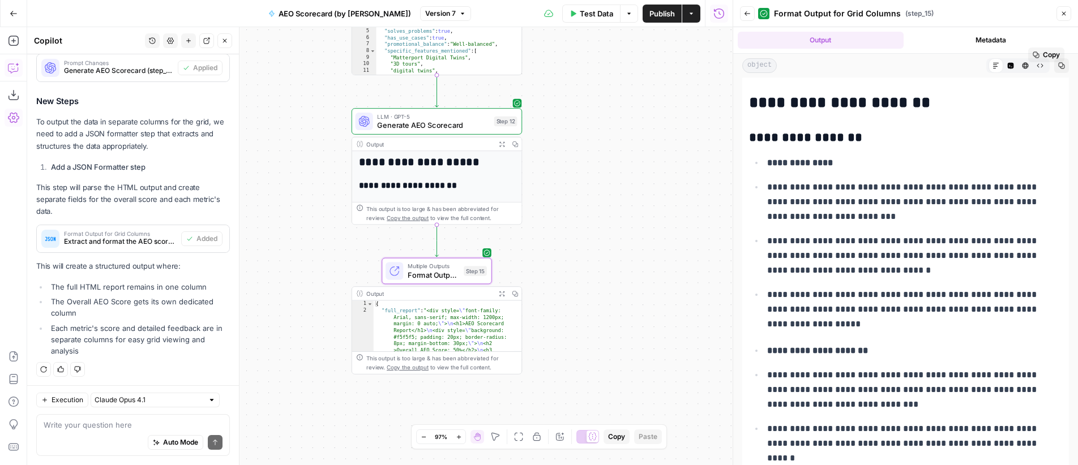
scroll to position [0, 0]
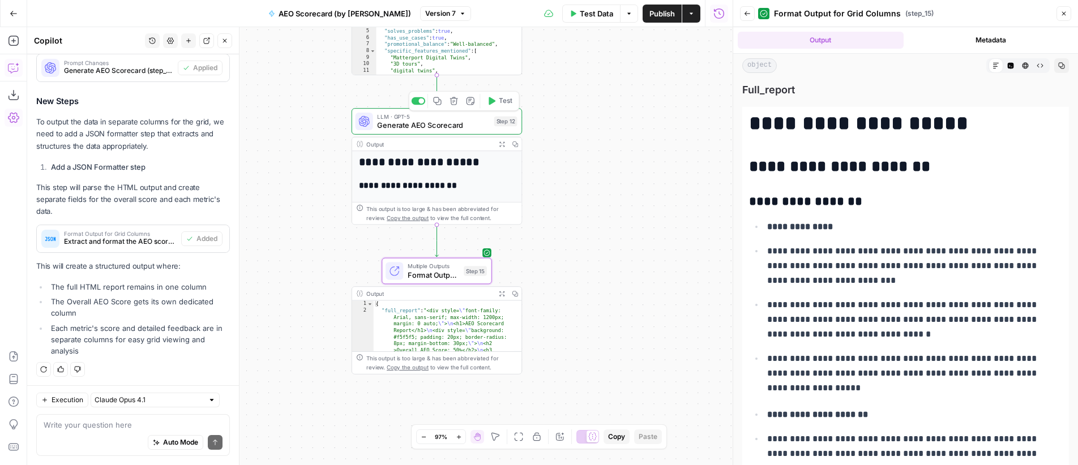
click at [433, 120] on span "Generate AEO Scorecard" at bounding box center [433, 125] width 112 height 11
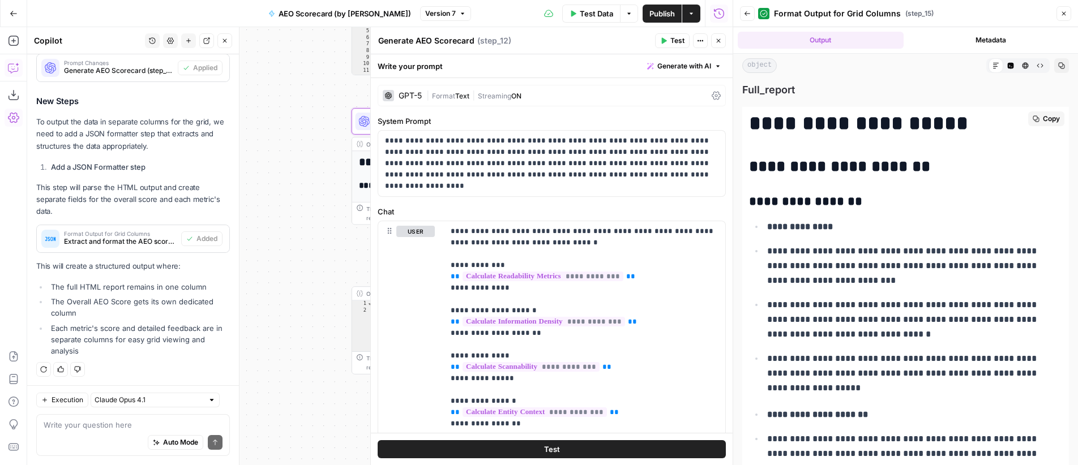
scroll to position [1243, 0]
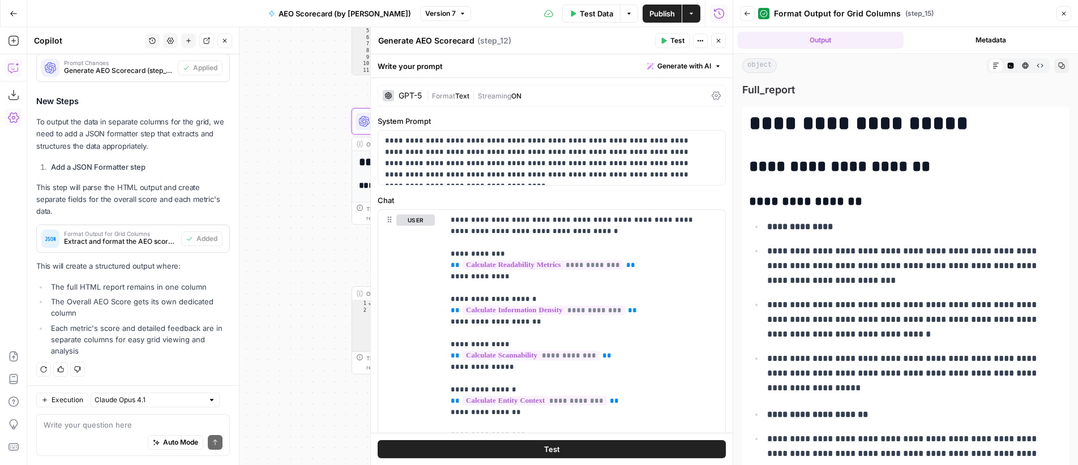
click at [465, 92] on span "Text" at bounding box center [462, 96] width 14 height 8
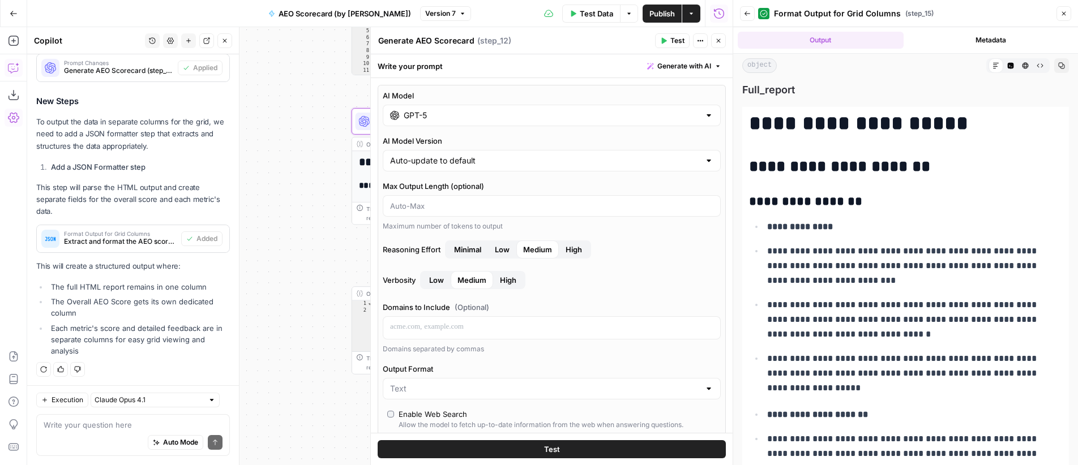
click at [438, 121] on div "GPT-5" at bounding box center [552, 116] width 338 height 22
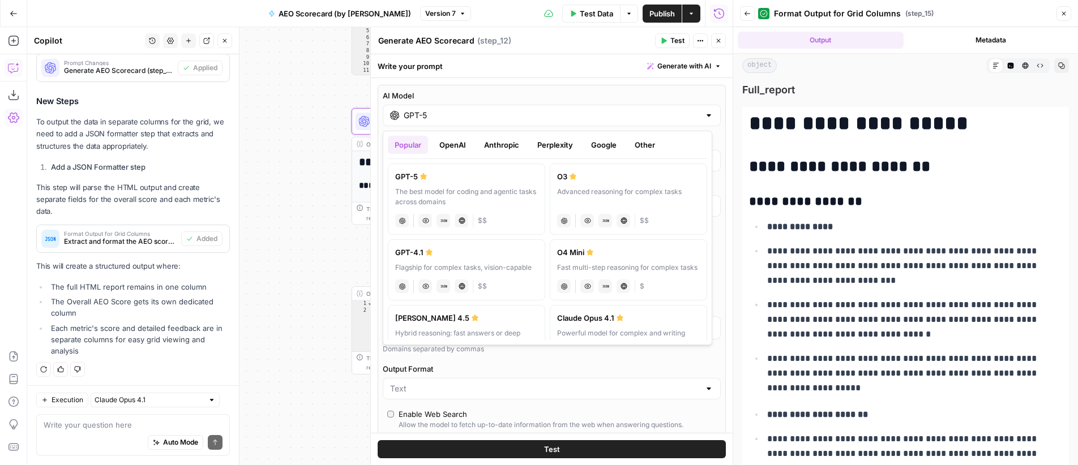
click at [459, 146] on button "OpenAI" at bounding box center [453, 145] width 40 height 18
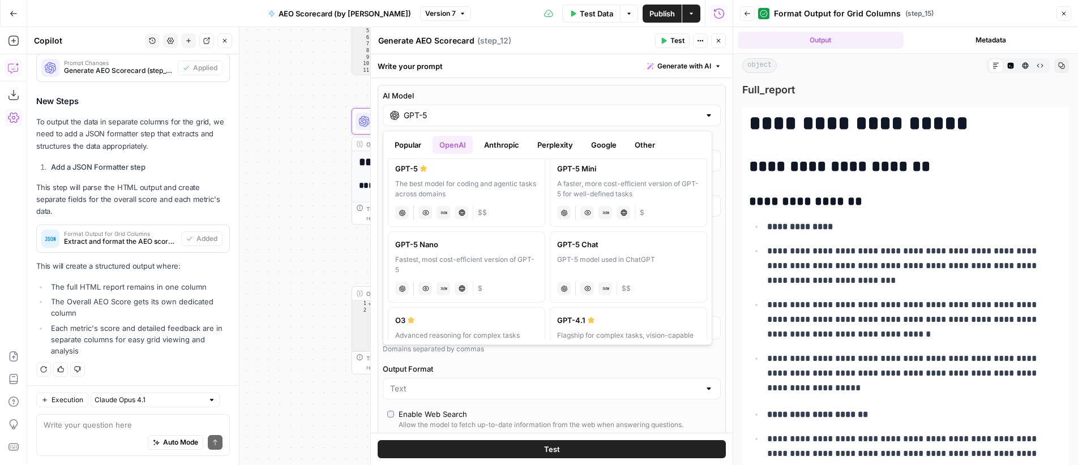
scroll to position [53, 0]
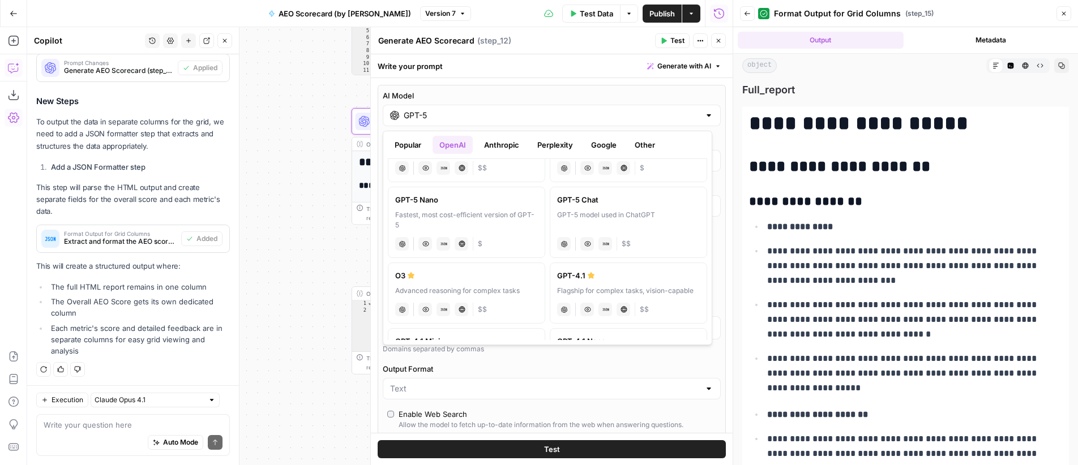
click at [512, 143] on button "Anthropic" at bounding box center [501, 145] width 49 height 18
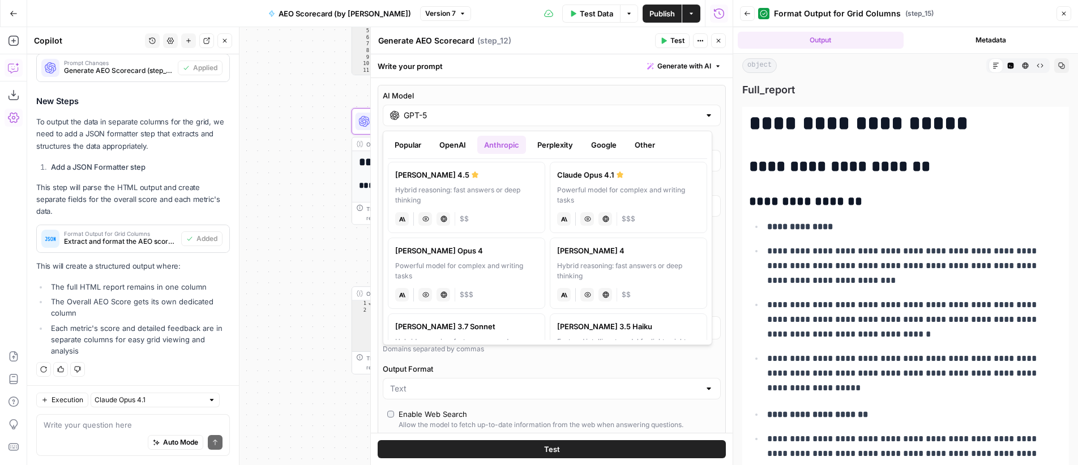
scroll to position [0, 0]
click at [616, 194] on div "Powerful model for complex and writing tasks" at bounding box center [628, 197] width 143 height 20
type input "Claude Opus 4.1"
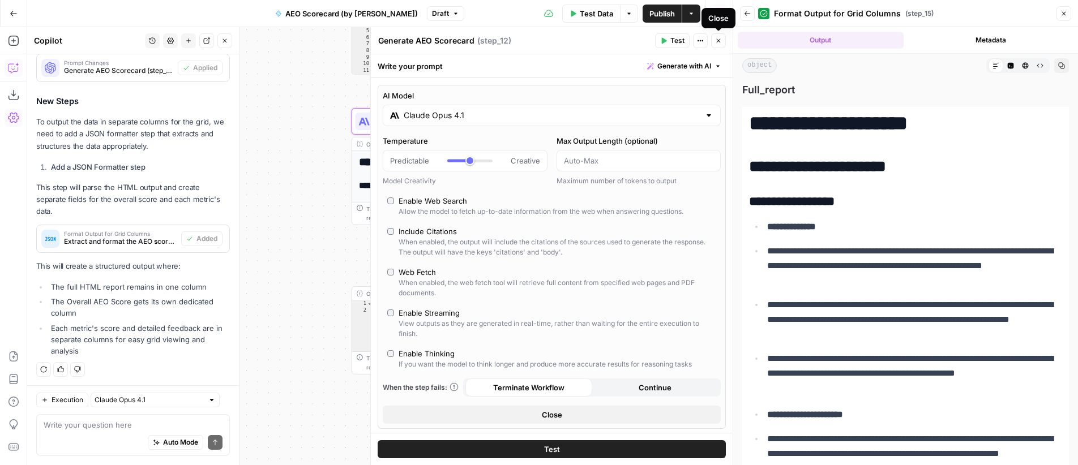
click at [718, 42] on icon "button" at bounding box center [718, 40] width 7 height 7
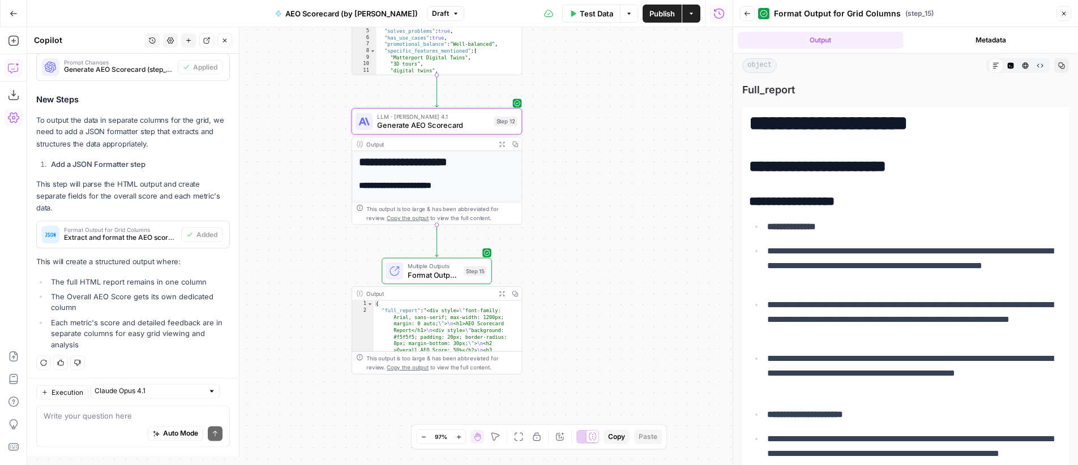
scroll to position [1243, 0]
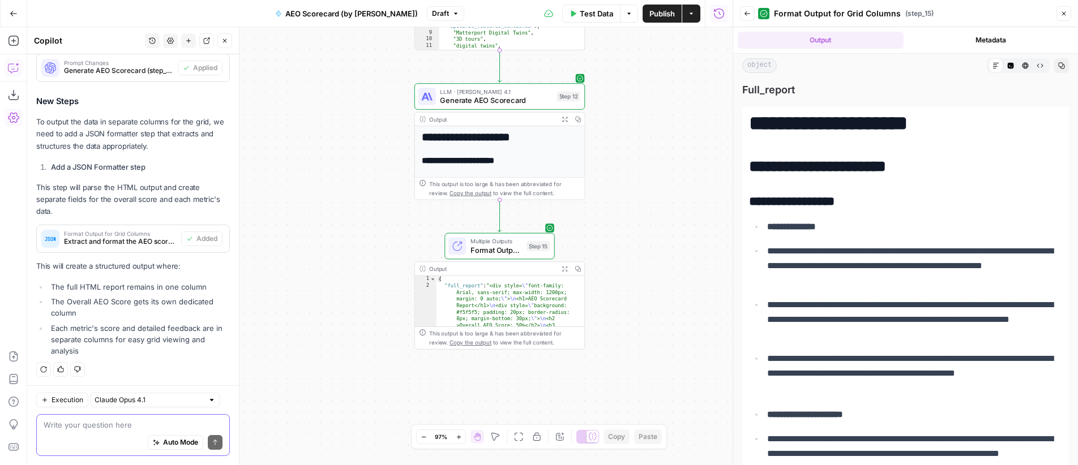
click at [92, 426] on textarea at bounding box center [133, 425] width 179 height 11
paste textarea "a couple of notes on your latest improvements that you need to fix: 1.) the Det…"
type textarea "a couple of notes on your latest improvements that you need to fix: 1.) the Det…"
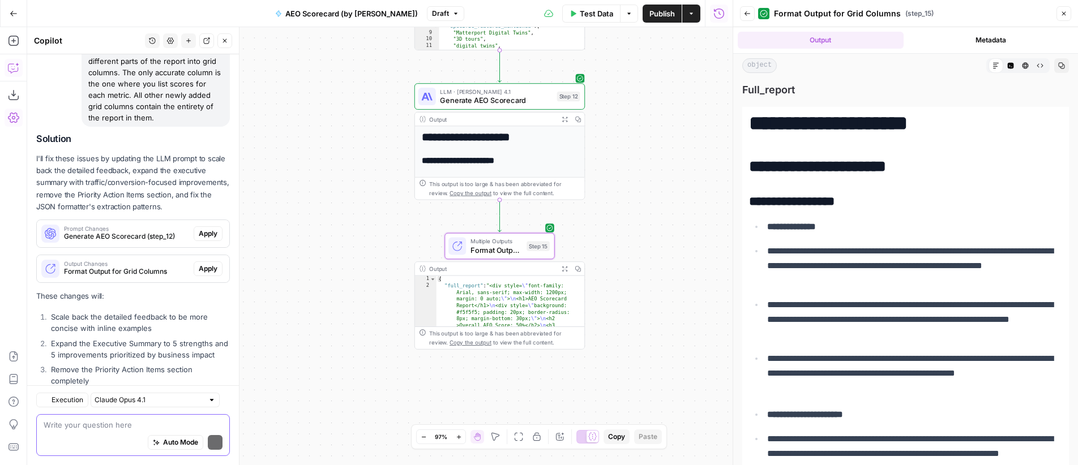
scroll to position [1864, 0]
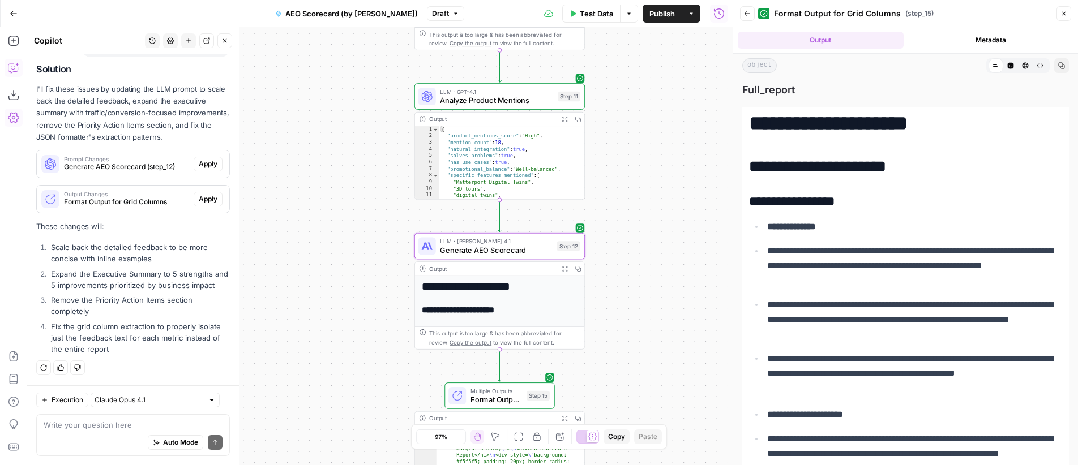
click at [204, 159] on span "Apply" at bounding box center [208, 164] width 19 height 10
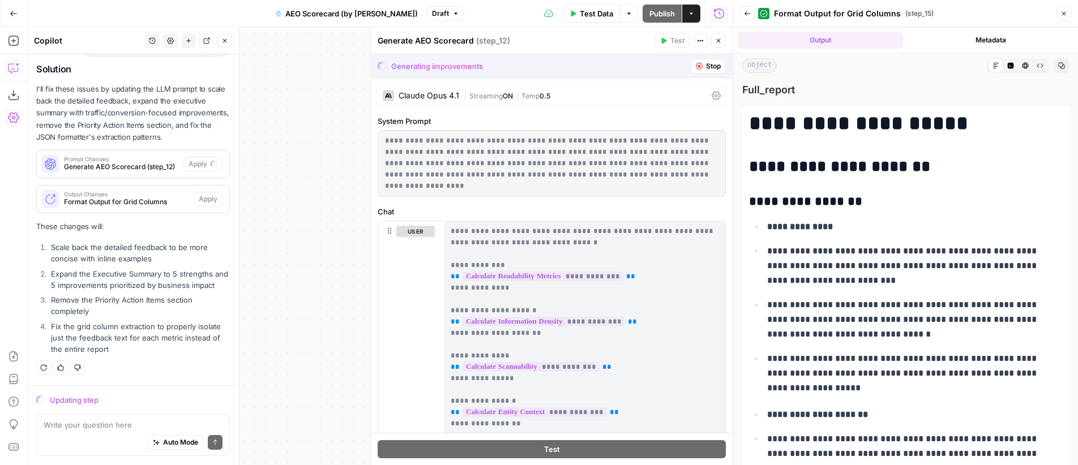
scroll to position [1810, 0]
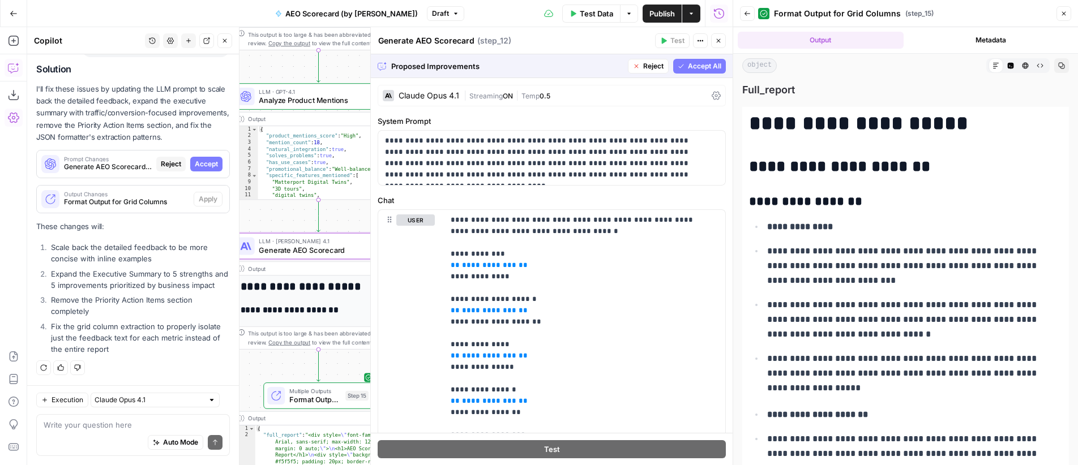
click at [688, 69] on span "Accept All" at bounding box center [704, 66] width 33 height 10
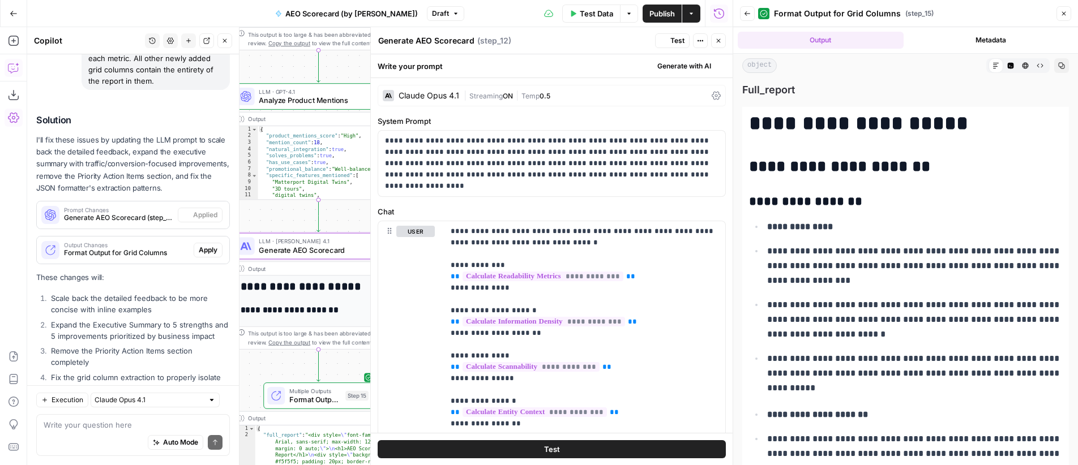
scroll to position [1882, 0]
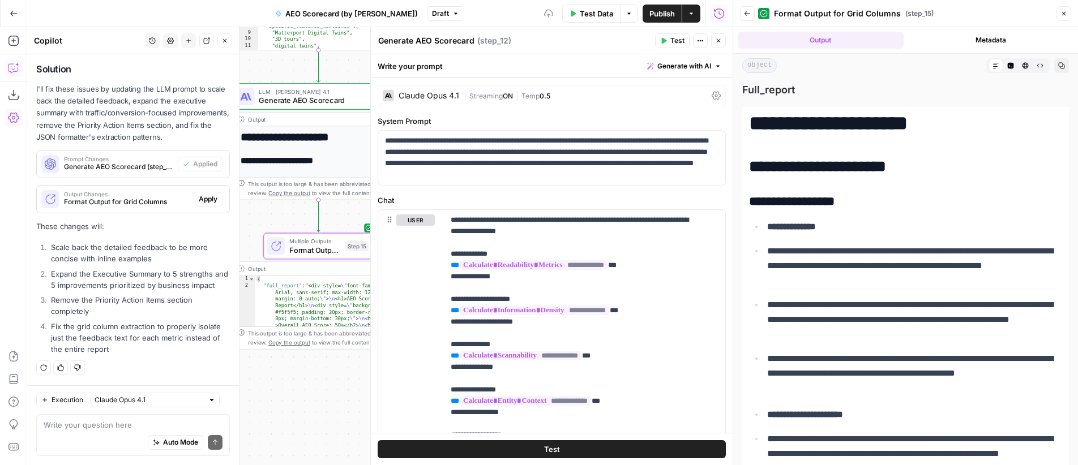
click at [199, 194] on span "Apply" at bounding box center [208, 199] width 19 height 10
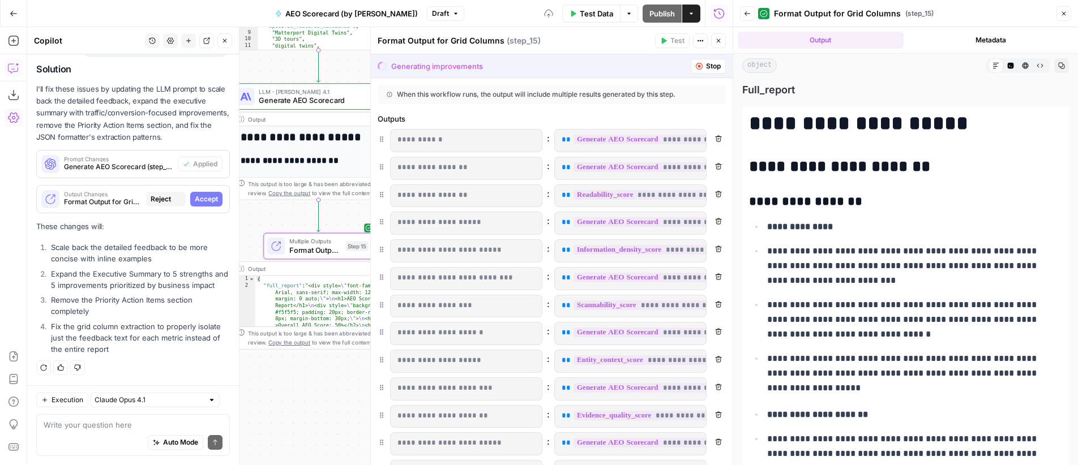
scroll to position [1810, 0]
click at [205, 194] on span "Accept" at bounding box center [206, 199] width 23 height 10
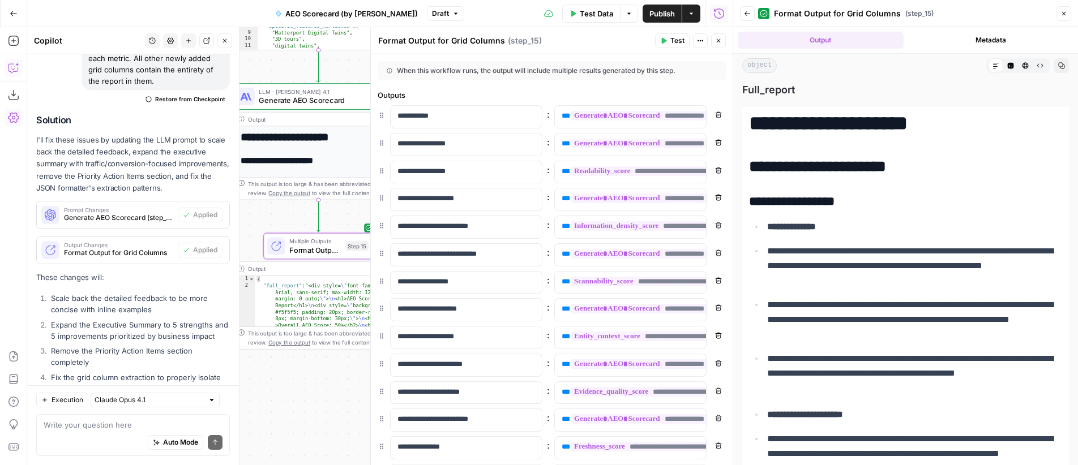
scroll to position [1882, 0]
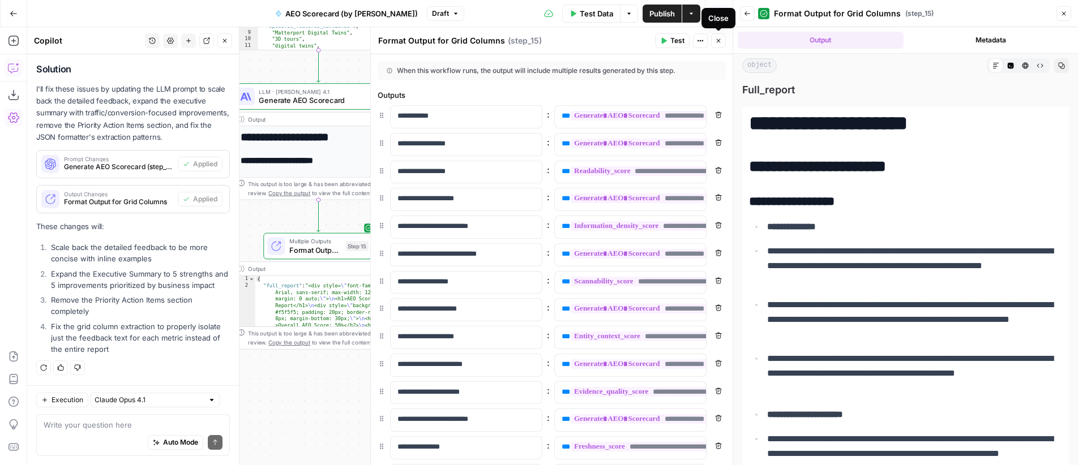
click at [717, 41] on icon "button" at bounding box center [718, 40] width 7 height 7
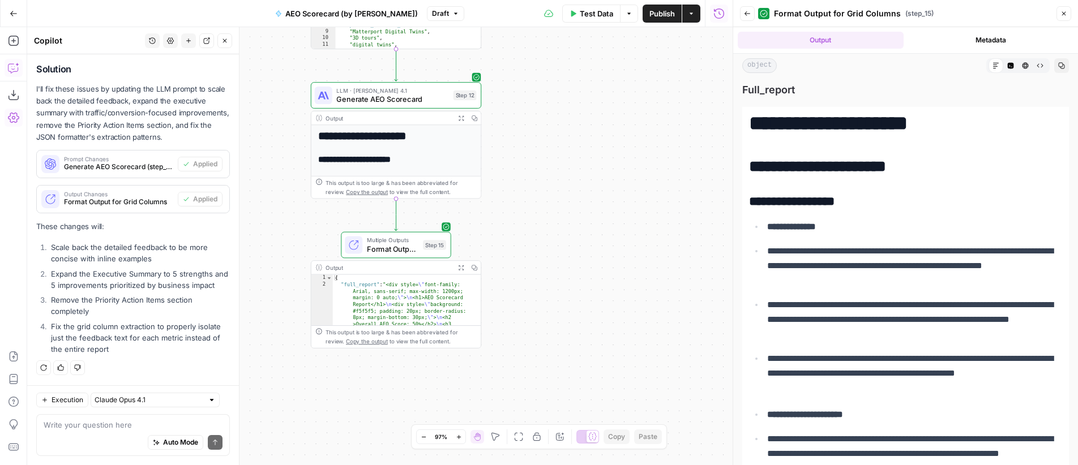
click at [592, 178] on div "**********" at bounding box center [379, 246] width 705 height 438
click at [422, 99] on span "Generate AEO Scorecard" at bounding box center [392, 99] width 112 height 11
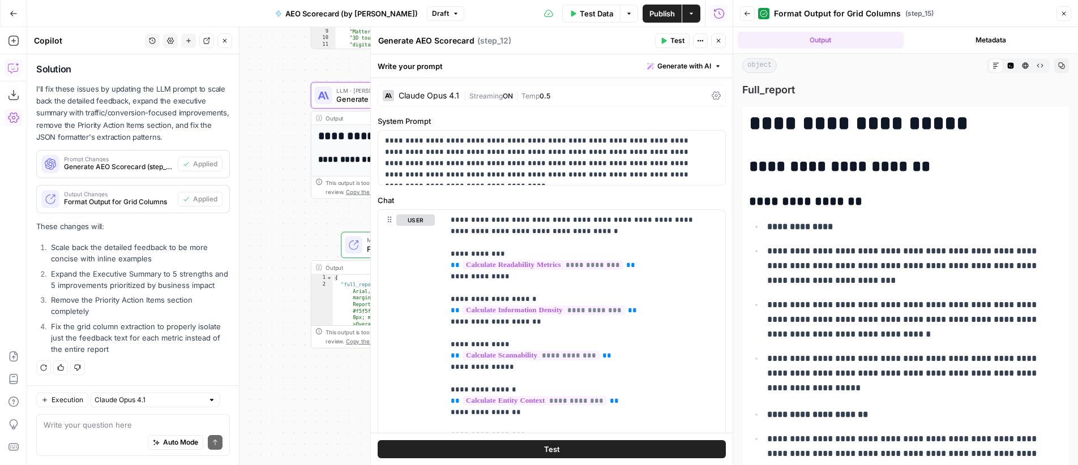
click at [496, 95] on span "Streaming" at bounding box center [485, 96] width 33 height 8
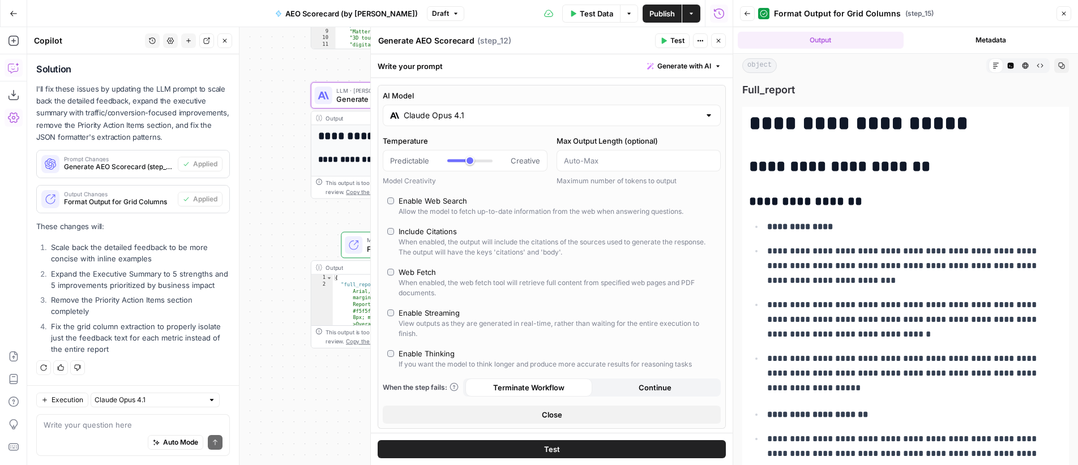
scroll to position [14, 0]
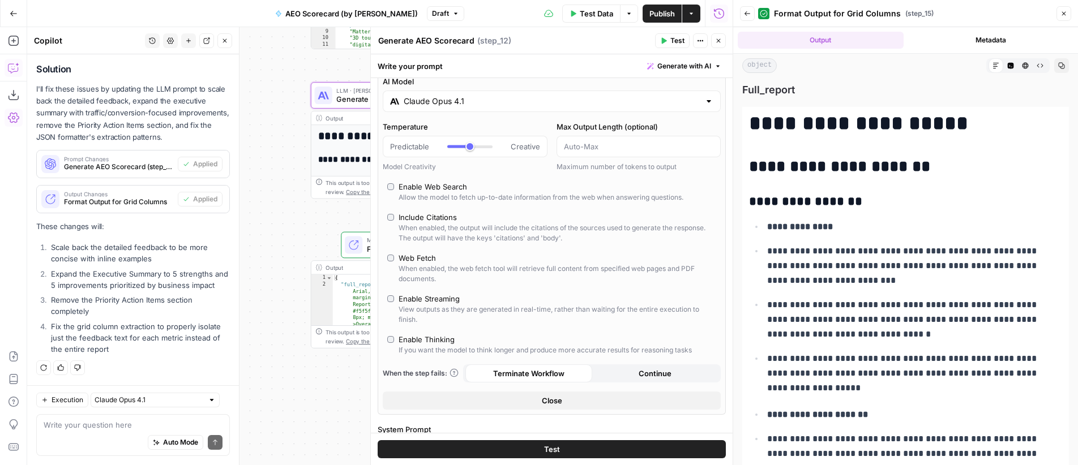
click at [720, 41] on icon "button" at bounding box center [718, 40] width 7 height 7
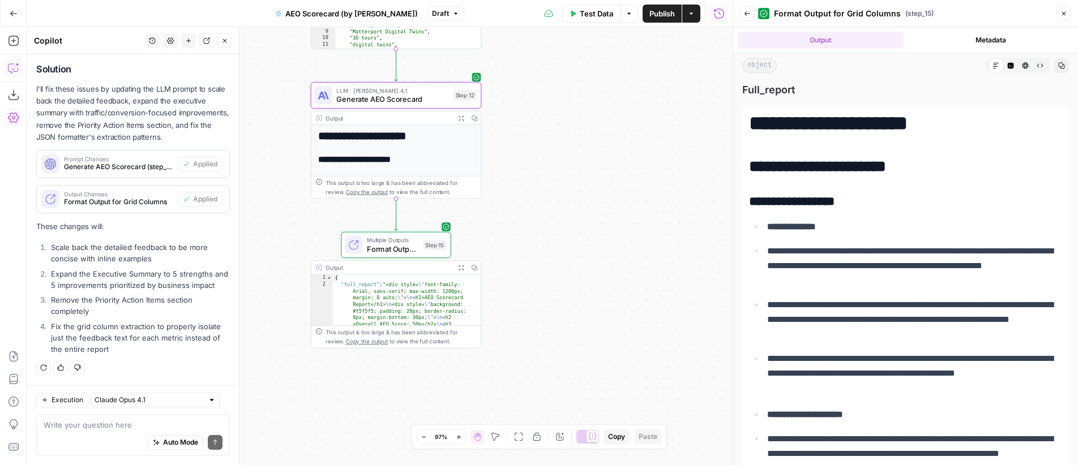
scroll to position [1882, 0]
click at [668, 16] on span "Publish" at bounding box center [661, 13] width 25 height 11
click at [377, 96] on span "Generate AEO Scorecard" at bounding box center [392, 99] width 112 height 11
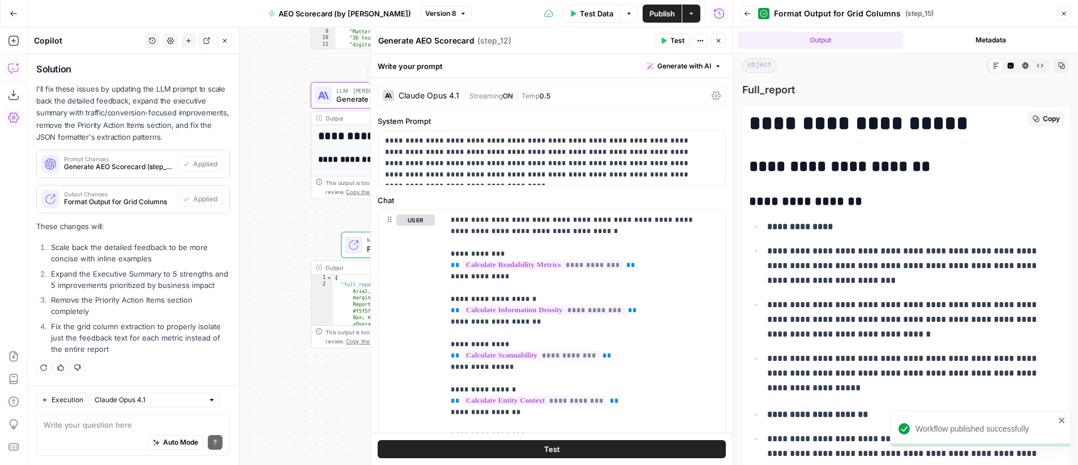
scroll to position [1882, 0]
click at [499, 92] on span "Streaming" at bounding box center [485, 96] width 33 height 8
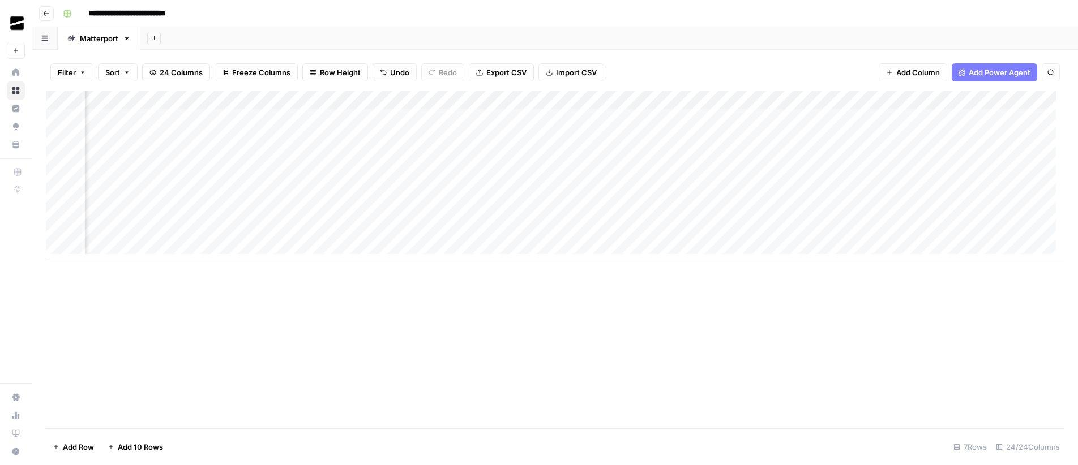
scroll to position [0, 269]
click at [448, 194] on div "Add Column" at bounding box center [555, 177] width 1019 height 172
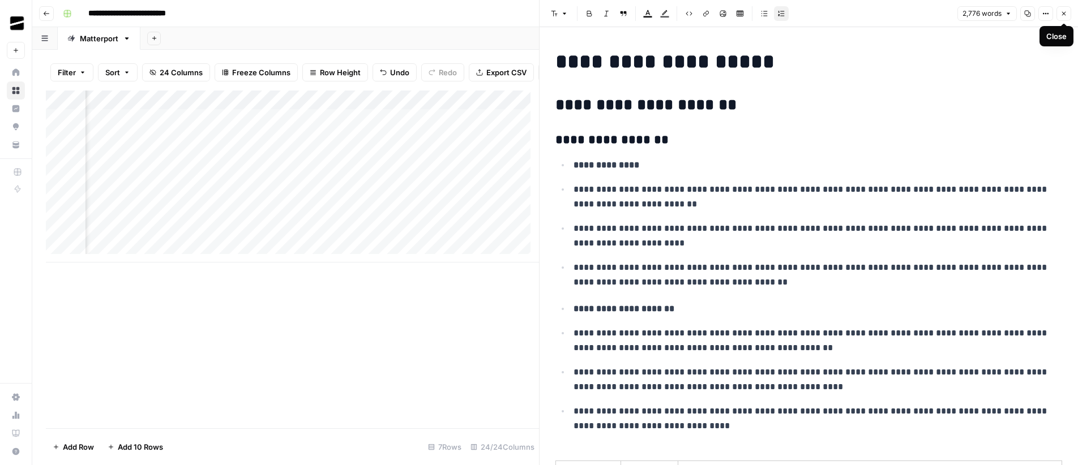
click at [1063, 14] on icon "button" at bounding box center [1064, 14] width 4 height 4
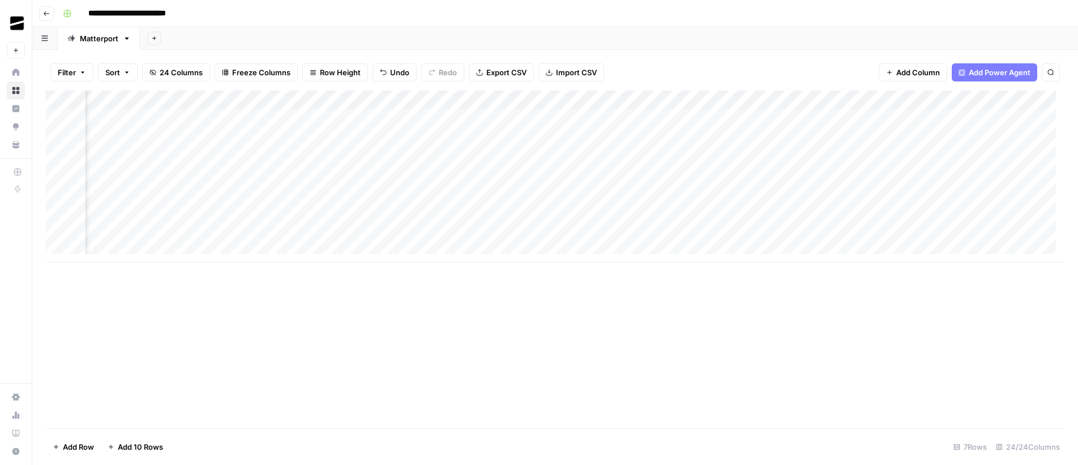
scroll to position [0, 506]
click at [443, 195] on div "Add Column" at bounding box center [555, 177] width 1019 height 172
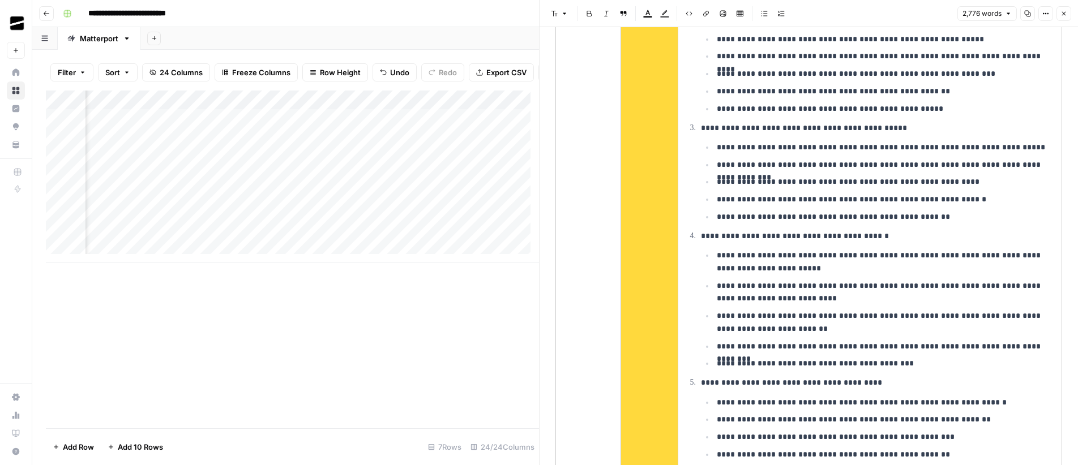
scroll to position [1747, 0]
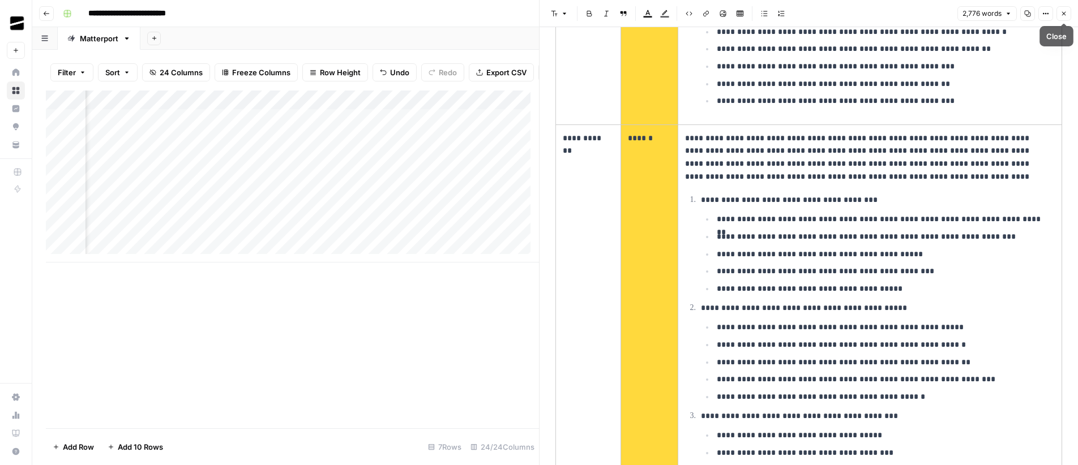
click at [1062, 16] on icon "button" at bounding box center [1063, 13] width 7 height 7
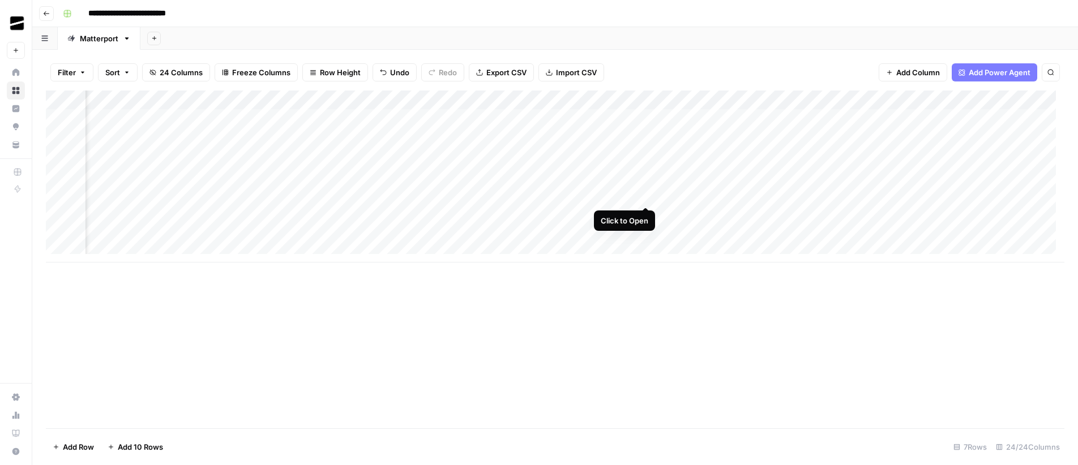
click at [648, 196] on div "Add Column" at bounding box center [555, 177] width 1019 height 172
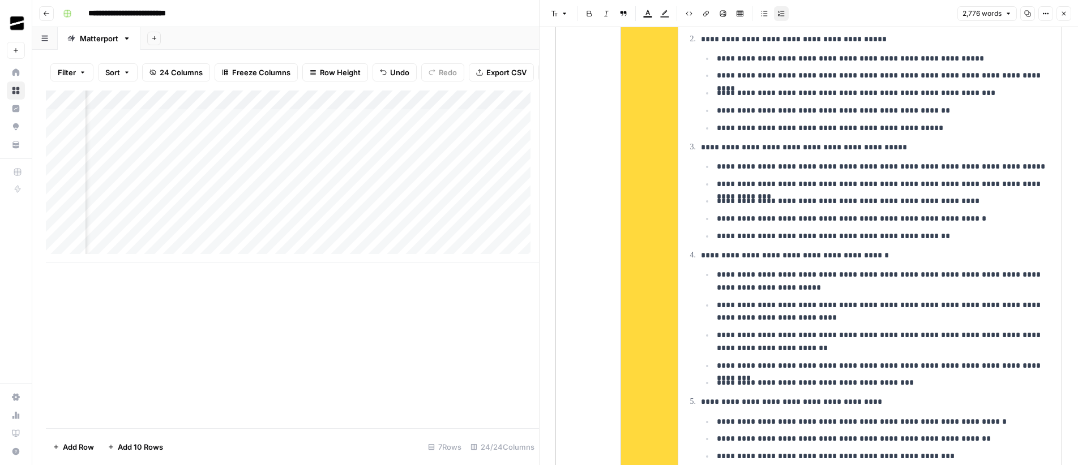
scroll to position [1529, 0]
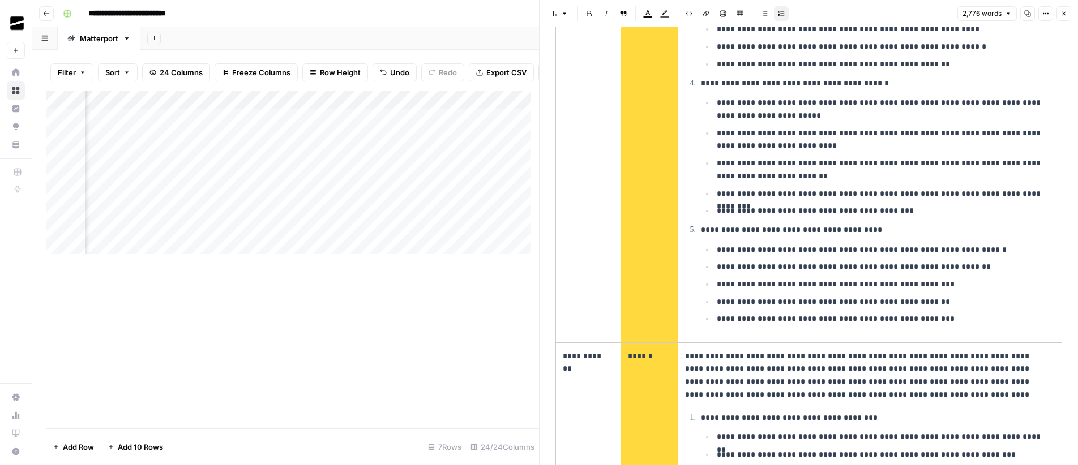
click at [1069, 11] on button "Close" at bounding box center [1063, 13] width 15 height 15
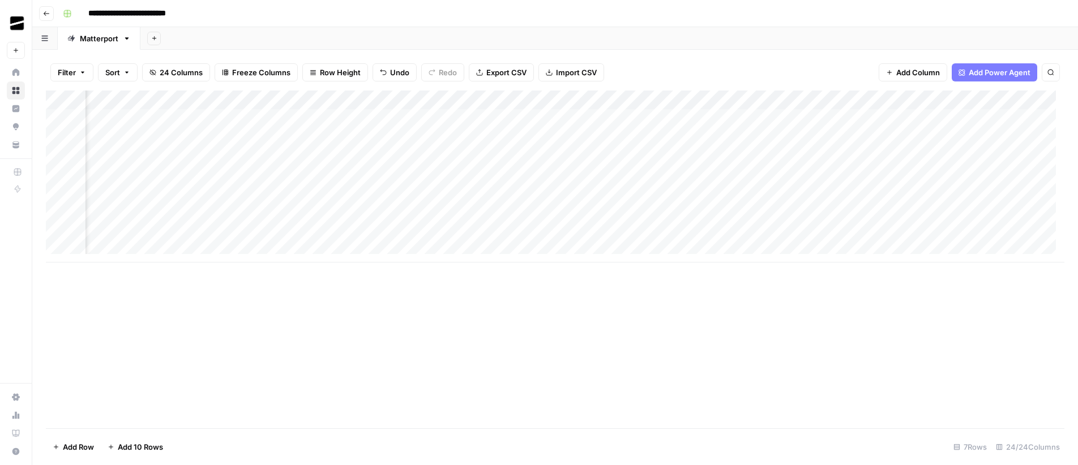
scroll to position [0, 62]
click at [581, 197] on div "Add Column" at bounding box center [555, 177] width 1019 height 172
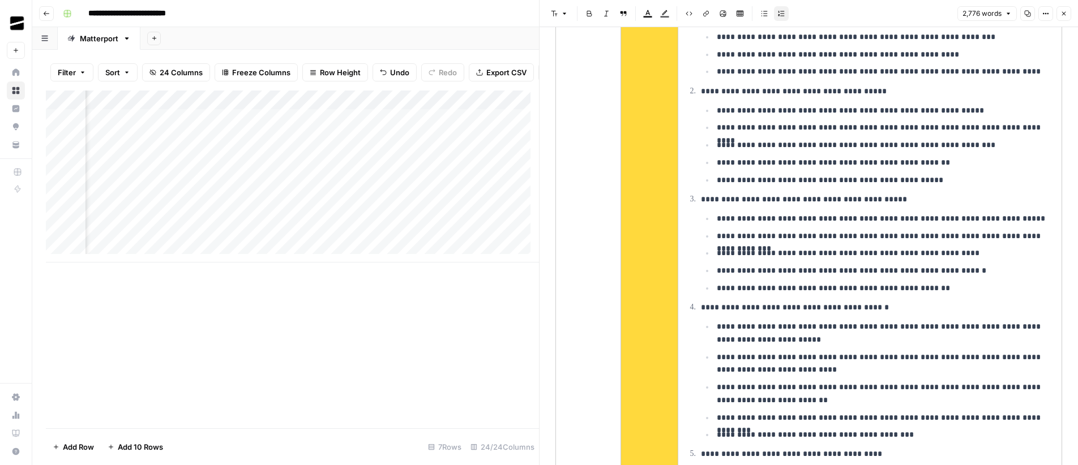
scroll to position [1162, 0]
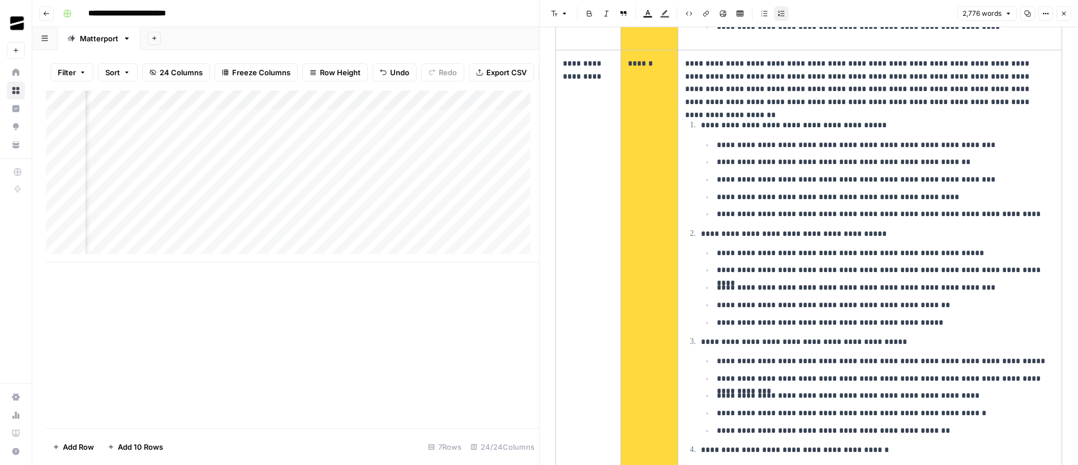
click at [1065, 10] on icon "button" at bounding box center [1063, 13] width 7 height 7
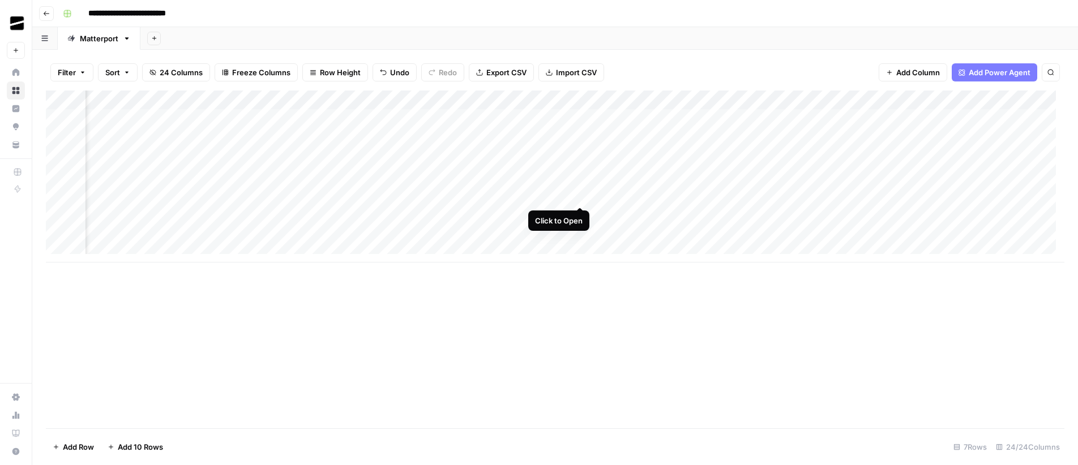
click at [580, 195] on div "Add Column" at bounding box center [555, 177] width 1019 height 172
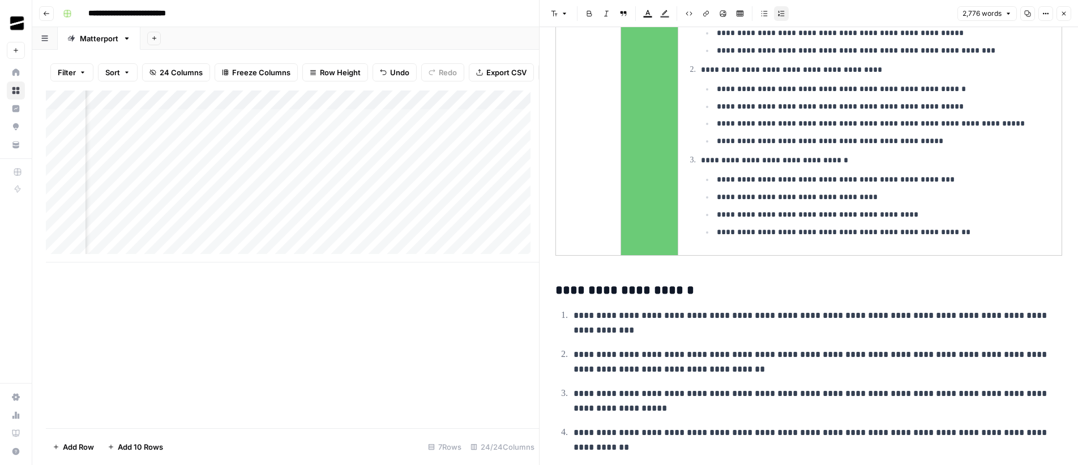
scroll to position [5555, 0]
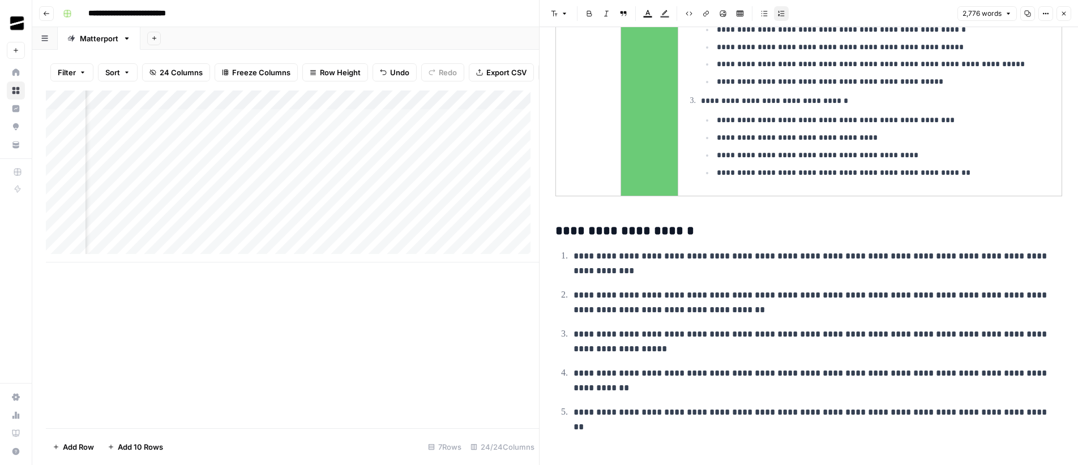
click at [602, 230] on h3 "**********" at bounding box center [804, 232] width 498 height 16
click at [1066, 15] on icon "button" at bounding box center [1063, 13] width 7 height 7
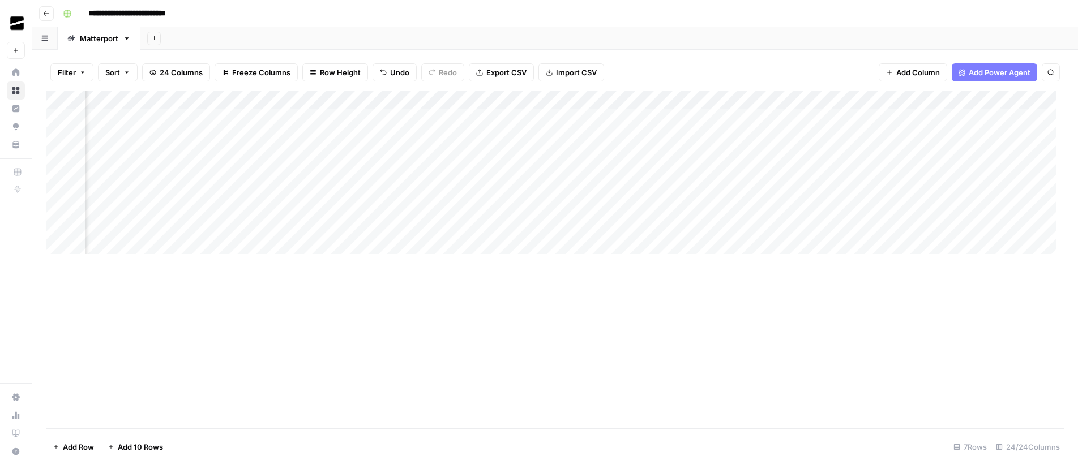
click at [480, 100] on div "Add Column" at bounding box center [555, 177] width 1019 height 172
click at [441, 216] on span "Remove Column" at bounding box center [458, 211] width 99 height 11
click at [496, 110] on button "Delete" at bounding box center [499, 117] width 38 height 20
click at [378, 195] on div "Add Column" at bounding box center [555, 177] width 1019 height 172
click at [541, 198] on div "Add Column" at bounding box center [555, 177] width 1019 height 172
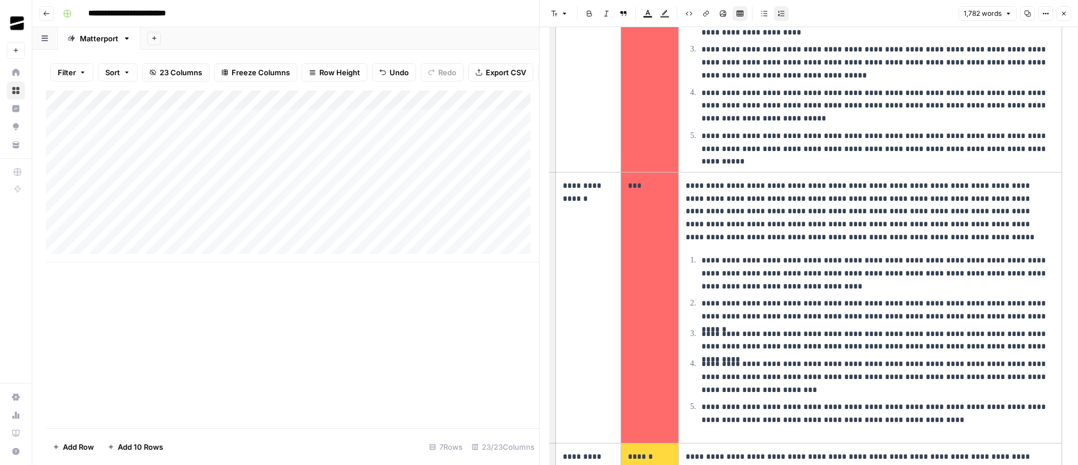
scroll to position [1524, 0]
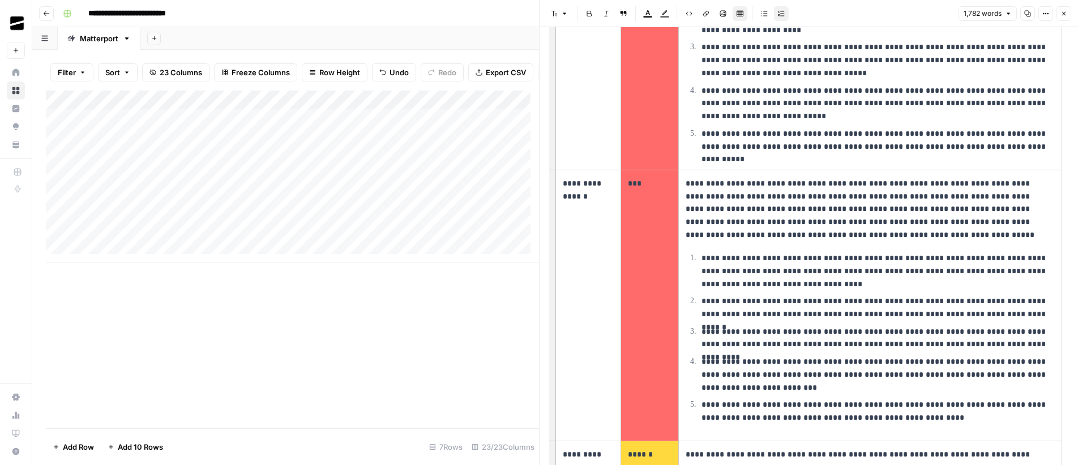
click at [1066, 12] on icon "button" at bounding box center [1063, 13] width 7 height 7
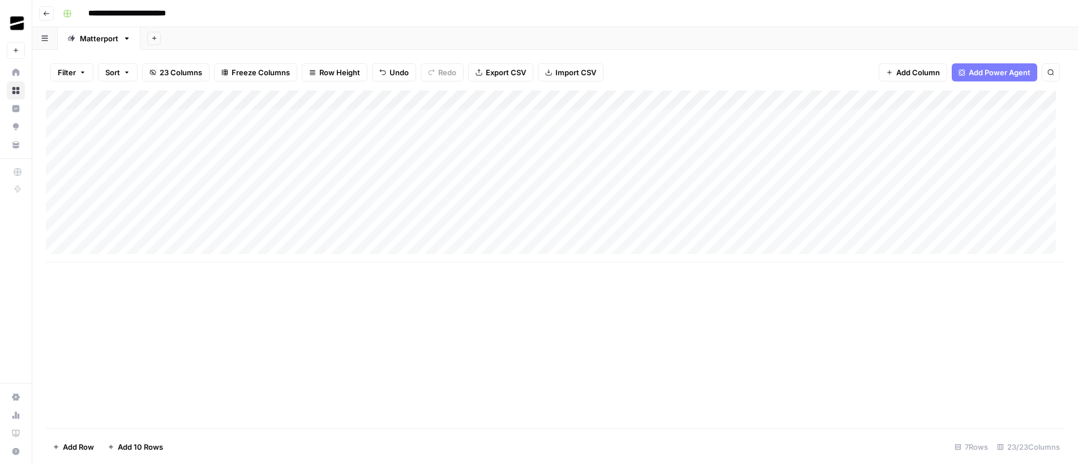
click at [644, 194] on div "Add Column" at bounding box center [555, 177] width 1019 height 172
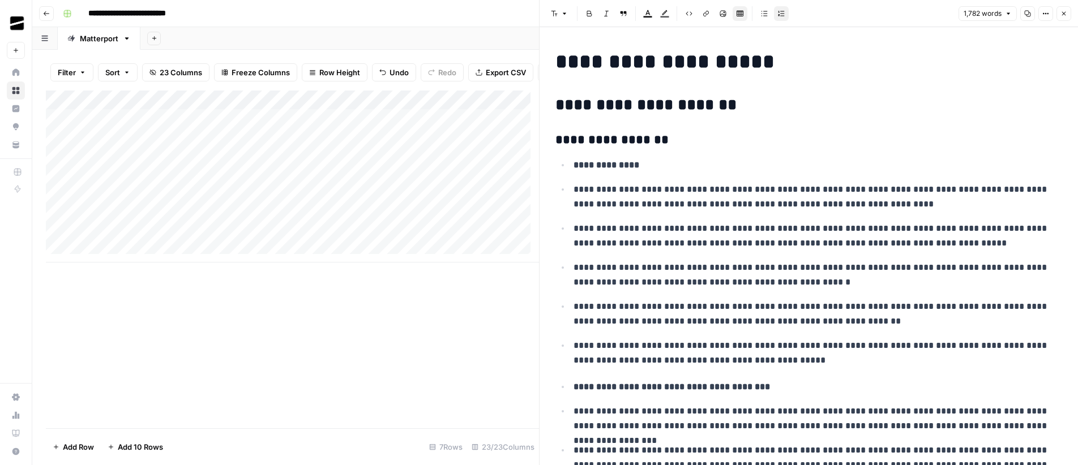
click at [1063, 14] on icon "button" at bounding box center [1064, 14] width 4 height 4
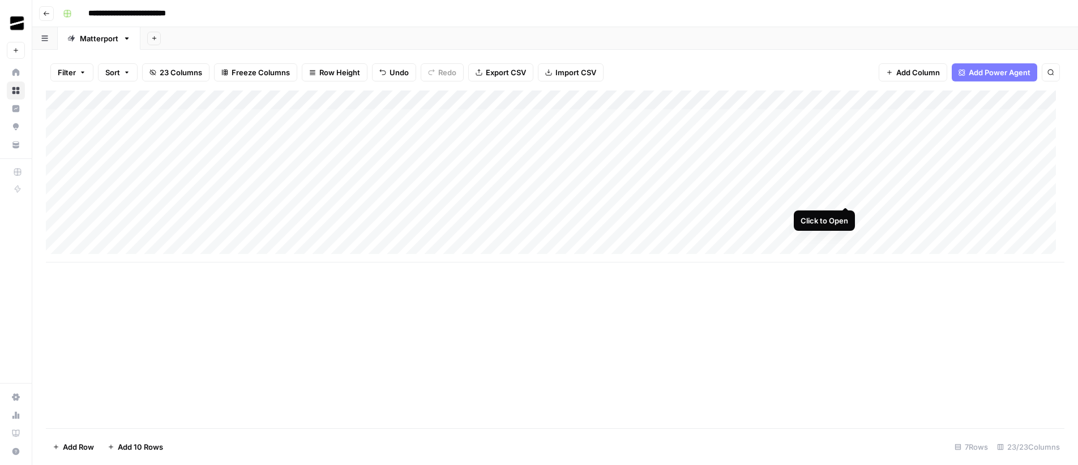
click at [848, 198] on div "Add Column" at bounding box center [555, 177] width 1019 height 172
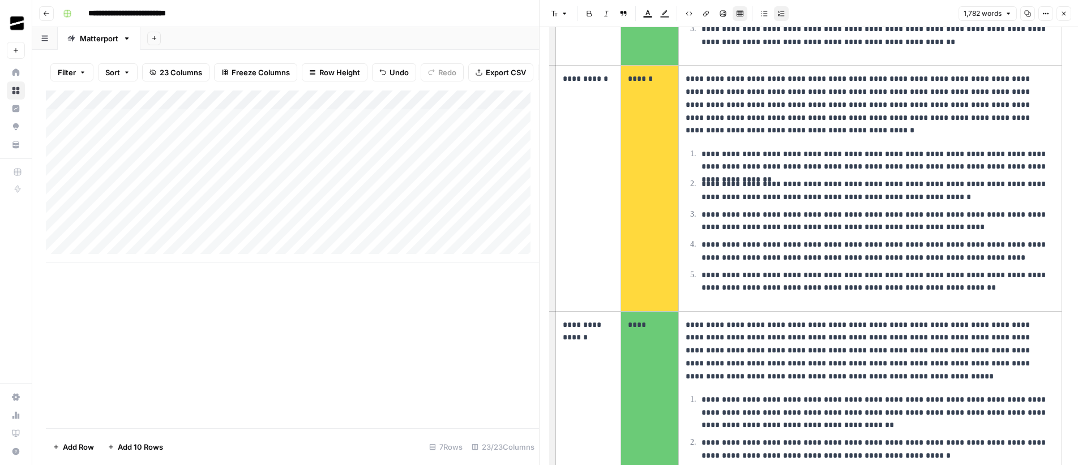
scroll to position [2418, 0]
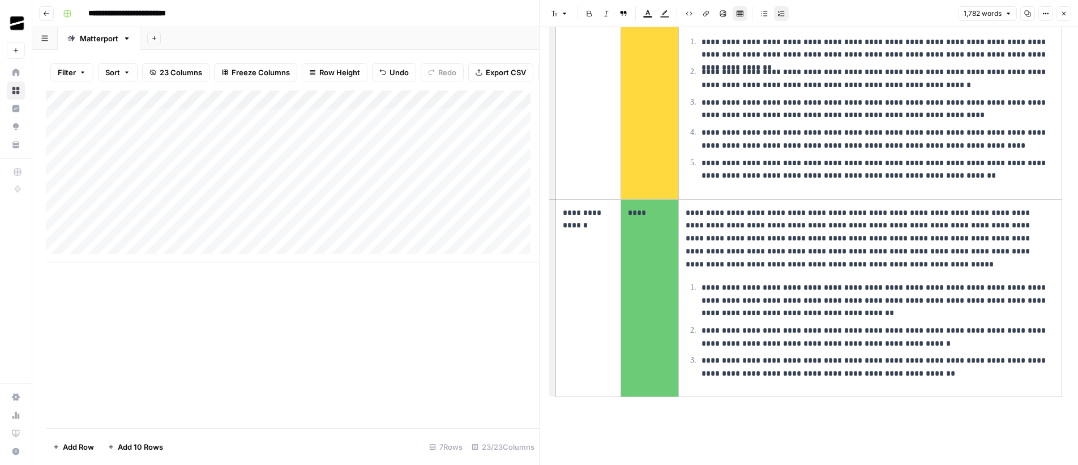
click at [1062, 14] on icon "button" at bounding box center [1063, 13] width 7 height 7
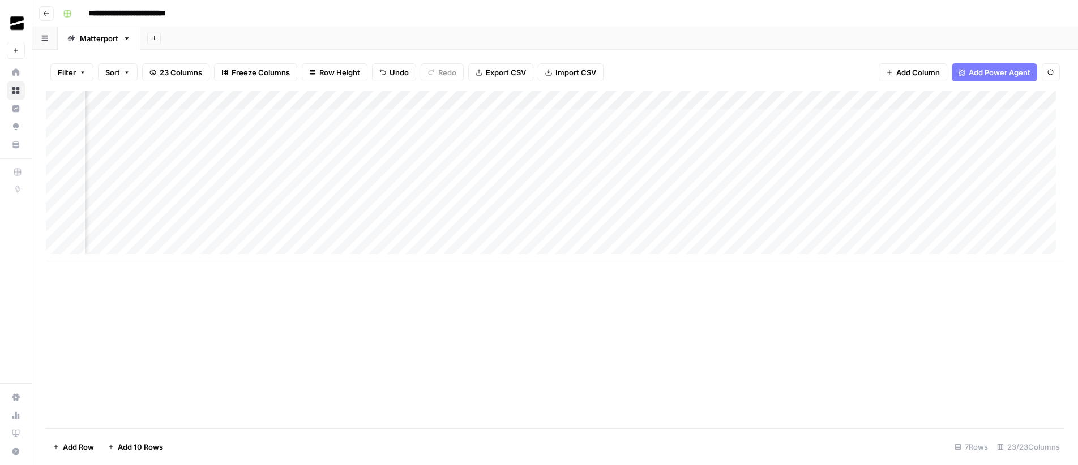
scroll to position [0, 555]
click at [495, 194] on div "Add Column" at bounding box center [555, 177] width 1019 height 172
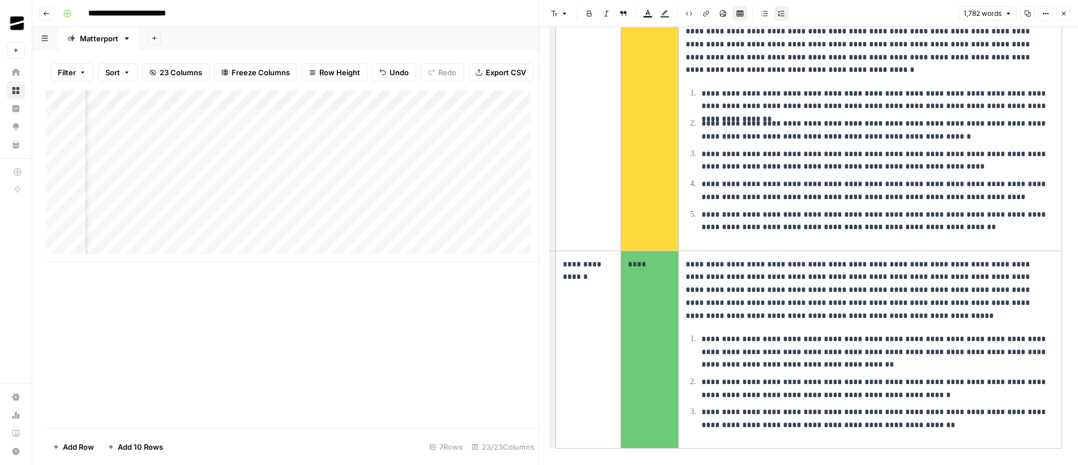
scroll to position [2418, 0]
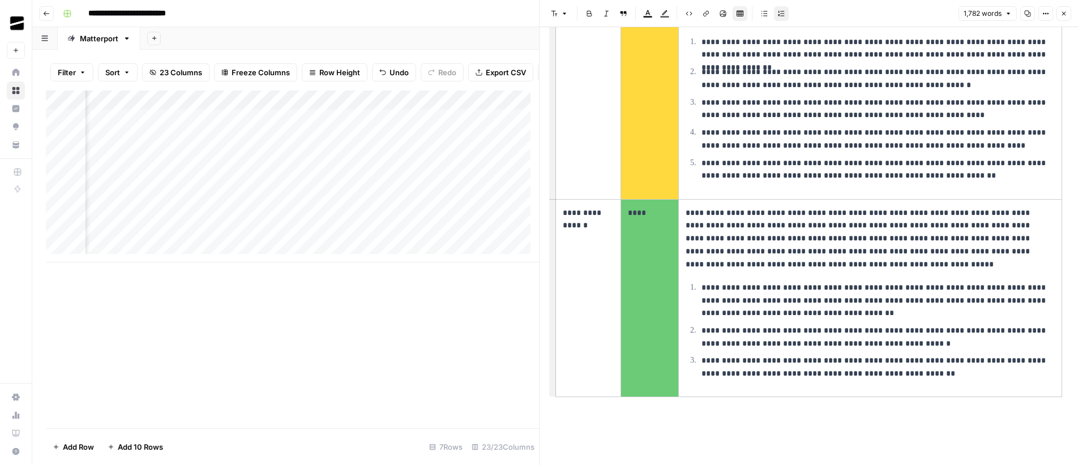
click at [1067, 12] on button "Close" at bounding box center [1063, 13] width 15 height 15
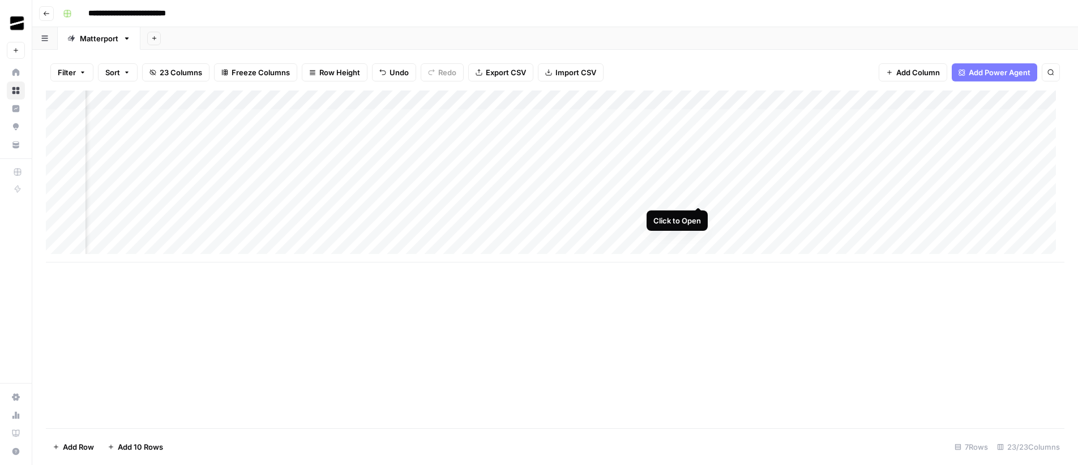
click at [699, 196] on div "Add Column" at bounding box center [555, 177] width 1019 height 172
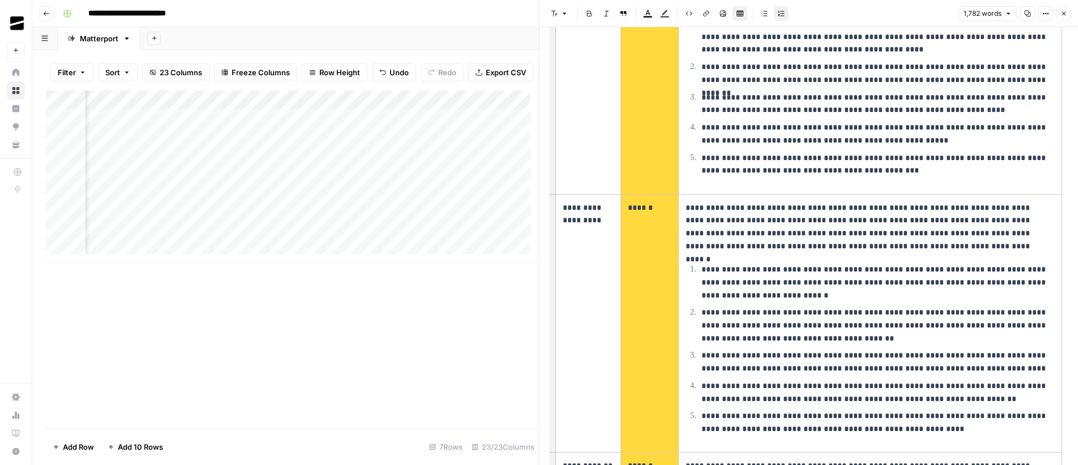
scroll to position [904, 0]
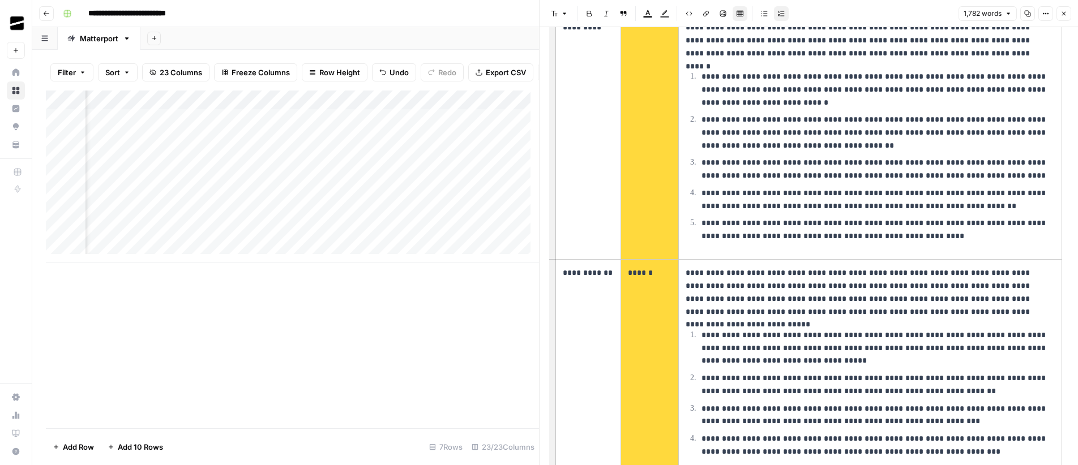
click at [1068, 15] on button "Close" at bounding box center [1063, 13] width 15 height 15
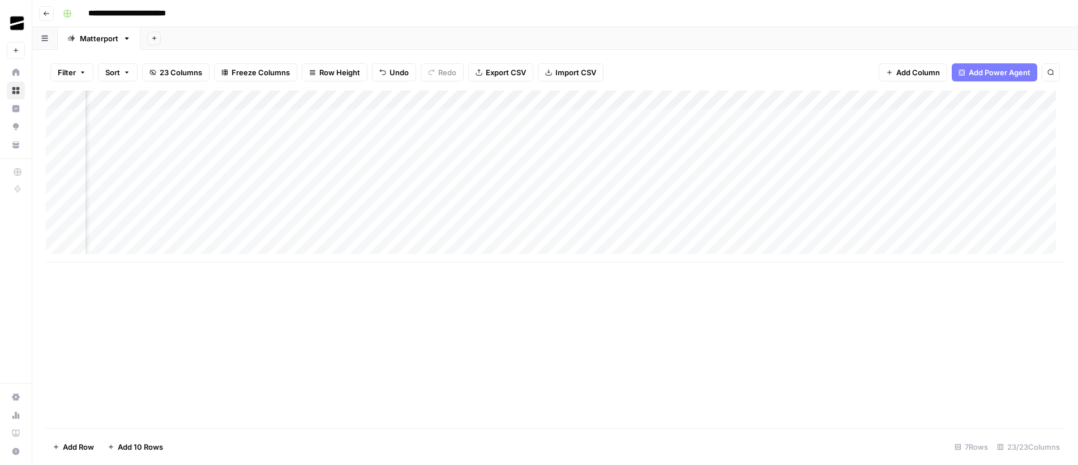
scroll to position [0, 1230]
click at [633, 197] on div "Add Column" at bounding box center [555, 177] width 1019 height 172
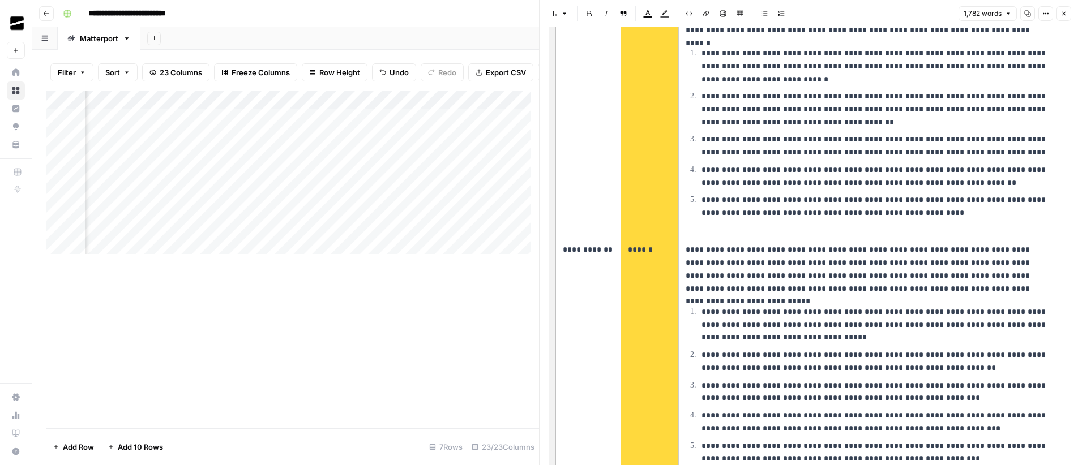
scroll to position [1082, 0]
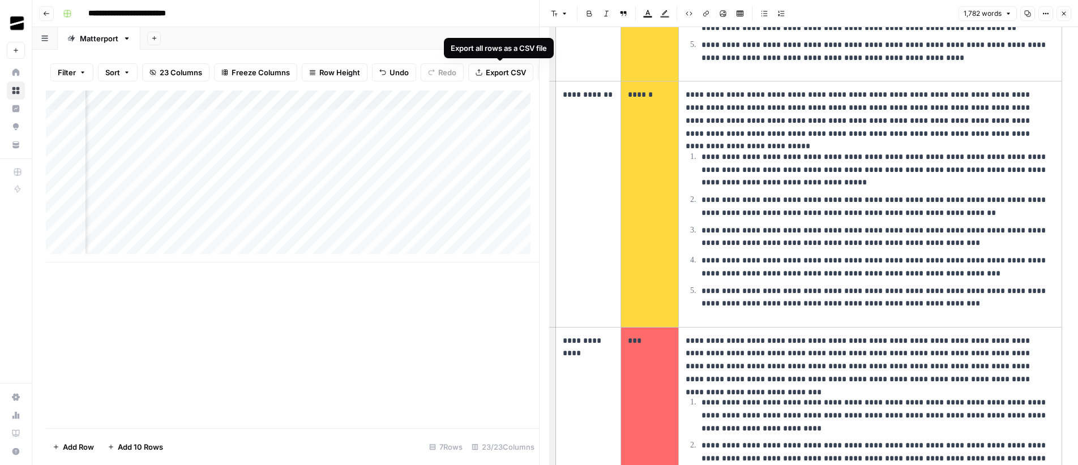
click at [509, 71] on span "Export CSV" at bounding box center [506, 72] width 40 height 11
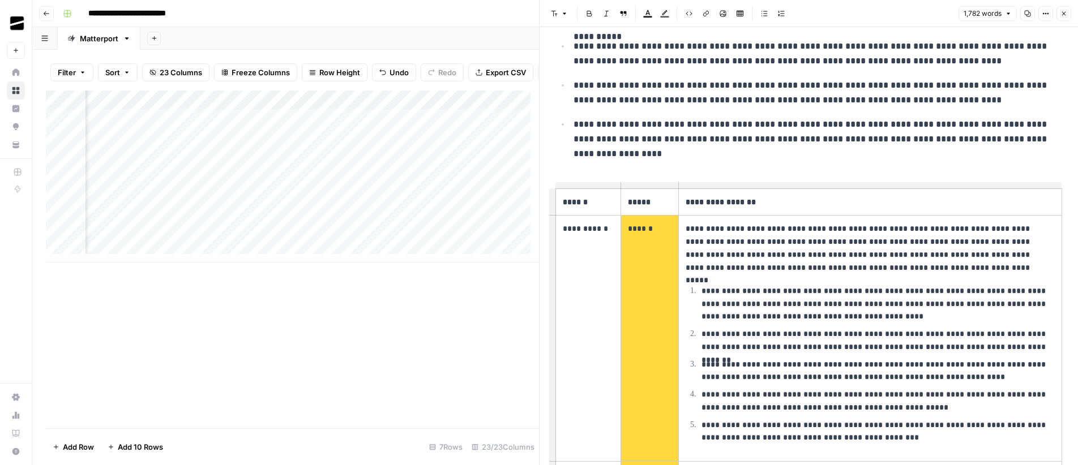
scroll to position [583, 0]
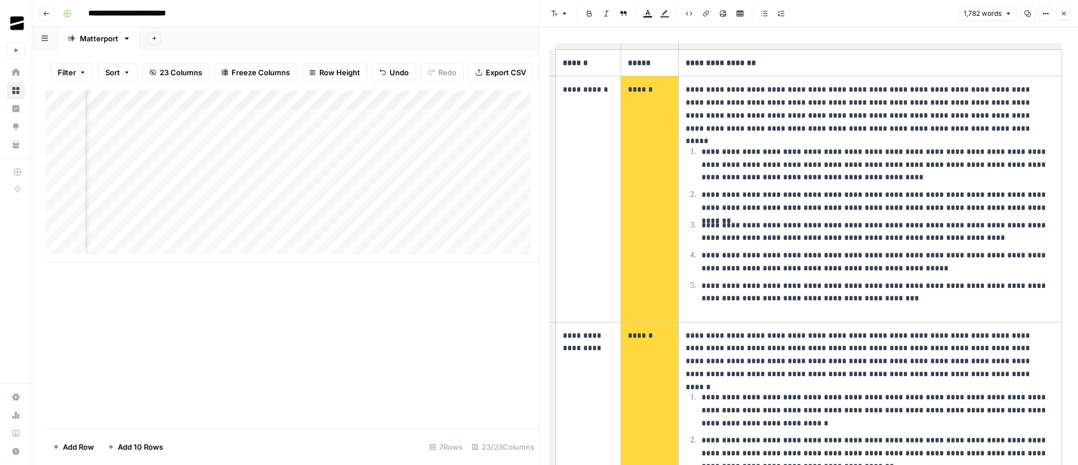
click at [1068, 12] on button "Close" at bounding box center [1063, 13] width 15 height 15
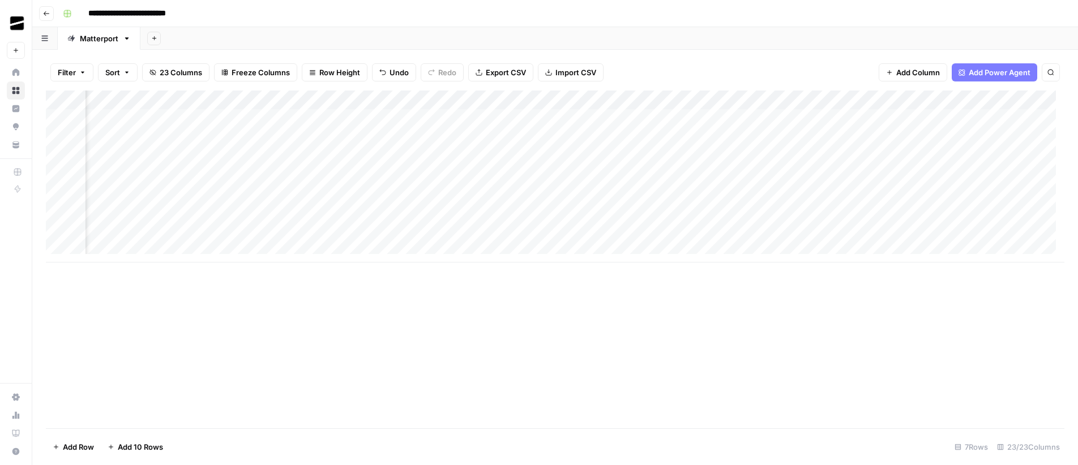
scroll to position [0, 1410]
click at [862, 195] on div "Add Column" at bounding box center [555, 177] width 1019 height 172
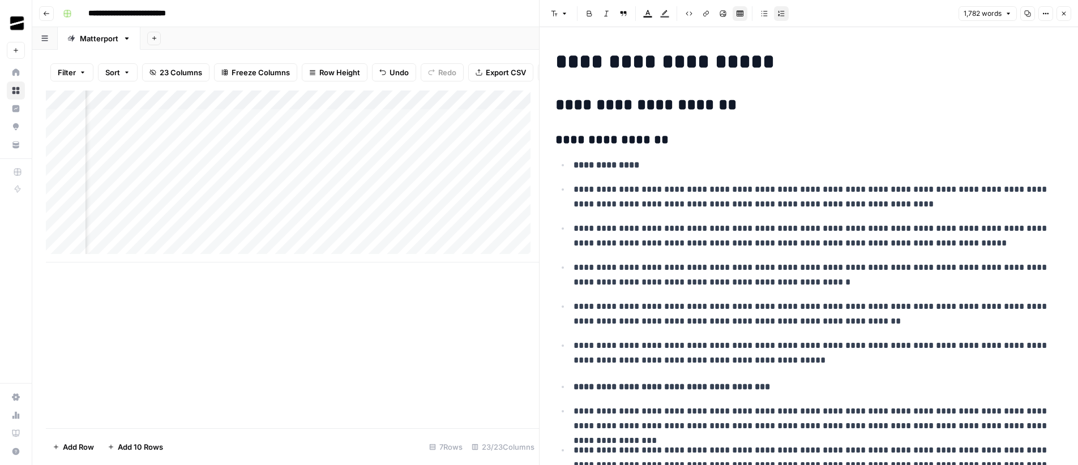
scroll to position [374, 0]
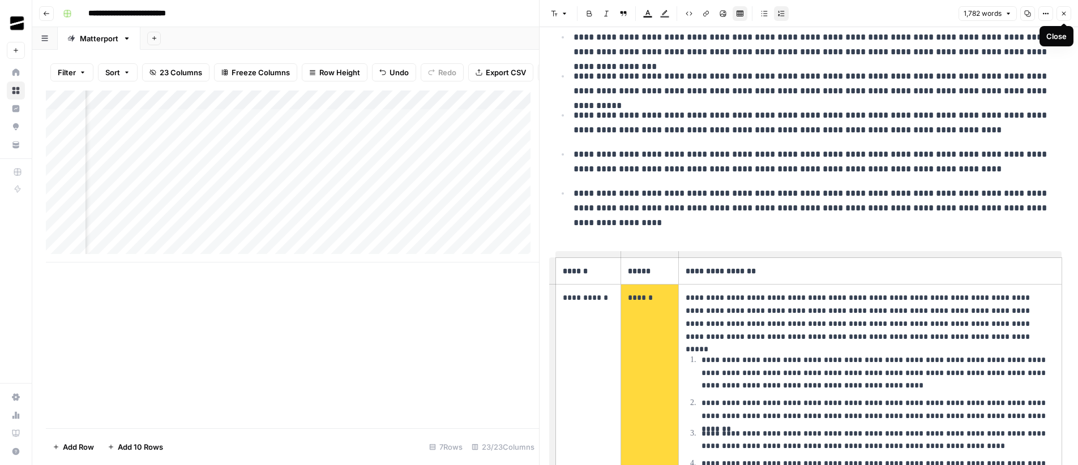
click at [1059, 17] on button "Close" at bounding box center [1063, 13] width 15 height 15
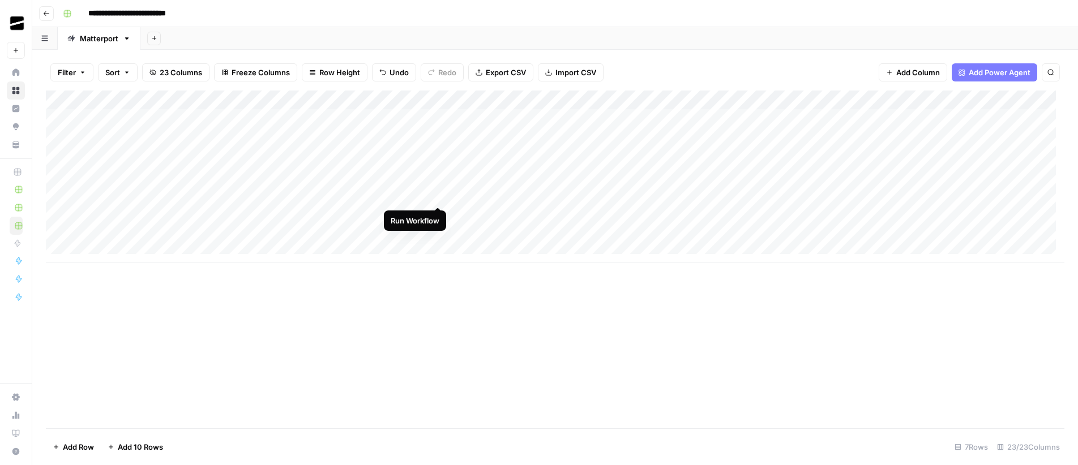
click at [439, 196] on div "Add Column" at bounding box center [555, 177] width 1019 height 172
click at [541, 196] on div "Add Column" at bounding box center [555, 177] width 1019 height 172
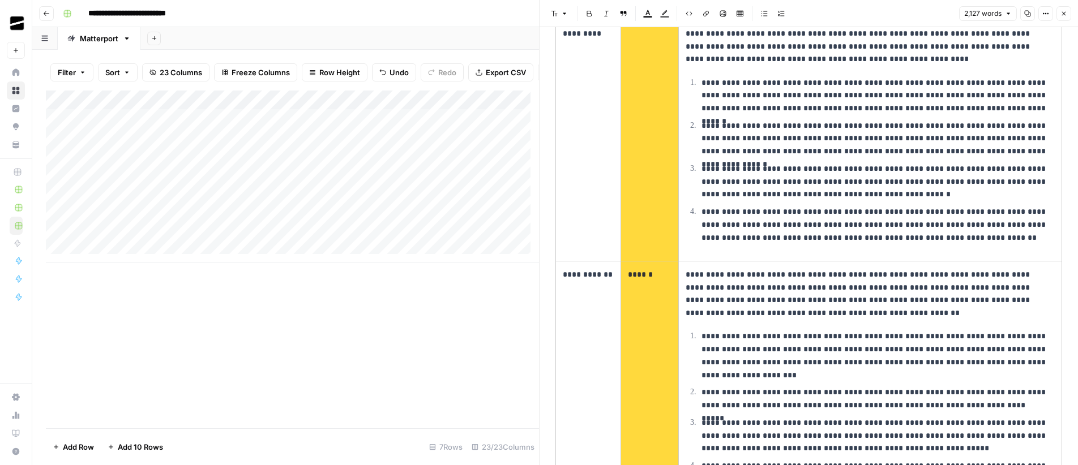
scroll to position [1117, 0]
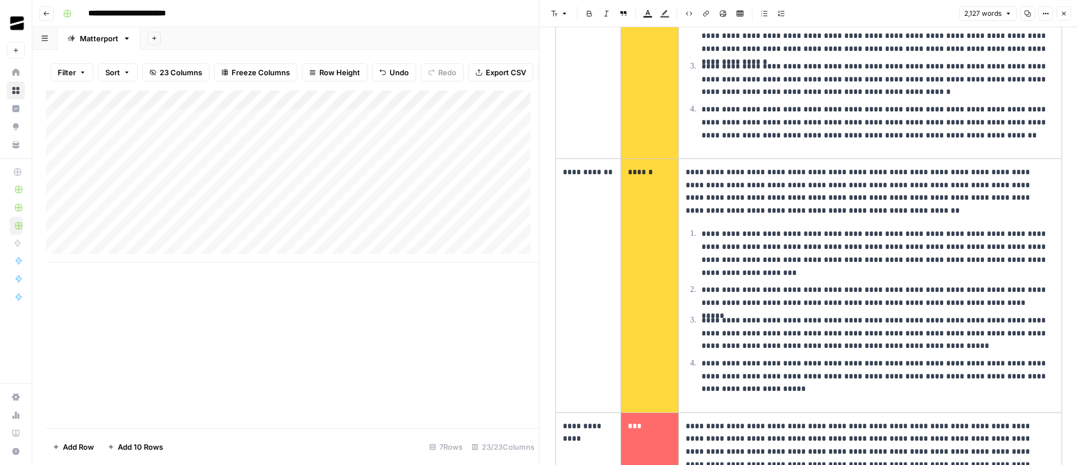
click at [828, 297] on p "**********" at bounding box center [874, 297] width 347 height 26
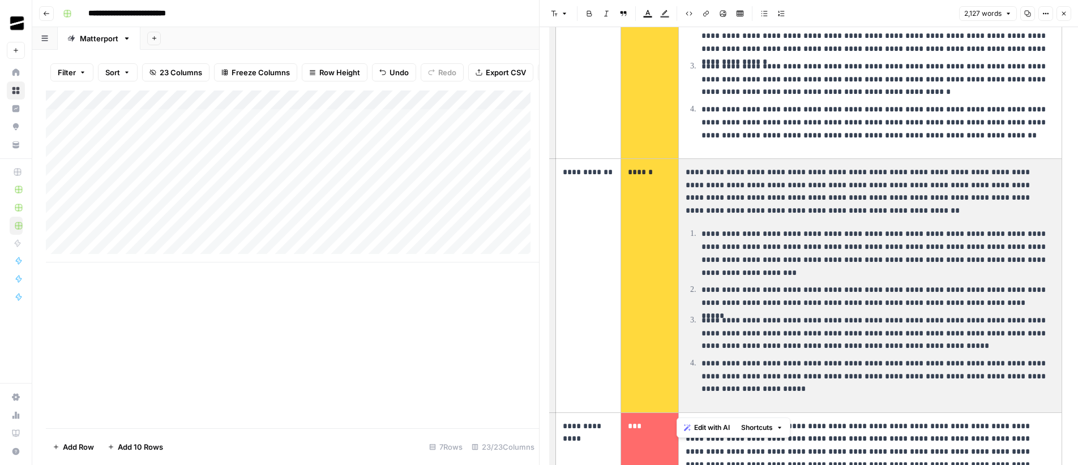
click at [828, 297] on p "**********" at bounding box center [874, 297] width 347 height 26
click at [729, 304] on p "**********" at bounding box center [874, 297] width 347 height 26
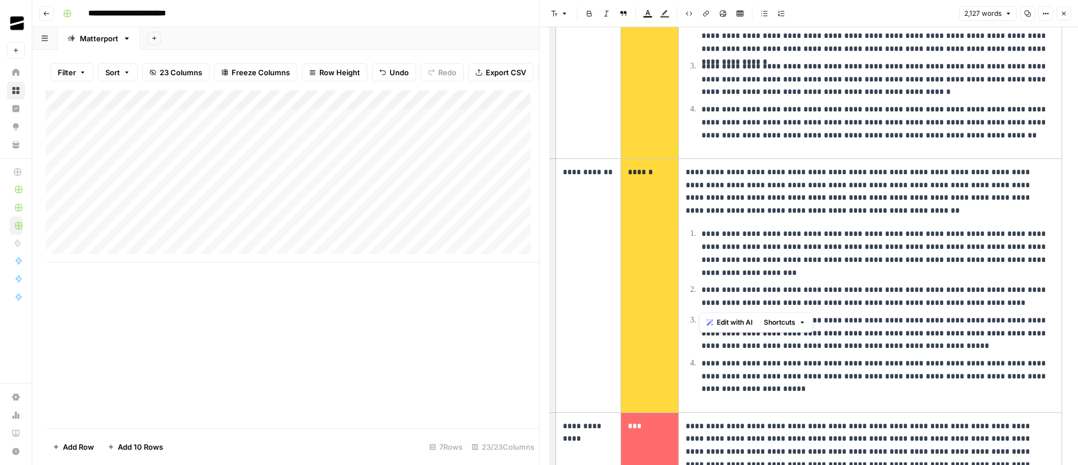
drag, startPoint x: 701, startPoint y: 290, endPoint x: 1019, endPoint y: 309, distance: 318.1
click at [1019, 309] on p "**********" at bounding box center [874, 297] width 347 height 26
copy p "**********"
click at [909, 276] on p "**********" at bounding box center [874, 254] width 347 height 52
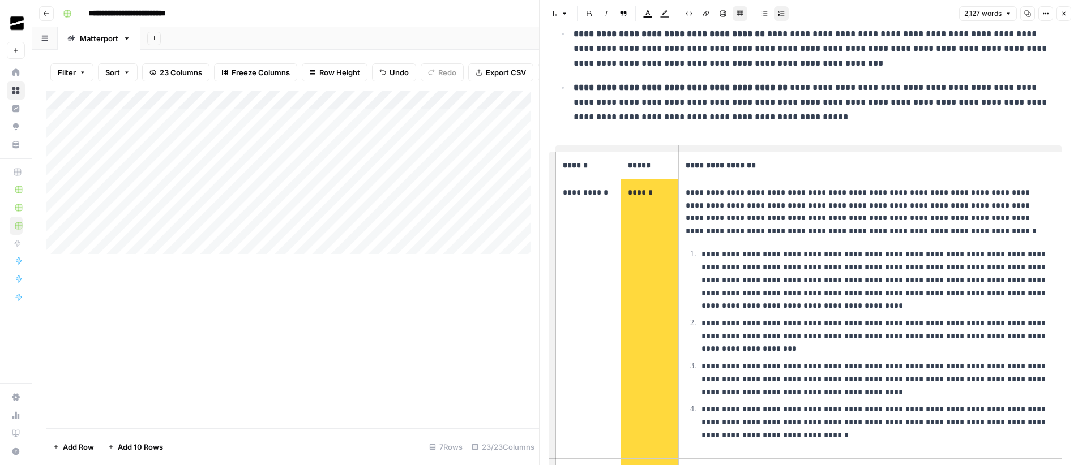
scroll to position [0, 0]
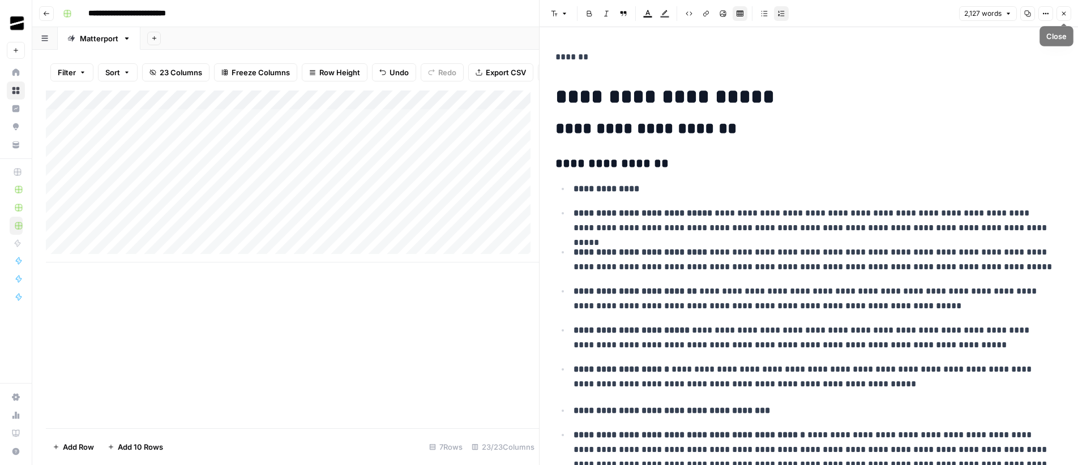
click at [1067, 16] on icon "button" at bounding box center [1063, 13] width 7 height 7
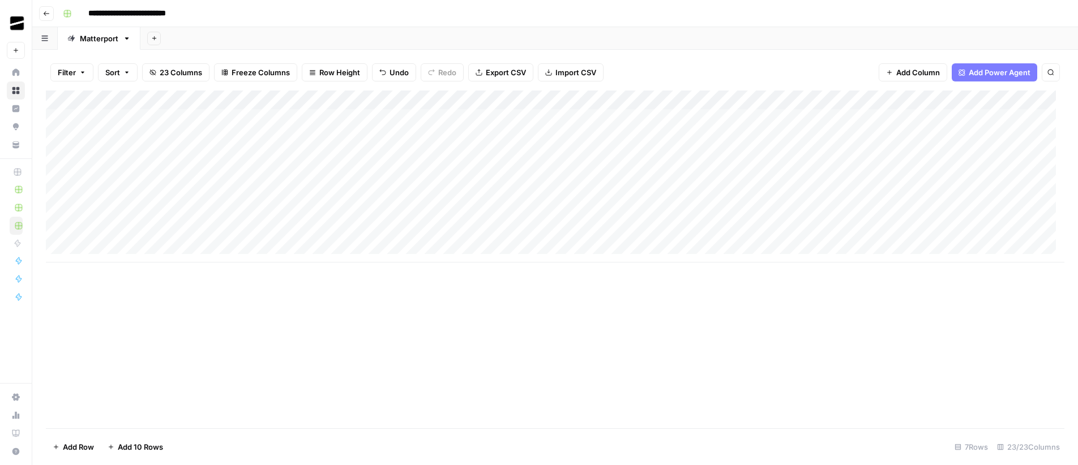
click at [126, 253] on div "Add Column" at bounding box center [555, 177] width 1019 height 172
click at [130, 269] on div "Add Column" at bounding box center [555, 186] width 1019 height 191
click at [122, 290] on div "Add Column" at bounding box center [555, 196] width 1019 height 211
click at [845, 196] on div "Add Column" at bounding box center [555, 206] width 1019 height 230
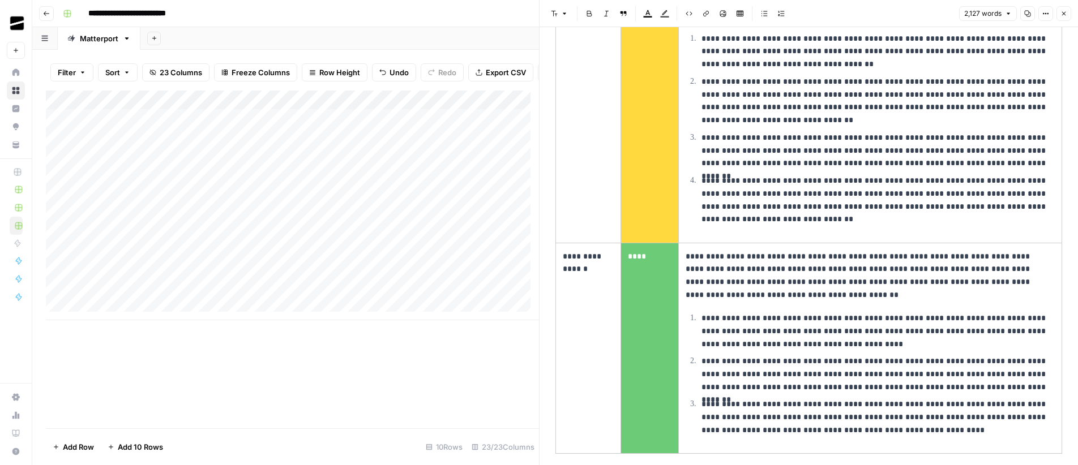
scroll to position [2759, 0]
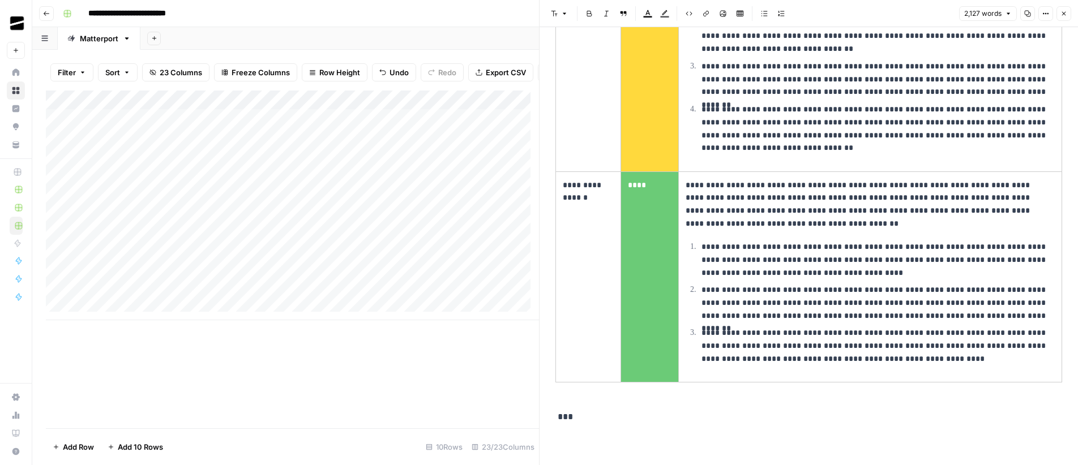
click at [1064, 15] on icon "button" at bounding box center [1063, 13] width 7 height 7
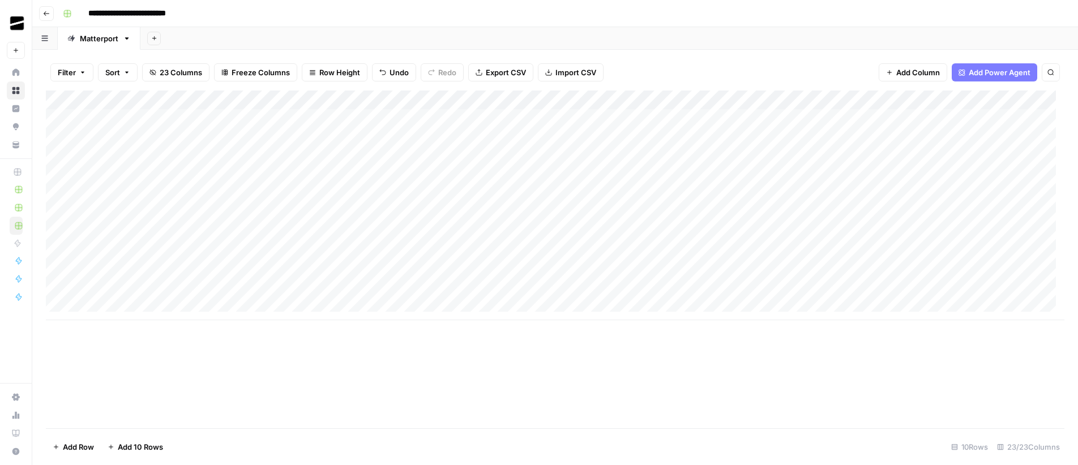
click at [218, 193] on div "Add Column" at bounding box center [555, 206] width 1019 height 230
click at [244, 217] on div "Add Column" at bounding box center [555, 206] width 1019 height 230
click at [381, 215] on div "Add Column" at bounding box center [555, 206] width 1019 height 230
click at [541, 215] on div "Add Column" at bounding box center [555, 206] width 1019 height 230
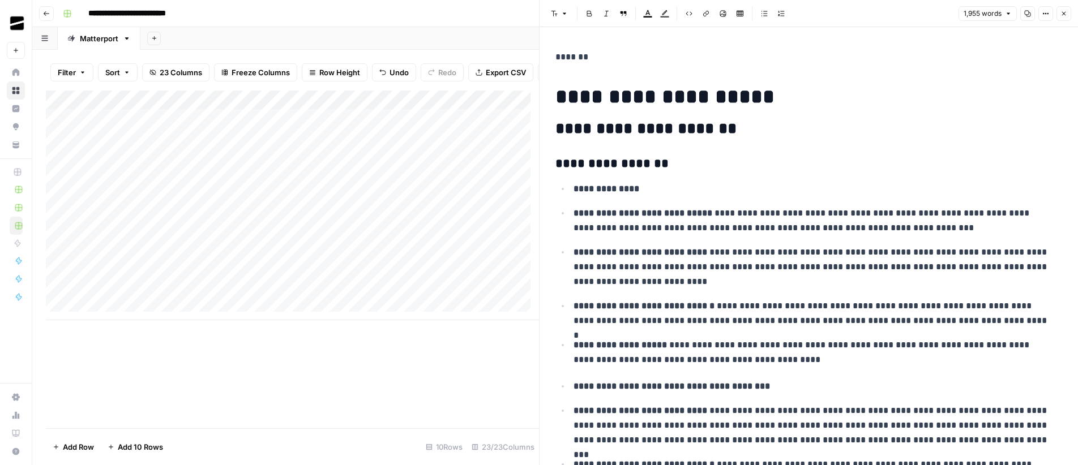
click at [1068, 12] on button "Close" at bounding box center [1063, 13] width 15 height 15
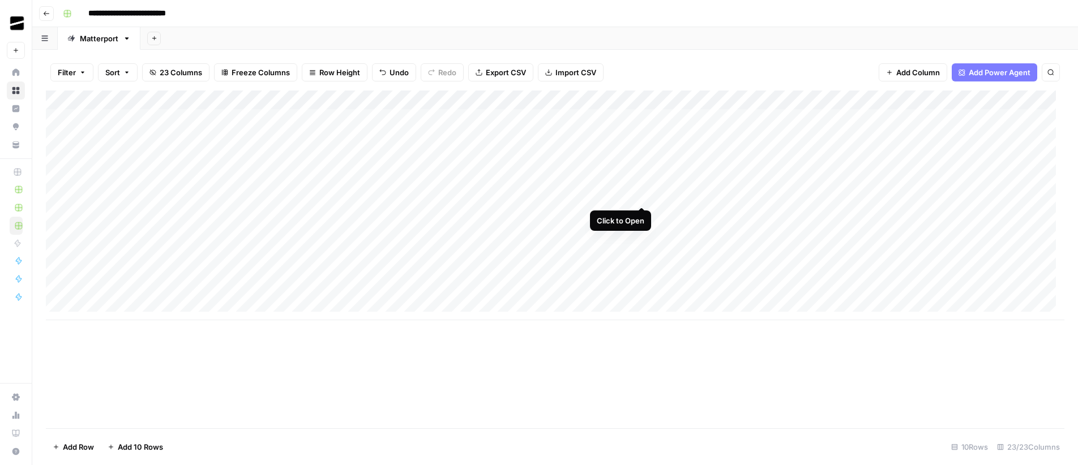
click at [646, 198] on div "Add Column" at bounding box center [555, 206] width 1019 height 230
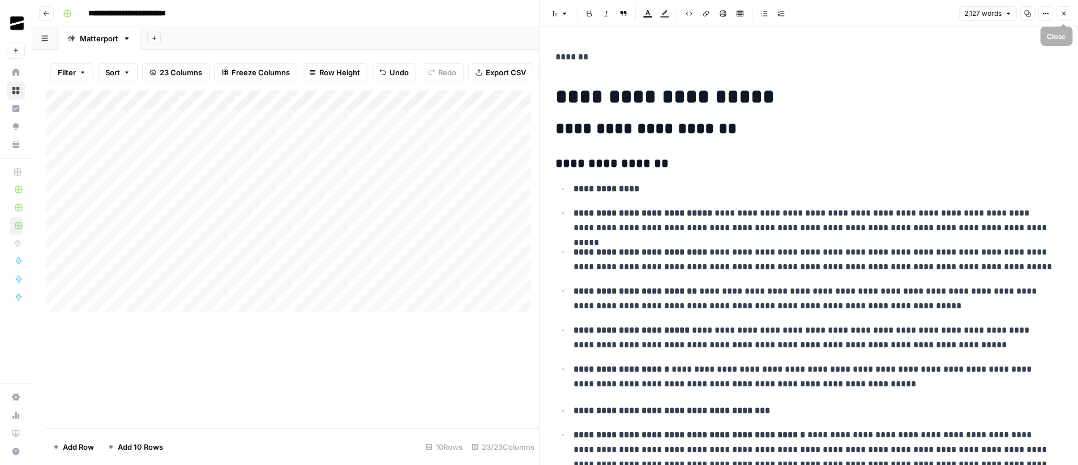
click at [1062, 15] on icon "button" at bounding box center [1063, 13] width 7 height 7
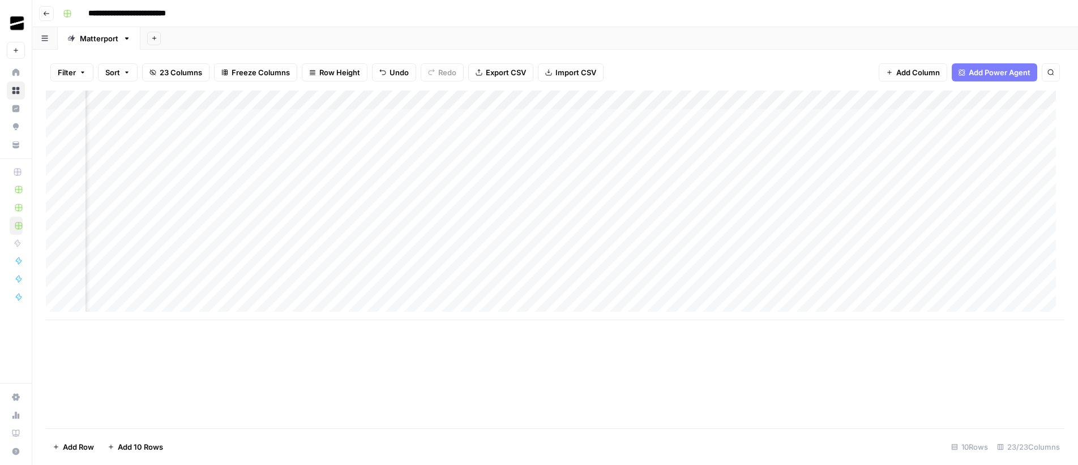
scroll to position [0, 239]
click at [610, 213] on div "Add Column" at bounding box center [555, 206] width 1019 height 230
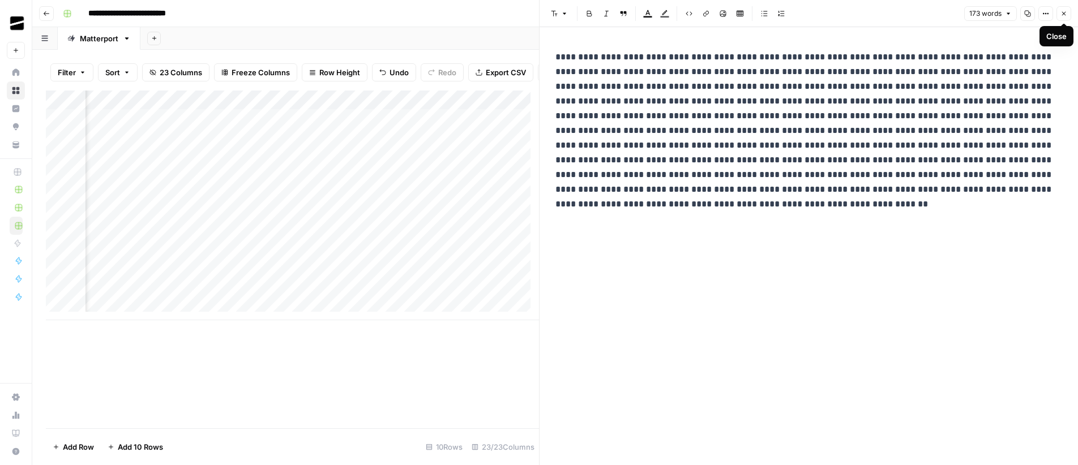
click at [1069, 14] on button "Close" at bounding box center [1063, 13] width 15 height 15
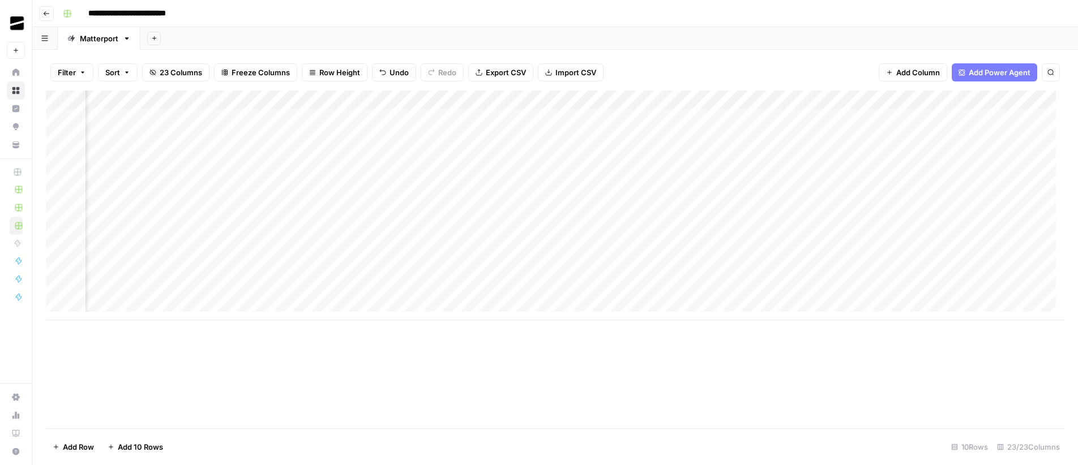
click at [812, 215] on div "Add Column" at bounding box center [555, 206] width 1019 height 230
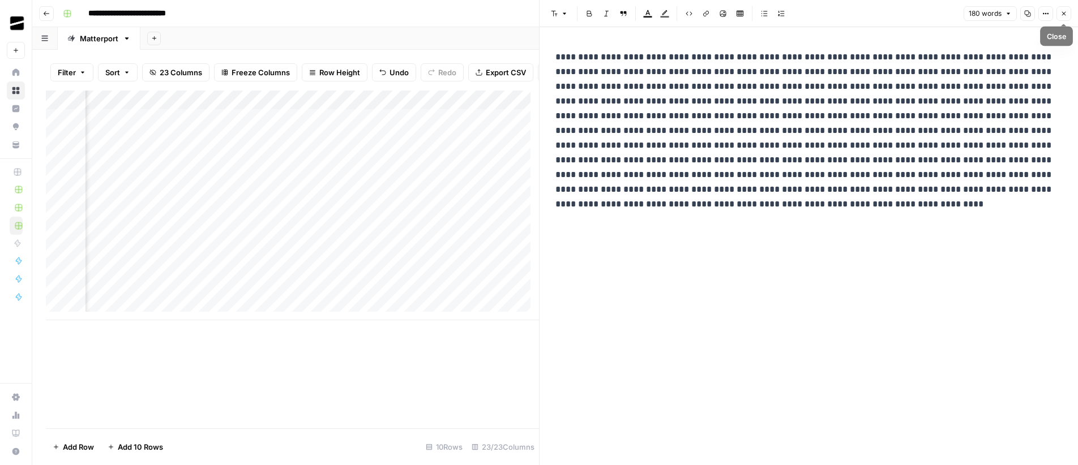
click at [1068, 14] on button "Close" at bounding box center [1063, 13] width 15 height 15
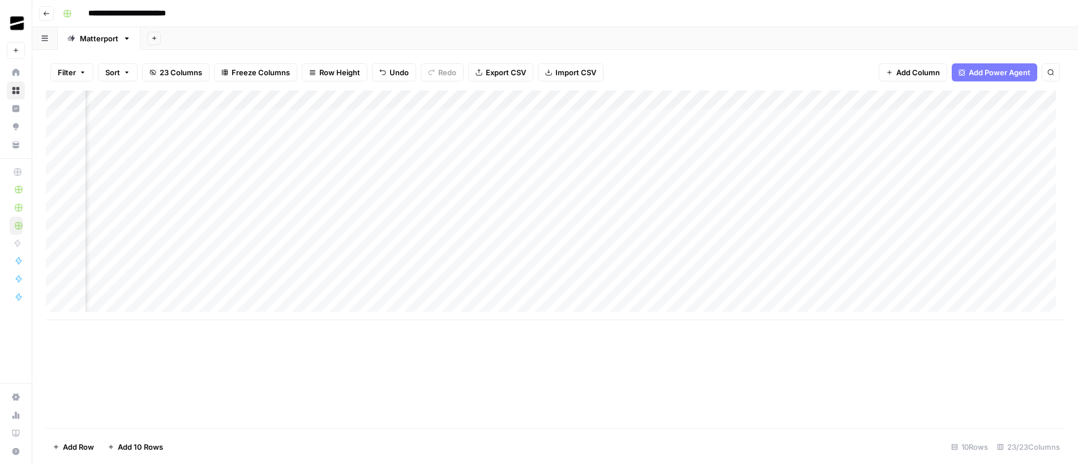
scroll to position [0, 784]
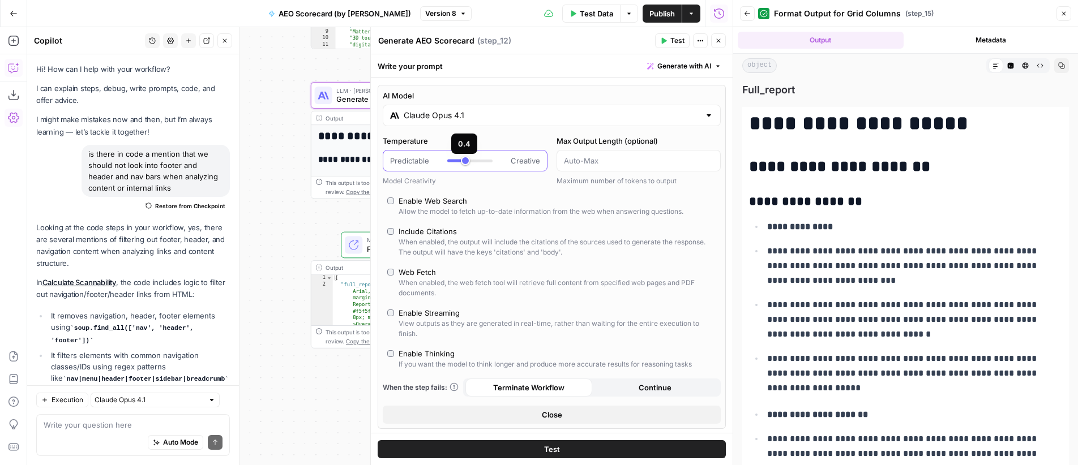
type input "***"
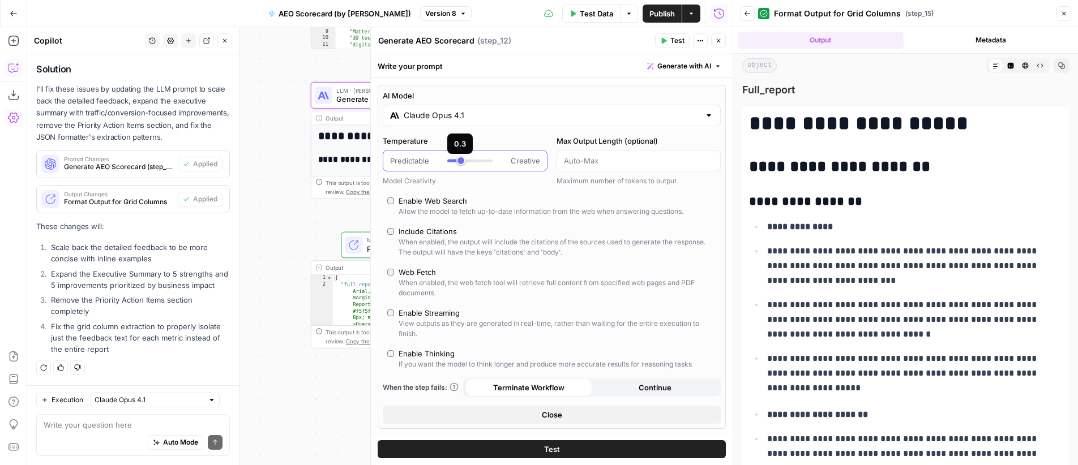
drag, startPoint x: 0, startPoint y: 0, endPoint x: 461, endPoint y: 162, distance: 488.5
click at [461, 162] on div at bounding box center [469, 160] width 45 height 11
click at [476, 115] on input "Claude Opus 4.1" at bounding box center [552, 115] width 296 height 11
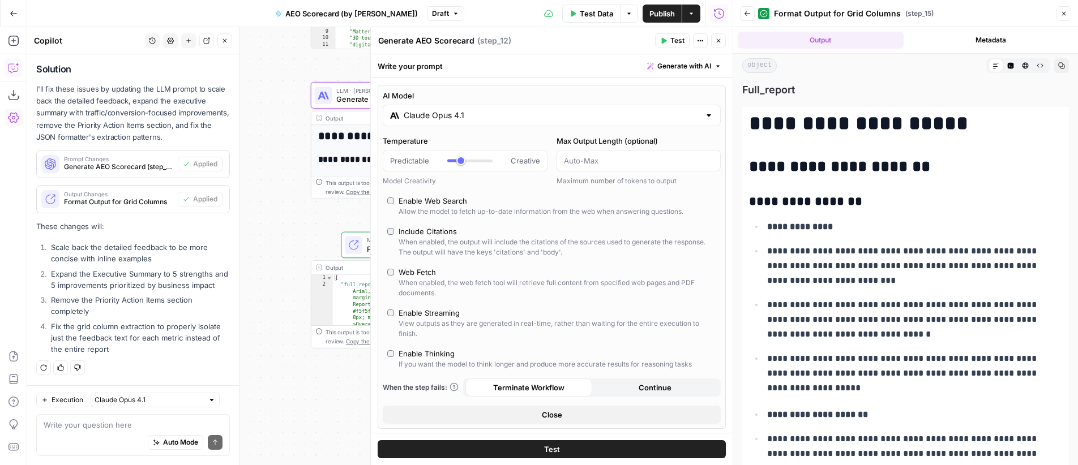
click at [719, 42] on icon "button" at bounding box center [718, 40] width 7 height 7
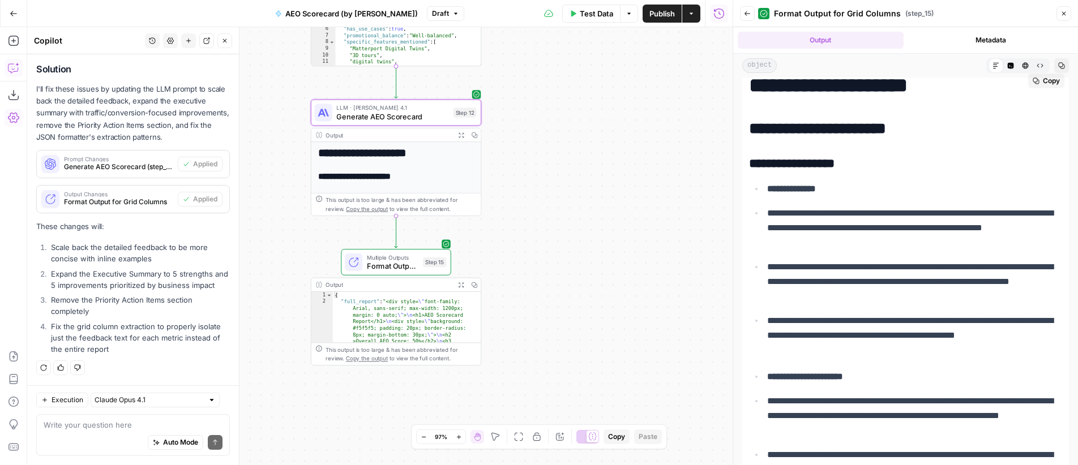
scroll to position [0, 0]
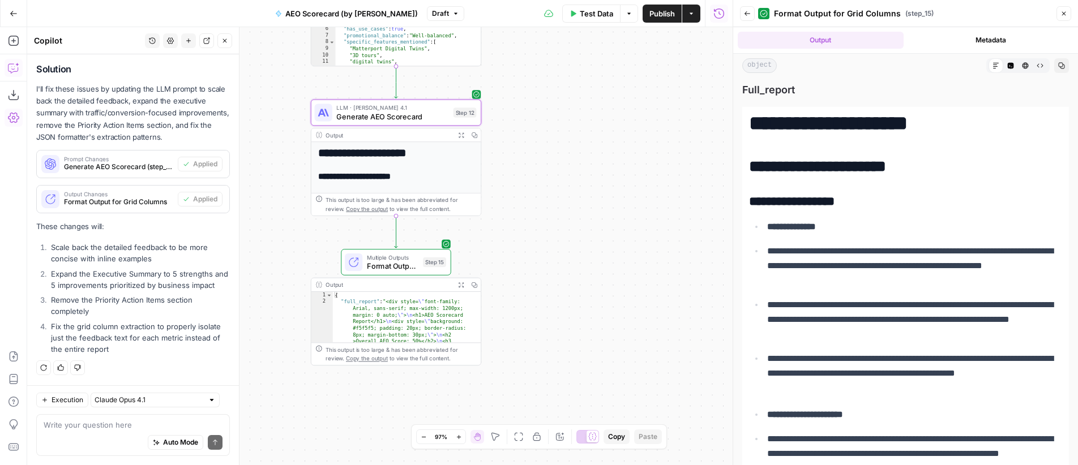
click at [423, 120] on span "Generate AEO Scorecard" at bounding box center [392, 116] width 112 height 11
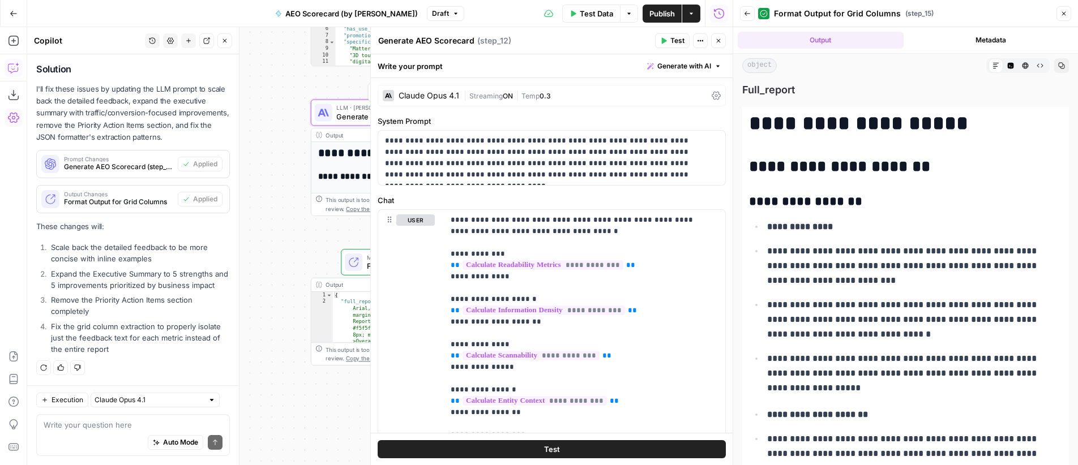
scroll to position [1882, 0]
click at [478, 96] on span "Streaming" at bounding box center [485, 96] width 33 height 8
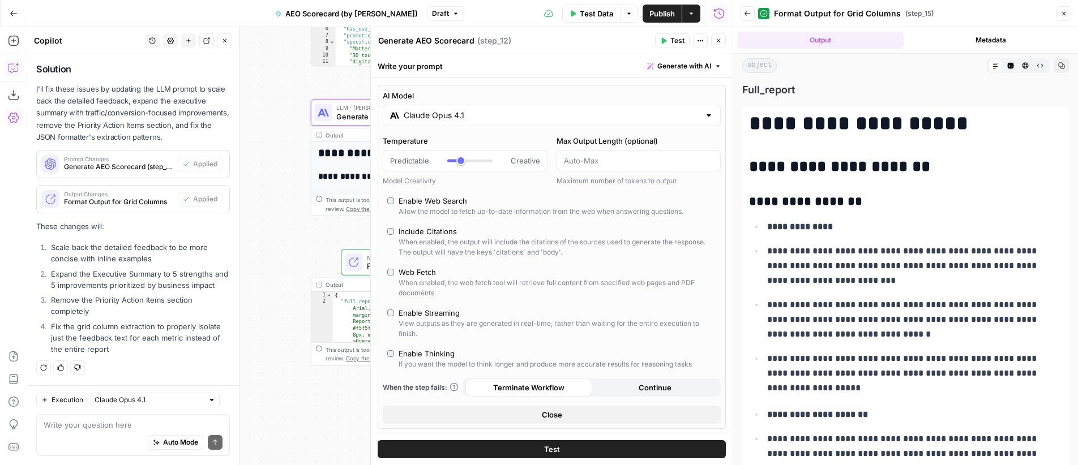
click at [455, 119] on input "Claude Opus 4.1" at bounding box center [552, 115] width 296 height 11
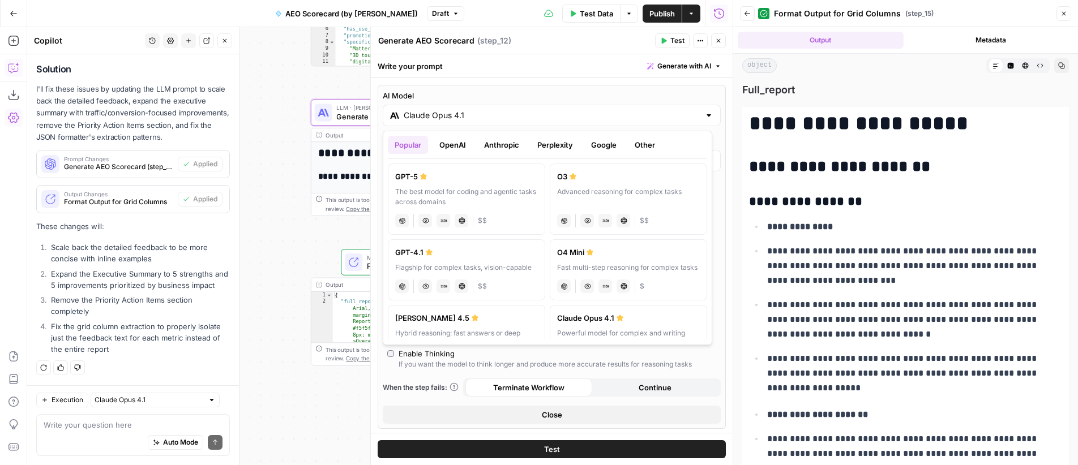
click at [460, 139] on button "OpenAI" at bounding box center [453, 145] width 40 height 18
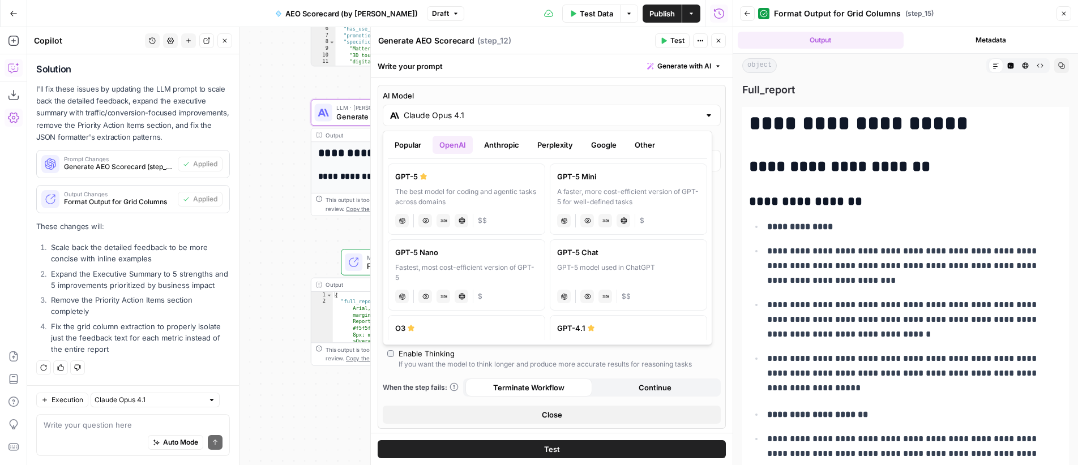
click at [595, 146] on button "Google" at bounding box center [603, 145] width 39 height 18
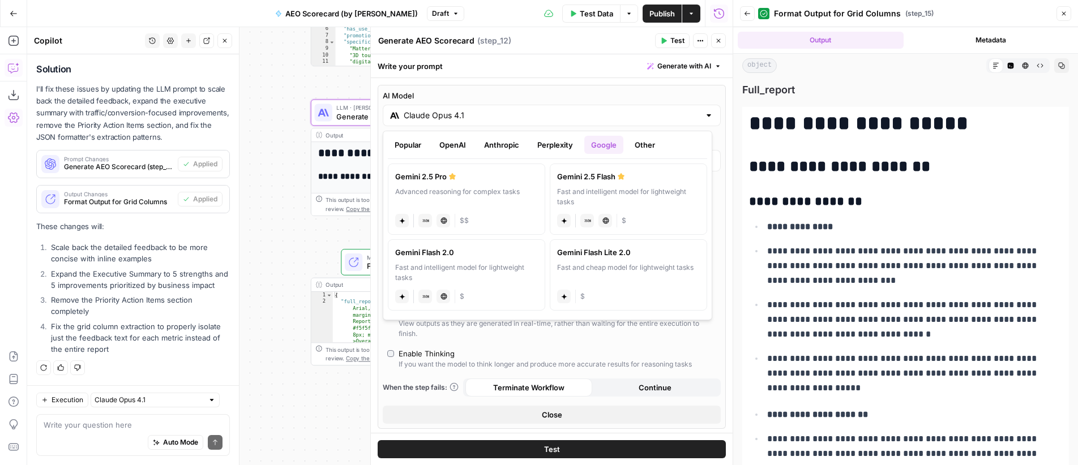
click at [486, 187] on div "Advanced reasoning for complex tasks" at bounding box center [466, 197] width 143 height 20
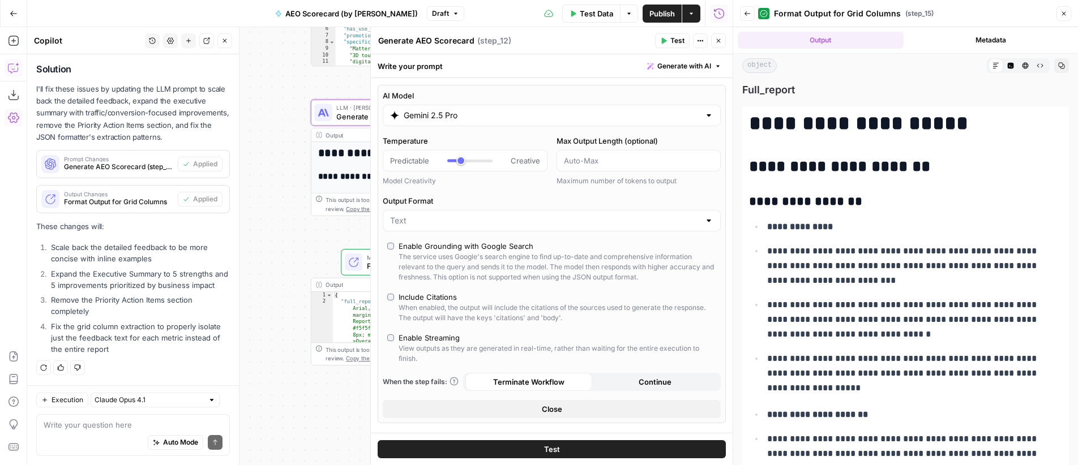
type input "Gemini 2.5 Pro"
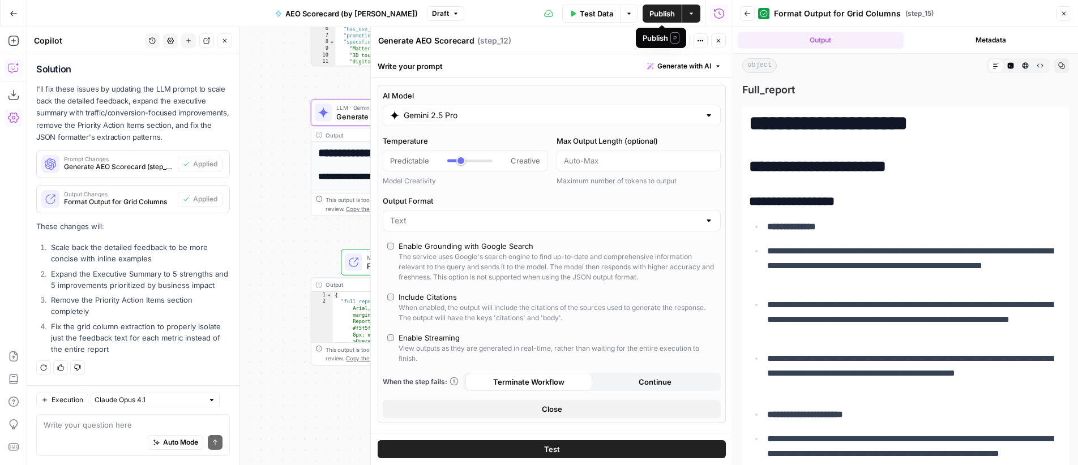
click at [668, 13] on span "Publish" at bounding box center [661, 13] width 25 height 11
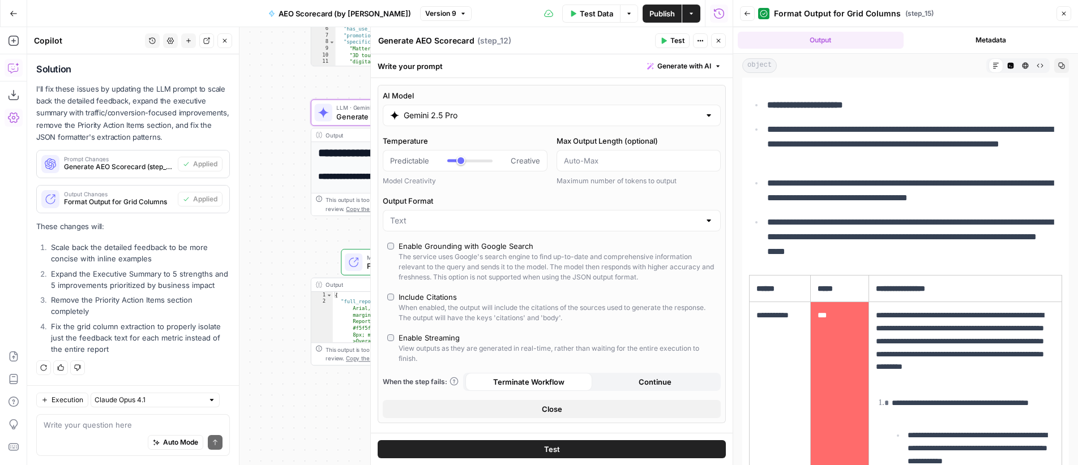
scroll to position [468, 0]
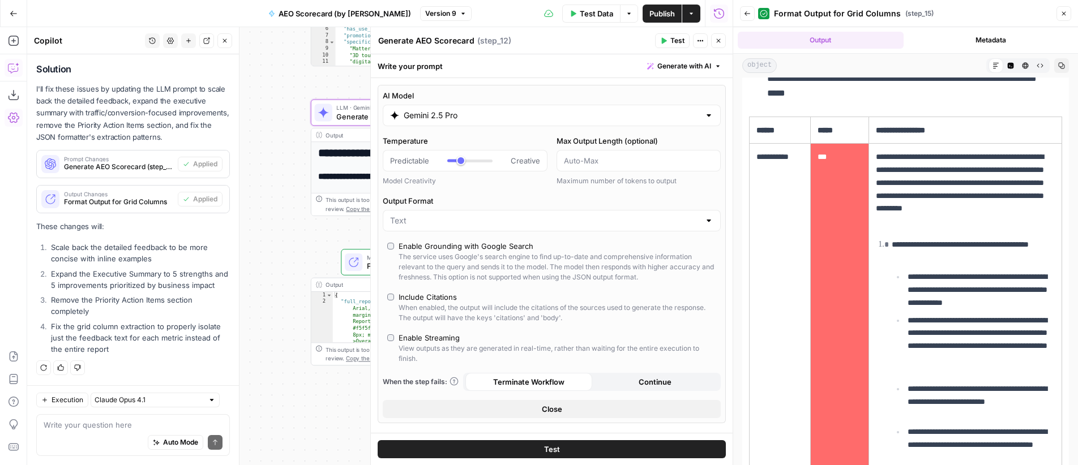
click at [720, 42] on icon "button" at bounding box center [718, 40] width 7 height 7
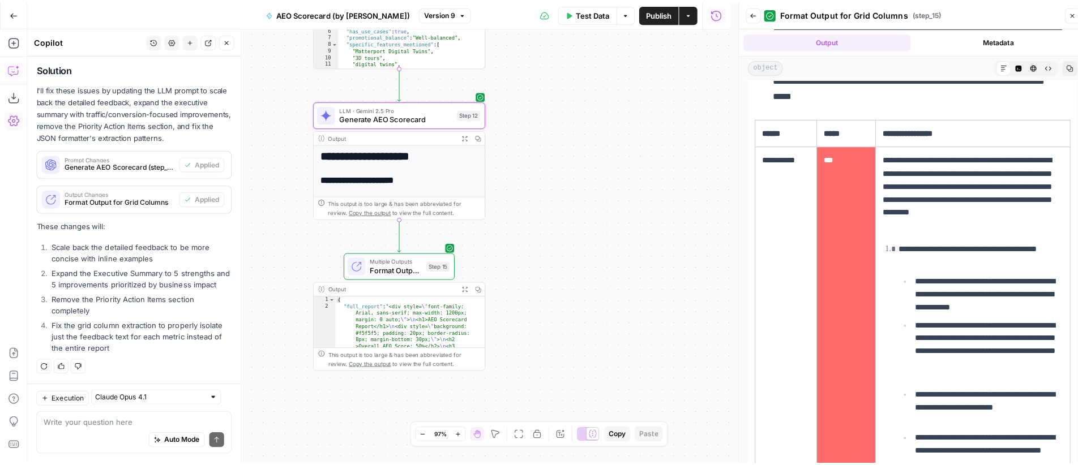
scroll to position [1882, 0]
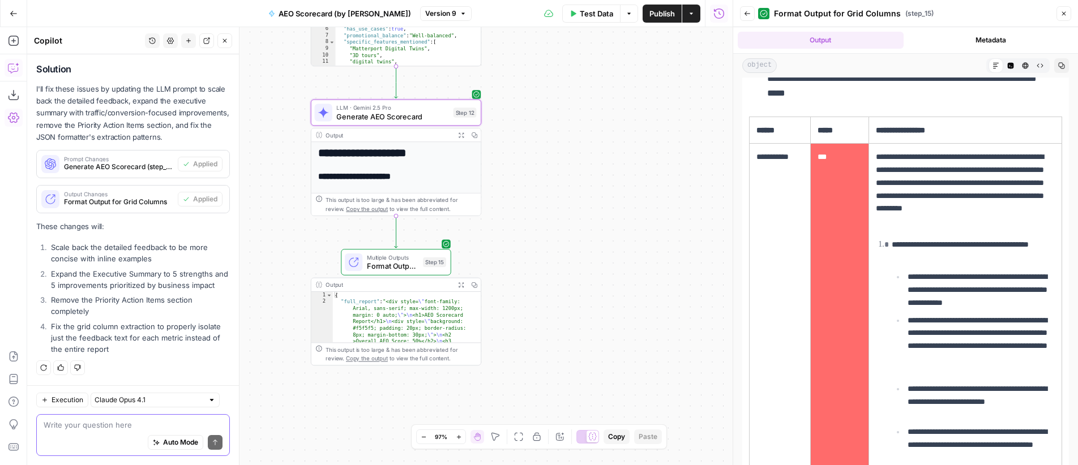
click at [127, 426] on textarea at bounding box center [133, 425] width 179 height 11
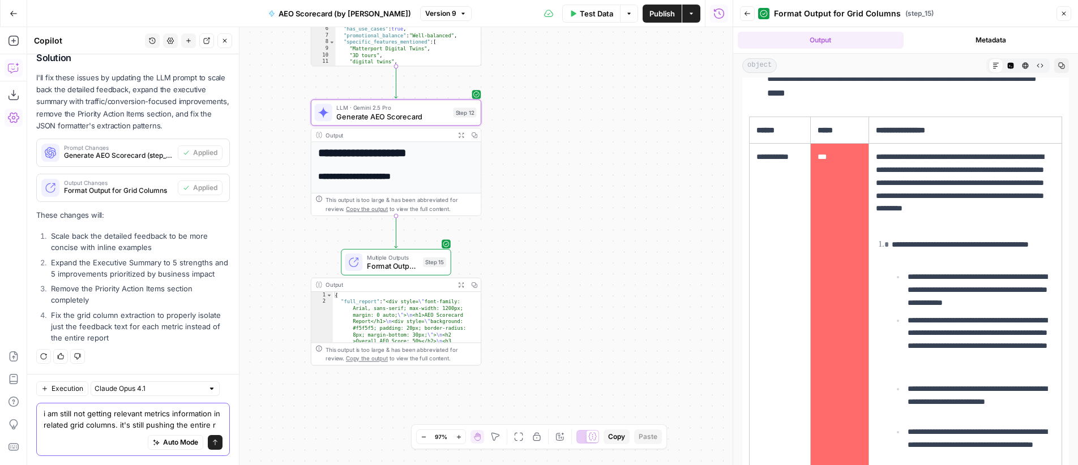
scroll to position [1905, 0]
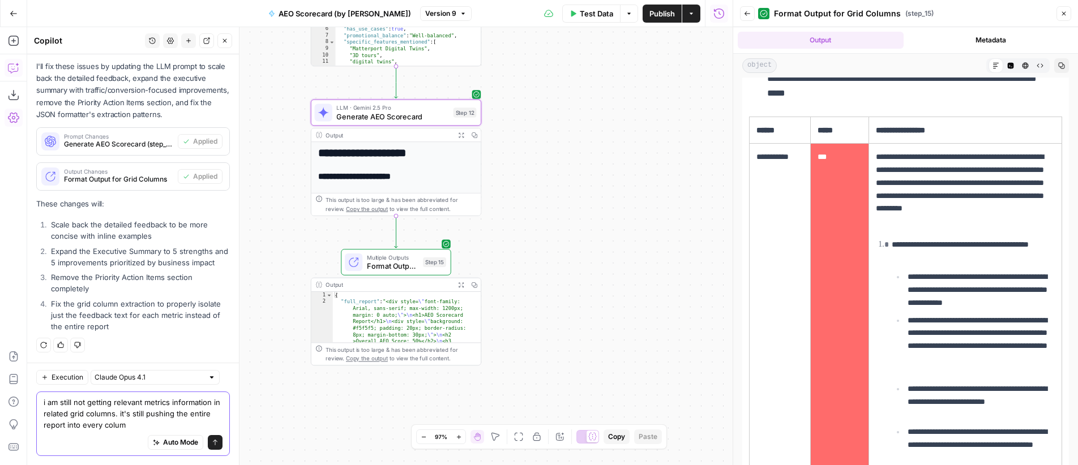
type textarea "i am still not getting relevant metrics information in related grid columns. it…"
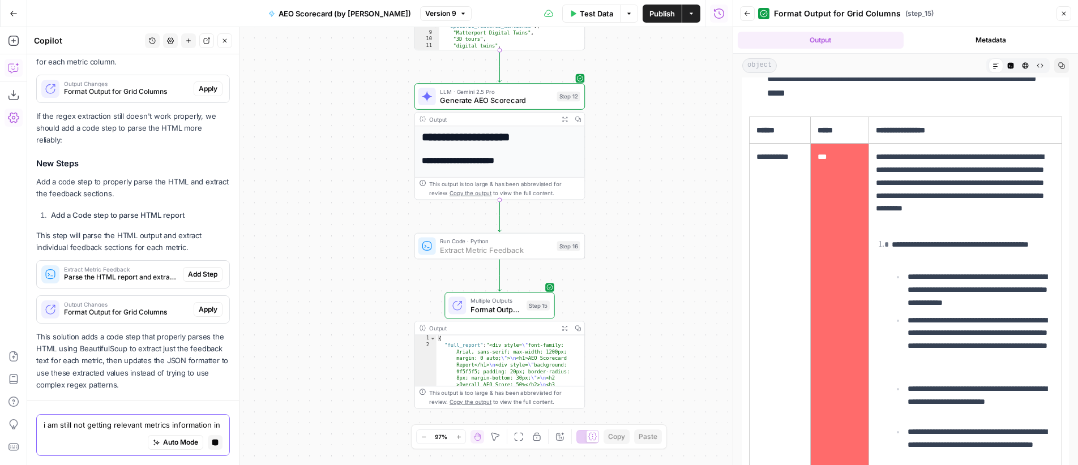
scroll to position [2229, 0]
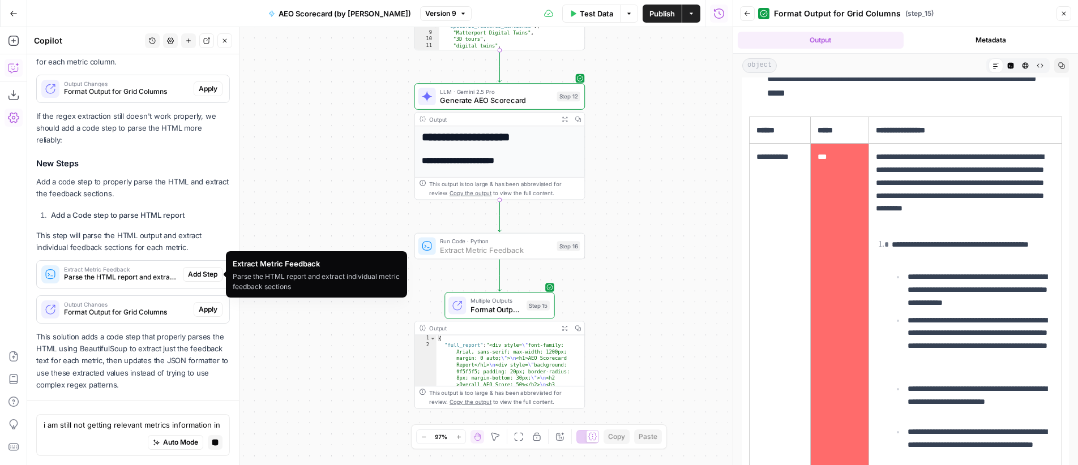
click at [204, 272] on span "Add Step" at bounding box center [202, 274] width 29 height 10
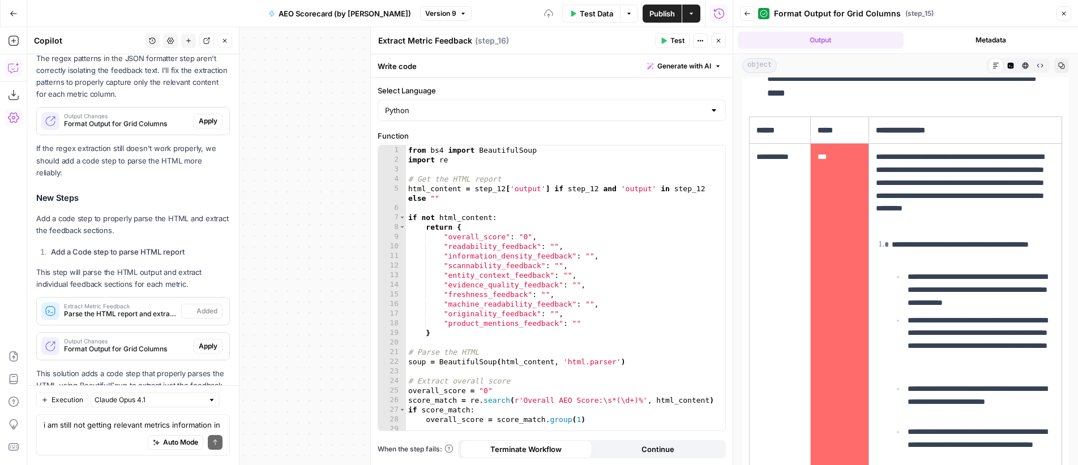
scroll to position [2360, 0]
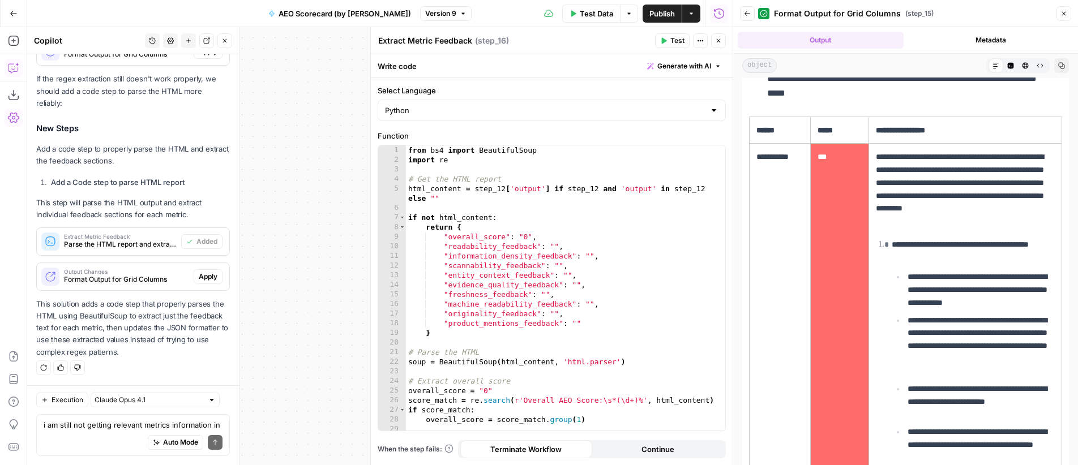
click at [203, 277] on span "Apply" at bounding box center [208, 277] width 19 height 10
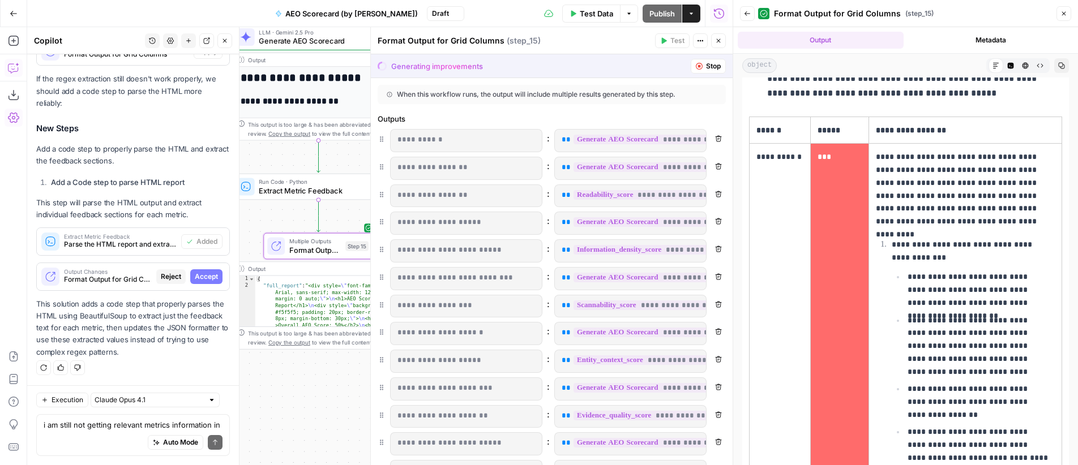
scroll to position [2270, 0]
click at [717, 38] on icon "button" at bounding box center [718, 40] width 7 height 7
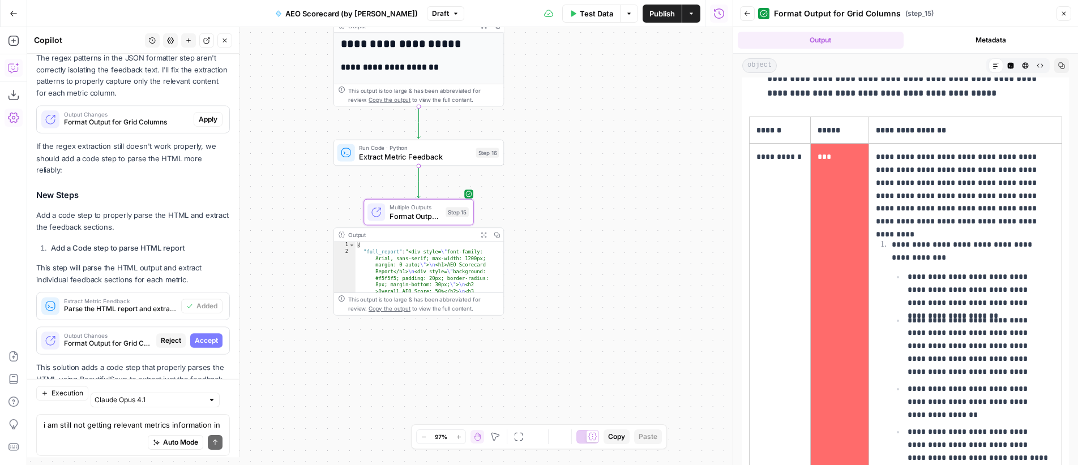
click at [634, 198] on div "**********" at bounding box center [379, 246] width 705 height 438
click at [181, 336] on span "Reject" at bounding box center [171, 341] width 20 height 10
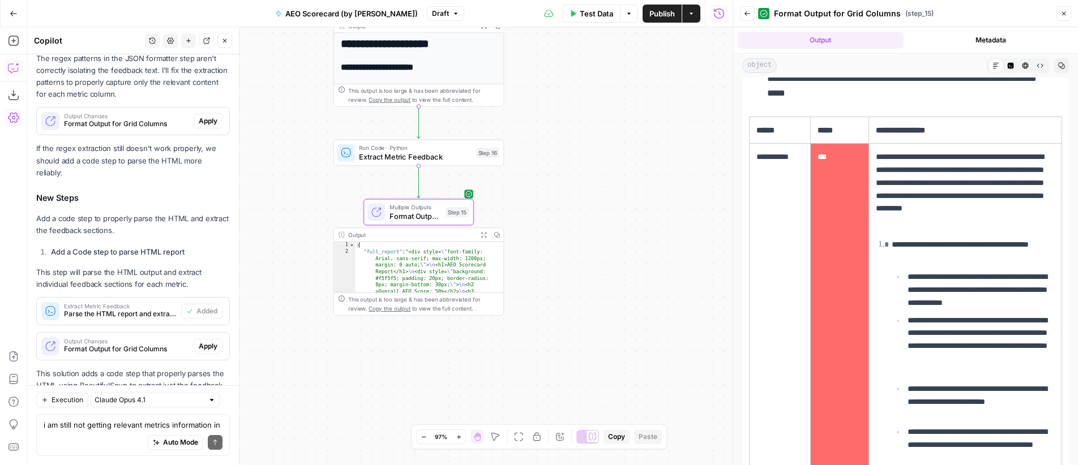
scroll to position [2360, 0]
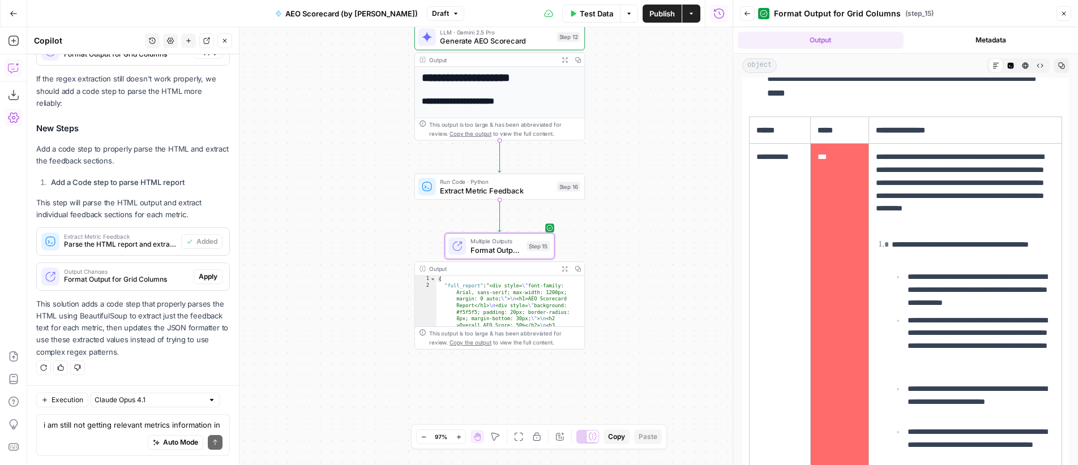
click at [203, 277] on span "Apply" at bounding box center [208, 277] width 19 height 10
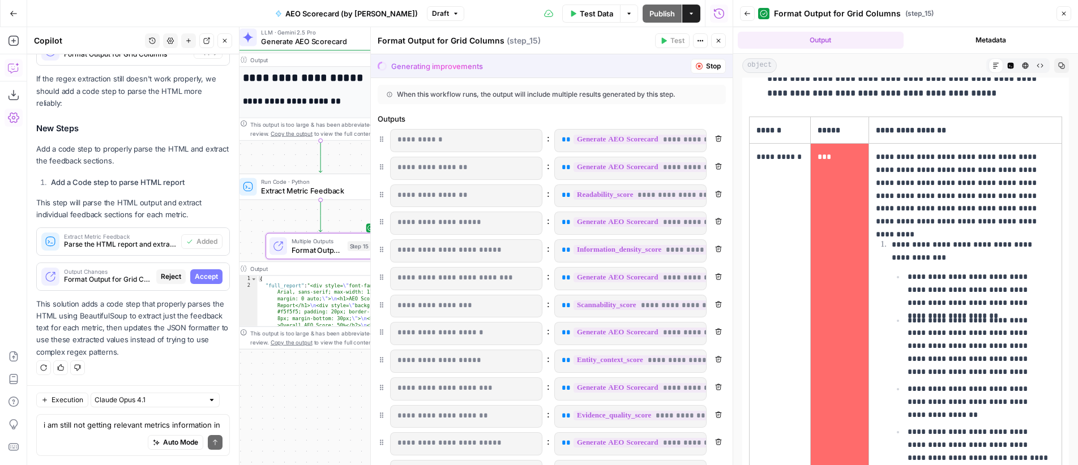
scroll to position [2270, 0]
click at [207, 277] on span "Accept" at bounding box center [206, 277] width 23 height 10
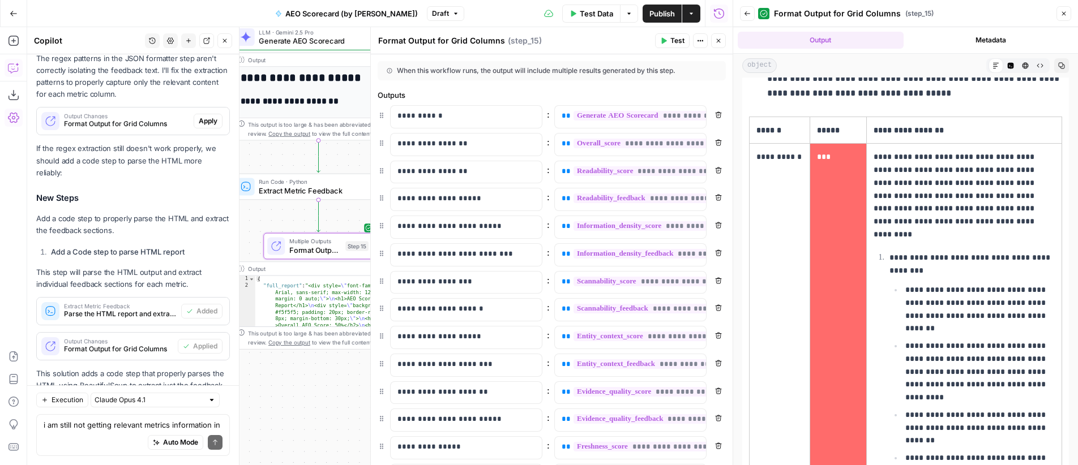
scroll to position [2360, 0]
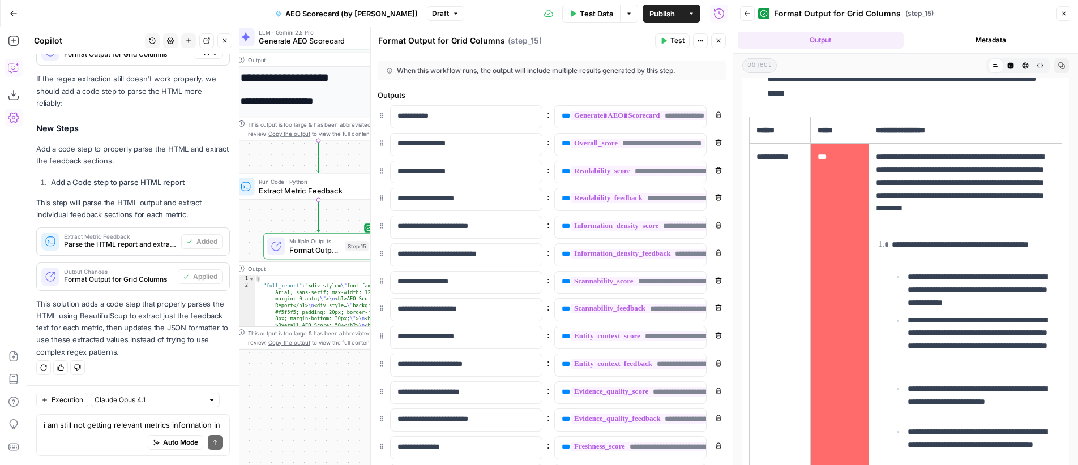
click at [717, 43] on icon "button" at bounding box center [718, 40] width 7 height 7
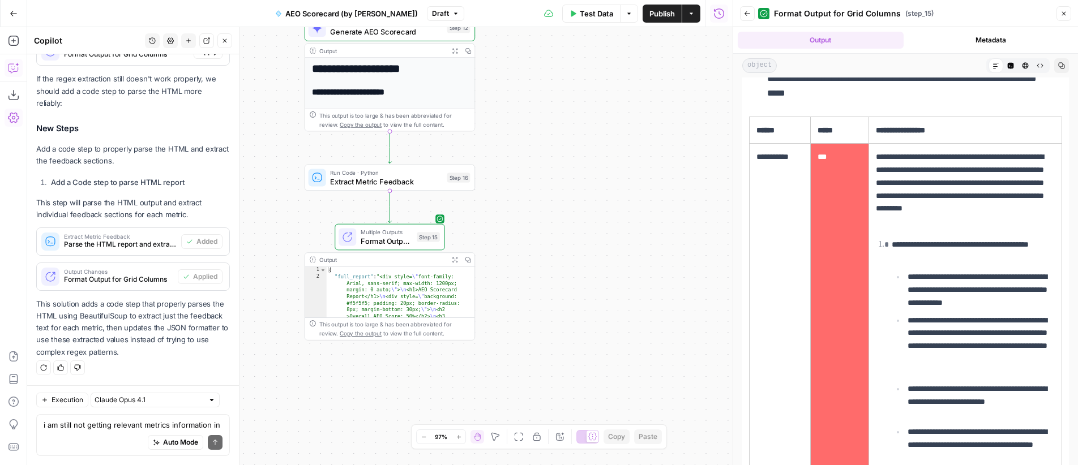
drag, startPoint x: 486, startPoint y: 197, endPoint x: 558, endPoint y: 188, distance: 71.9
click at [558, 188] on div "**********" at bounding box center [379, 246] width 705 height 438
click at [661, 12] on span "Publish" at bounding box center [661, 13] width 25 height 11
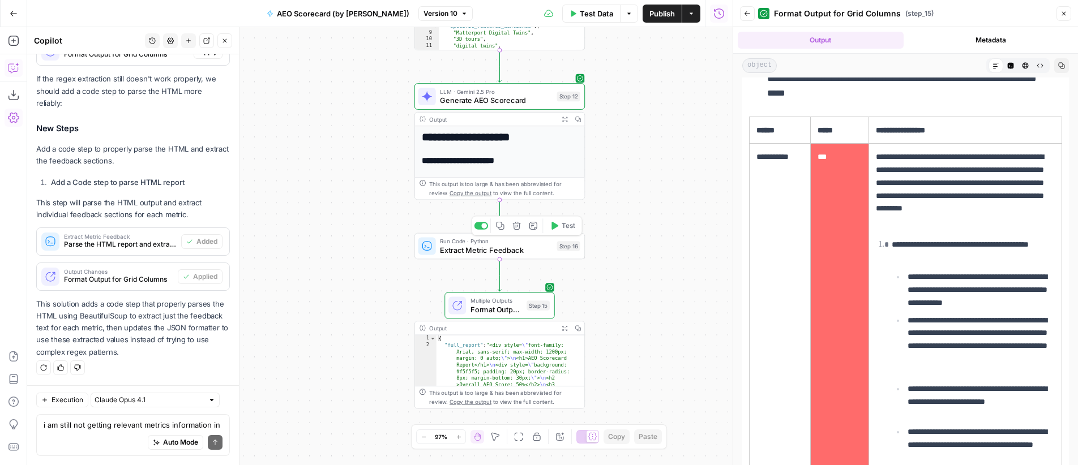
click at [515, 252] on span "Extract Metric Feedback" at bounding box center [496, 250] width 112 height 11
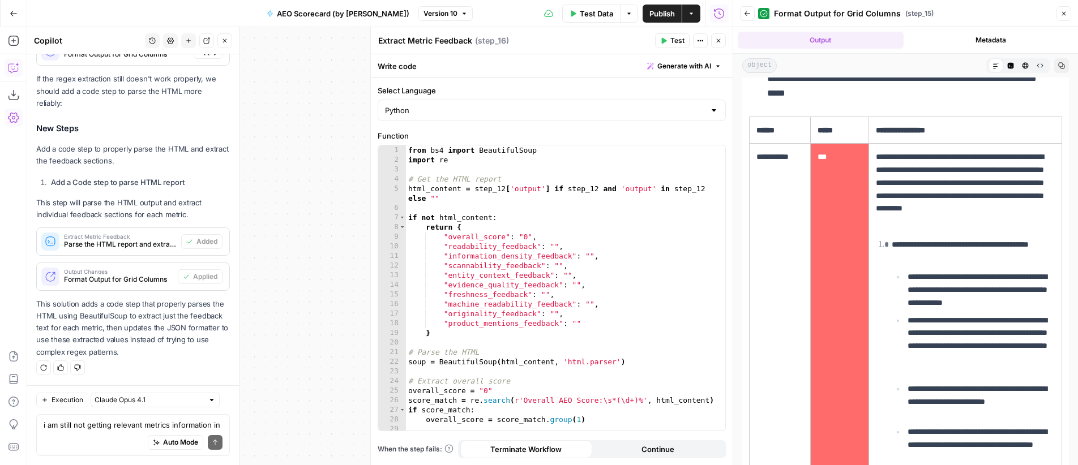
click at [720, 38] on icon "button" at bounding box center [718, 40] width 7 height 7
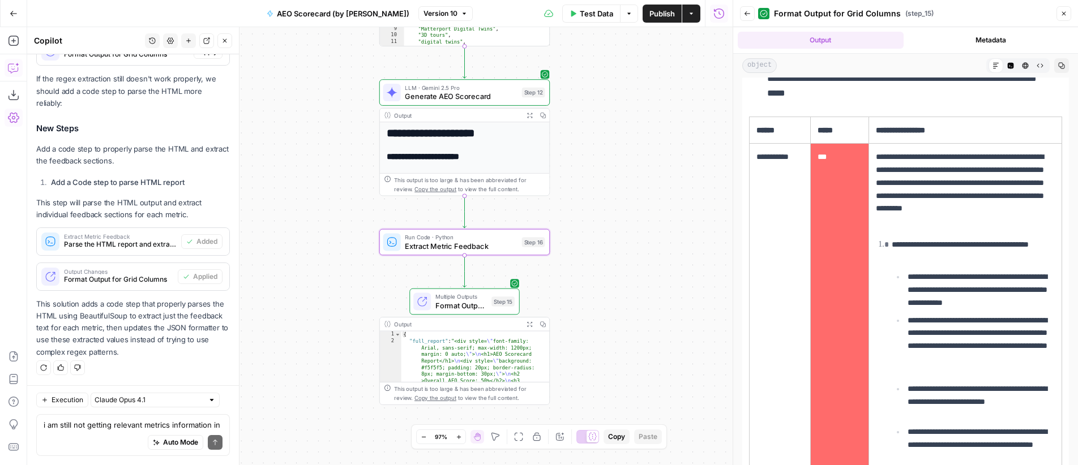
drag, startPoint x: 673, startPoint y: 210, endPoint x: 647, endPoint y: 204, distance: 26.7
click at [647, 204] on div "**********" at bounding box center [379, 246] width 705 height 438
click at [430, 96] on span "Generate AEO Scorecard" at bounding box center [461, 96] width 112 height 11
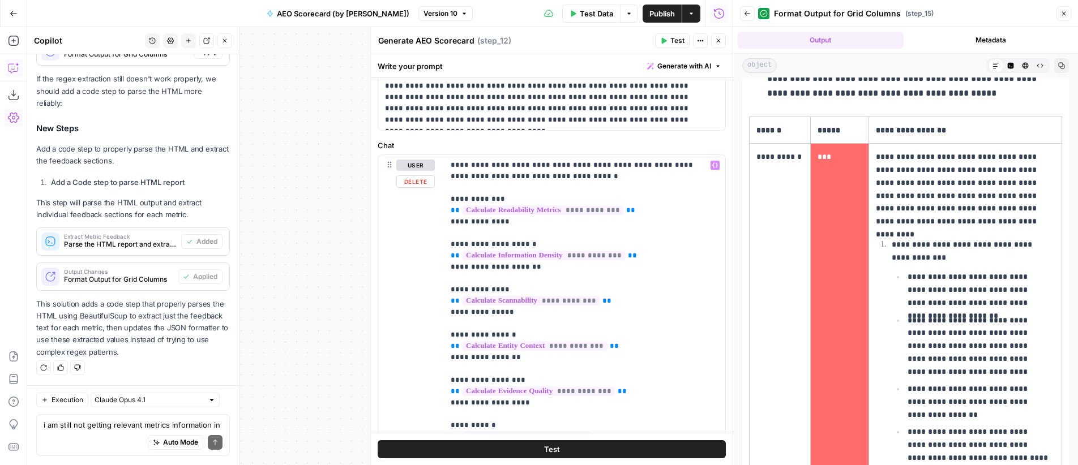
scroll to position [0, 0]
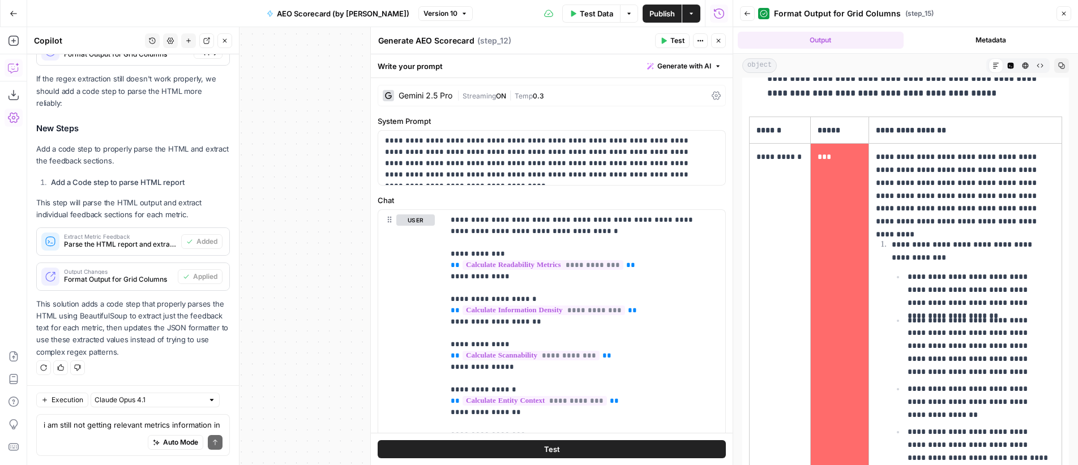
click at [715, 40] on icon "button" at bounding box center [718, 40] width 7 height 7
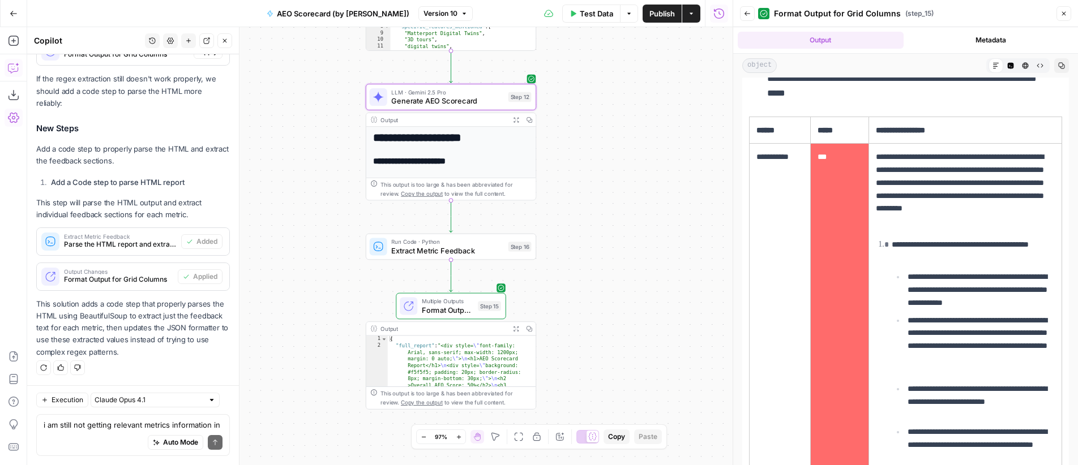
scroll to position [2360, 0]
drag, startPoint x: 658, startPoint y: 193, endPoint x: 645, endPoint y: 198, distance: 14.3
click at [645, 198] on div "**********" at bounding box center [379, 246] width 705 height 438
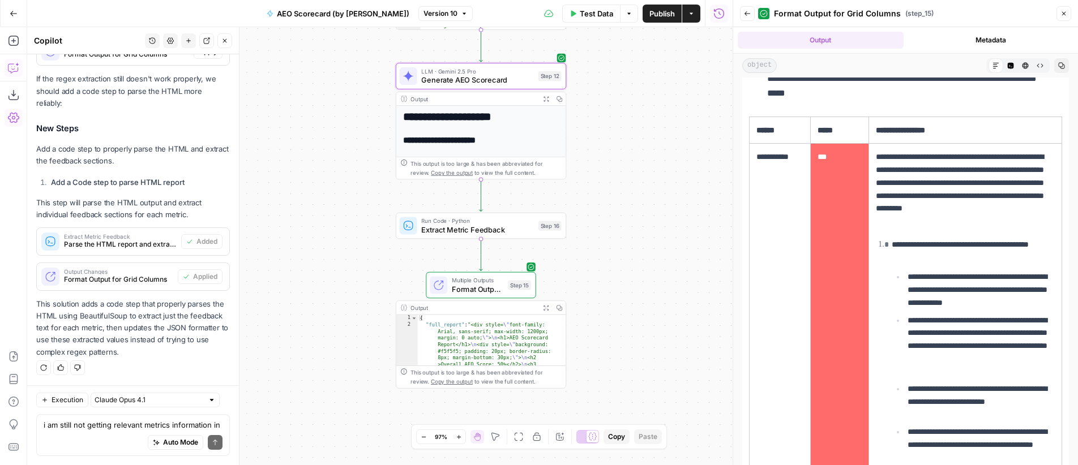
drag, startPoint x: 639, startPoint y: 159, endPoint x: 661, endPoint y: 326, distance: 168.5
click at [661, 326] on div "**********" at bounding box center [379, 246] width 705 height 438
